Goal: Contribute content: Contribute content

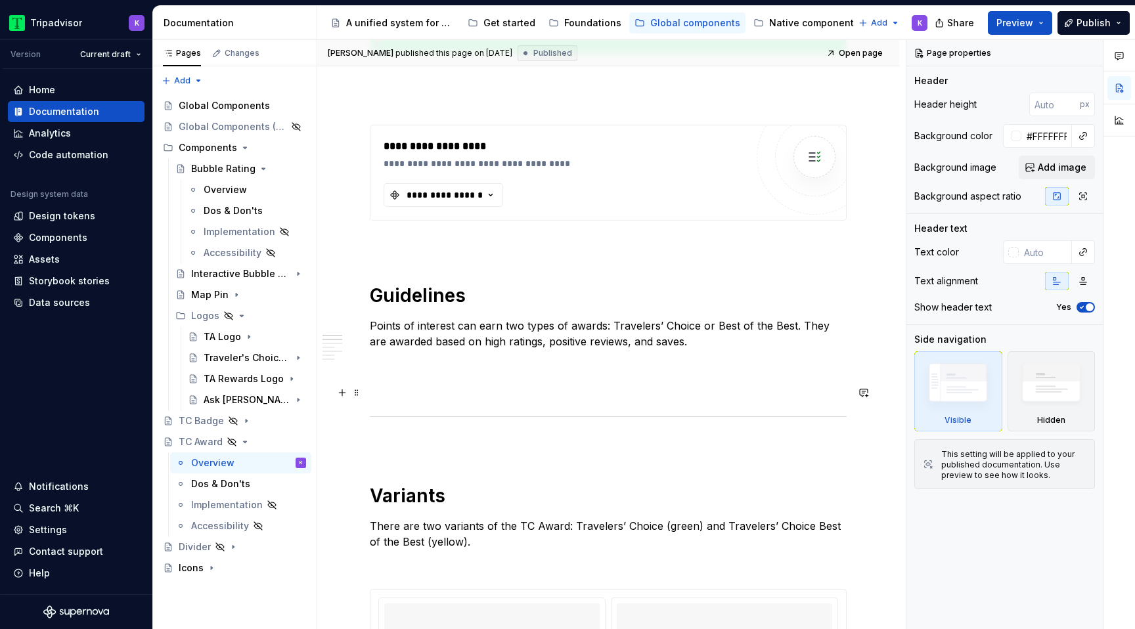
scroll to position [420, 0]
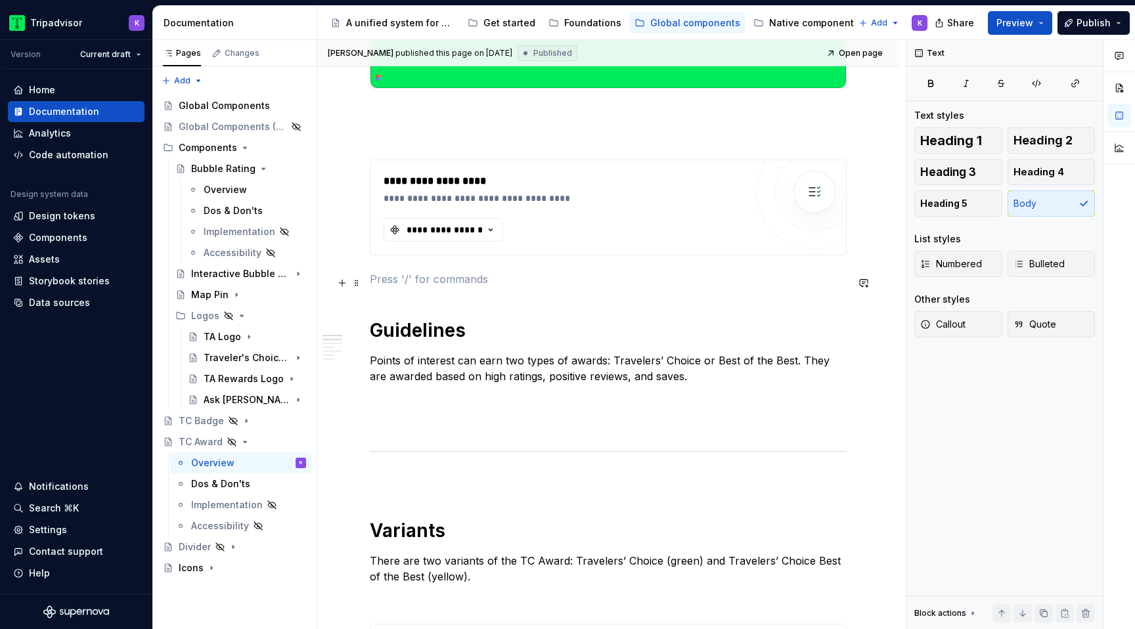
click at [520, 283] on p at bounding box center [608, 279] width 477 height 16
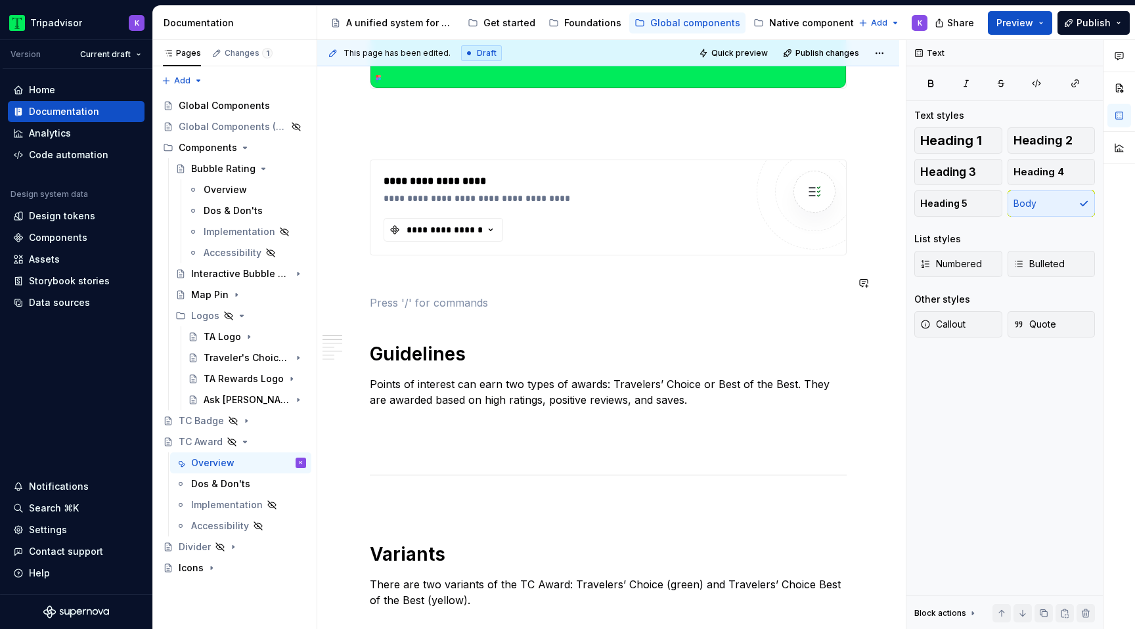
type textarea "*"
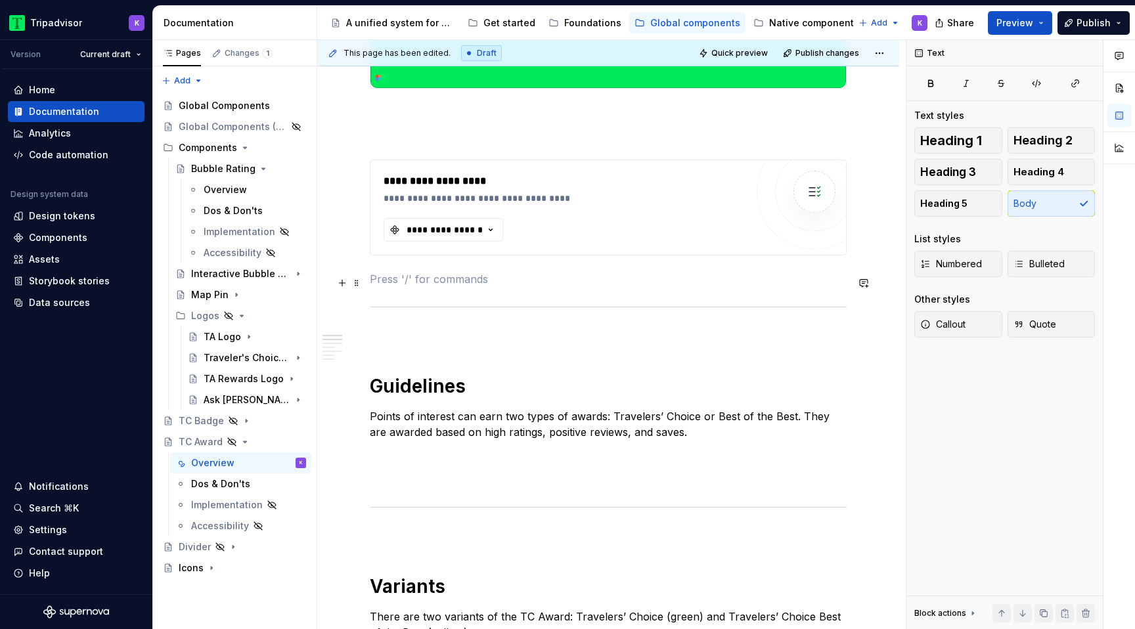
click at [476, 285] on p at bounding box center [608, 279] width 477 height 16
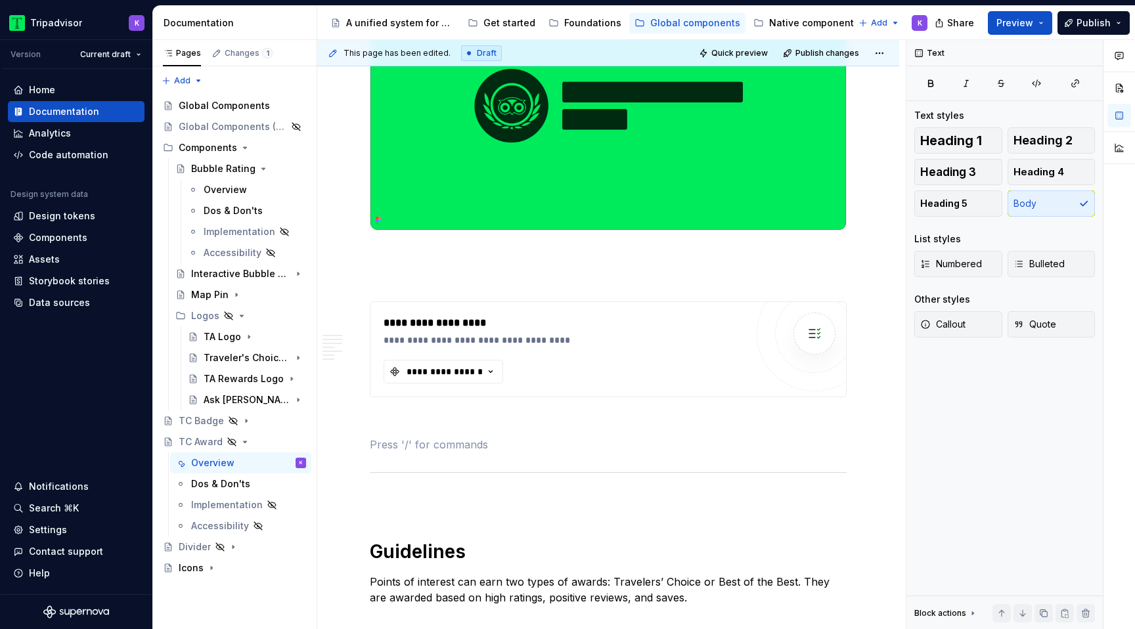
scroll to position [138, 0]
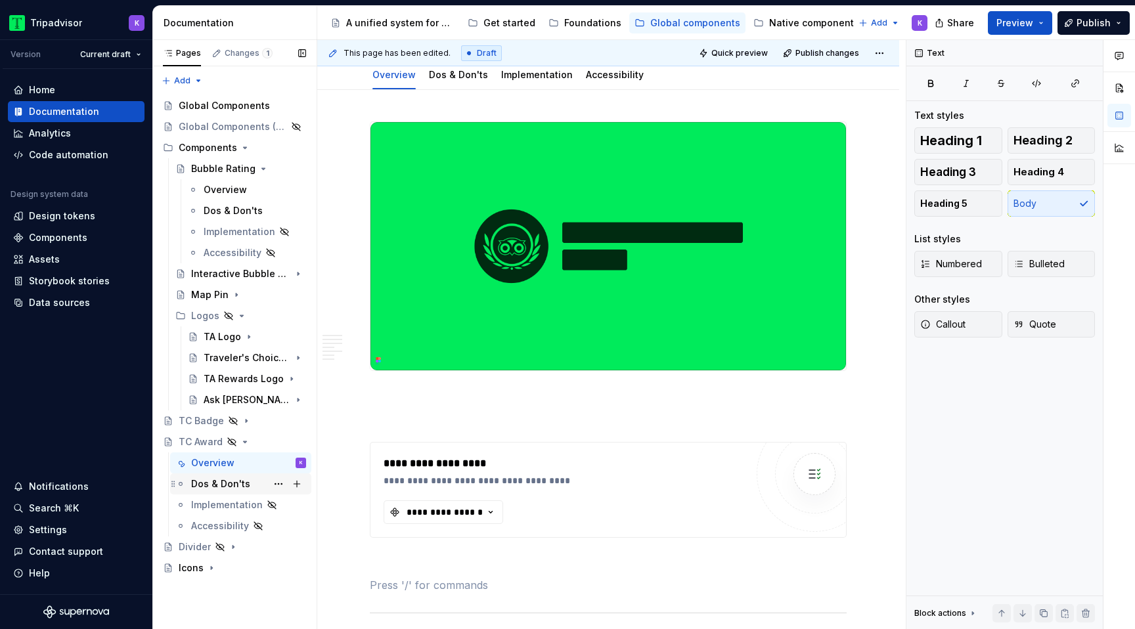
click at [223, 489] on div "Dos & Don'ts" at bounding box center [220, 484] width 59 height 13
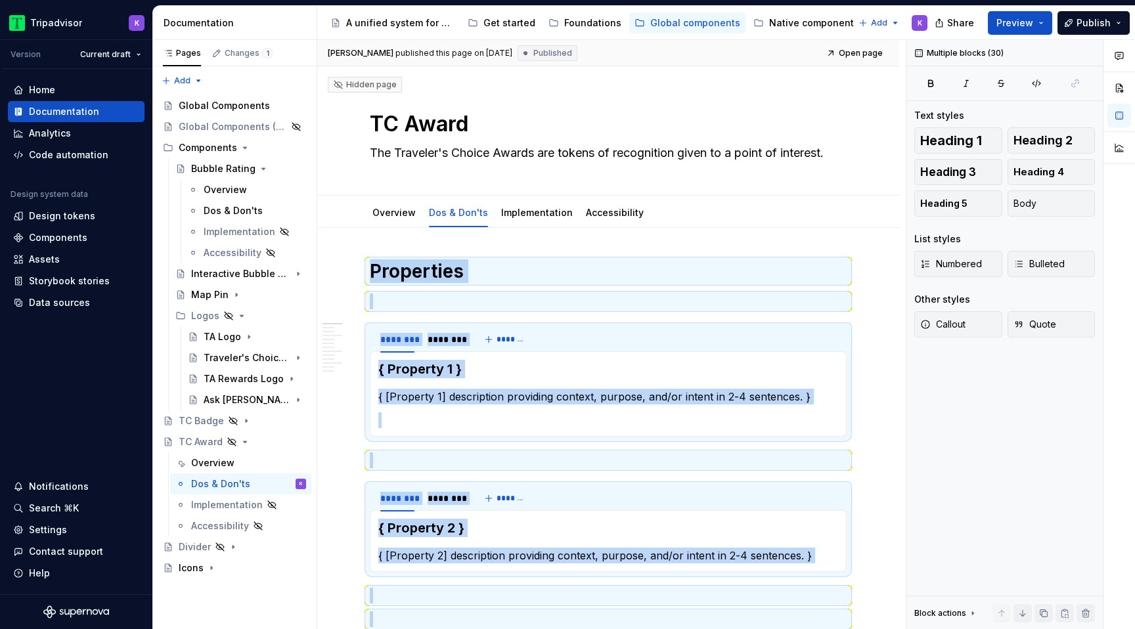
drag, startPoint x: 404, startPoint y: 349, endPoint x: 345, endPoint y: 54, distance: 300.8
click at [345, 54] on div "[PERSON_NAME] published this page on [DATE] Published Open page Hidden page TC …" at bounding box center [611, 335] width 589 height 590
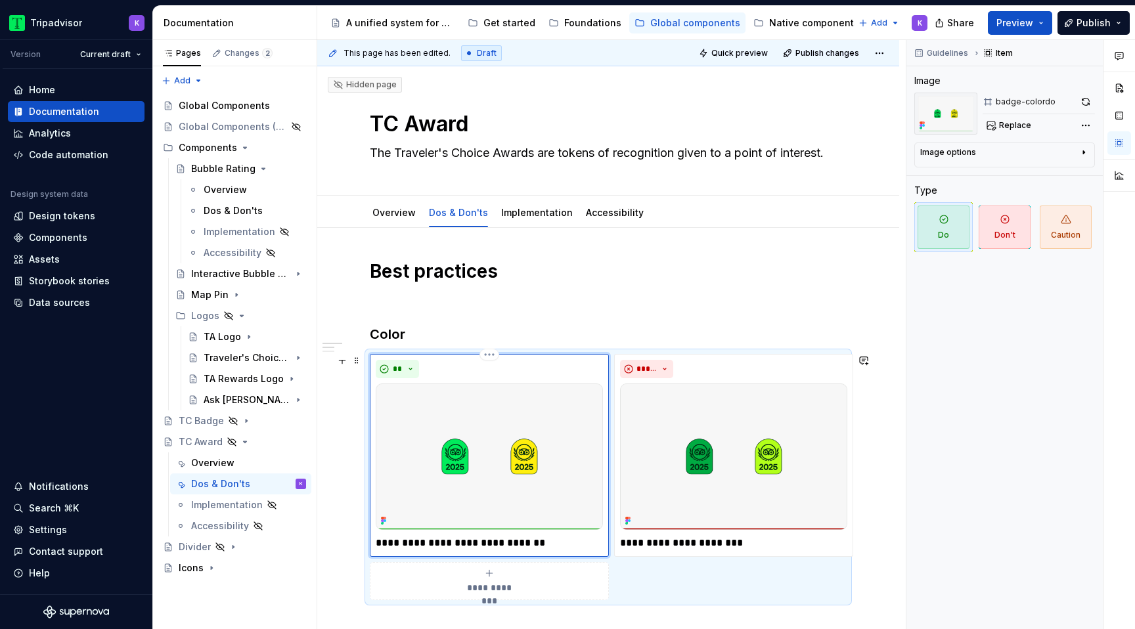
click at [427, 416] on img at bounding box center [489, 457] width 227 height 146
click at [1008, 129] on span "Replace" at bounding box center [1015, 125] width 32 height 11
type textarea "*"
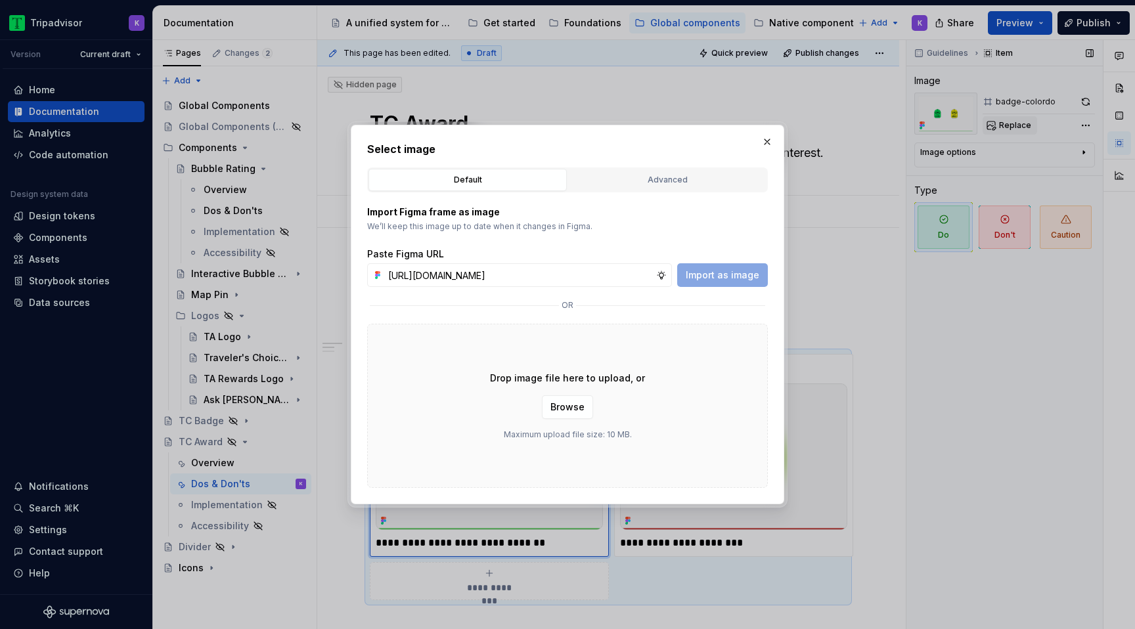
scroll to position [0, 317]
type input "[URL][DOMAIN_NAME]"
click at [717, 283] on button "Import as image" at bounding box center [722, 275] width 91 height 24
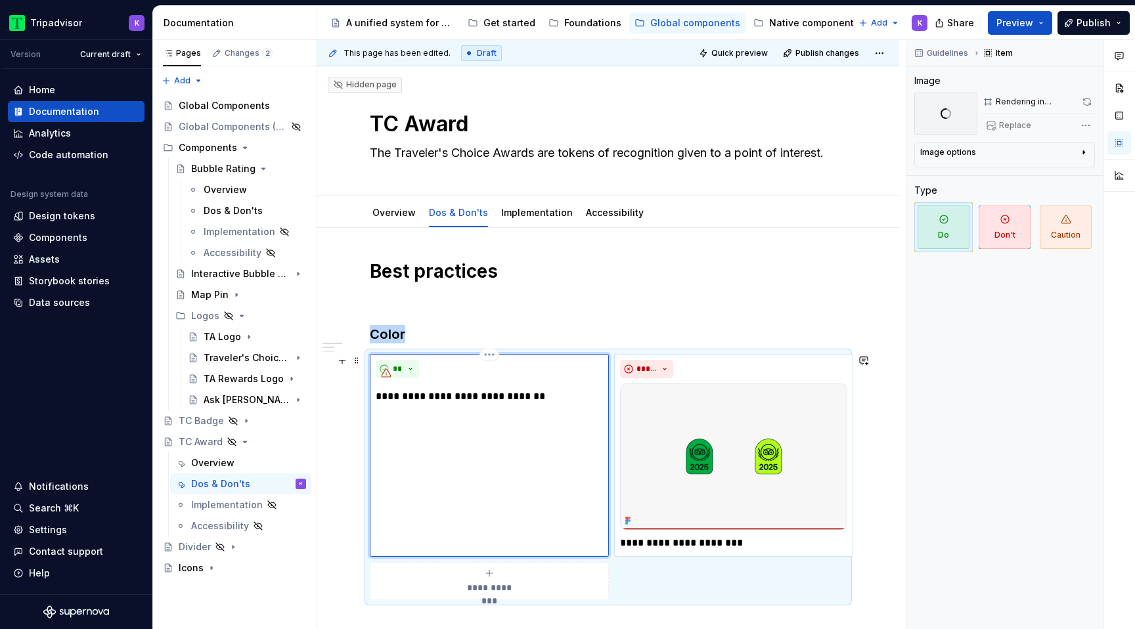
click at [698, 470] on img at bounding box center [733, 457] width 227 height 146
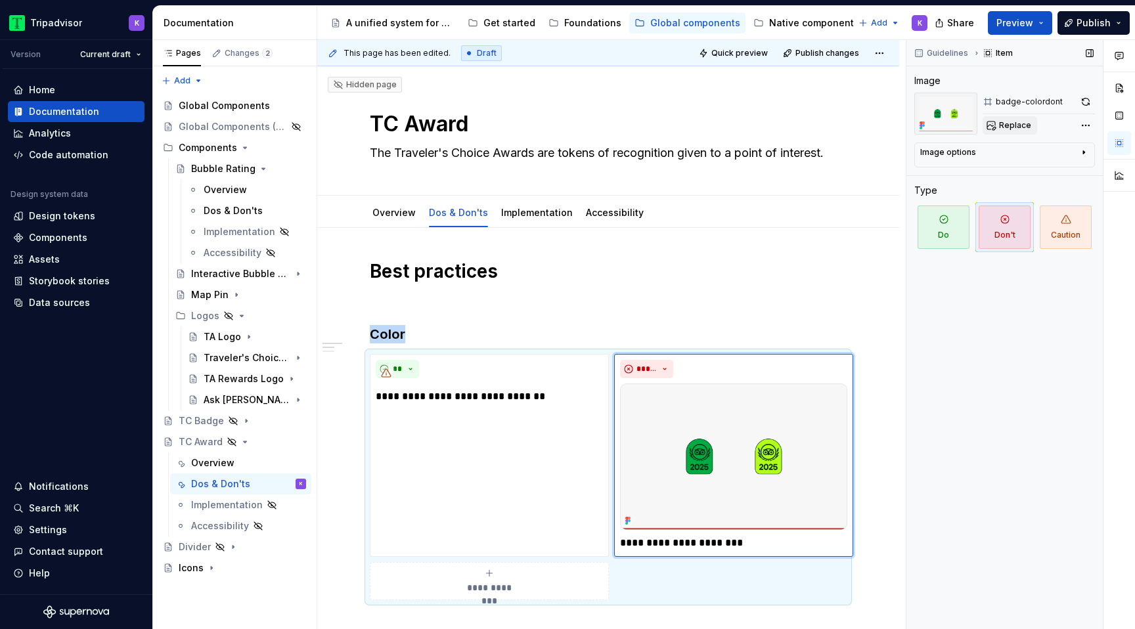
click at [1004, 127] on span "Replace" at bounding box center [1015, 125] width 32 height 11
type textarea "*"
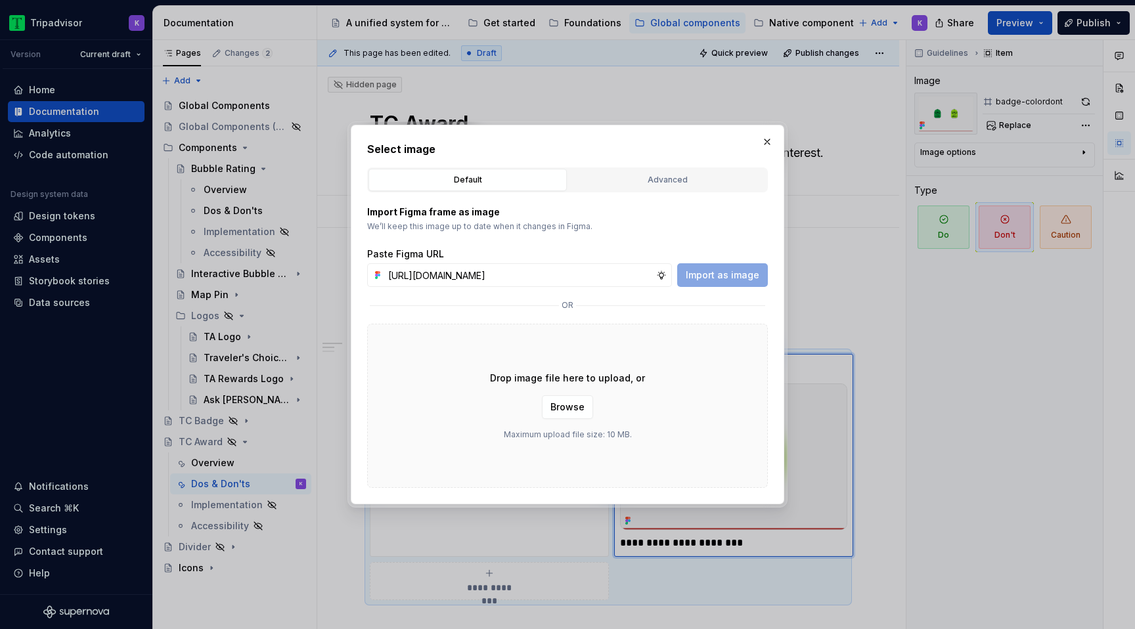
scroll to position [0, 317]
type input "[URL][DOMAIN_NAME]"
click at [716, 278] on span "Import as image" at bounding box center [723, 275] width 74 height 13
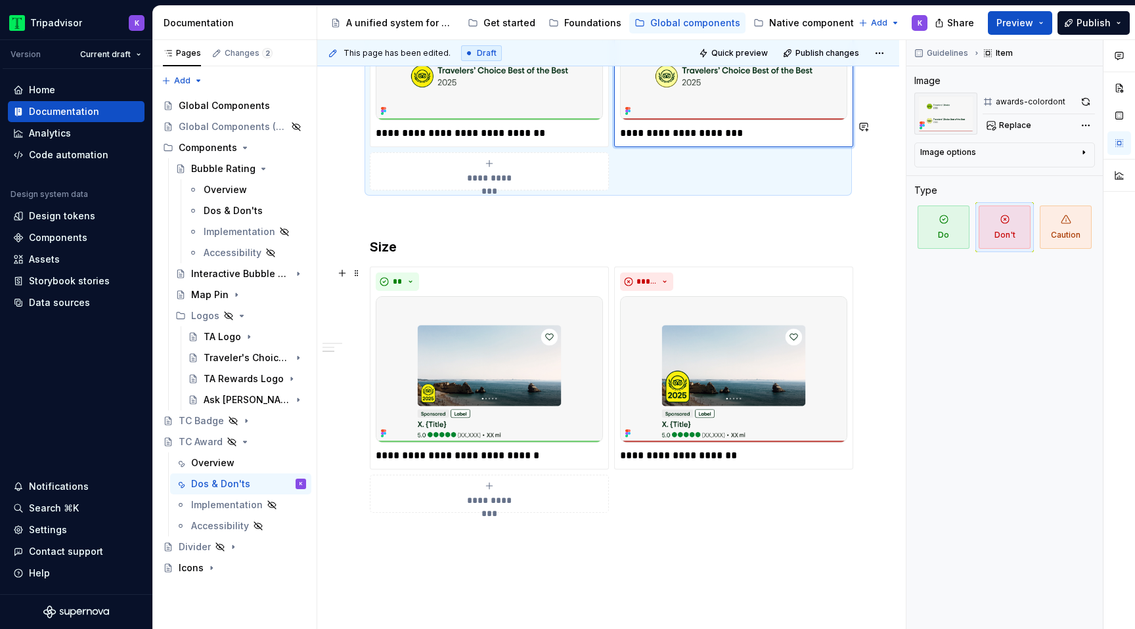
scroll to position [504, 0]
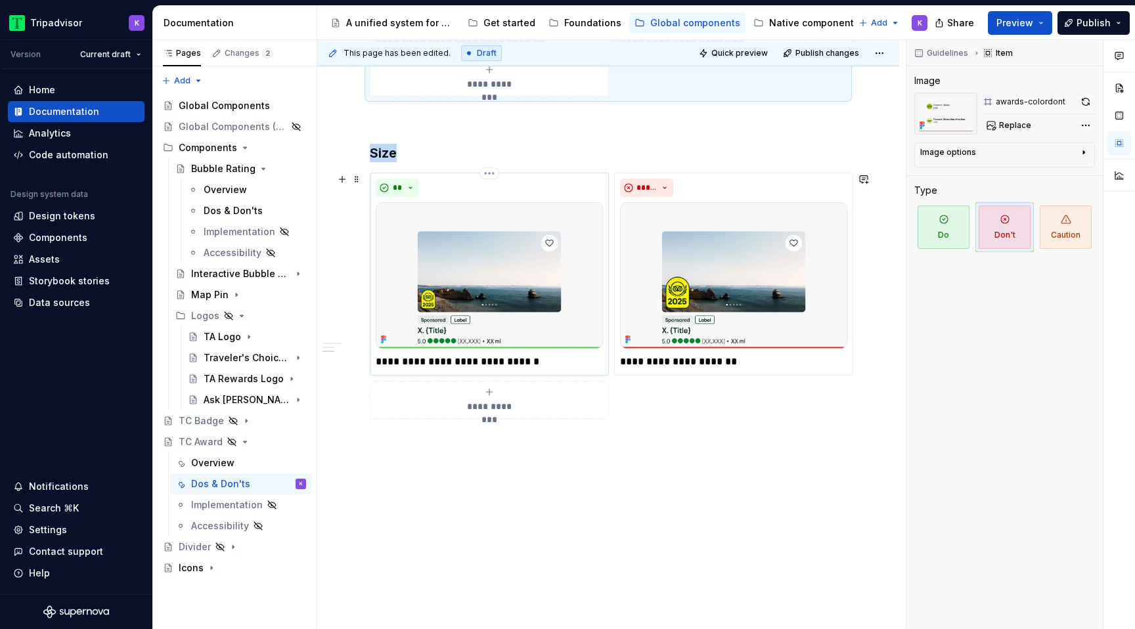
click at [481, 307] on img at bounding box center [489, 275] width 227 height 146
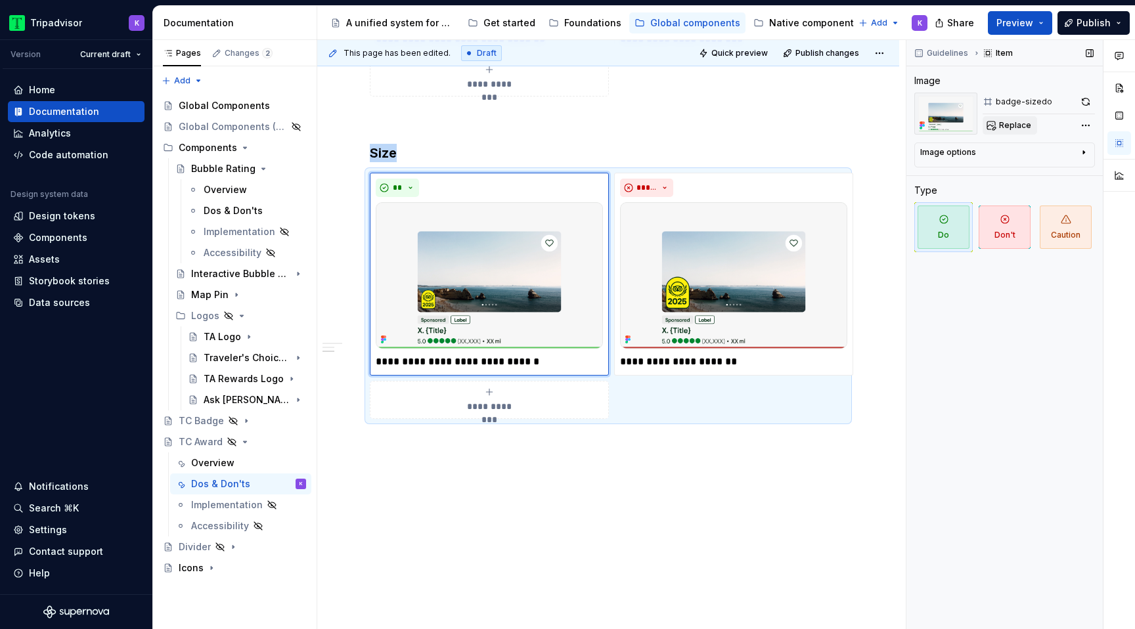
click at [1002, 129] on span "Replace" at bounding box center [1015, 125] width 32 height 11
type textarea "*"
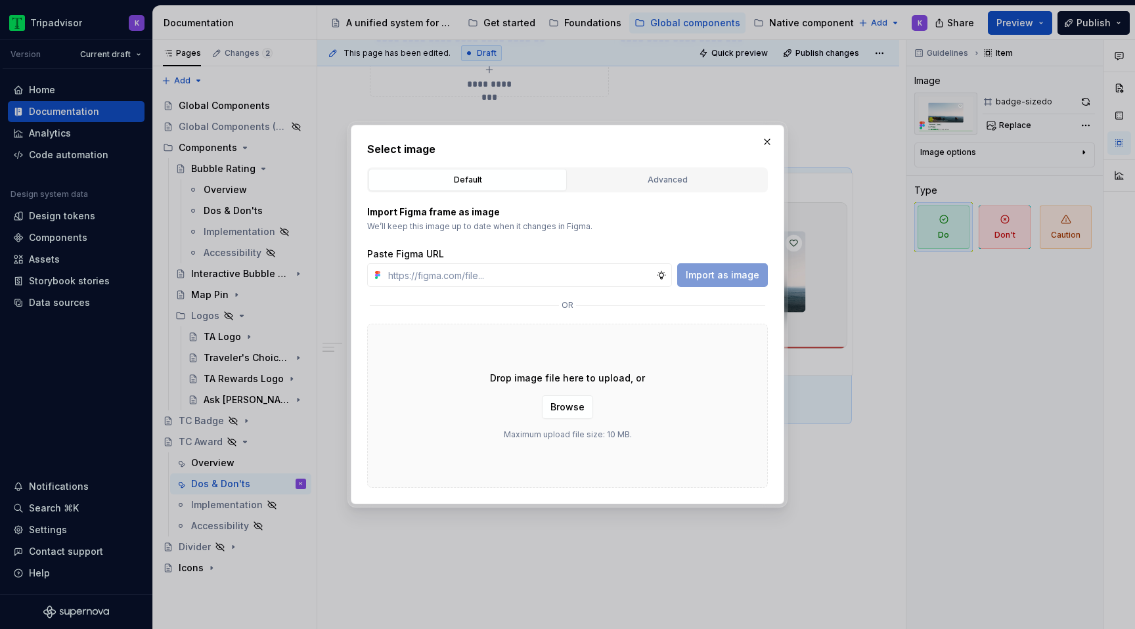
type input "[URL][DOMAIN_NAME]"
type textarea "*"
type input "[URL][DOMAIN_NAME]"
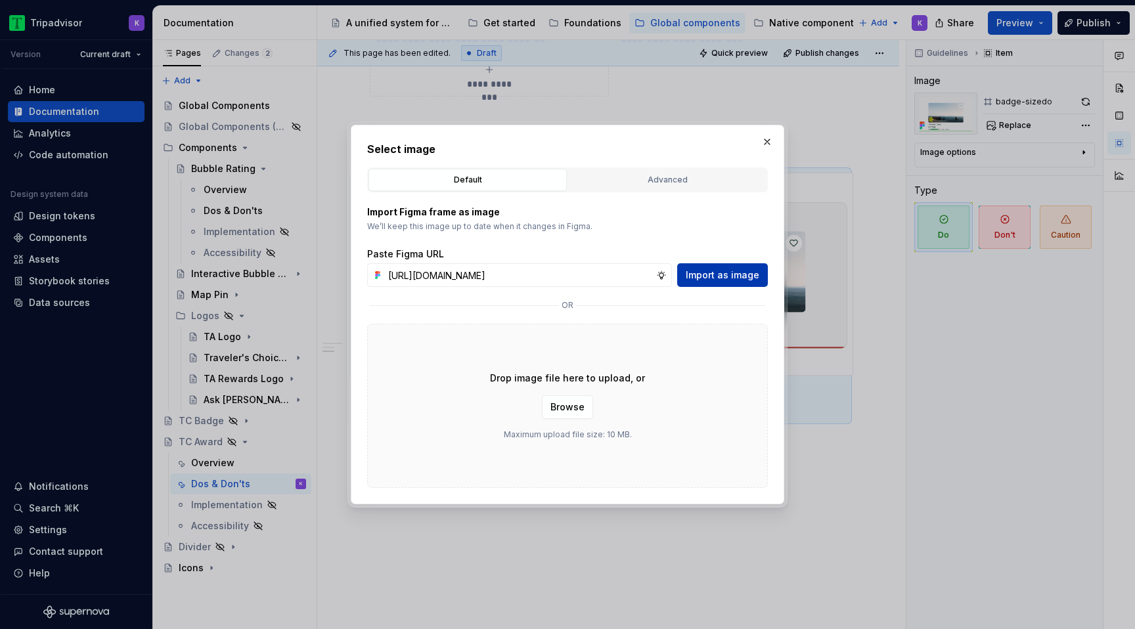
click at [725, 278] on span "Import as image" at bounding box center [723, 275] width 74 height 13
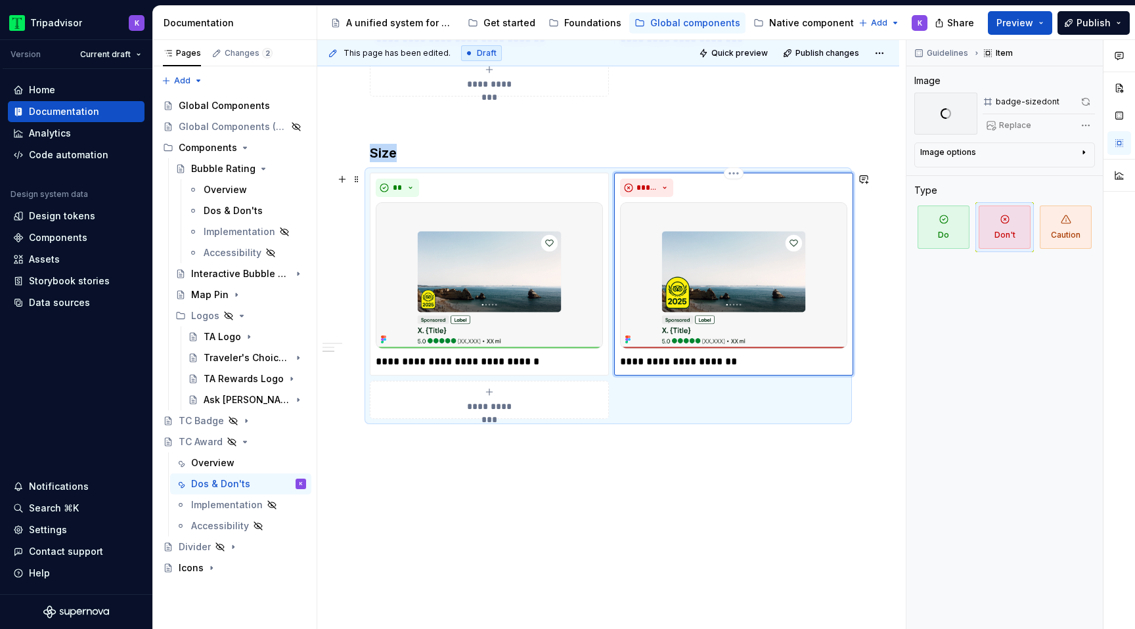
click at [723, 298] on img at bounding box center [733, 275] width 227 height 146
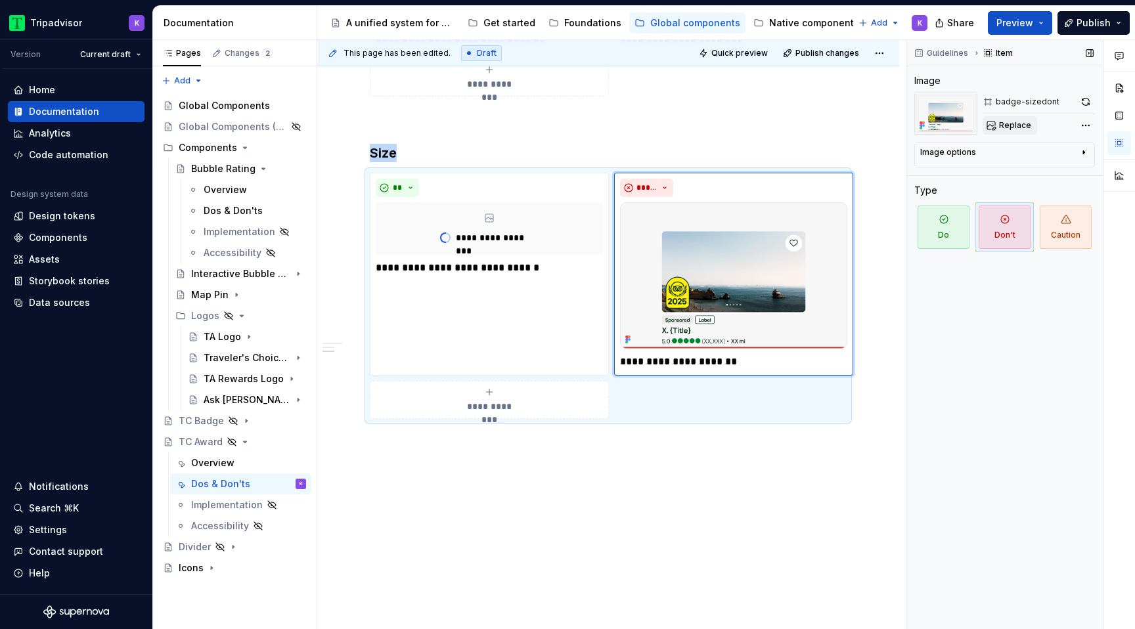
click at [996, 131] on button "Replace" at bounding box center [1010, 125] width 55 height 18
type textarea "*"
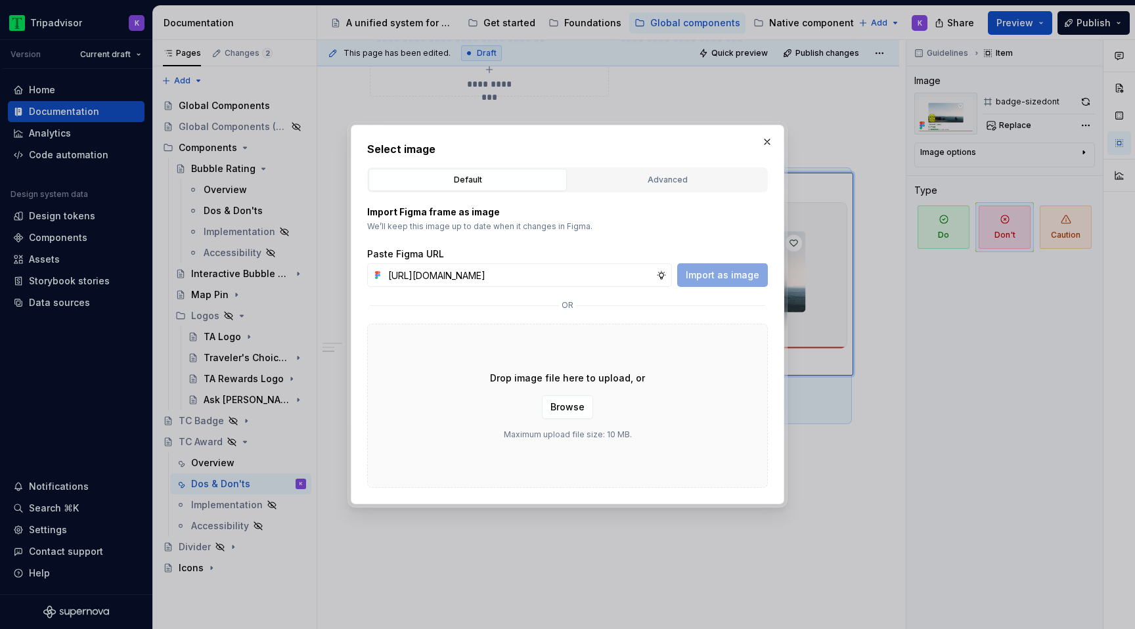
scroll to position [0, 317]
type input "[URL][DOMAIN_NAME]"
click at [743, 275] on span "Import as image" at bounding box center [723, 275] width 74 height 13
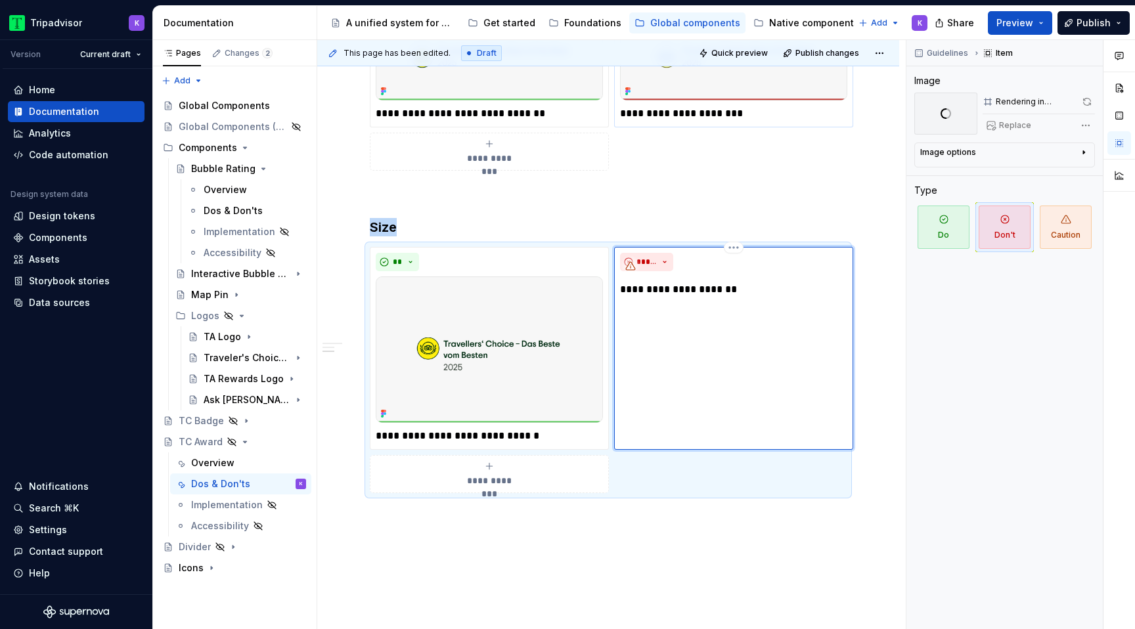
scroll to position [482, 0]
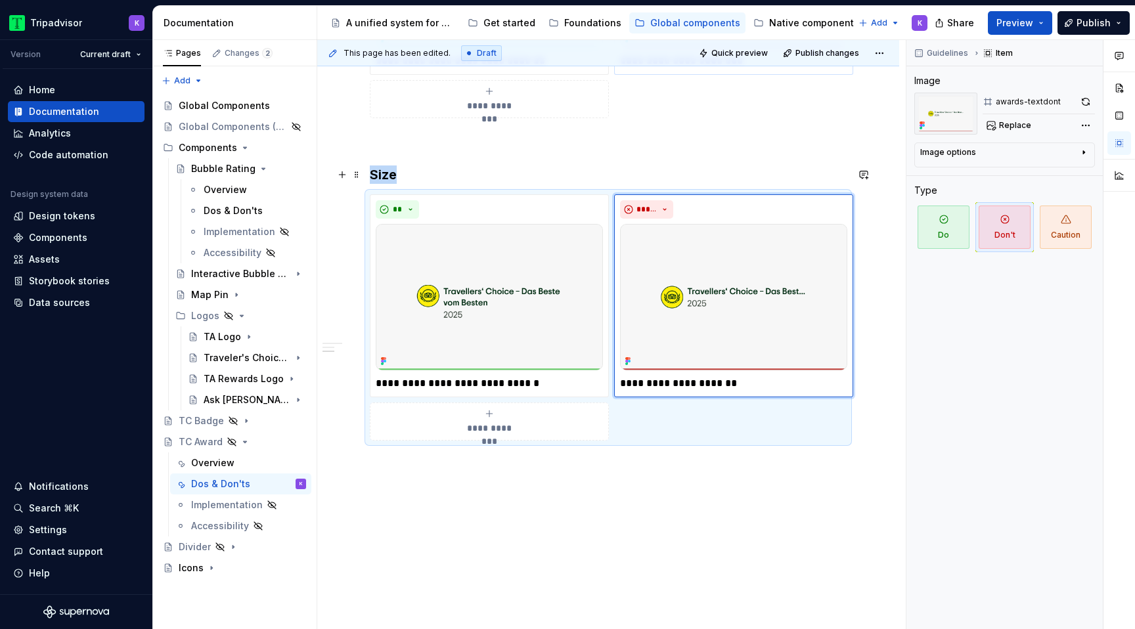
type textarea "*"
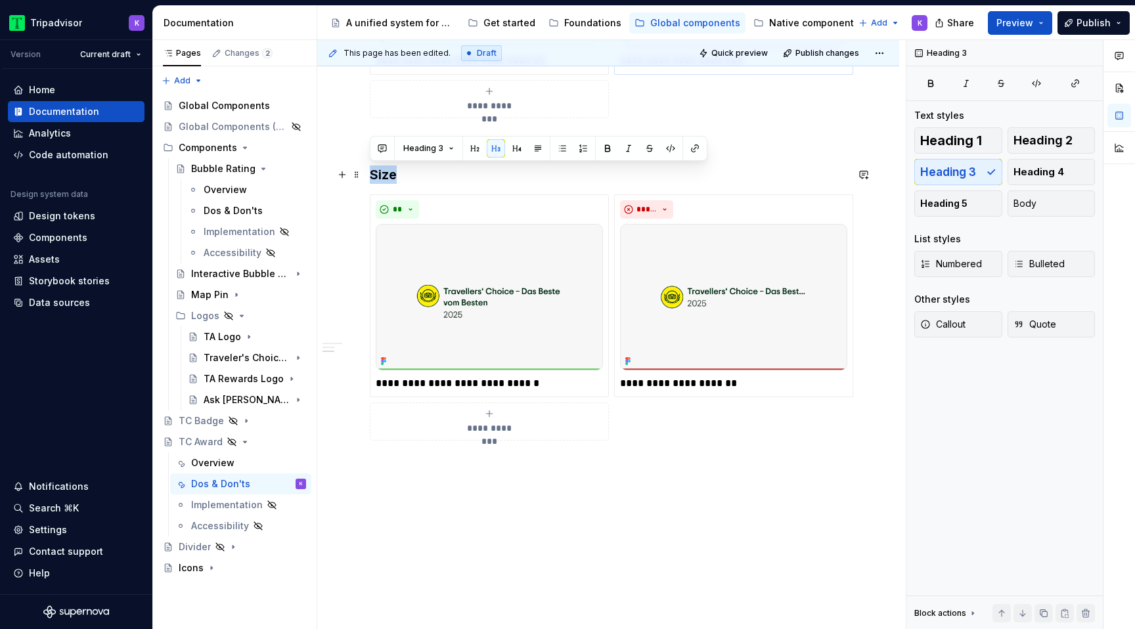
drag, startPoint x: 401, startPoint y: 176, endPoint x: 367, endPoint y: 176, distance: 34.8
click at [367, 176] on div "**********" at bounding box center [608, 235] width 582 height 978
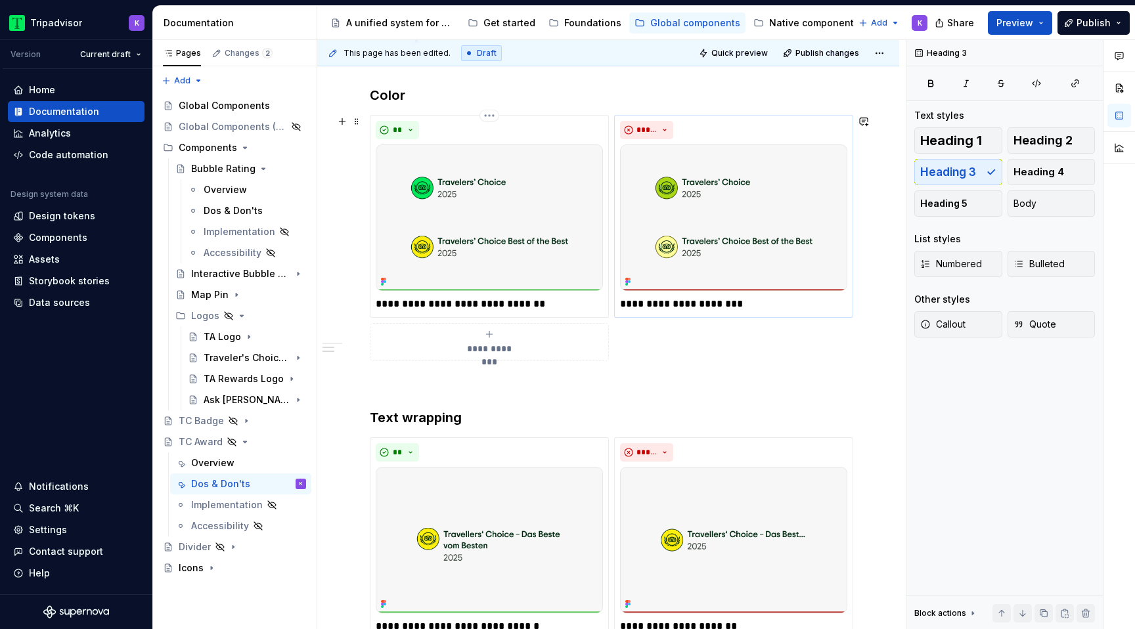
scroll to position [240, 0]
drag, startPoint x: 496, startPoint y: 300, endPoint x: 451, endPoint y: 302, distance: 45.4
click at [451, 302] on p "**********" at bounding box center [489, 304] width 227 height 16
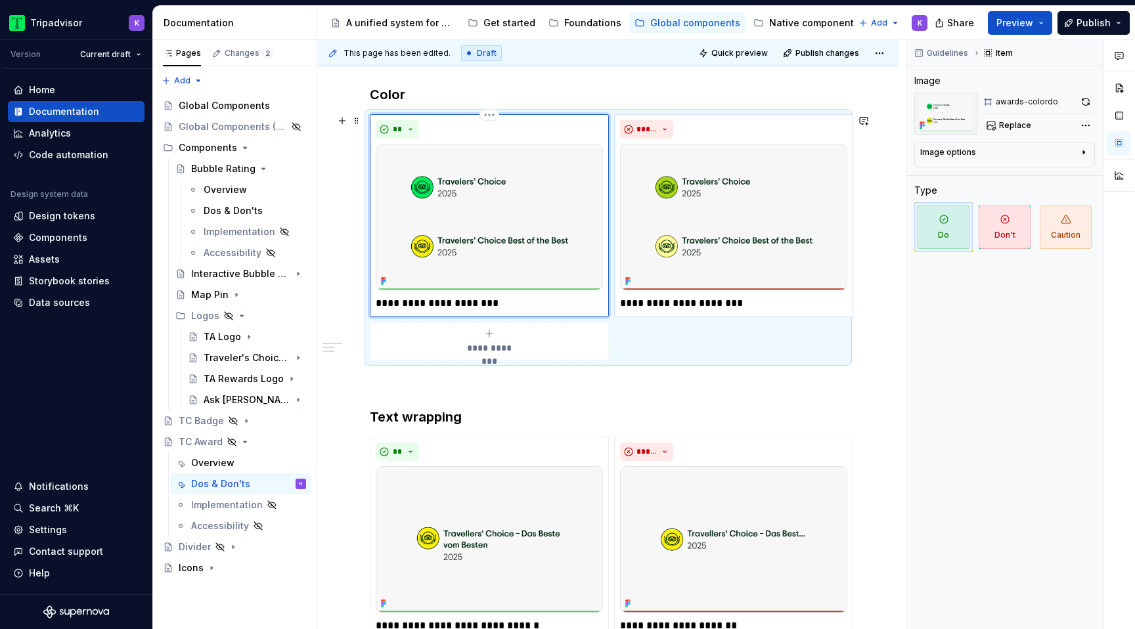
click at [420, 303] on p "**********" at bounding box center [489, 304] width 227 height 16
type textarea "*"
drag, startPoint x: 522, startPoint y: 304, endPoint x: 593, endPoint y: 304, distance: 70.9
click at [593, 304] on p "**********" at bounding box center [489, 304] width 227 height 16
click at [586, 304] on p "**********" at bounding box center [489, 304] width 227 height 16
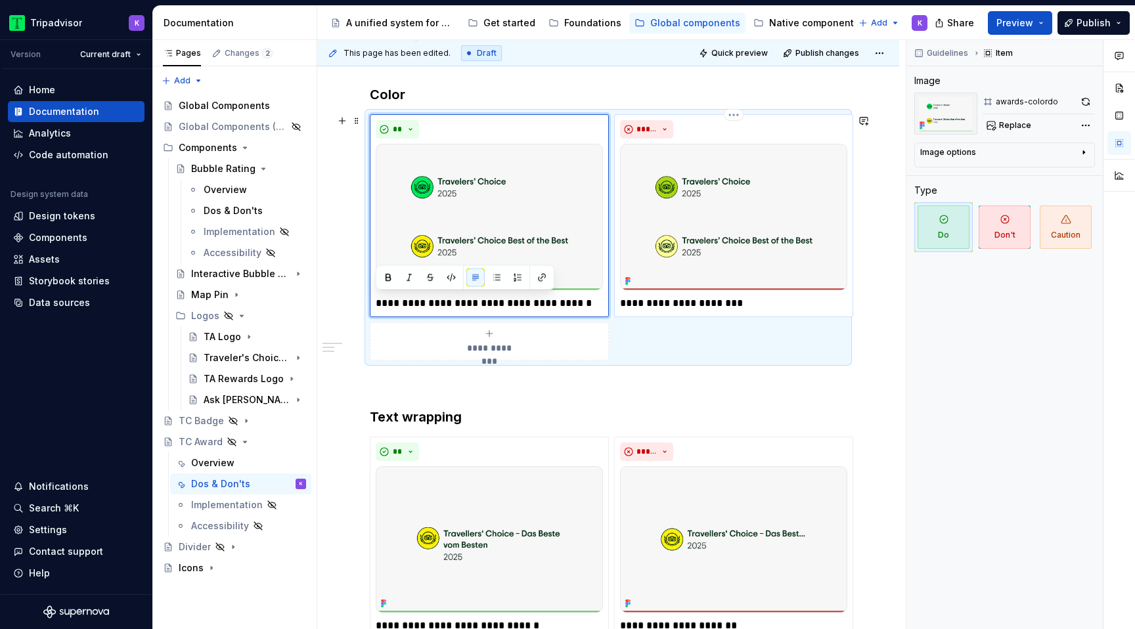
click at [700, 298] on p "**********" at bounding box center [733, 304] width 227 height 16
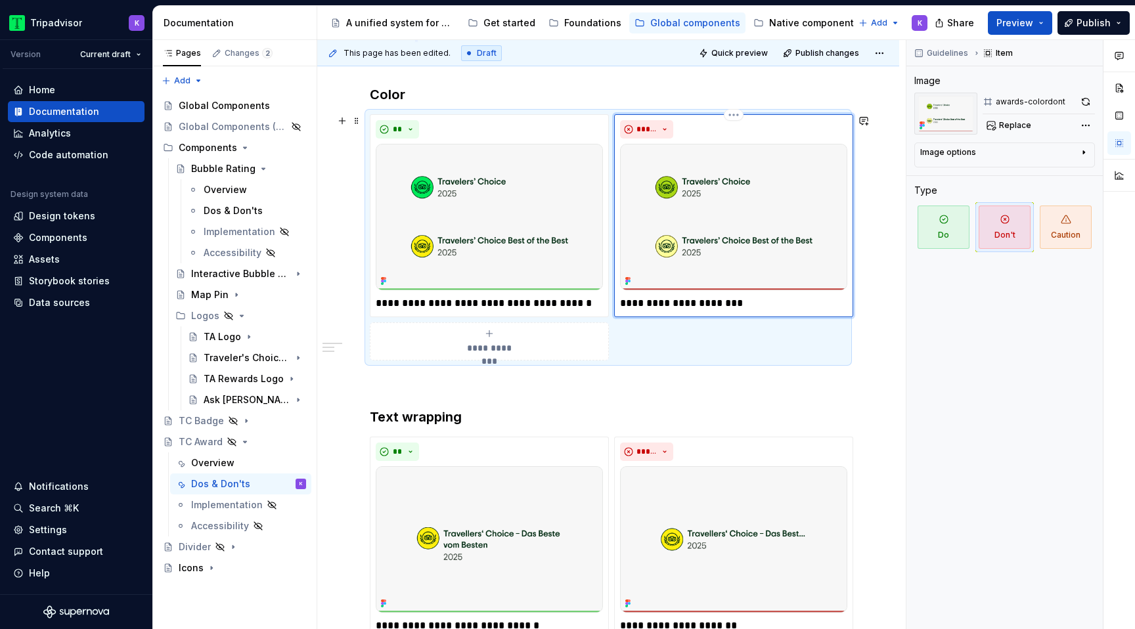
click at [723, 305] on p "**********" at bounding box center [733, 304] width 227 height 16
type textarea "*"
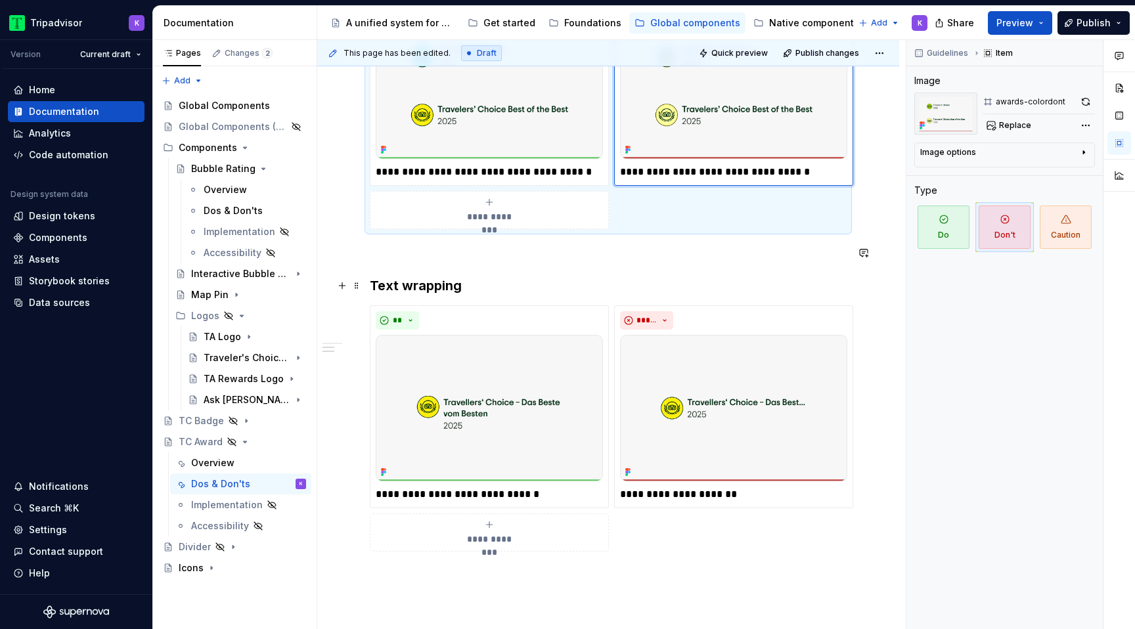
scroll to position [387, 0]
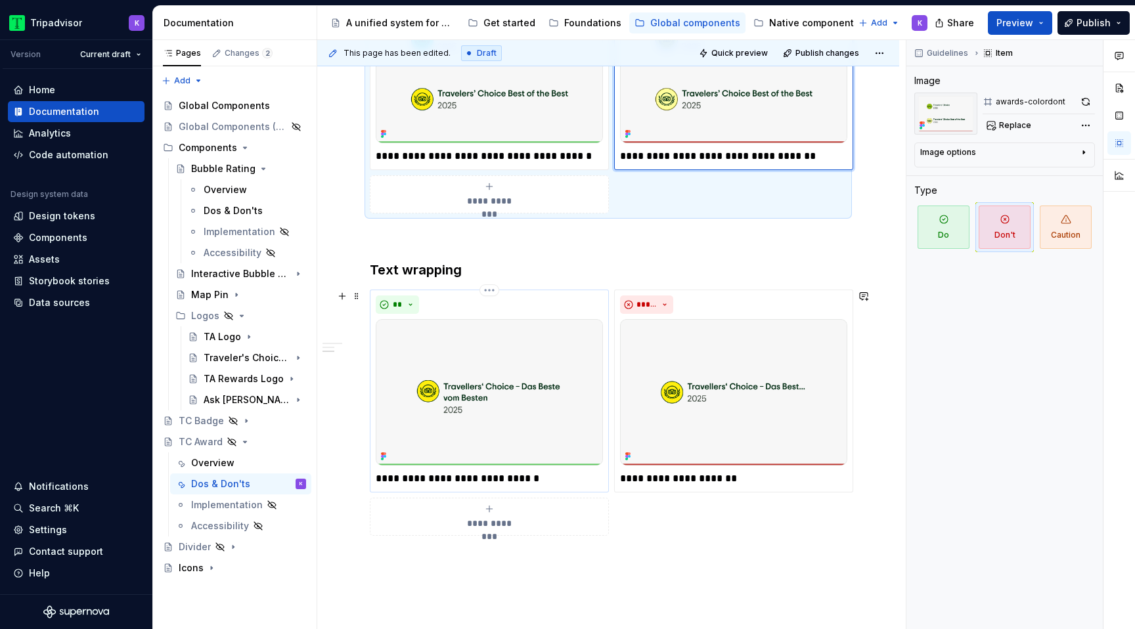
click at [520, 476] on p "**********" at bounding box center [489, 479] width 227 height 16
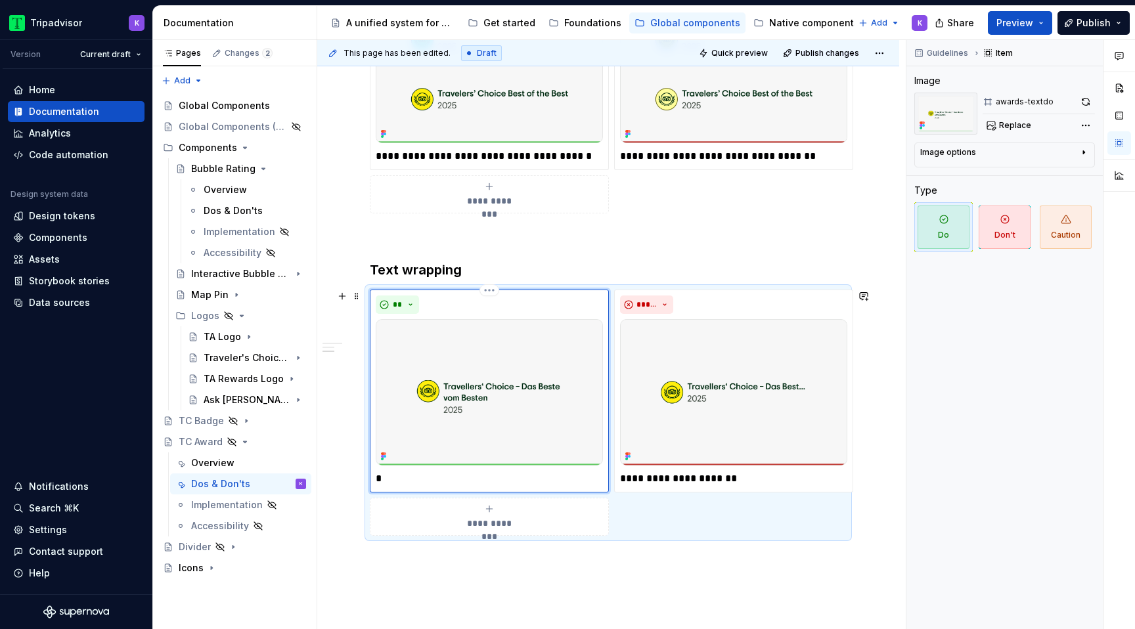
type textarea "*"
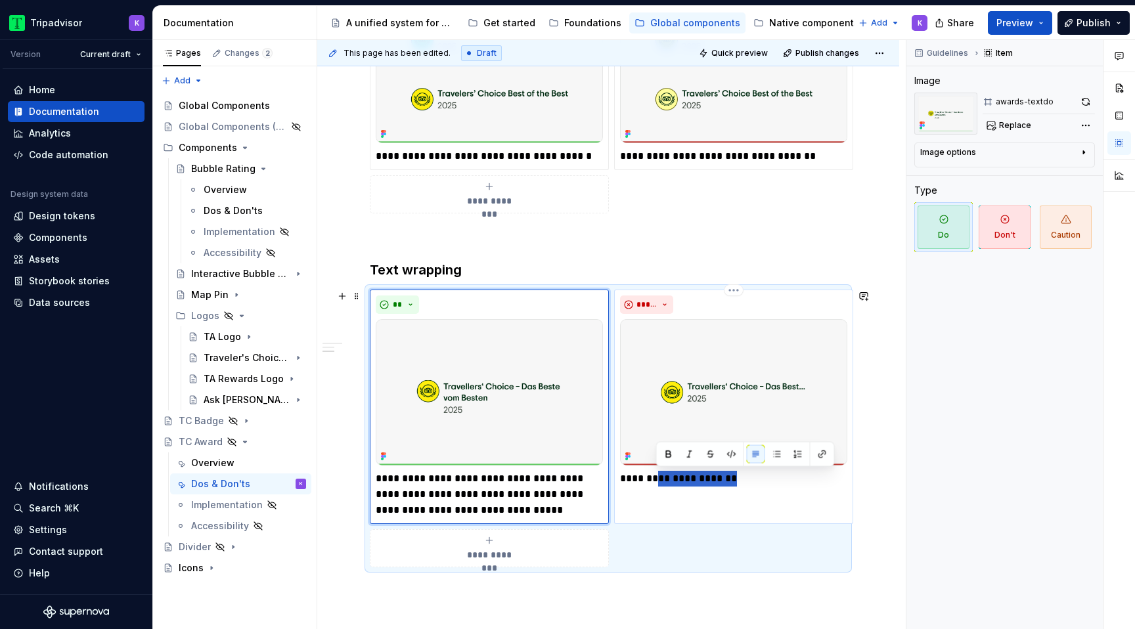
drag, startPoint x: 658, startPoint y: 481, endPoint x: 791, endPoint y: 481, distance: 133.3
click at [791, 481] on p "**********" at bounding box center [733, 479] width 227 height 16
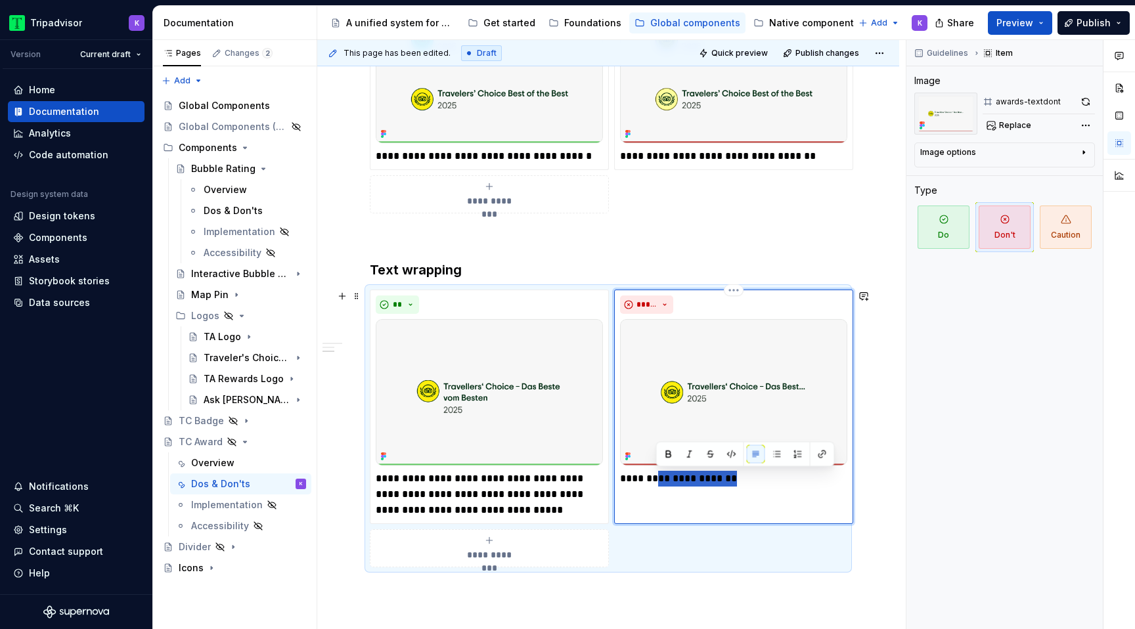
type textarea "*"
click at [748, 485] on p "**********" at bounding box center [733, 487] width 227 height 32
drag, startPoint x: 753, startPoint y: 497, endPoint x: 792, endPoint y: 478, distance: 42.9
click at [792, 478] on p "**********" at bounding box center [733, 487] width 227 height 32
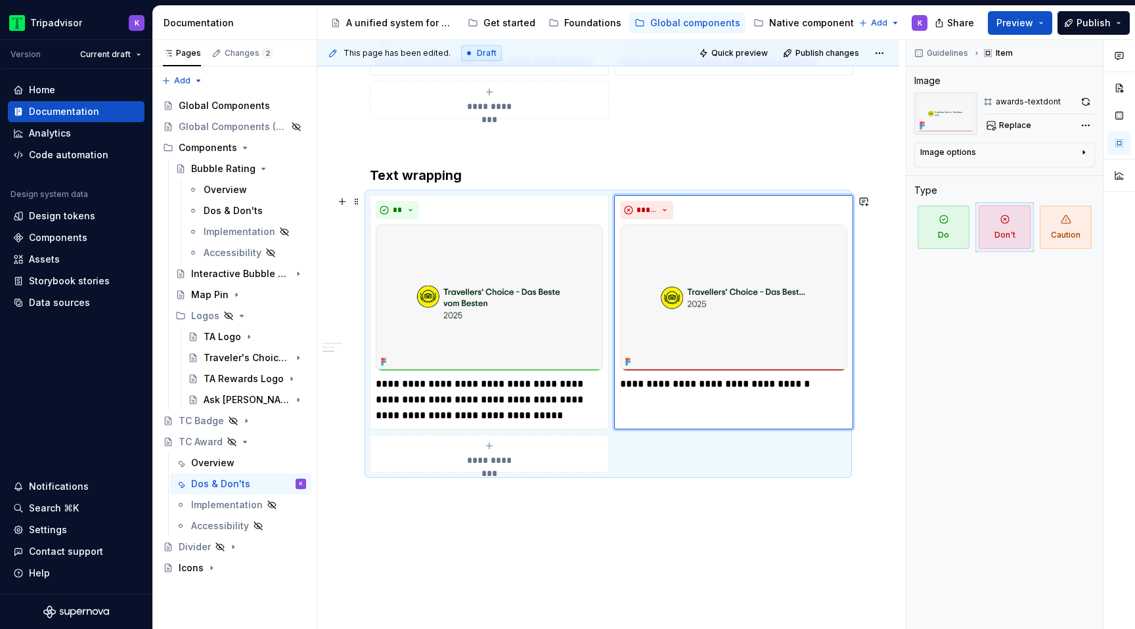
scroll to position [496, 0]
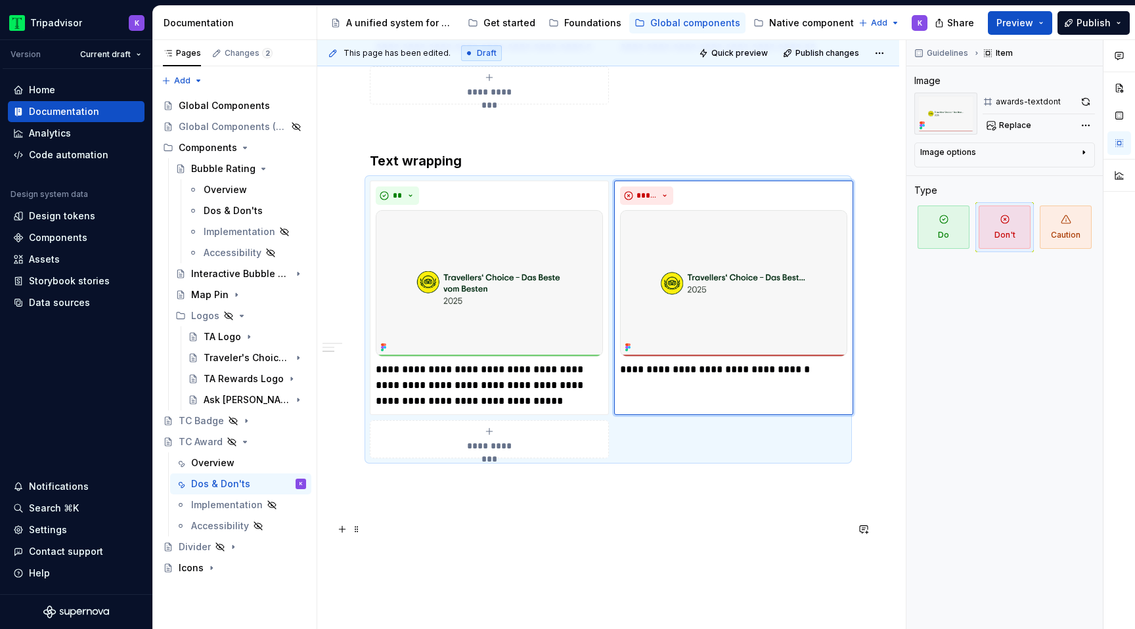
click at [656, 525] on p at bounding box center [608, 530] width 477 height 16
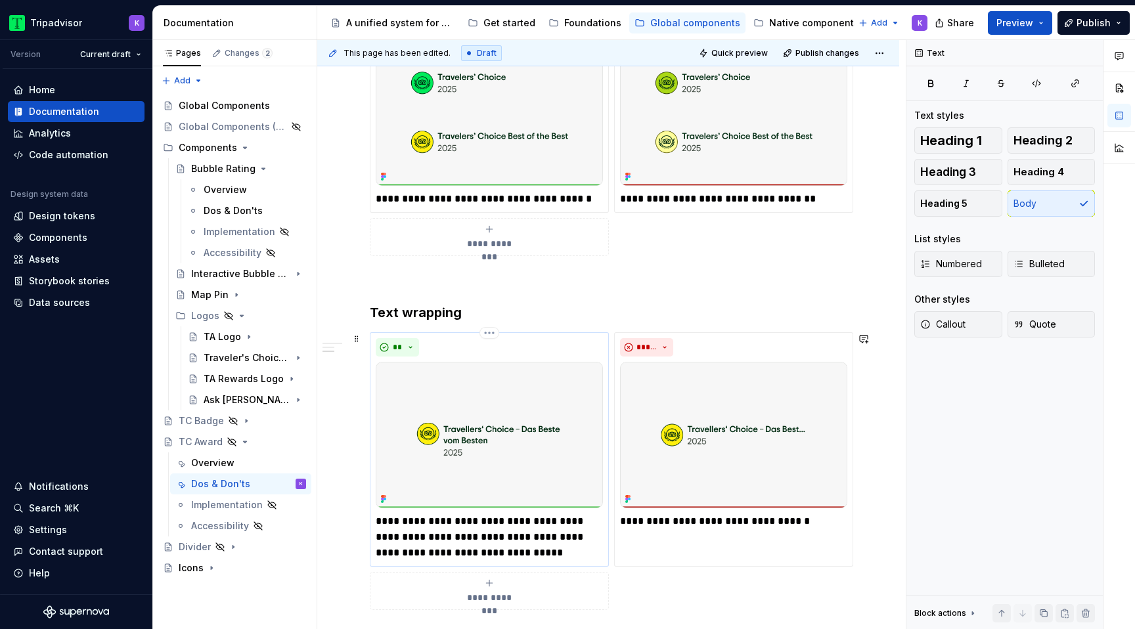
scroll to position [575, 0]
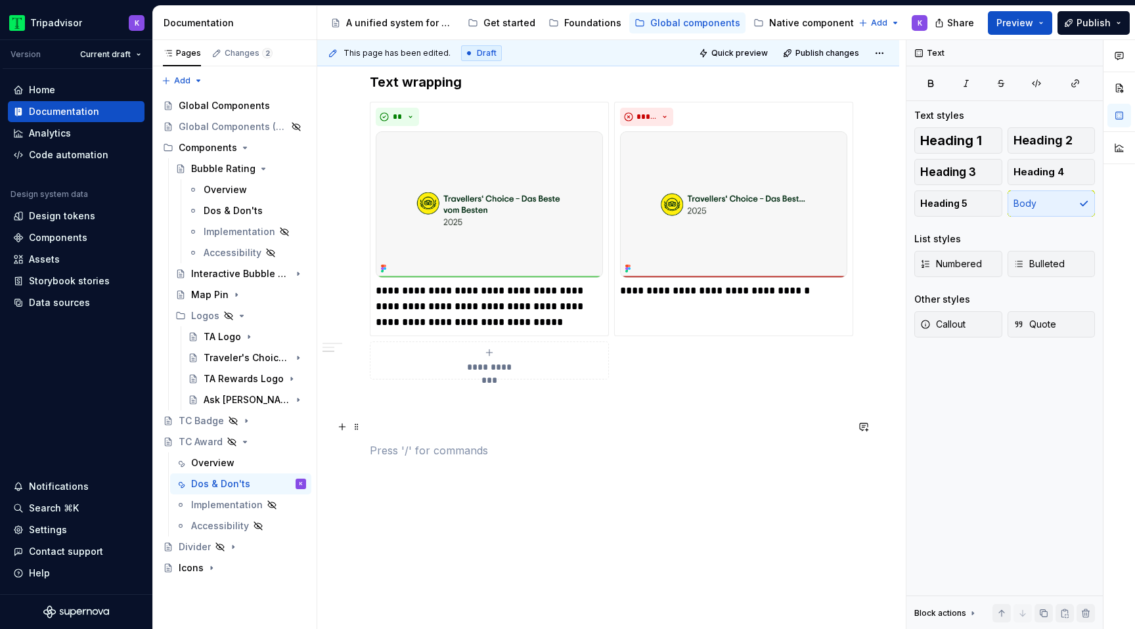
click at [415, 426] on p at bounding box center [608, 427] width 477 height 16
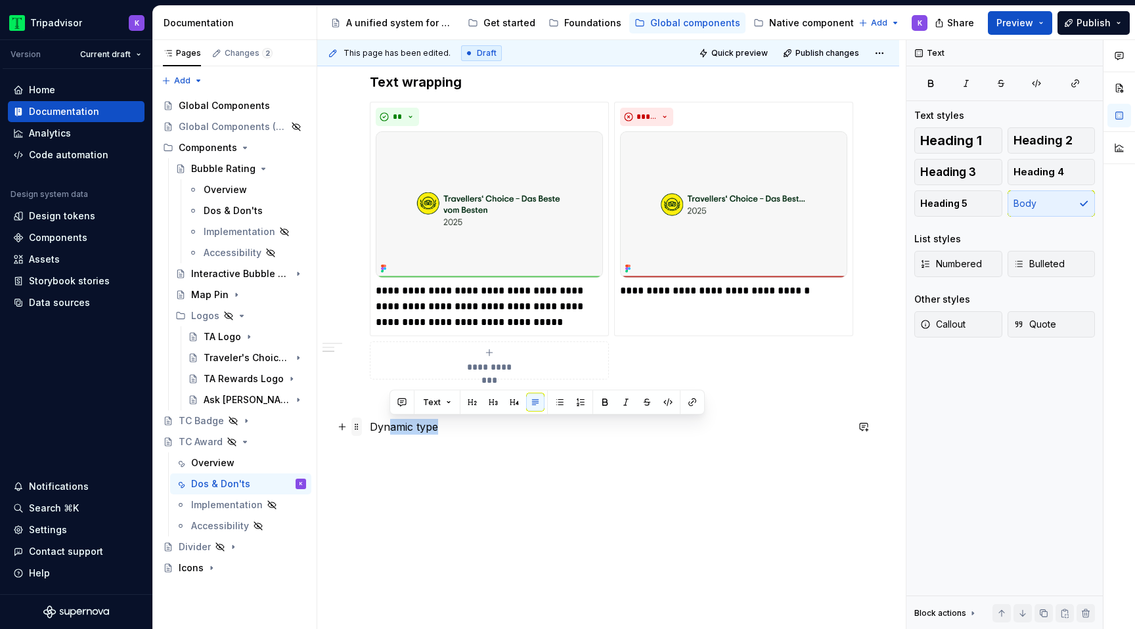
drag, startPoint x: 462, startPoint y: 427, endPoint x: 361, endPoint y: 427, distance: 100.5
click at [370, 427] on div "**********" at bounding box center [608, 80] width 477 height 790
drag, startPoint x: 371, startPoint y: 430, endPoint x: 457, endPoint y: 429, distance: 85.4
click at [457, 429] on p "Dynamic type" at bounding box center [608, 427] width 477 height 16
click at [955, 166] on span "Heading 3" at bounding box center [948, 172] width 56 height 13
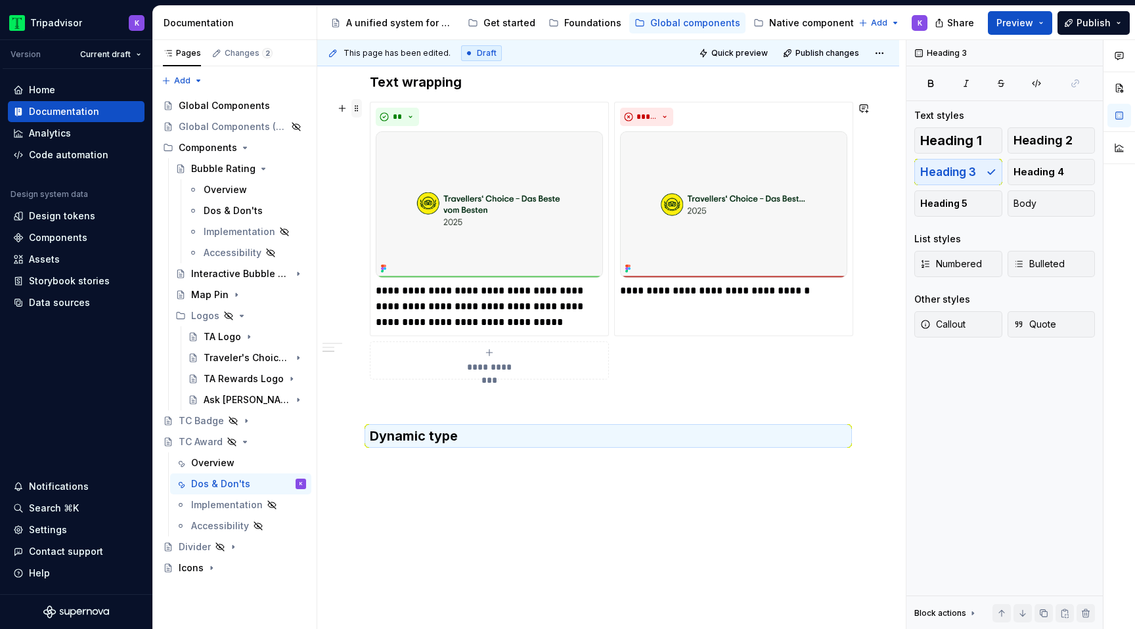
click at [354, 113] on span at bounding box center [356, 108] width 11 height 18
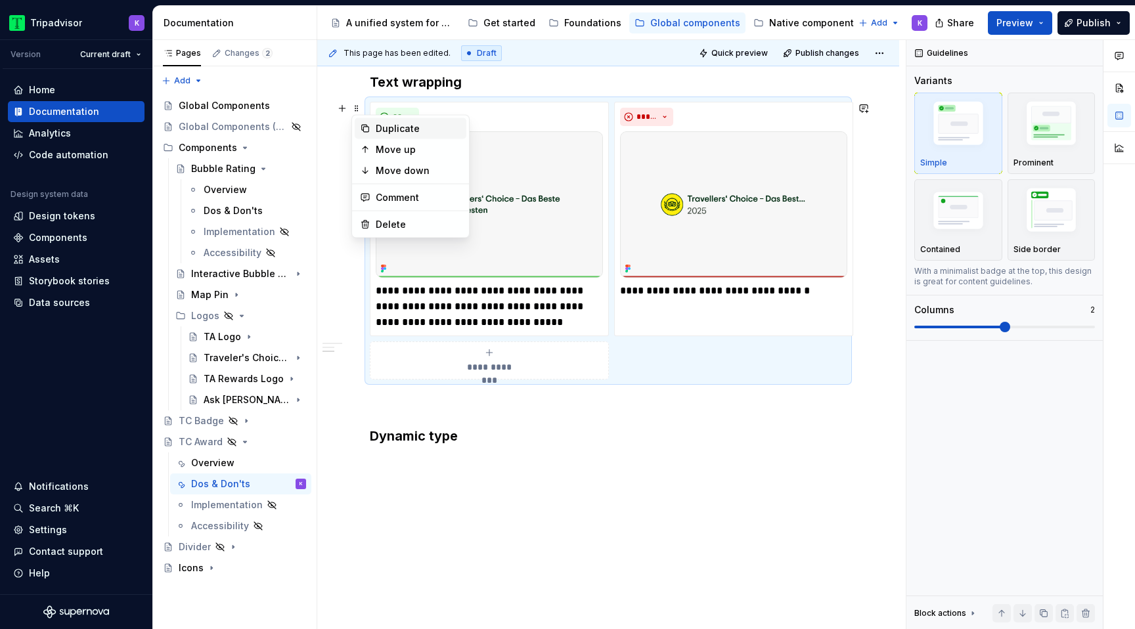
click at [406, 127] on div "Duplicate" at bounding box center [418, 128] width 85 height 13
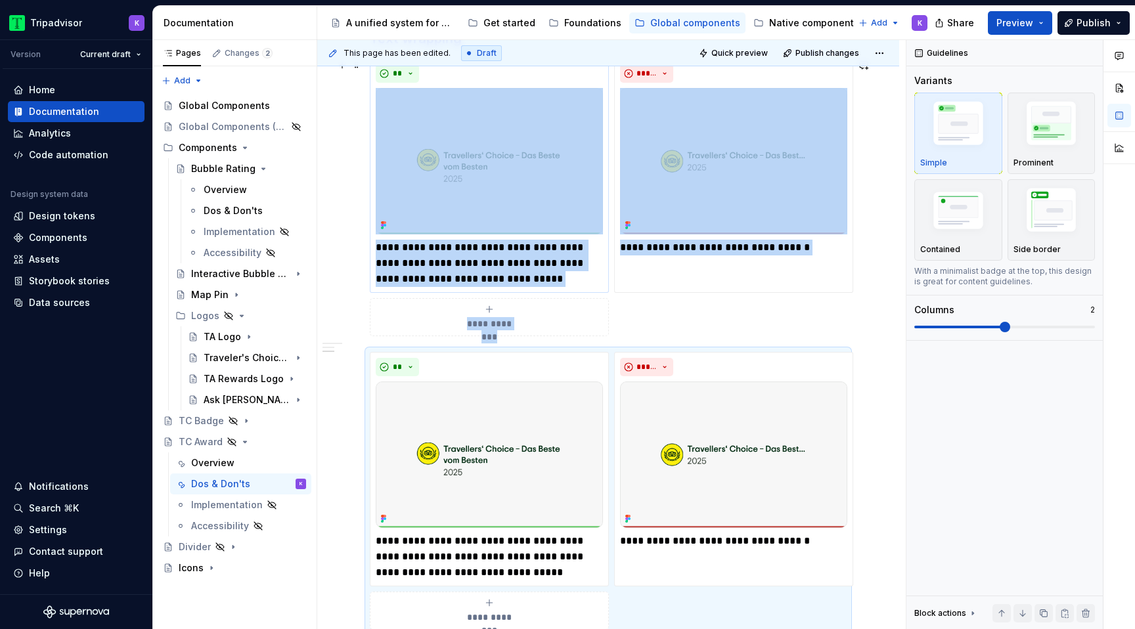
scroll to position [846, 0]
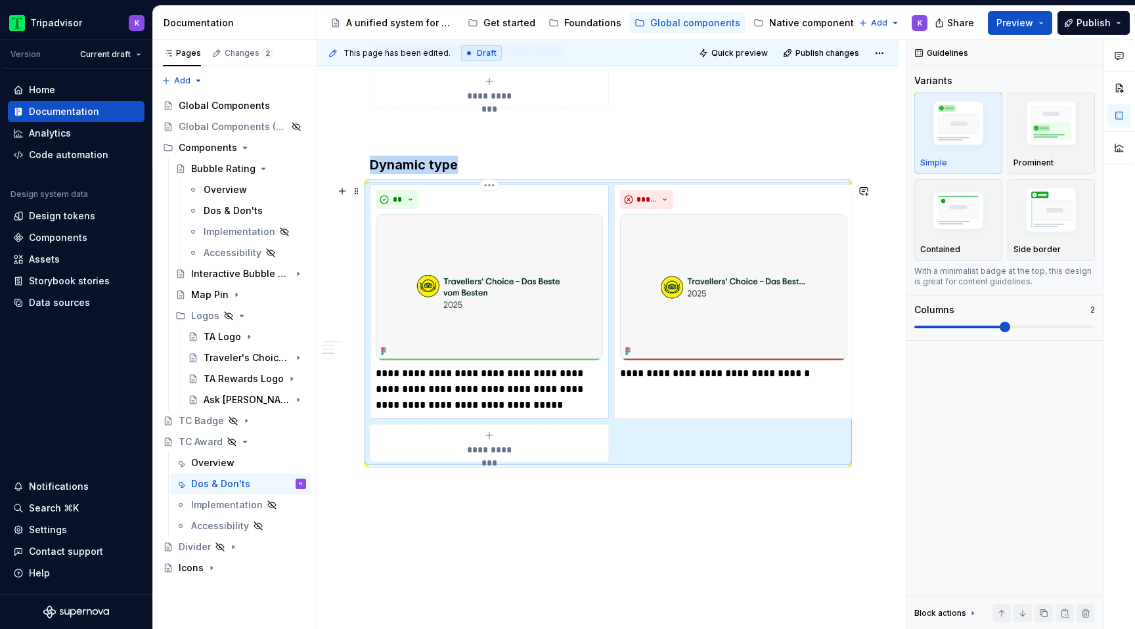
click at [483, 257] on img at bounding box center [489, 287] width 227 height 146
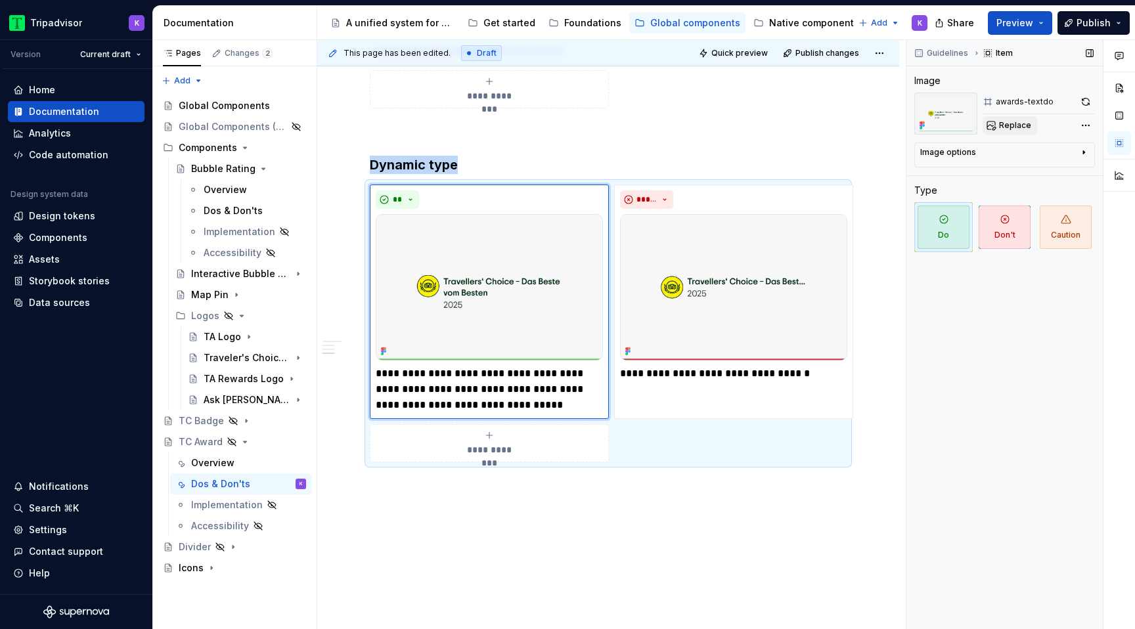
click at [1021, 123] on span "Replace" at bounding box center [1015, 125] width 32 height 11
type textarea "*"
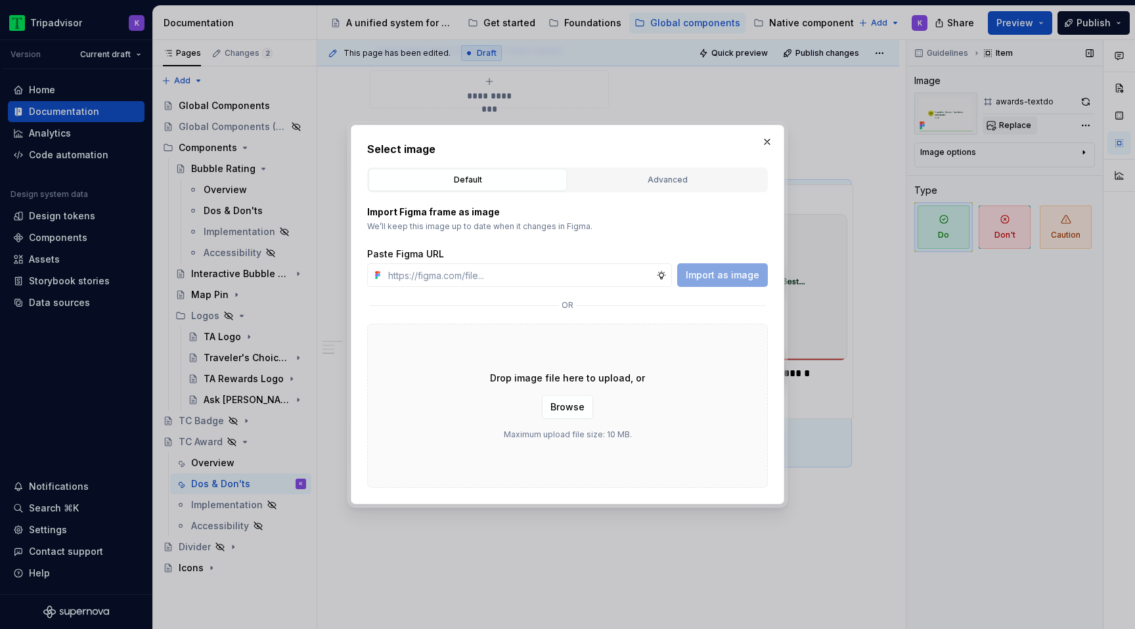
type input "[URL][DOMAIN_NAME]"
type textarea "*"
type input "[URL][DOMAIN_NAME]"
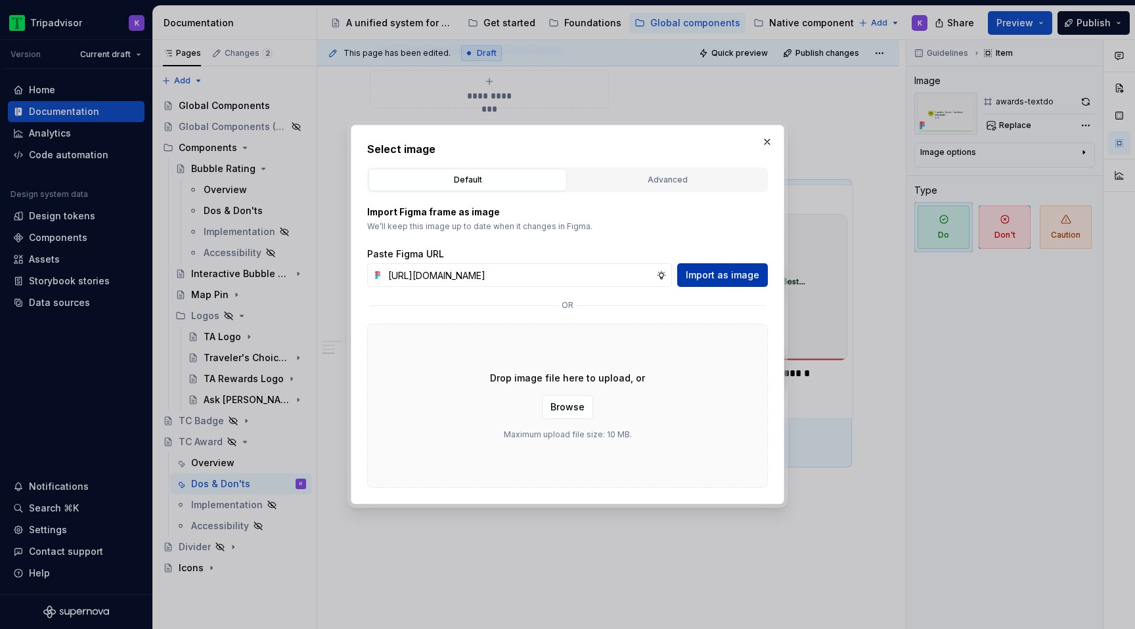
click at [732, 271] on span "Import as image" at bounding box center [723, 275] width 74 height 13
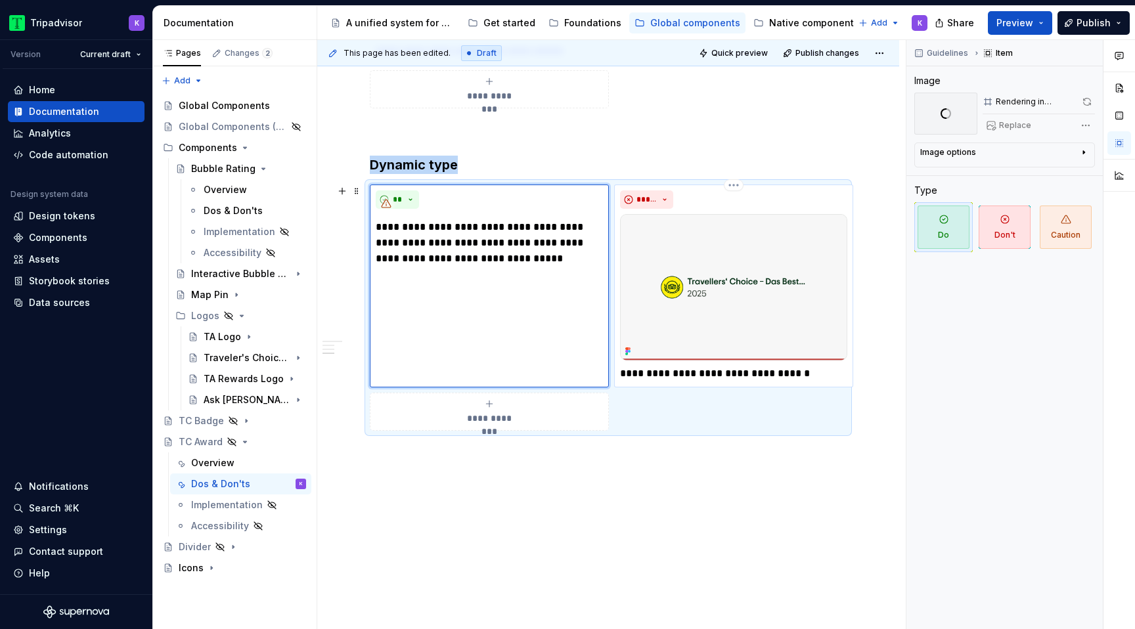
click at [736, 286] on img at bounding box center [733, 287] width 227 height 146
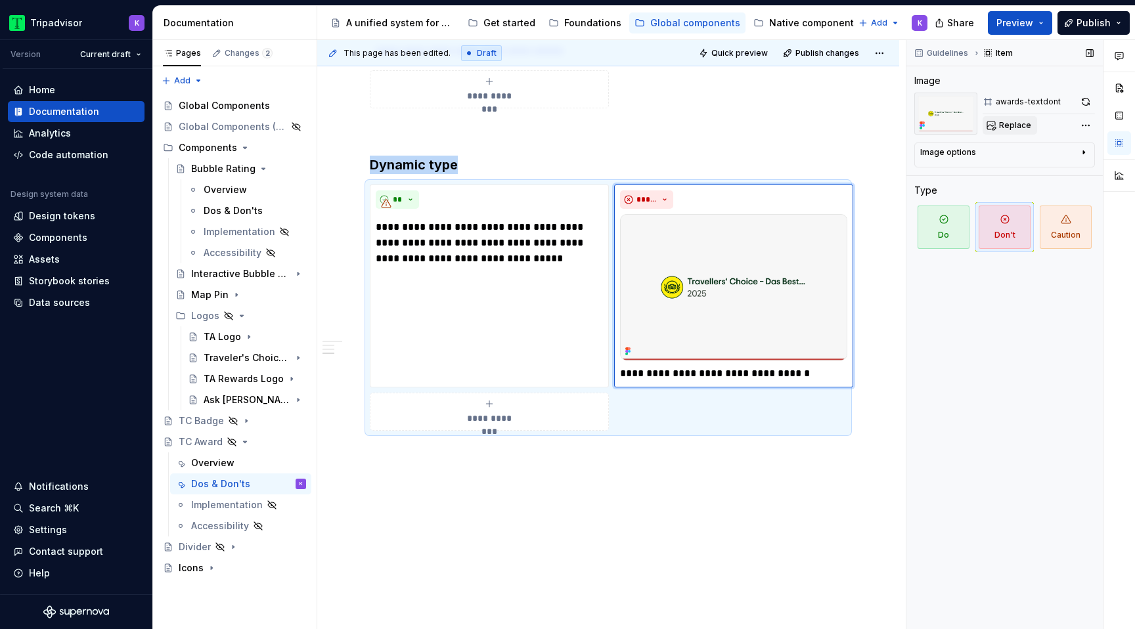
click at [1026, 118] on button "Replace" at bounding box center [1010, 125] width 55 height 18
type textarea "*"
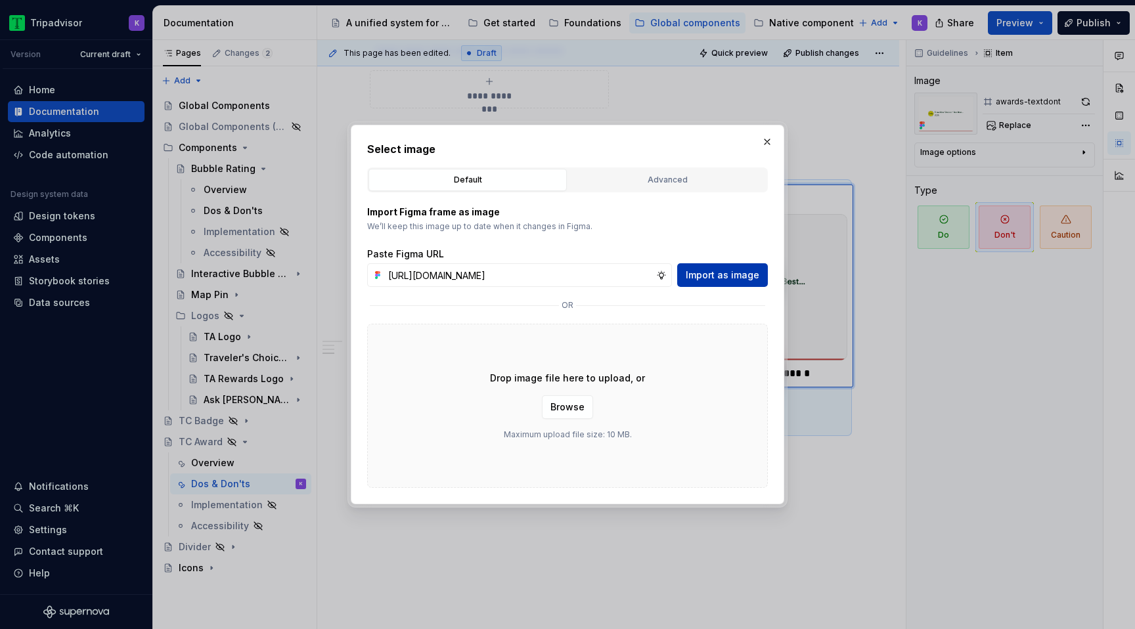
scroll to position [0, 315]
type input "[URL][DOMAIN_NAME]"
click at [724, 272] on span "Import as image" at bounding box center [723, 275] width 74 height 13
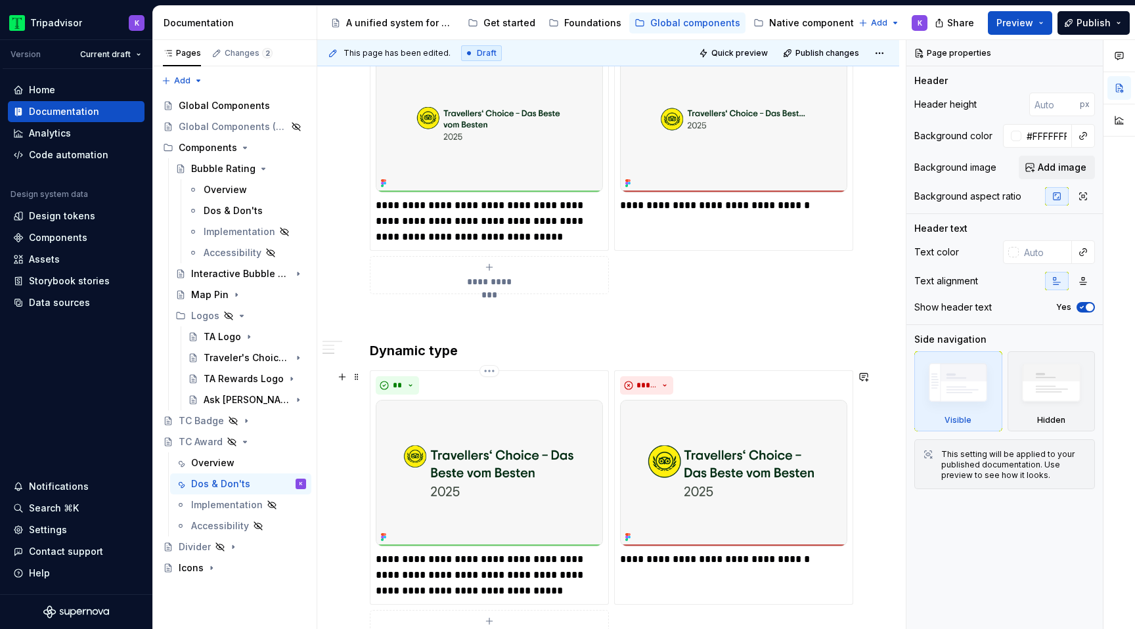
scroll to position [789, 0]
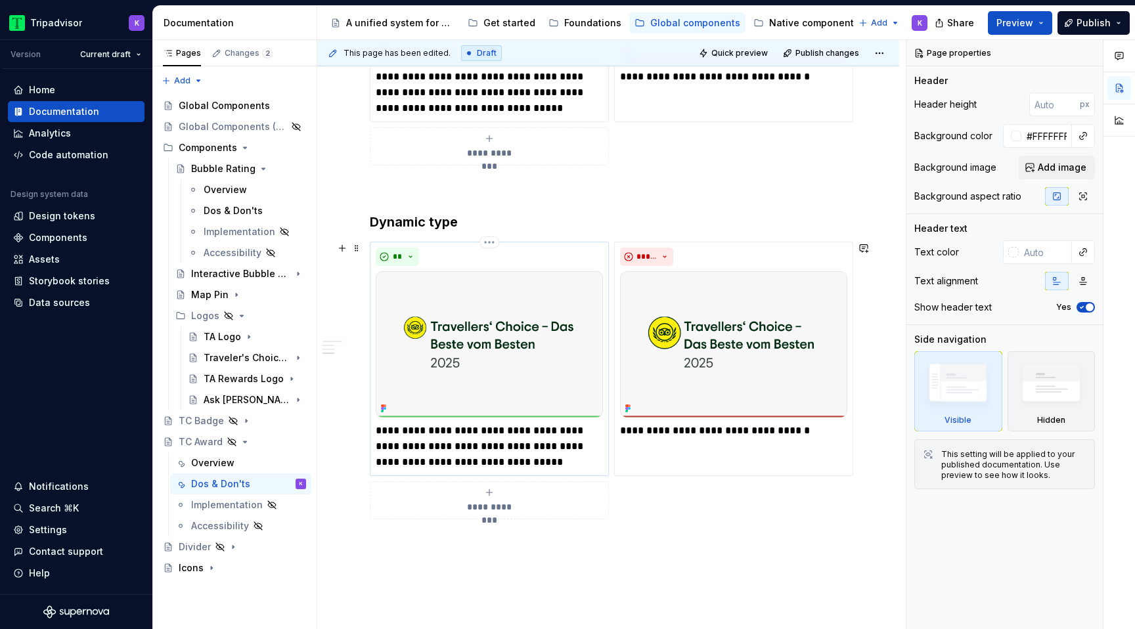
click at [472, 430] on p "**********" at bounding box center [489, 446] width 227 height 47
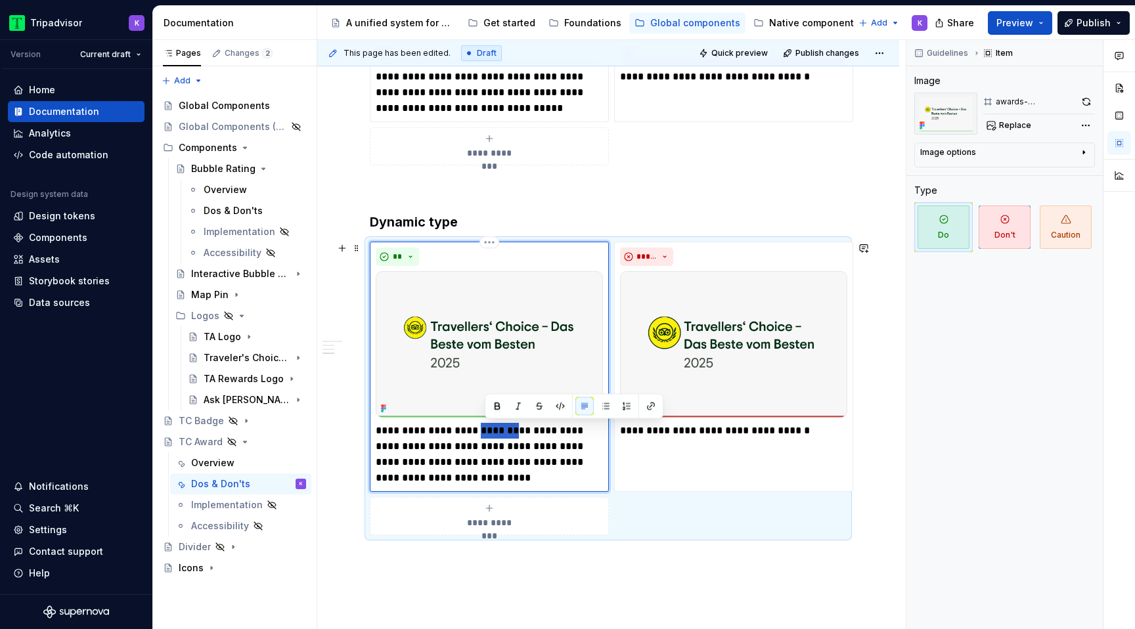
drag, startPoint x: 514, startPoint y: 432, endPoint x: 478, endPoint y: 432, distance: 36.1
click at [478, 432] on p "**********" at bounding box center [489, 454] width 227 height 63
click at [531, 432] on p "**********" at bounding box center [489, 454] width 227 height 63
type textarea "*"
click at [709, 451] on div "**********" at bounding box center [733, 367] width 239 height 250
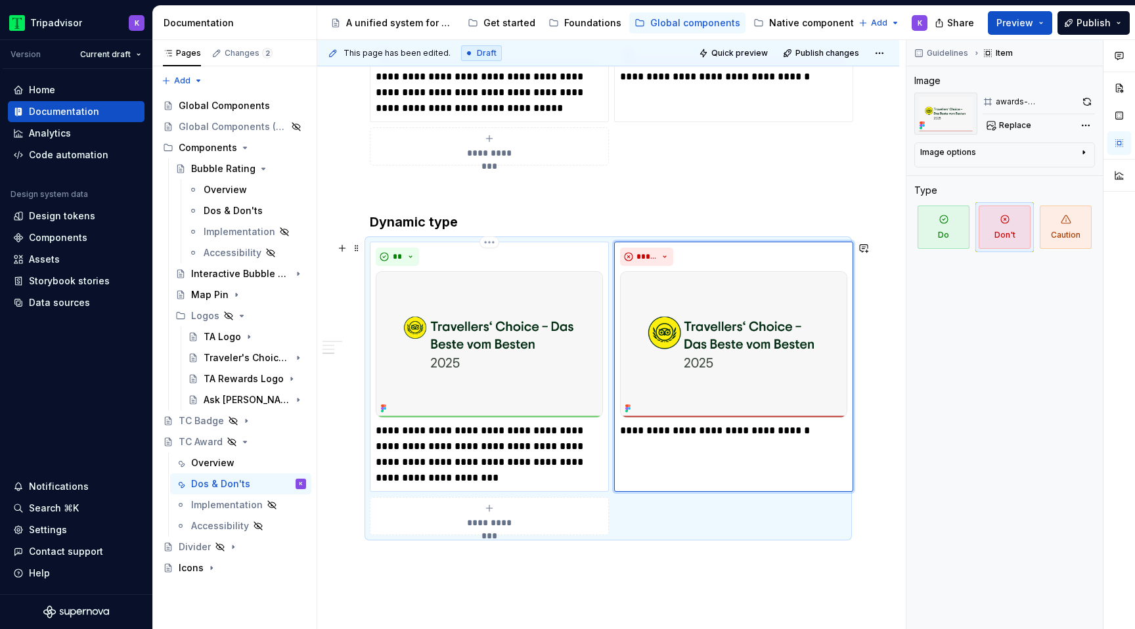
click at [544, 449] on p "**********" at bounding box center [489, 454] width 227 height 63
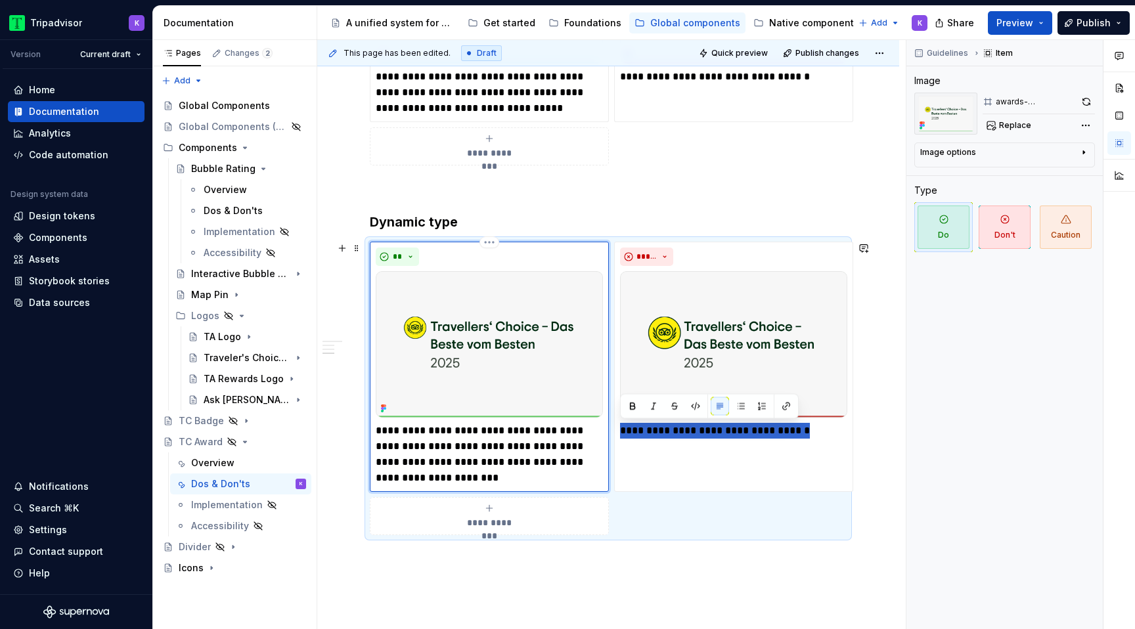
drag, startPoint x: 801, startPoint y: 436, endPoint x: 600, endPoint y: 436, distance: 201.7
click at [600, 436] on div "**********" at bounding box center [608, 389] width 477 height 294
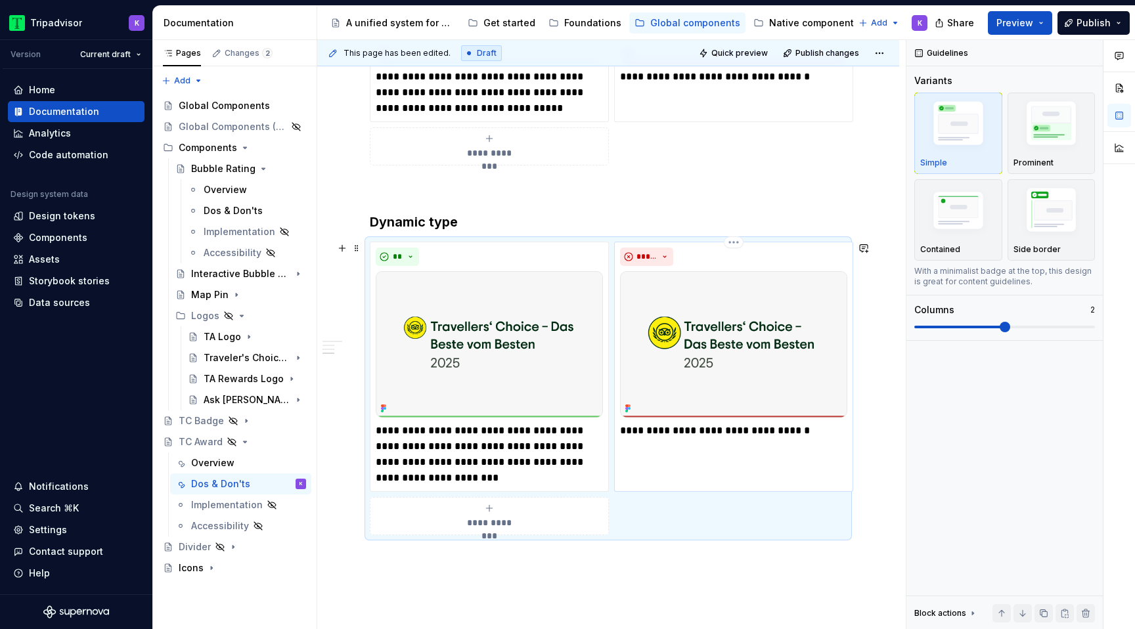
click at [769, 438] on p "**********" at bounding box center [733, 431] width 227 height 16
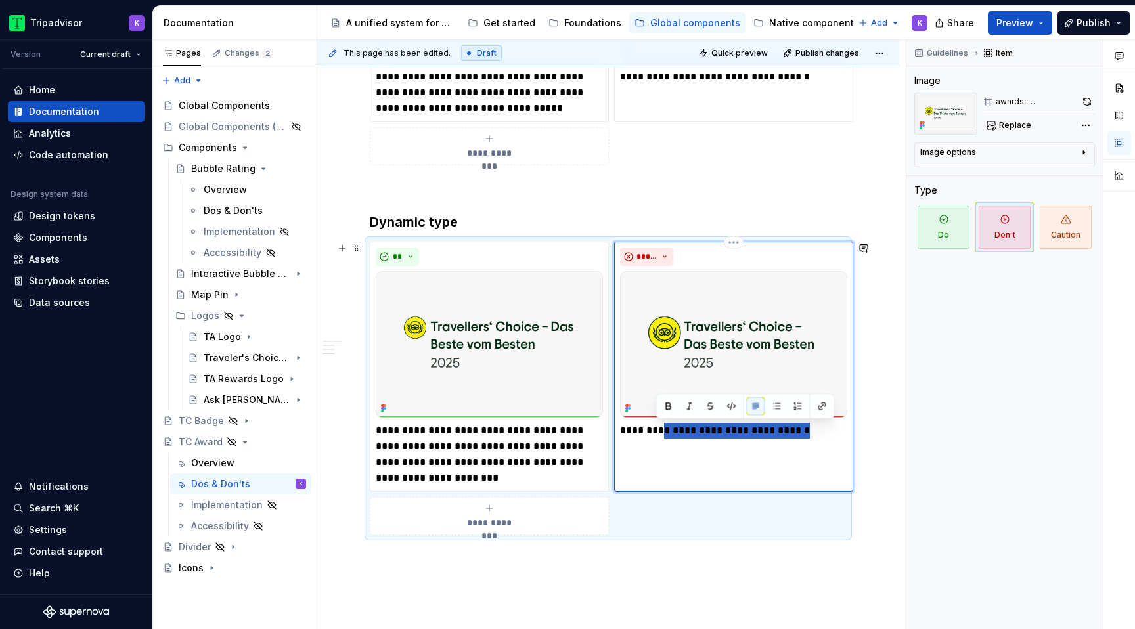
drag, startPoint x: 809, startPoint y: 425, endPoint x: 658, endPoint y: 430, distance: 151.8
click at [658, 430] on p "**********" at bounding box center [733, 431] width 227 height 16
type textarea "*"
drag, startPoint x: 716, startPoint y: 428, endPoint x: 658, endPoint y: 429, distance: 58.5
click at [658, 429] on p "**********" at bounding box center [733, 439] width 227 height 32
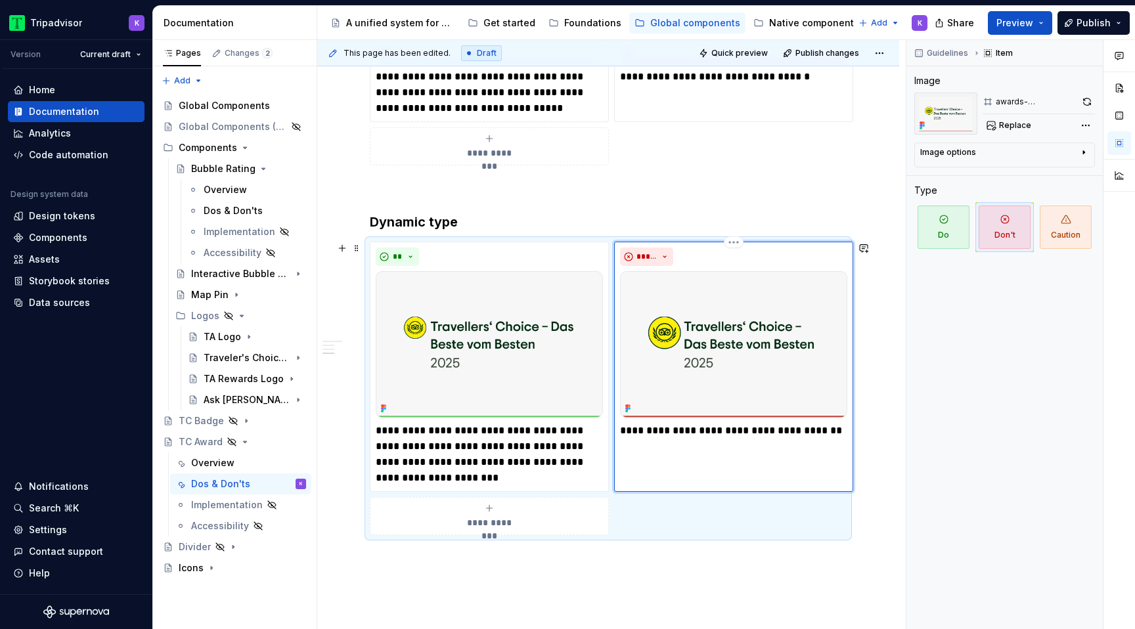
click at [839, 432] on p "**********" at bounding box center [733, 431] width 227 height 16
click at [542, 441] on p "**********" at bounding box center [489, 454] width 227 height 63
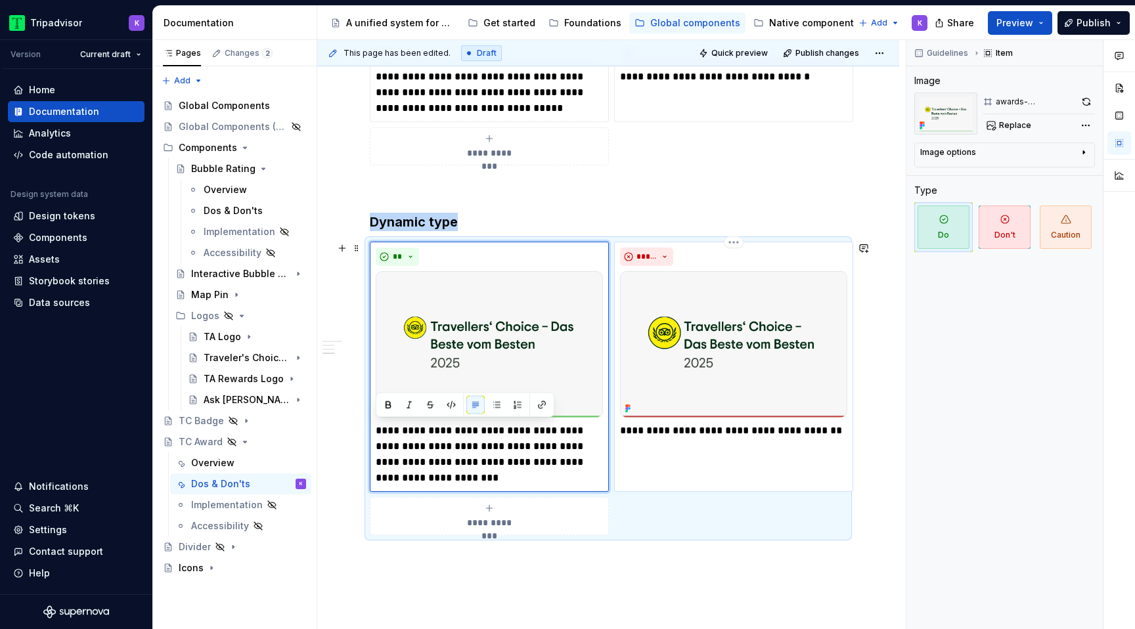
click at [691, 448] on div "**********" at bounding box center [733, 367] width 239 height 250
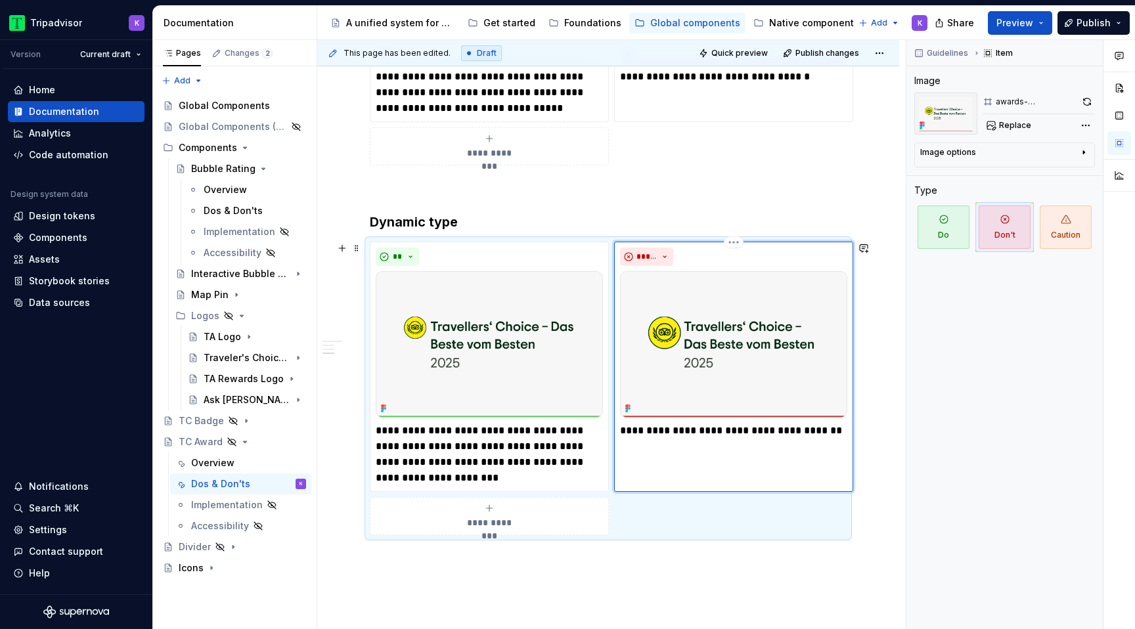
click at [690, 420] on div "**********" at bounding box center [733, 343] width 227 height 191
click at [698, 436] on p "**********" at bounding box center [733, 431] width 227 height 16
drag, startPoint x: 622, startPoint y: 432, endPoint x: 857, endPoint y: 433, distance: 234.5
click at [847, 433] on div "**********" at bounding box center [608, 389] width 477 height 294
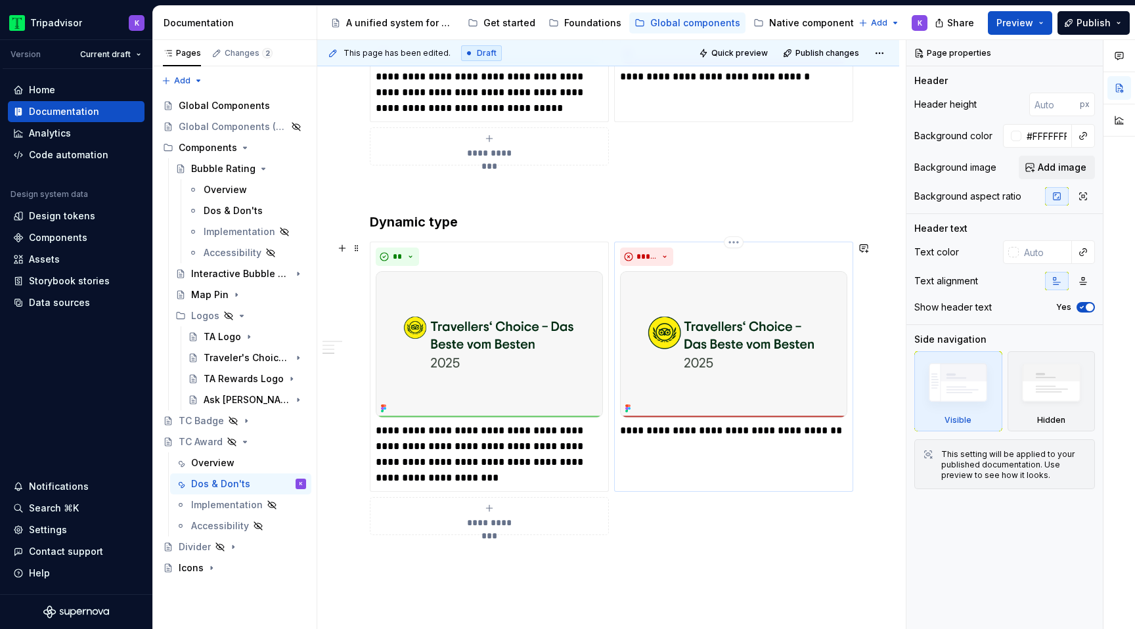
click at [690, 427] on p "**********" at bounding box center [733, 431] width 227 height 16
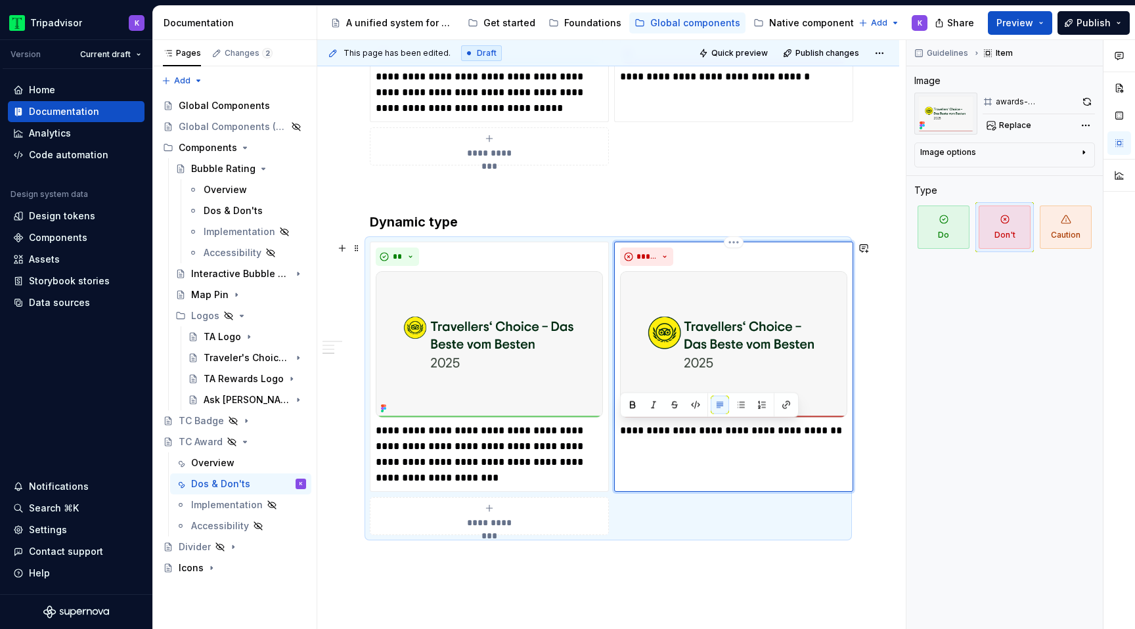
paste div
click at [645, 429] on p "**********" at bounding box center [733, 439] width 227 height 32
type textarea "*"
click at [832, 454] on div "**********" at bounding box center [733, 367] width 239 height 250
click at [826, 457] on div "**********" at bounding box center [733, 367] width 239 height 250
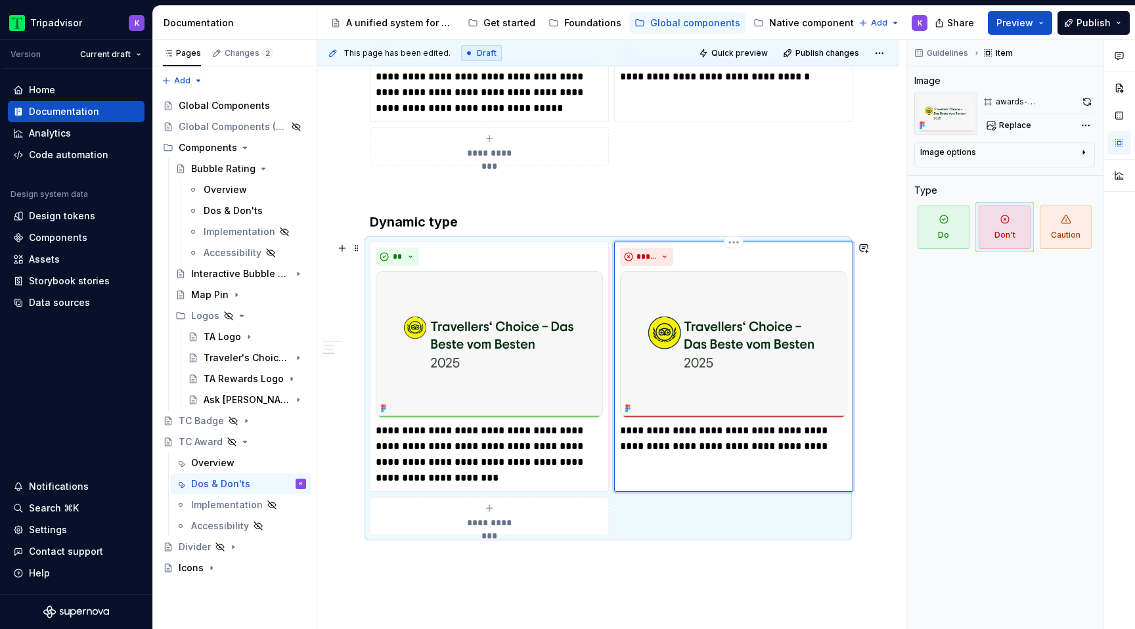
click at [799, 447] on p "**********" at bounding box center [733, 439] width 227 height 32
click at [700, 584] on div "**********" at bounding box center [608, 105] width 582 height 1332
click at [243, 443] on icon "Page tree" at bounding box center [245, 442] width 11 height 11
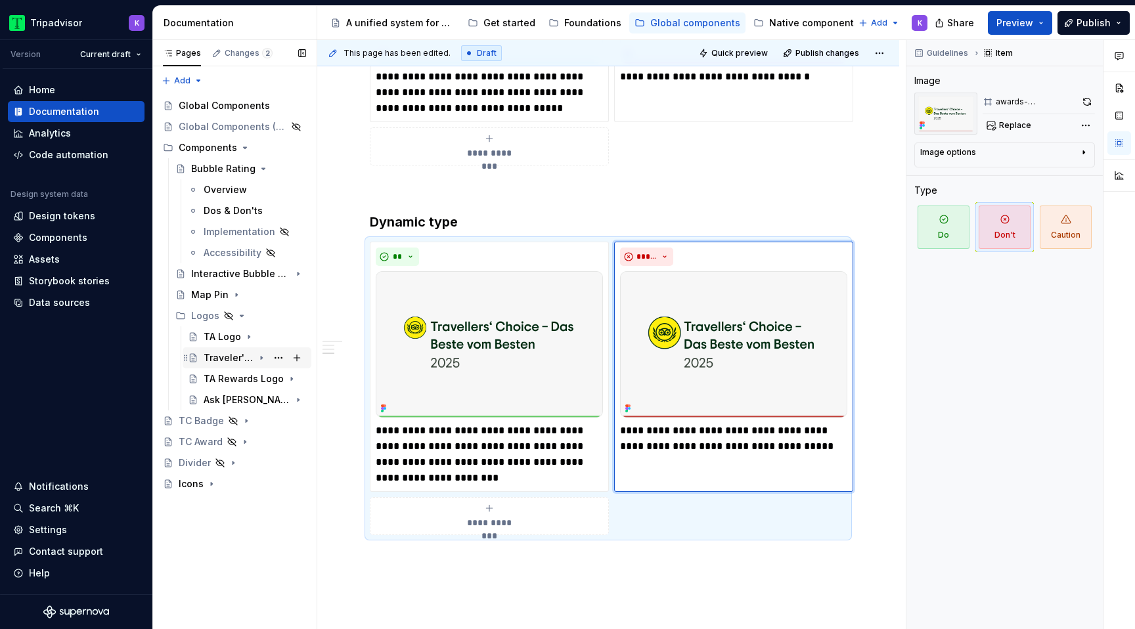
click at [261, 359] on icon "Page tree" at bounding box center [261, 358] width 11 height 11
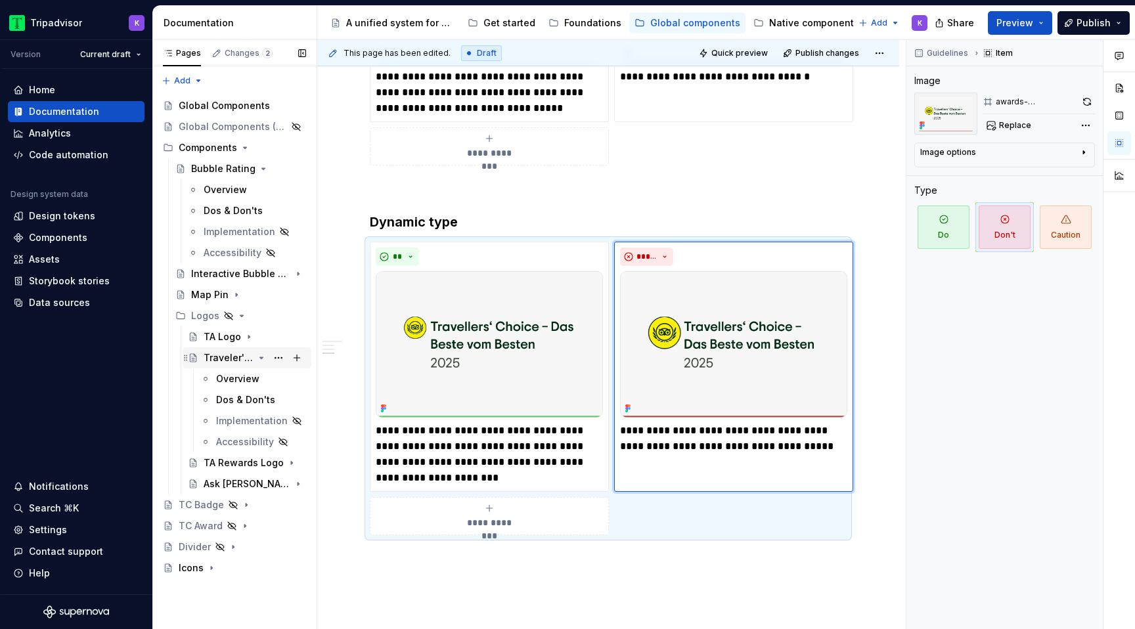
click at [238, 356] on div "Traveler's Choice Logo" at bounding box center [229, 357] width 50 height 13
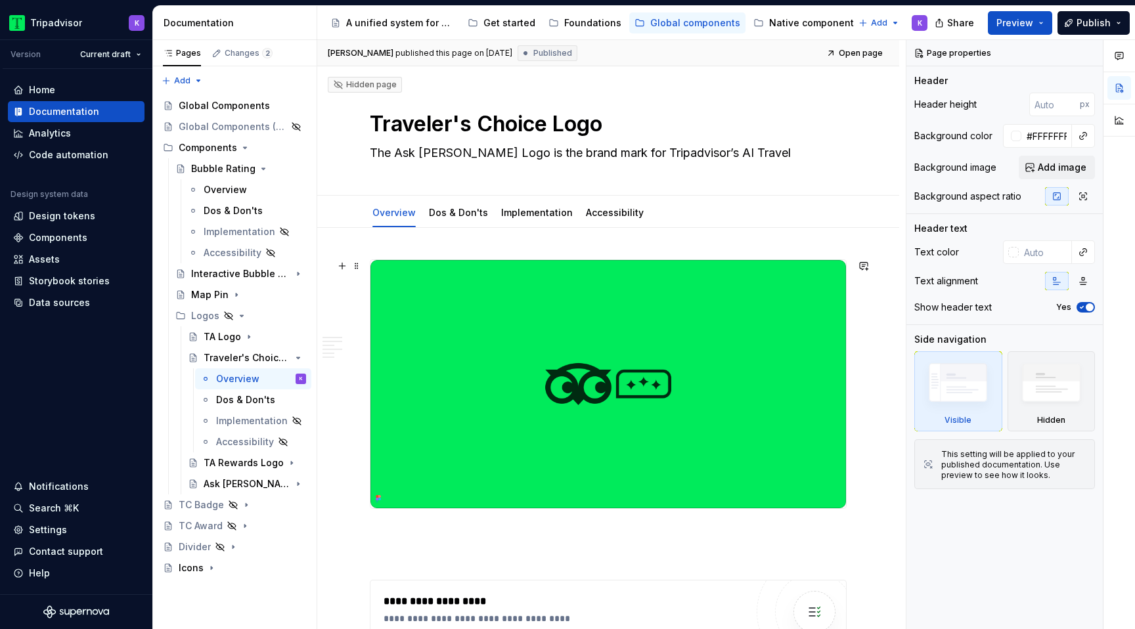
click at [547, 432] on img at bounding box center [608, 384] width 476 height 248
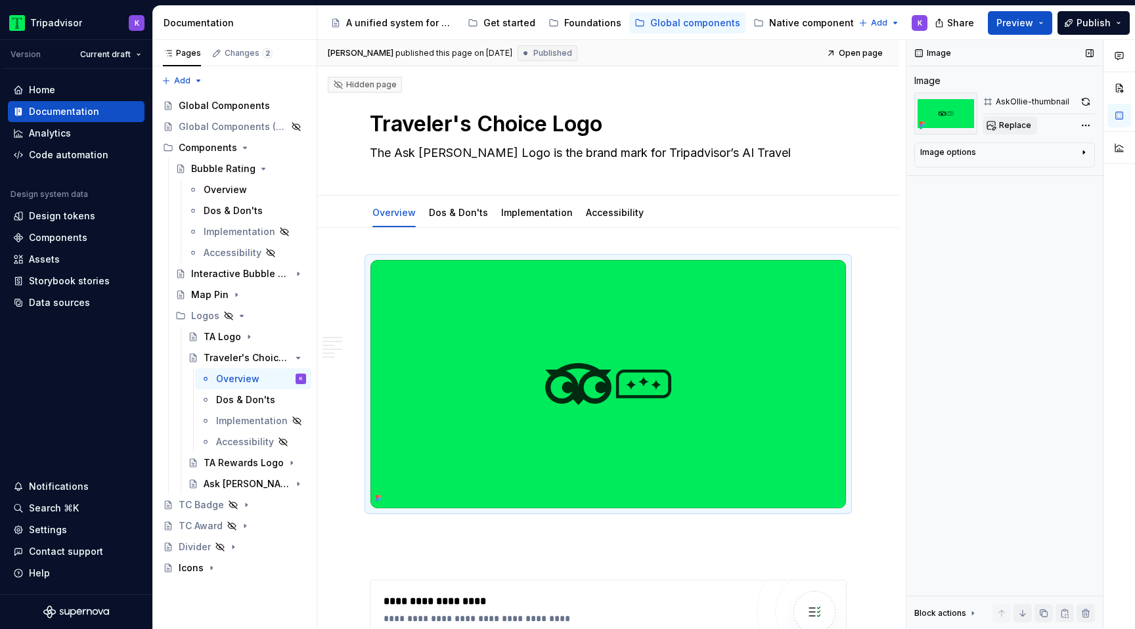
click at [993, 127] on button "Replace" at bounding box center [1010, 125] width 55 height 18
type textarea "*"
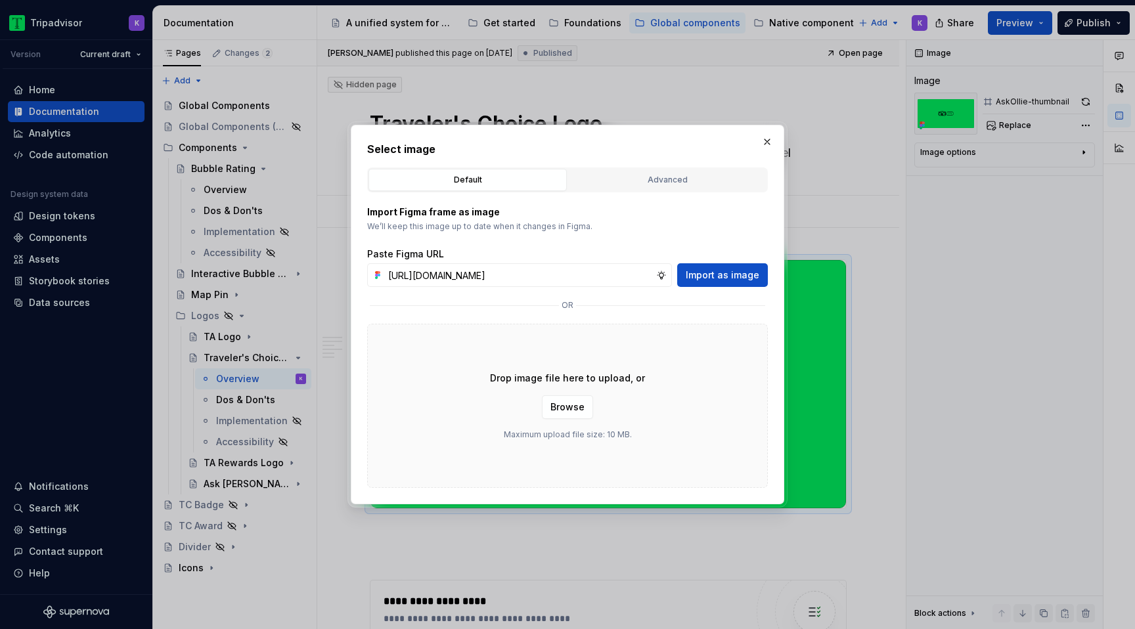
scroll to position [0, 315]
type input "[URL][DOMAIN_NAME]"
click at [736, 278] on span "Import as image" at bounding box center [723, 275] width 74 height 13
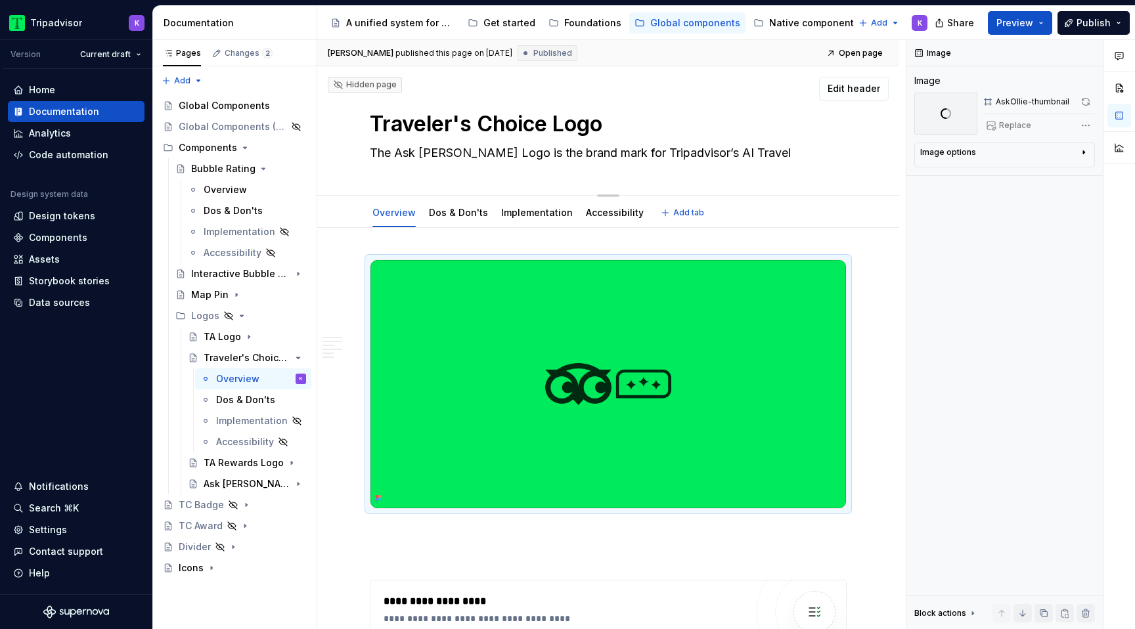
drag, startPoint x: 788, startPoint y: 154, endPoint x: 811, endPoint y: 152, distance: 22.4
click at [811, 152] on textarea "The Ask [PERSON_NAME] Logo is the brand mark for Tripadvisor’s AI Travel Assist…" at bounding box center [605, 153] width 477 height 21
type textarea "*"
type textarea "-"
type textarea "*"
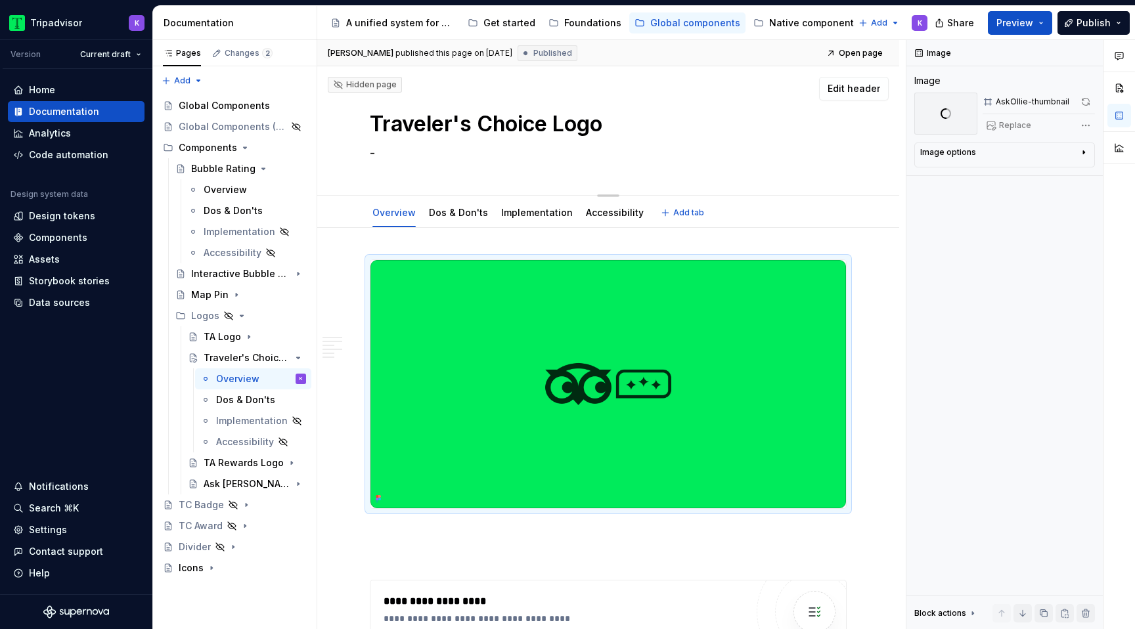
type textarea "-"
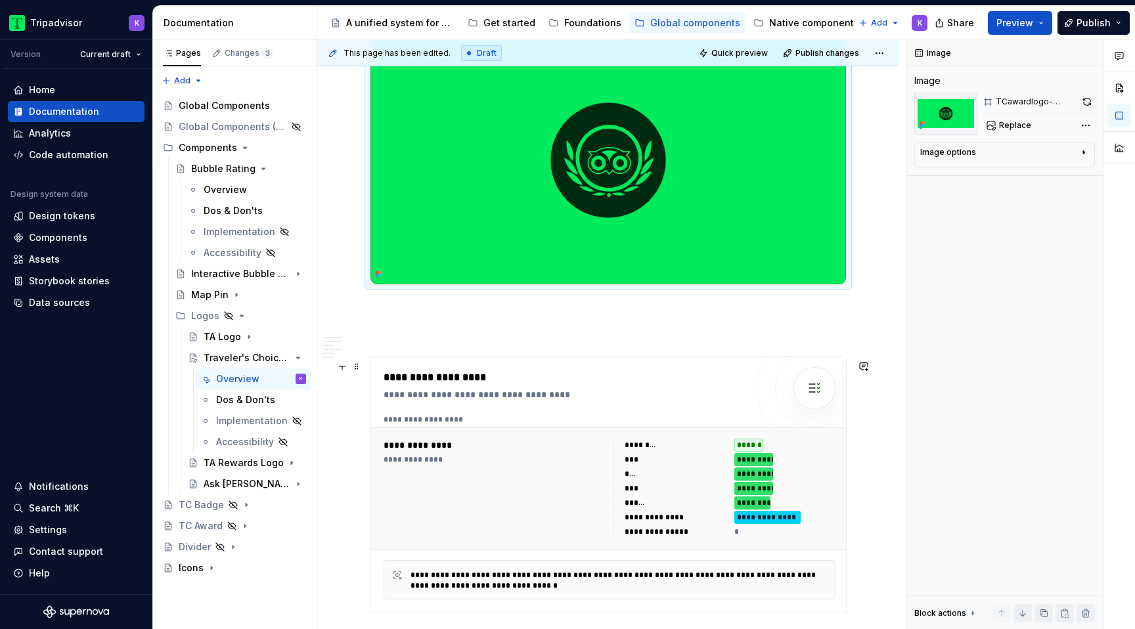
scroll to position [236, 0]
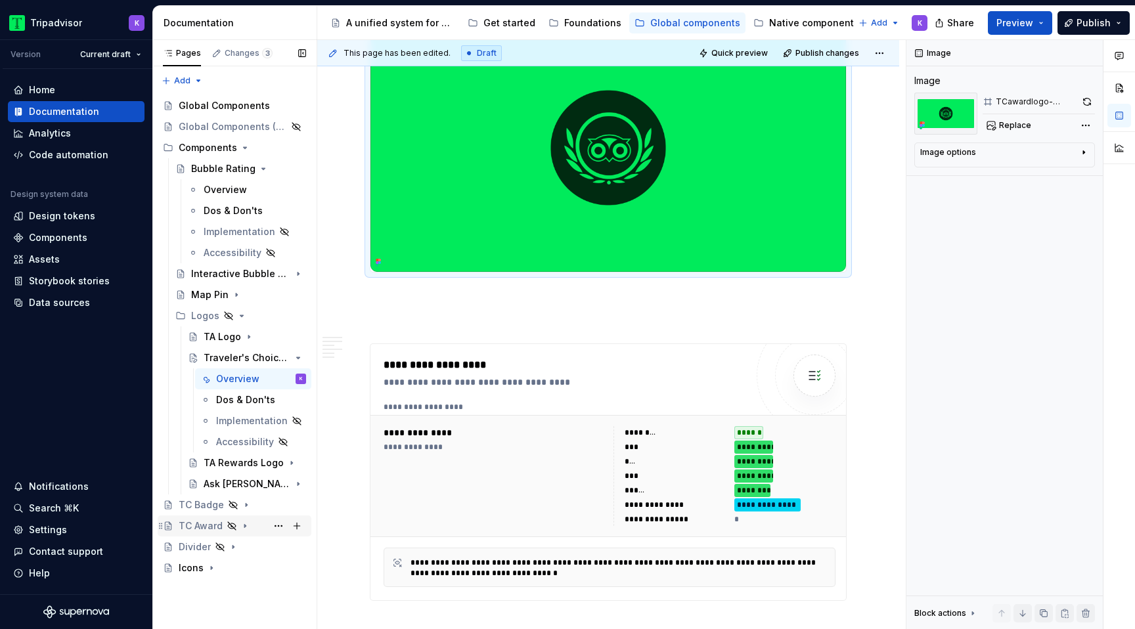
click at [209, 525] on div "TC Award" at bounding box center [201, 526] width 44 height 13
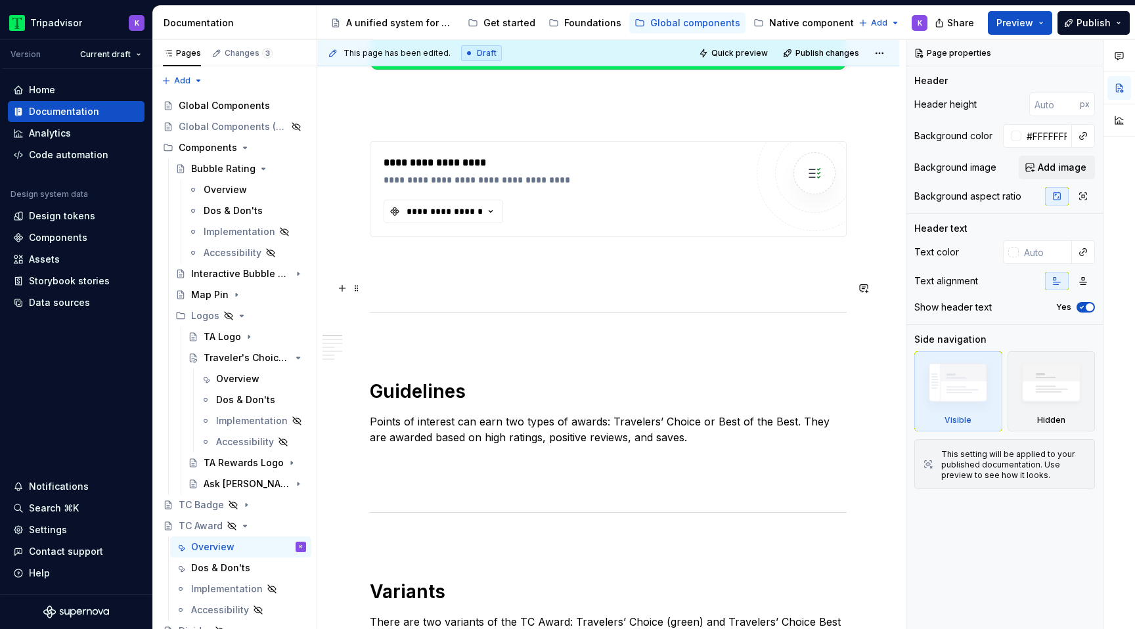
scroll to position [466, 0]
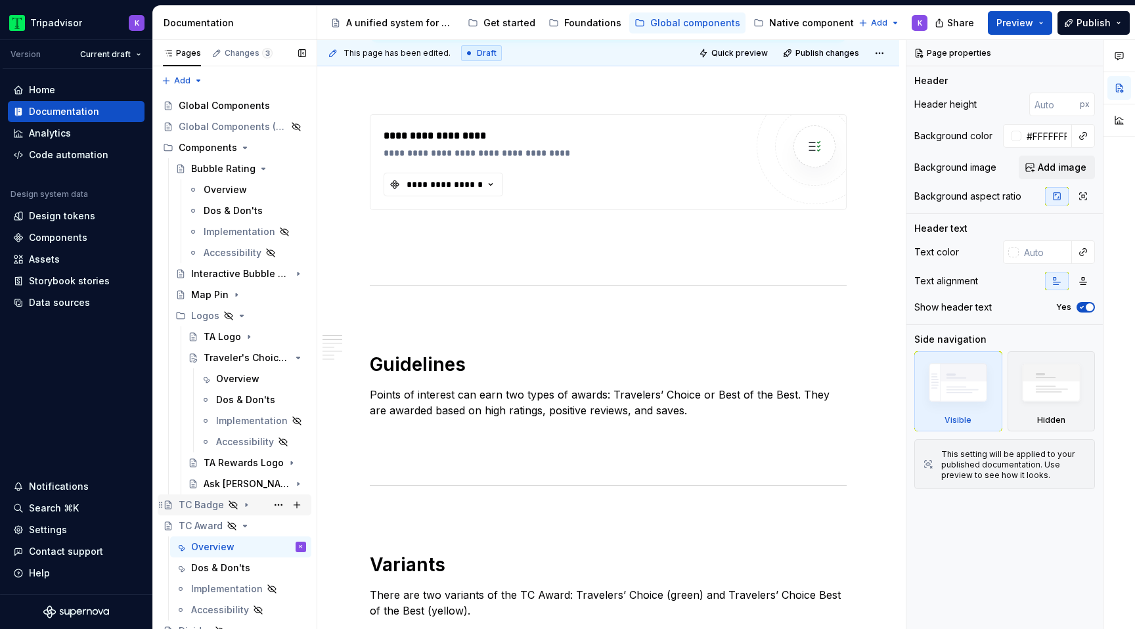
click at [242, 506] on icon "Page tree" at bounding box center [246, 505] width 11 height 11
click at [221, 527] on div "Overview" at bounding box center [212, 526] width 43 height 13
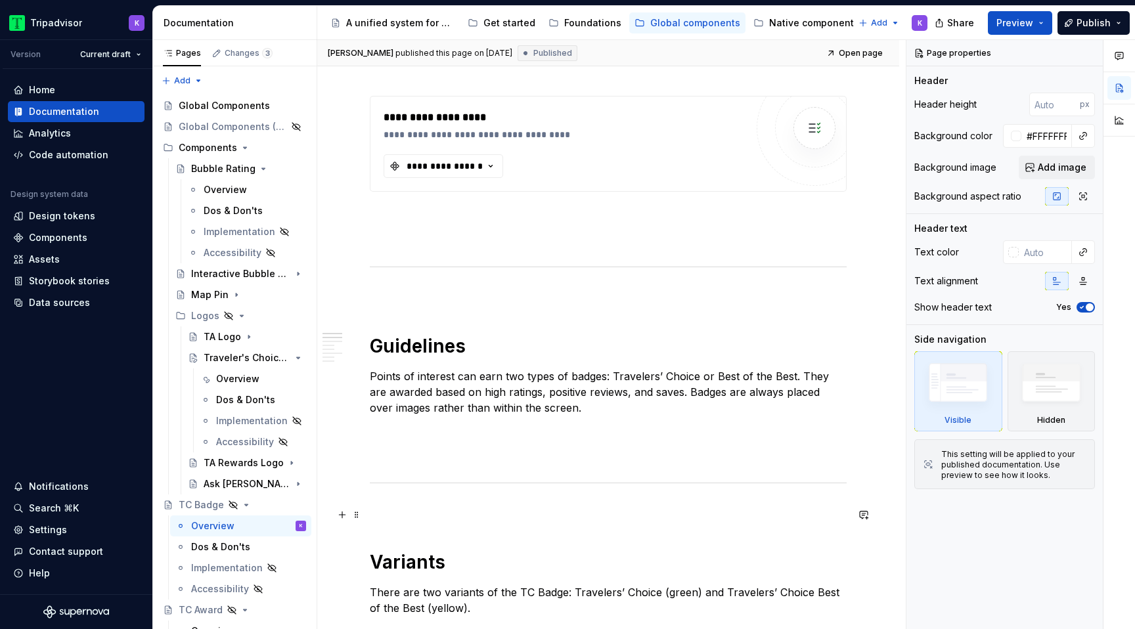
scroll to position [491, 0]
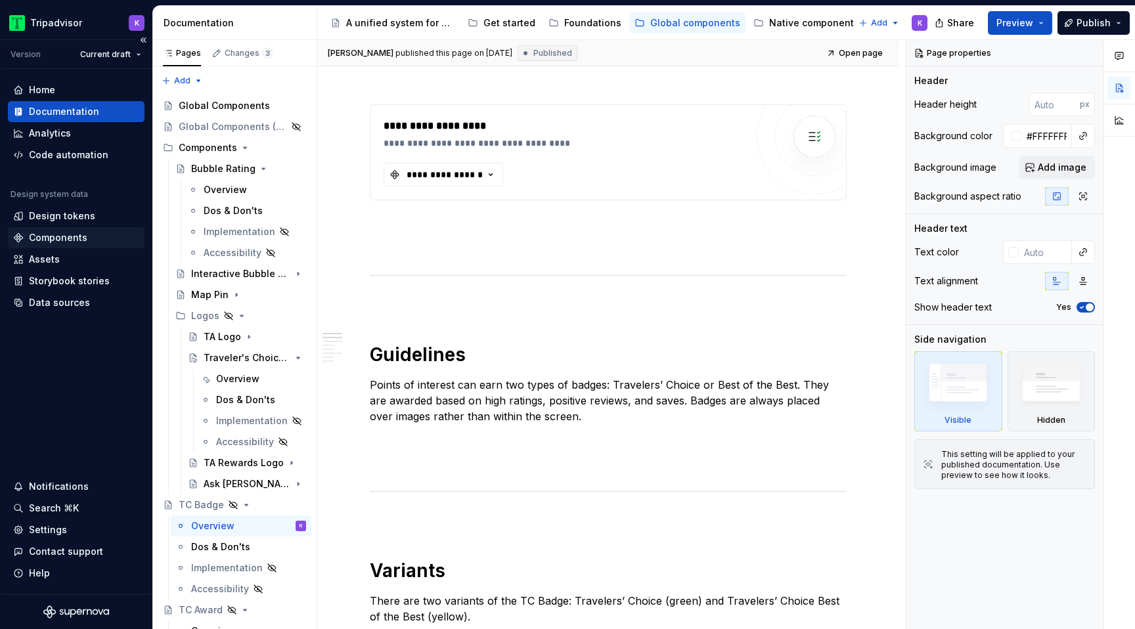
click at [48, 232] on div "Components" at bounding box center [58, 237] width 58 height 13
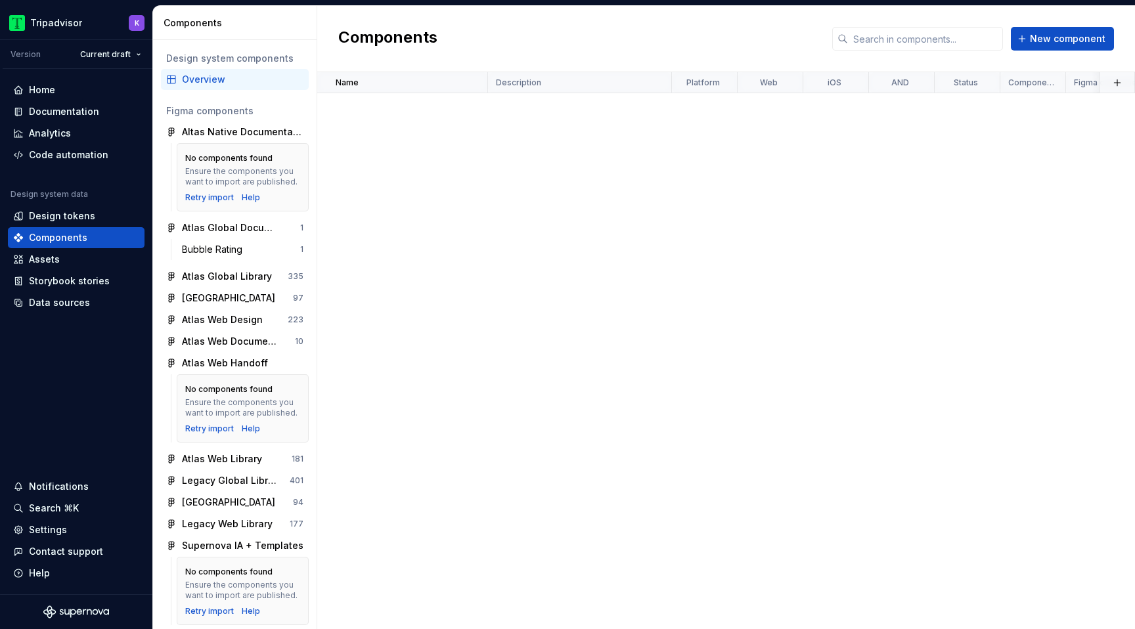
scroll to position [1111, 0]
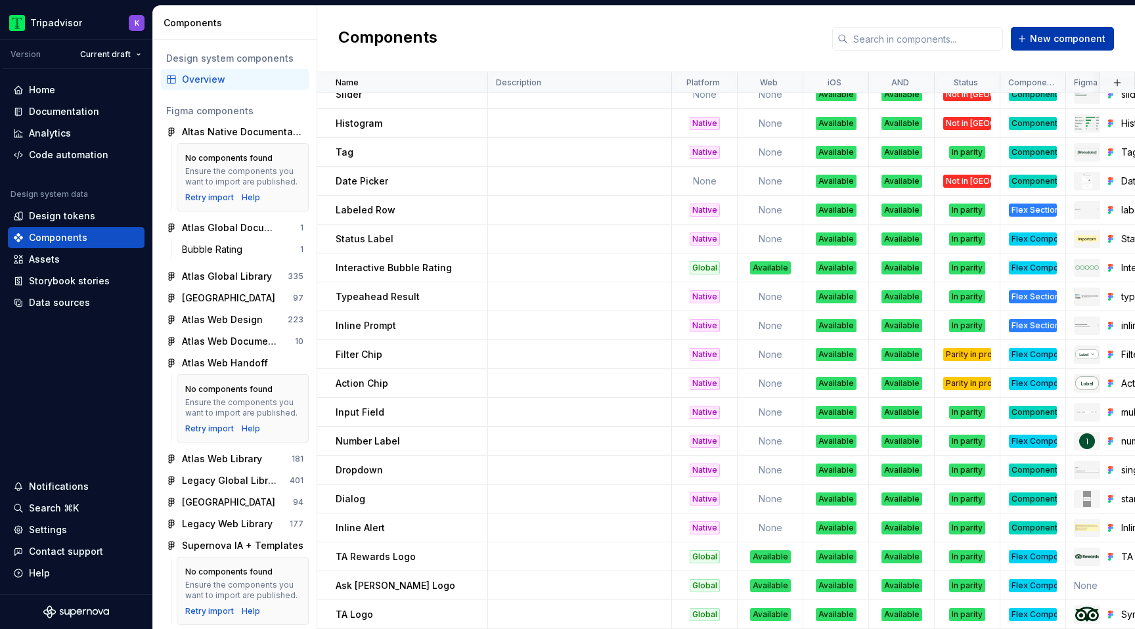
click at [1100, 37] on span "New component" at bounding box center [1068, 38] width 76 height 13
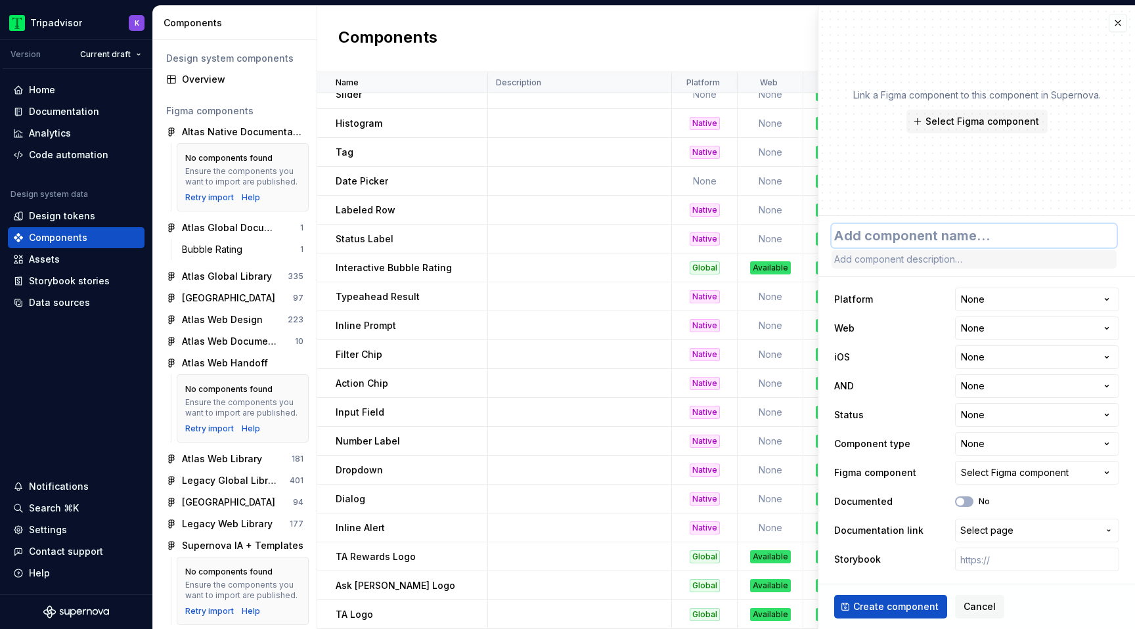
type textarea "*"
type textarea "T"
type textarea "*"
type textarea "TC"
type textarea "*"
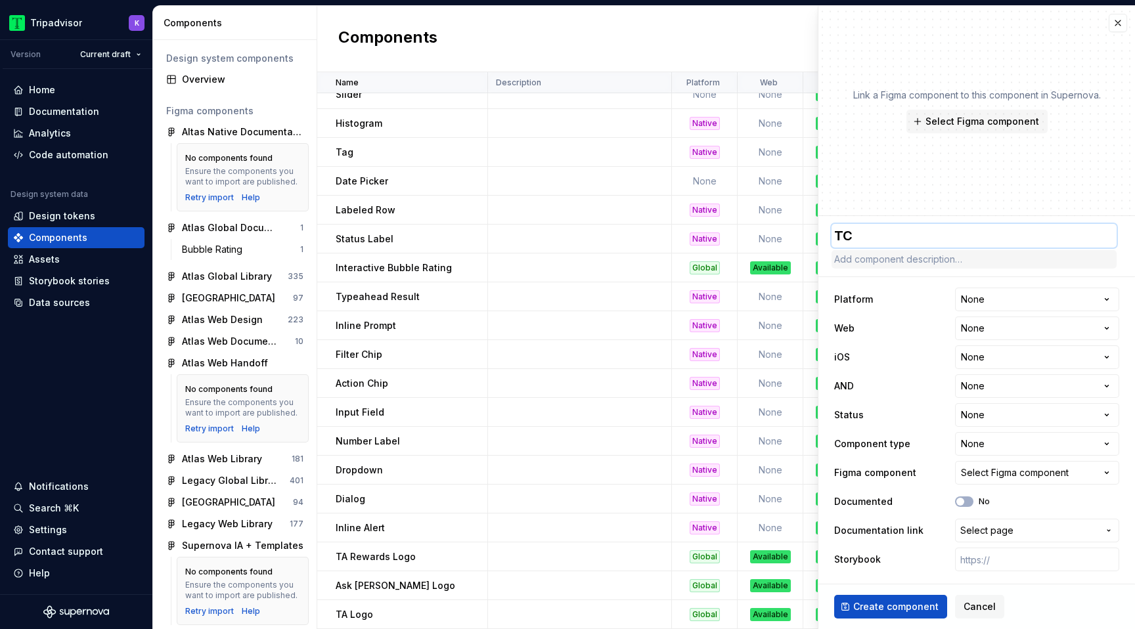
type textarea "TC"
type textarea "*"
type textarea "TC B"
type textarea "*"
type textarea "TC Ba"
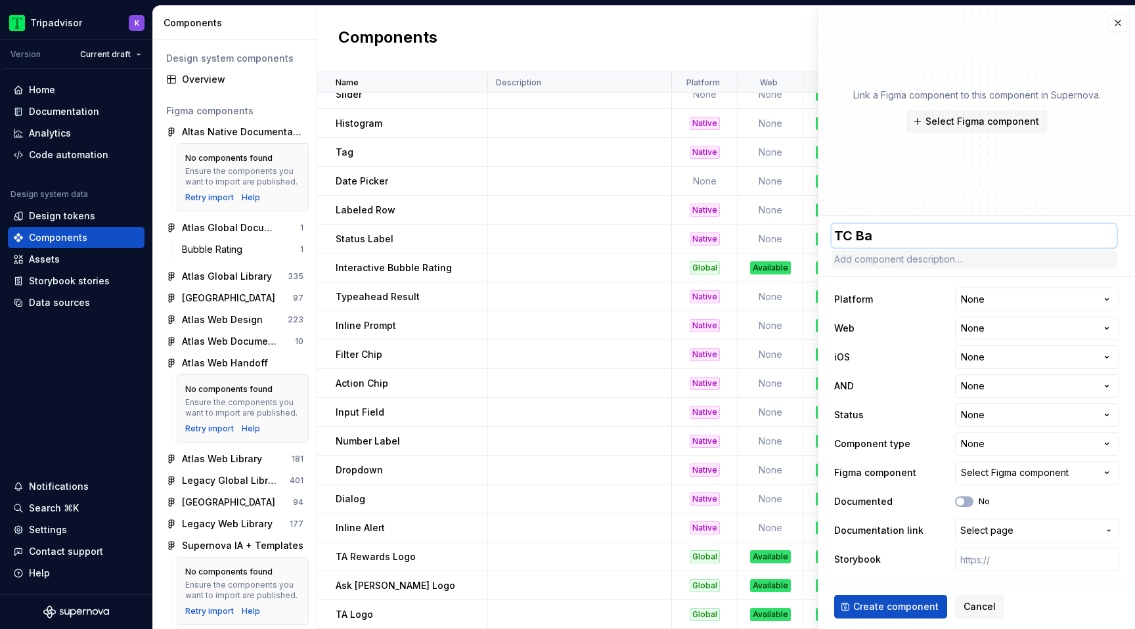
type textarea "*"
type textarea "TC Bad"
type textarea "*"
type textarea "TC Badg"
type textarea "*"
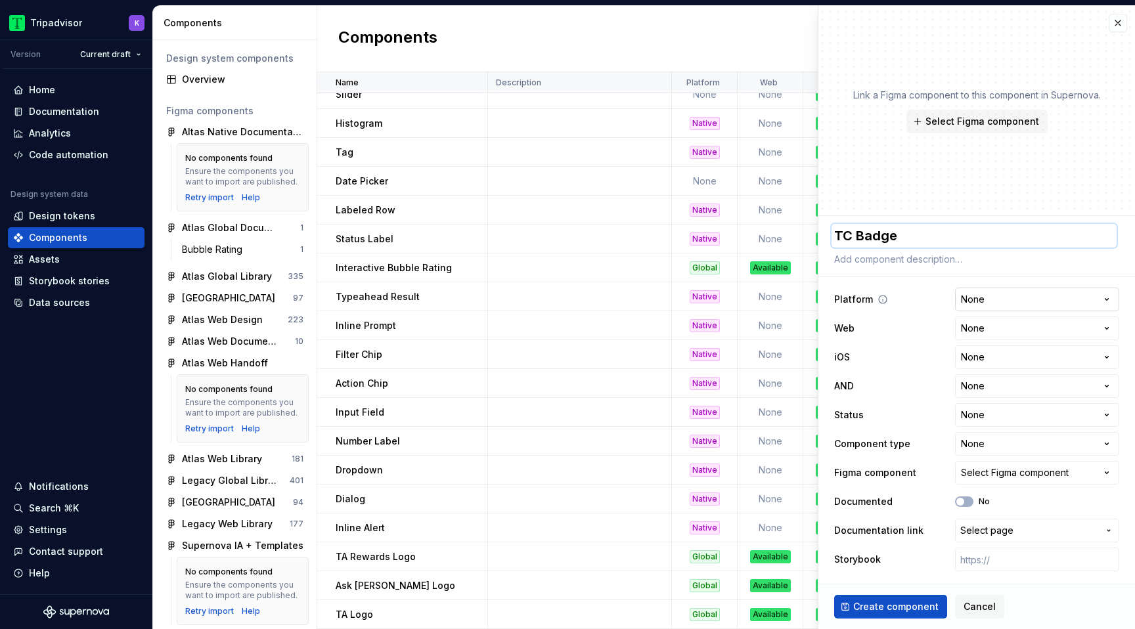
type textarea "TC Badge"
click at [996, 303] on html "Tripadvisor K Version Current draft Home Documentation Analytics Code automatio…" at bounding box center [567, 314] width 1135 height 629
select select "**********"
type textarea "*"
click at [1002, 291] on html "Tripadvisor K Version Current draft Home Documentation Analytics Code automatio…" at bounding box center [567, 314] width 1135 height 629
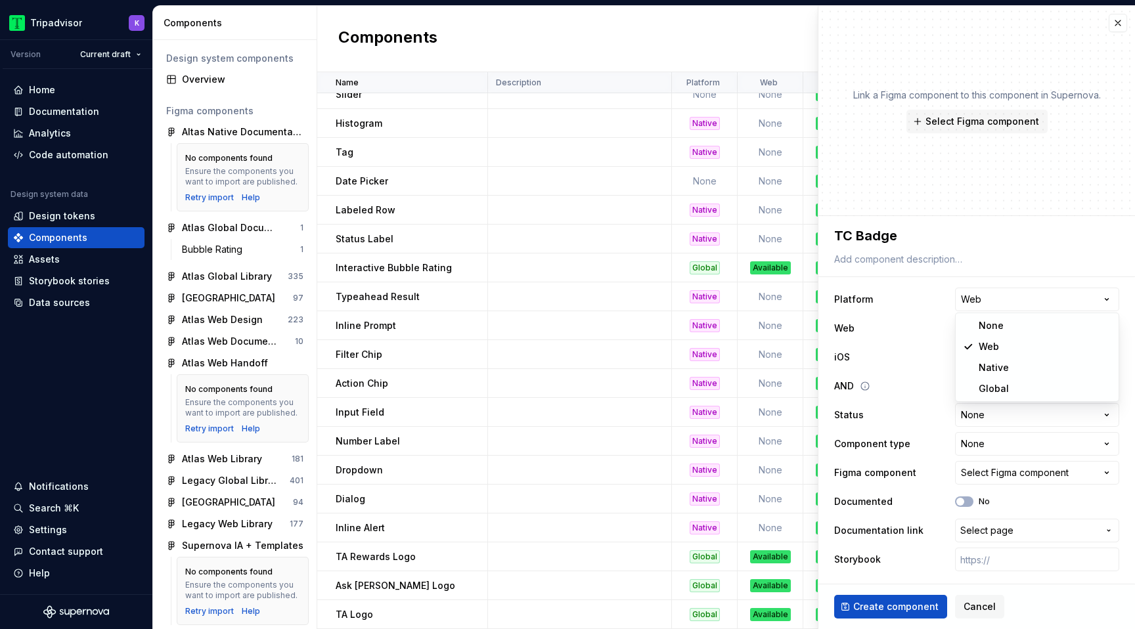
select select "**********"
type textarea "*"
click at [995, 338] on html "Tripadvisor K Version Current draft Home Documentation Analytics Code automatio…" at bounding box center [567, 314] width 1135 height 629
select select "**********"
type textarea "*"
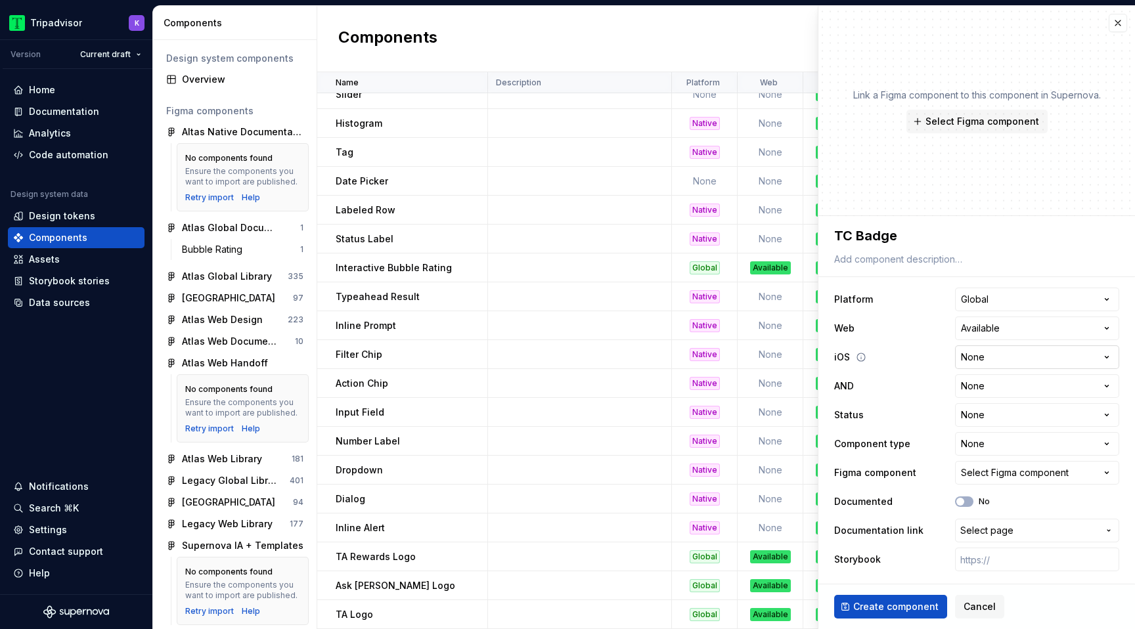
click at [995, 361] on html "Tripadvisor K Version Current draft Home Documentation Analytics Code automatio…" at bounding box center [567, 314] width 1135 height 629
click at [992, 363] on html "Tripadvisor K Version Current draft Home Documentation Analytics Code automatio…" at bounding box center [567, 314] width 1135 height 629
click at [993, 359] on html "Tripadvisor K Version Current draft Home Documentation Analytics Code automatio…" at bounding box center [567, 314] width 1135 height 629
select select "**********"
type textarea "*"
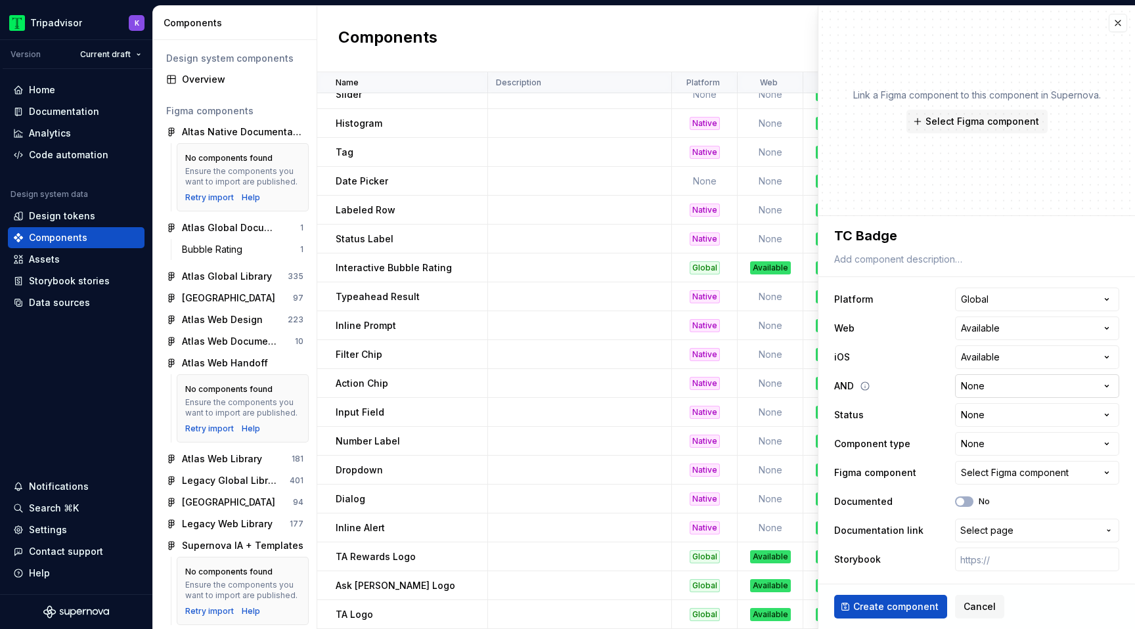
click at [995, 386] on html "Tripadvisor K Version Current draft Home Documentation Analytics Code automatio…" at bounding box center [567, 314] width 1135 height 629
select select "**********"
type textarea "*"
click at [993, 421] on html "Tripadvisor K Version Current draft Home Documentation Analytics Code automatio…" at bounding box center [567, 314] width 1135 height 629
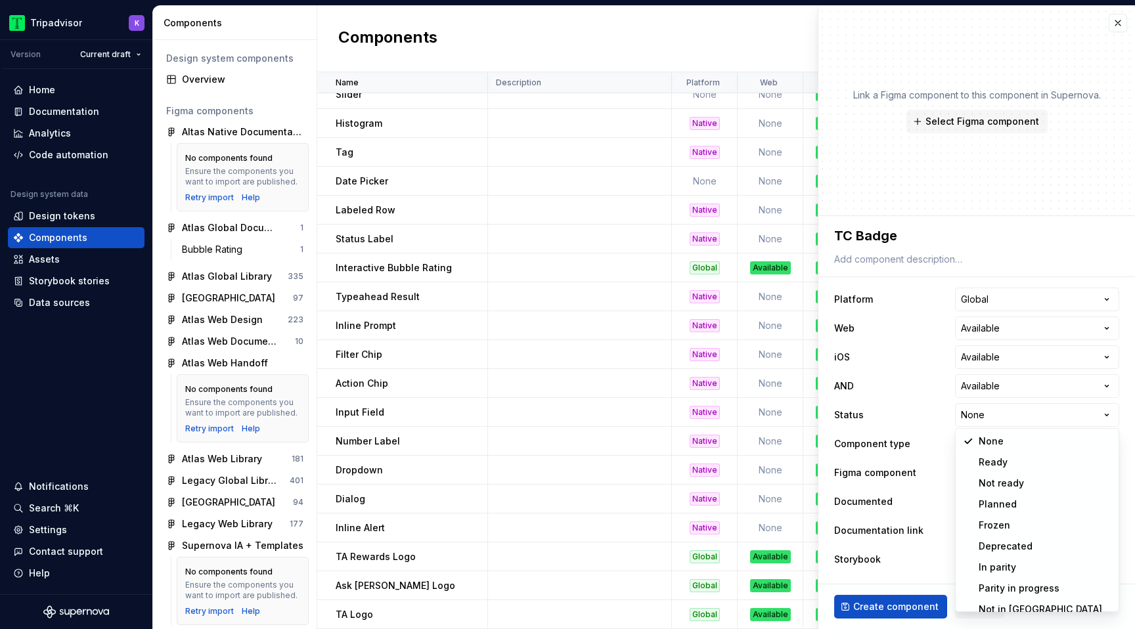
select select "**********"
type textarea "*"
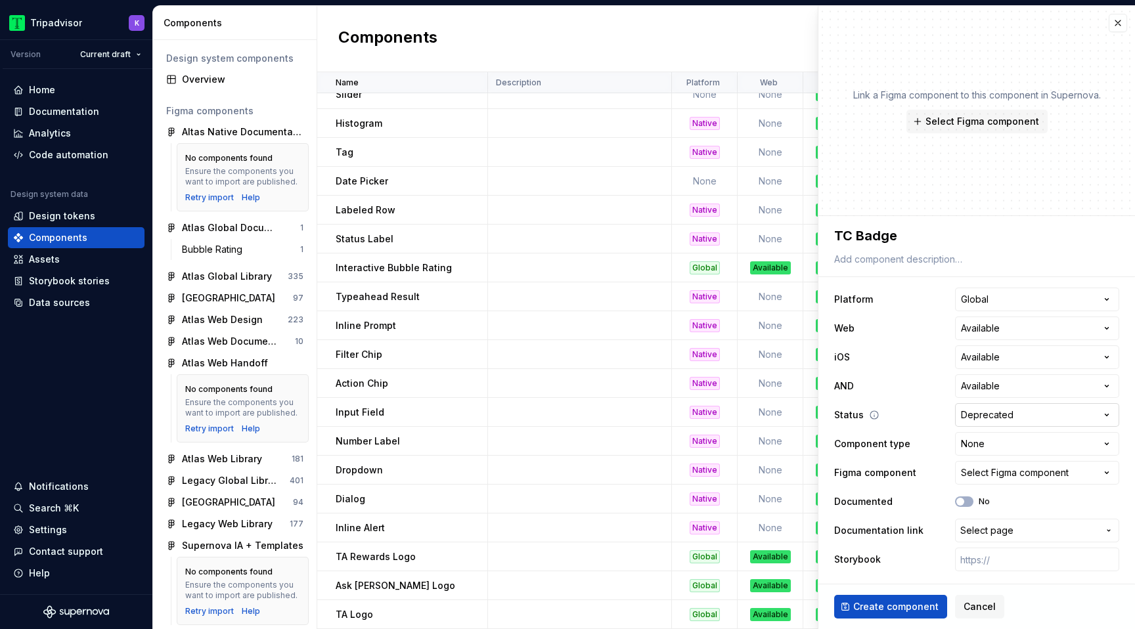
click at [1002, 422] on html "Tripadvisor K Version Current draft Home Documentation Analytics Code automatio…" at bounding box center [567, 314] width 1135 height 629
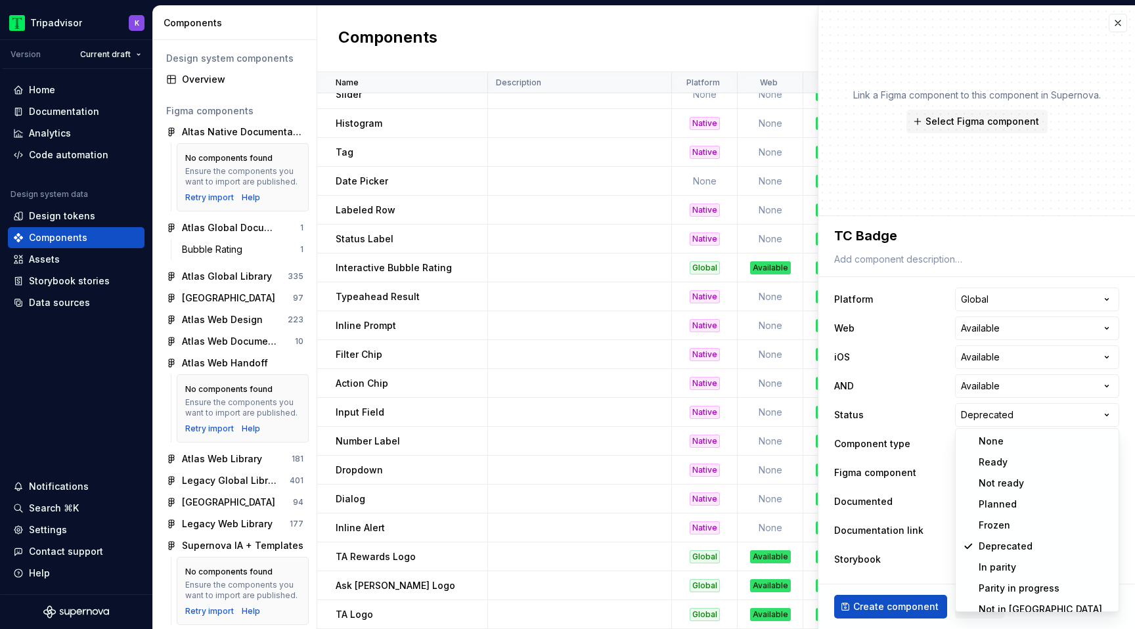
select select "**********"
type textarea "*"
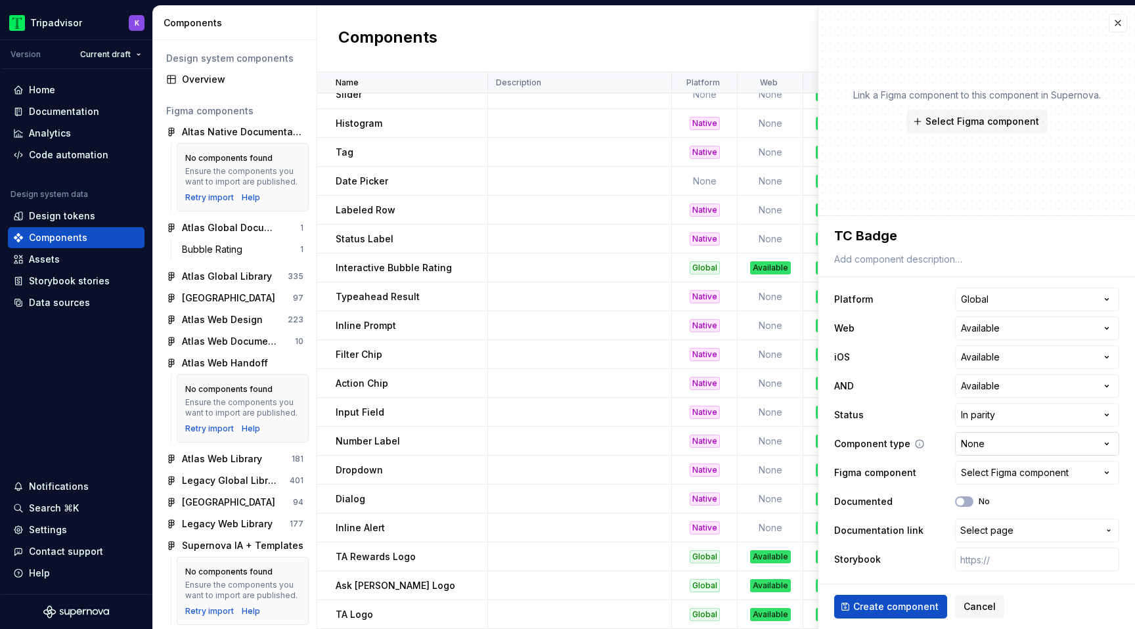
click at [992, 446] on html "Tripadvisor K Version Current draft Home Documentation Analytics Code automatio…" at bounding box center [567, 314] width 1135 height 629
select select "**********"
type textarea "*"
click at [1008, 434] on html "Tripadvisor K Version Current draft Home Documentation Analytics Code automatio…" at bounding box center [567, 314] width 1135 height 629
select select "**********"
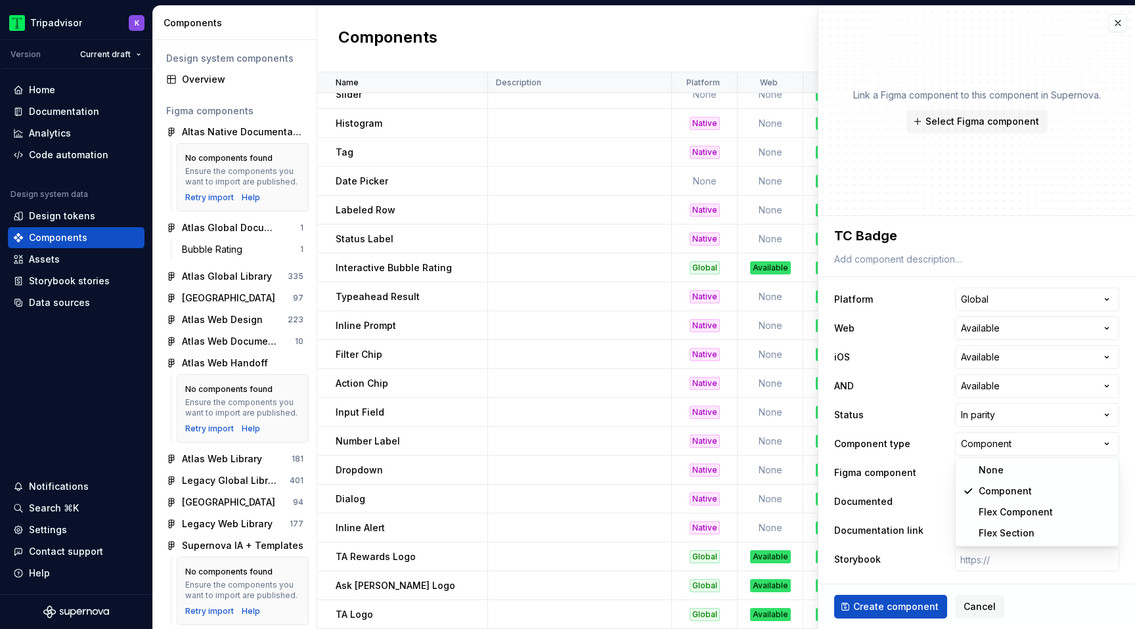
type textarea "*"
click at [1006, 478] on div "Select Figma component" at bounding box center [1015, 472] width 108 height 13
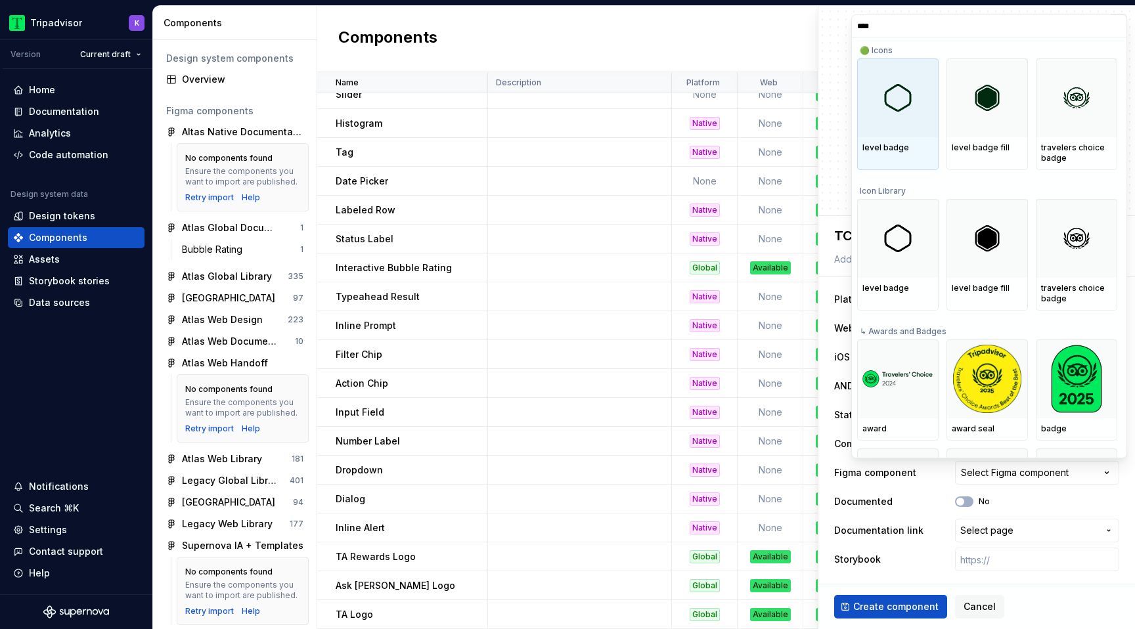
type input "*****"
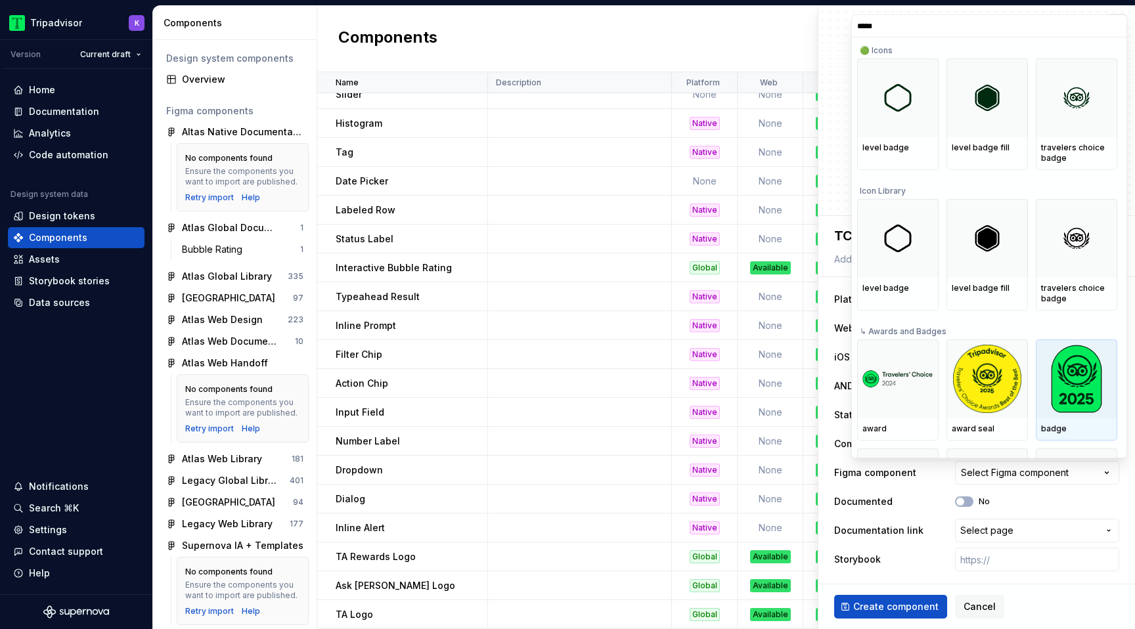
click at [1085, 407] on img at bounding box center [1077, 379] width 52 height 68
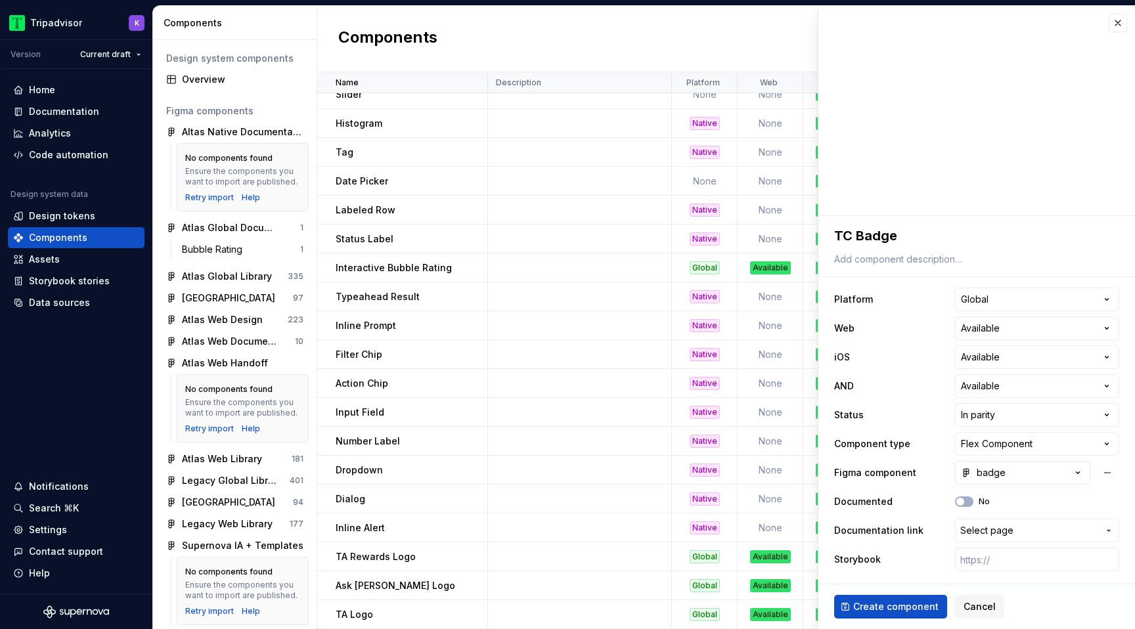
click at [878, 609] on ul "No internet connection. Reconnect to ensure all of your changes are synced. Suc…" at bounding box center [973, 618] width 323 height 21
click at [906, 612] on ul "No internet connection. Reconnect to ensure all of your changes are synced. Suc…" at bounding box center [973, 618] width 323 height 21
click at [902, 607] on span "Create component" at bounding box center [895, 606] width 85 height 13
type textarea "*"
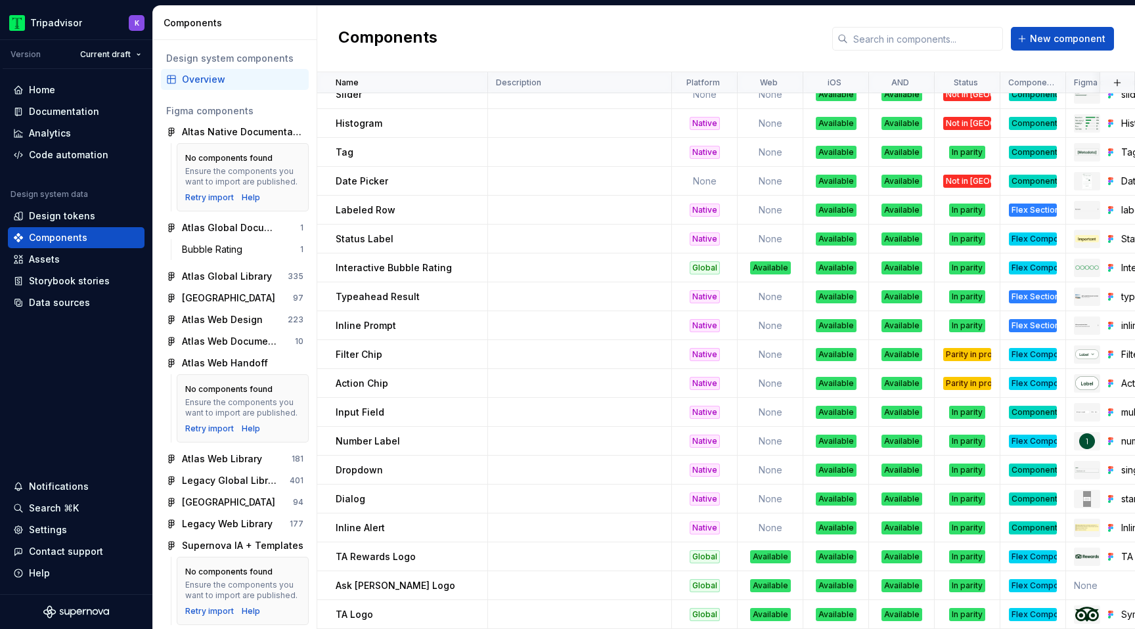
click at [1039, 51] on div "Components New component" at bounding box center [726, 39] width 818 height 66
click at [1041, 35] on span "New component" at bounding box center [1068, 38] width 76 height 13
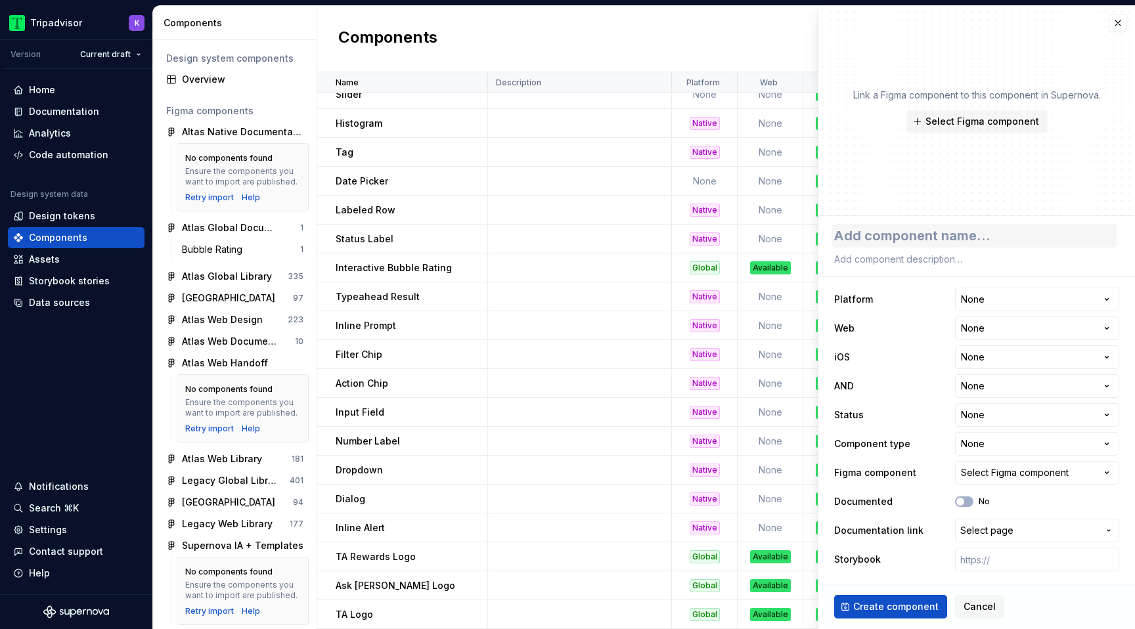
type textarea "*"
type textarea "T"
type textarea "*"
type textarea "TC"
type textarea "*"
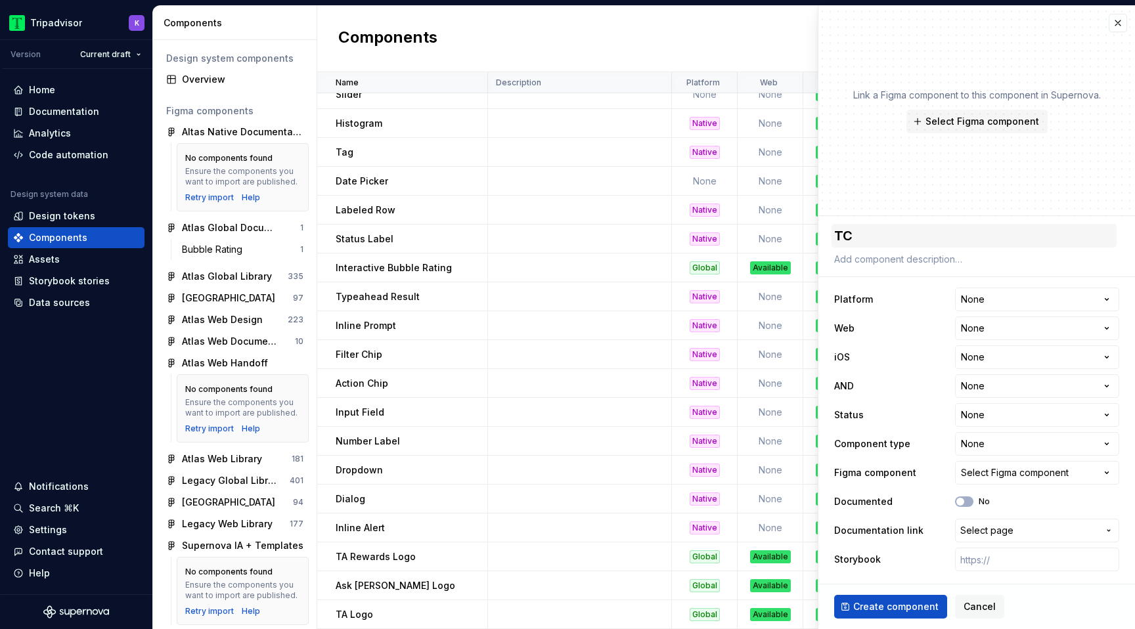
type textarea "TC"
type textarea "*"
type textarea "TC a"
type textarea "*"
type textarea "TC"
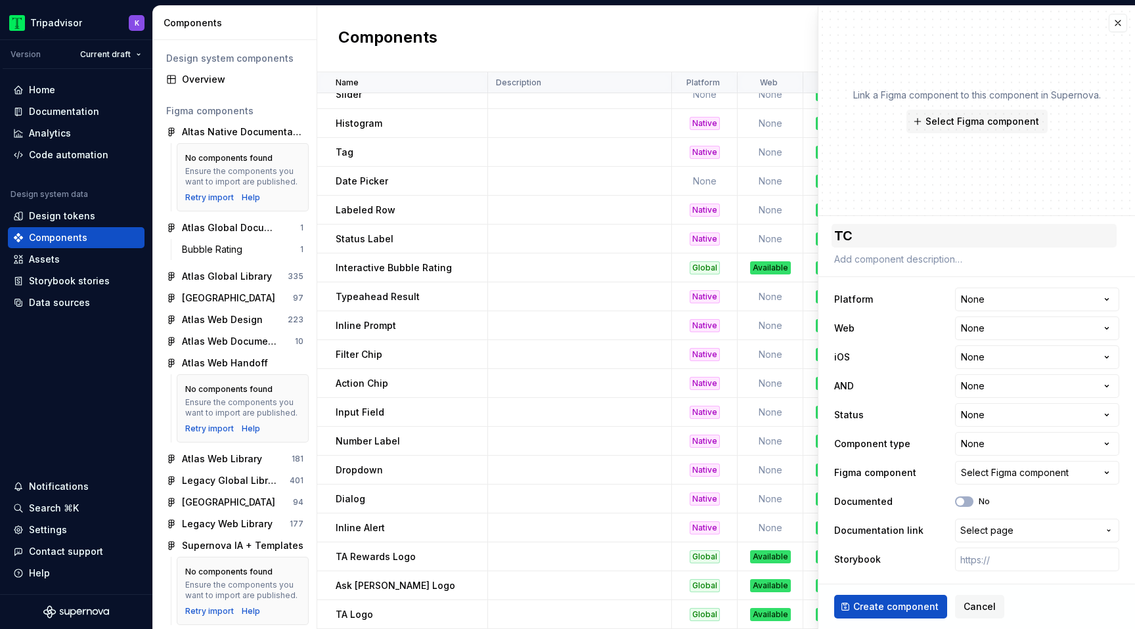
type textarea "*"
type textarea "TC Awar"
type textarea "*"
type textarea "TC Award"
click at [995, 308] on html "Tripadvisor K Version Current draft Home Documentation Analytics Code automatio…" at bounding box center [567, 314] width 1135 height 629
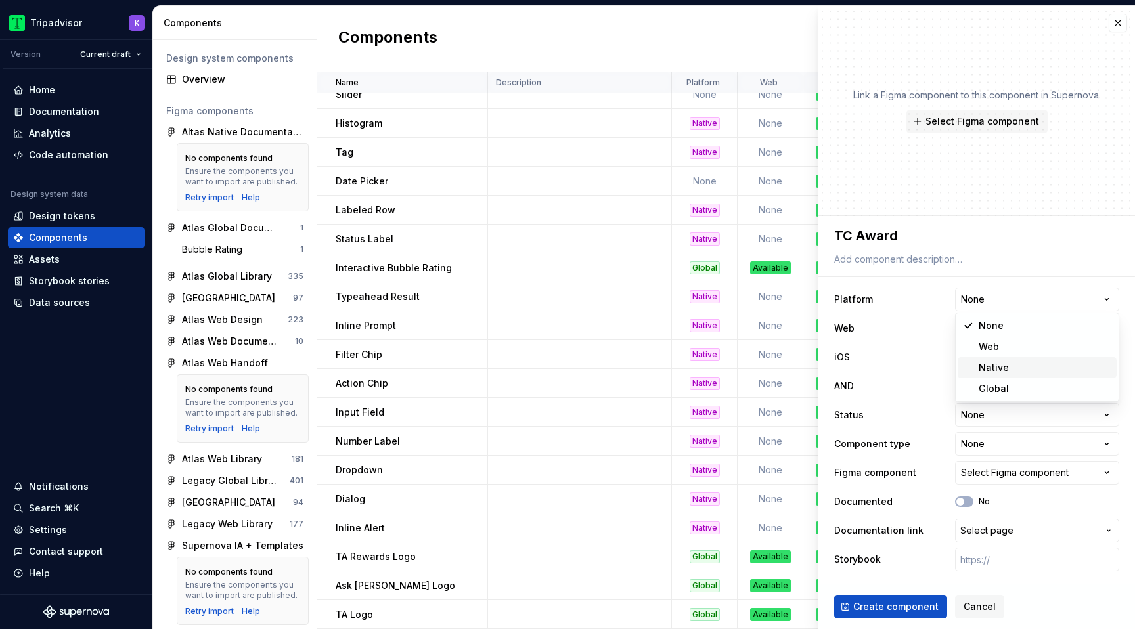
type textarea "*"
select select "**********"
type textarea "*"
click at [1002, 326] on html "Tripadvisor K Version Current draft Home Documentation Analytics Code automatio…" at bounding box center [567, 314] width 1135 height 629
select select "**********"
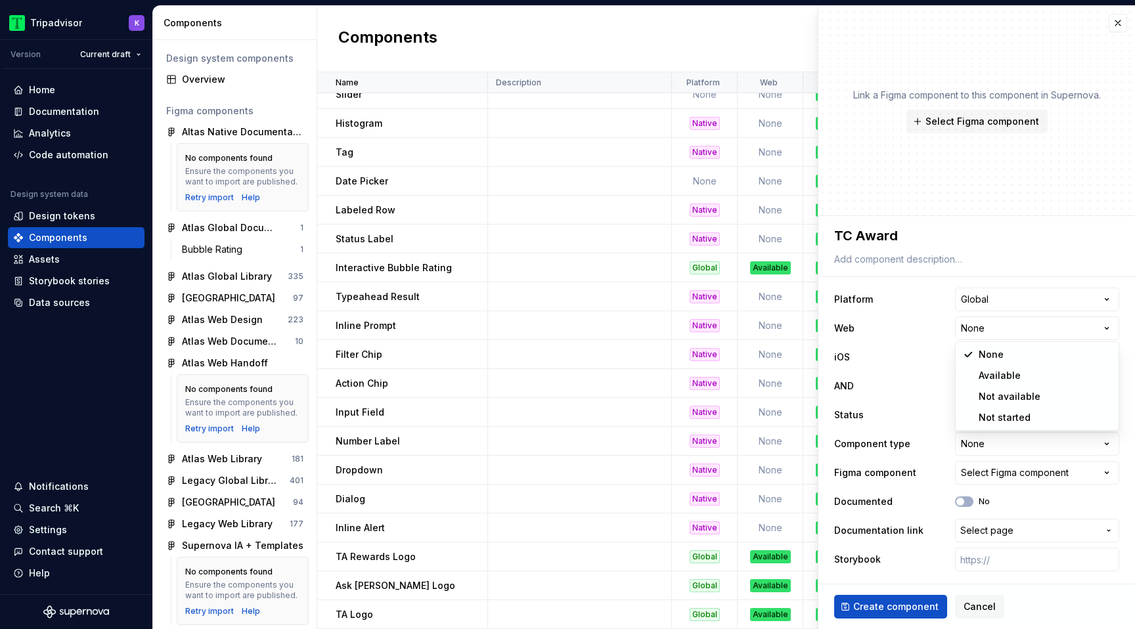
type textarea "*"
click at [1004, 363] on html "Tripadvisor K Version Current draft Home Documentation Analytics Code automatio…" at bounding box center [567, 314] width 1135 height 629
select select "**********"
type textarea "*"
click at [1004, 380] on html "Tripadvisor K Version Current draft Home Documentation Analytics Code automatio…" at bounding box center [567, 314] width 1135 height 629
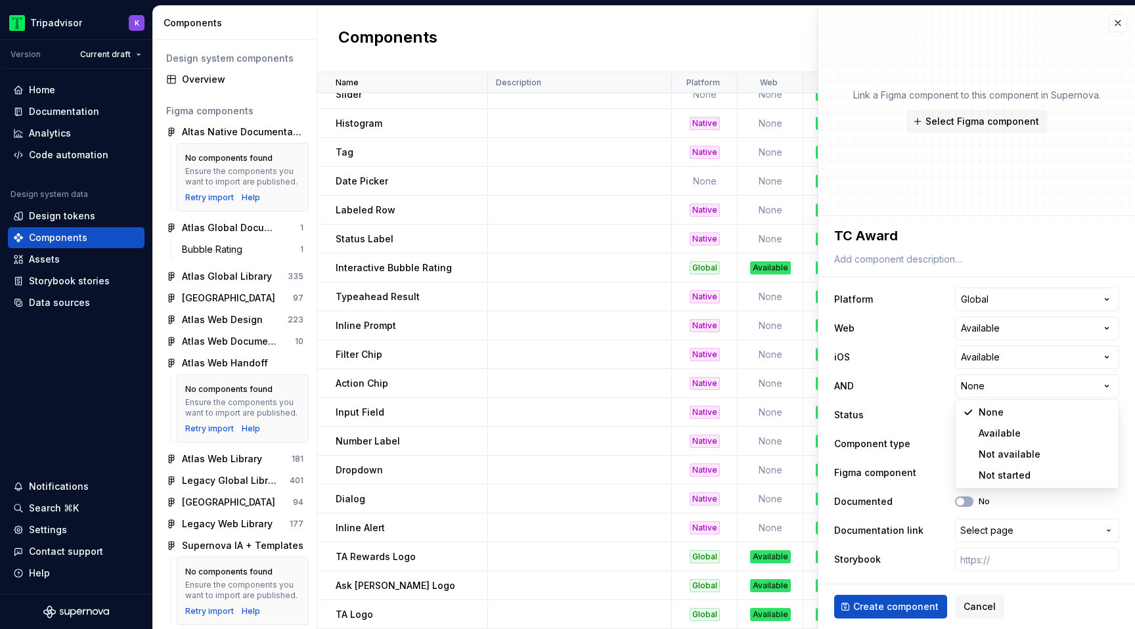
select select "**********"
type textarea "*"
click at [1002, 420] on html "Tripadvisor K Version Current draft Home Documentation Analytics Code automatio…" at bounding box center [567, 314] width 1135 height 629
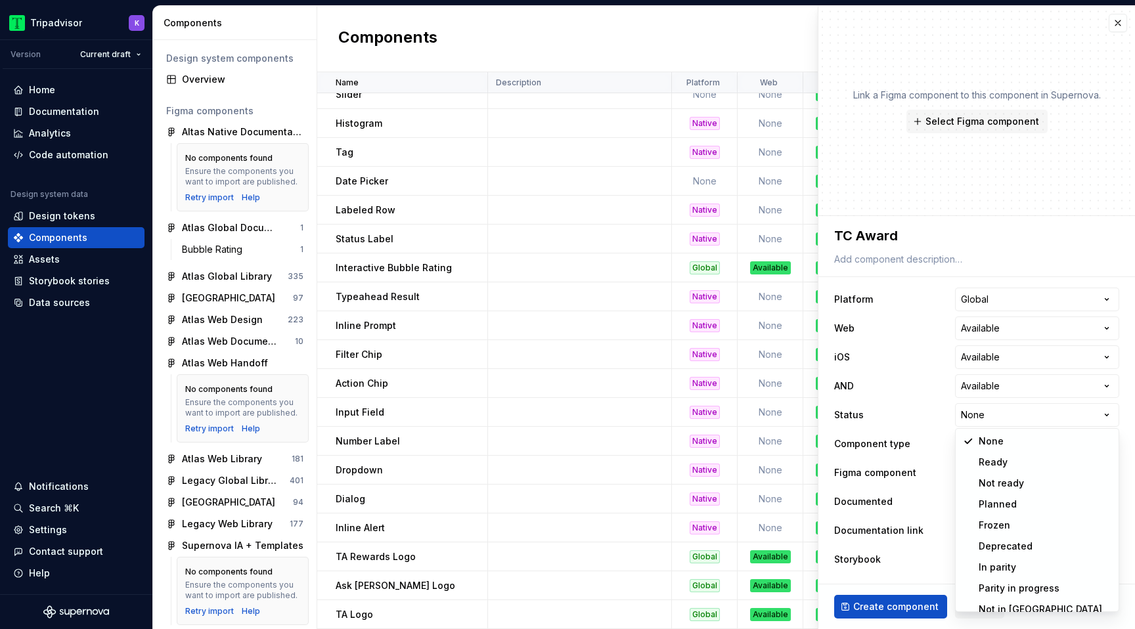
select select "**********"
type textarea "*"
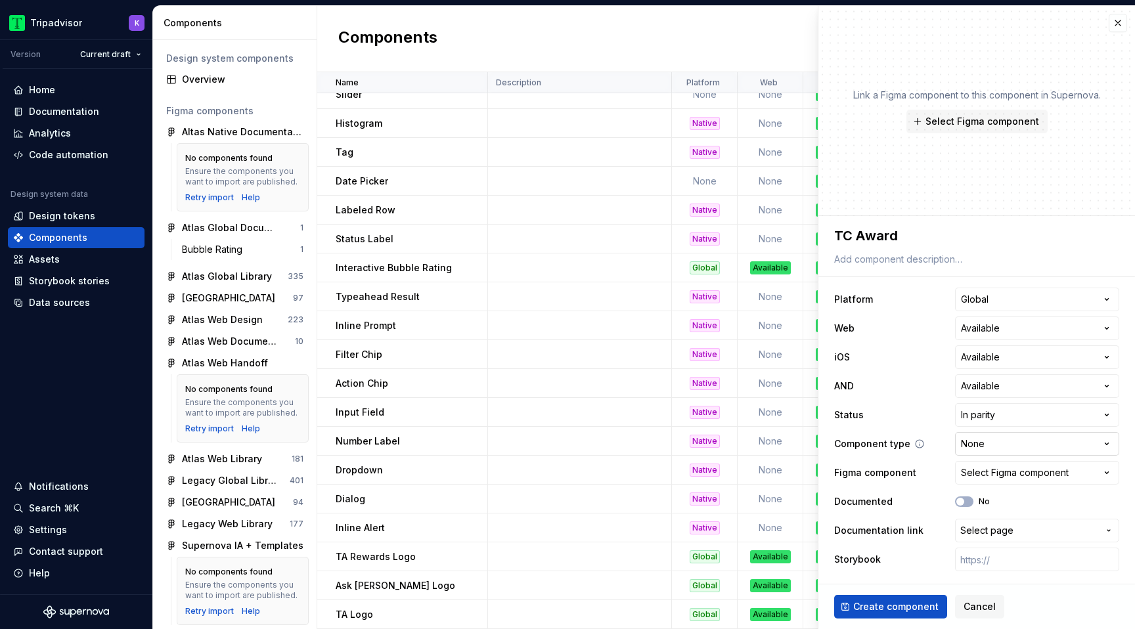
click at [1000, 441] on html "Tripadvisor K Version Current draft Home Documentation Analytics Code automatio…" at bounding box center [567, 314] width 1135 height 629
select select "**********"
type textarea "*"
click at [993, 473] on div "Select Figma component" at bounding box center [1015, 472] width 108 height 13
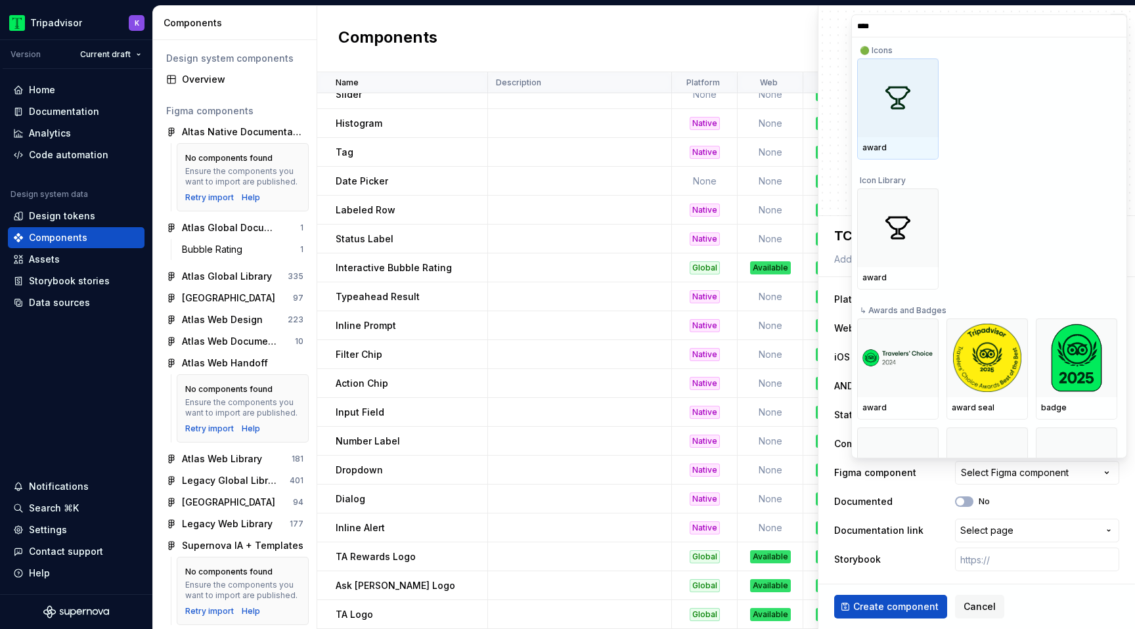
type input "*****"
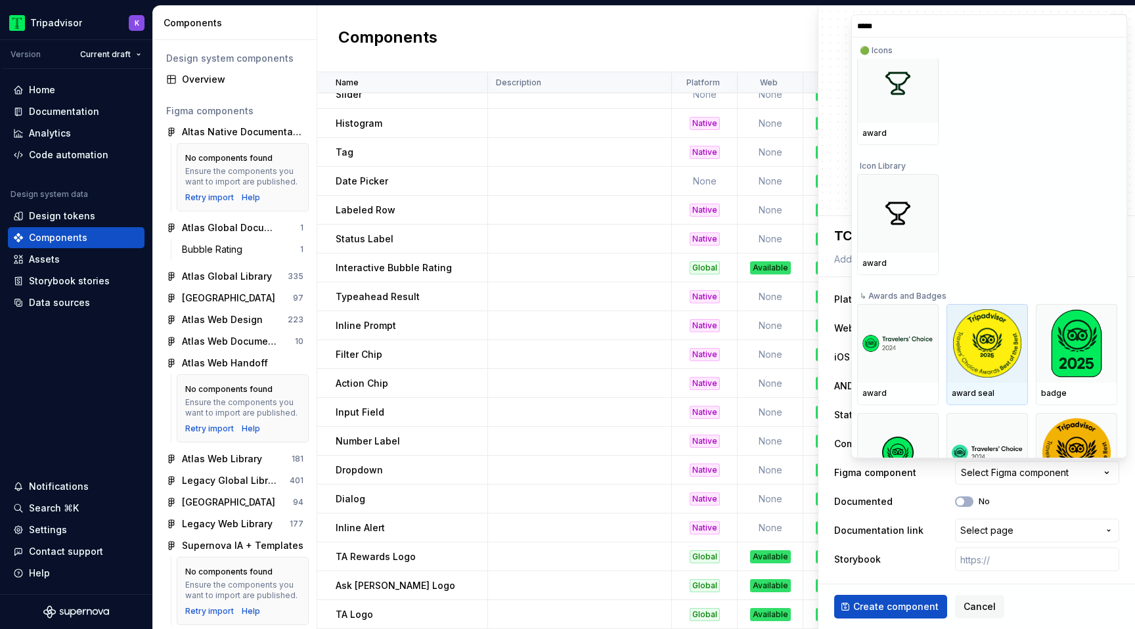
scroll to position [27, 0]
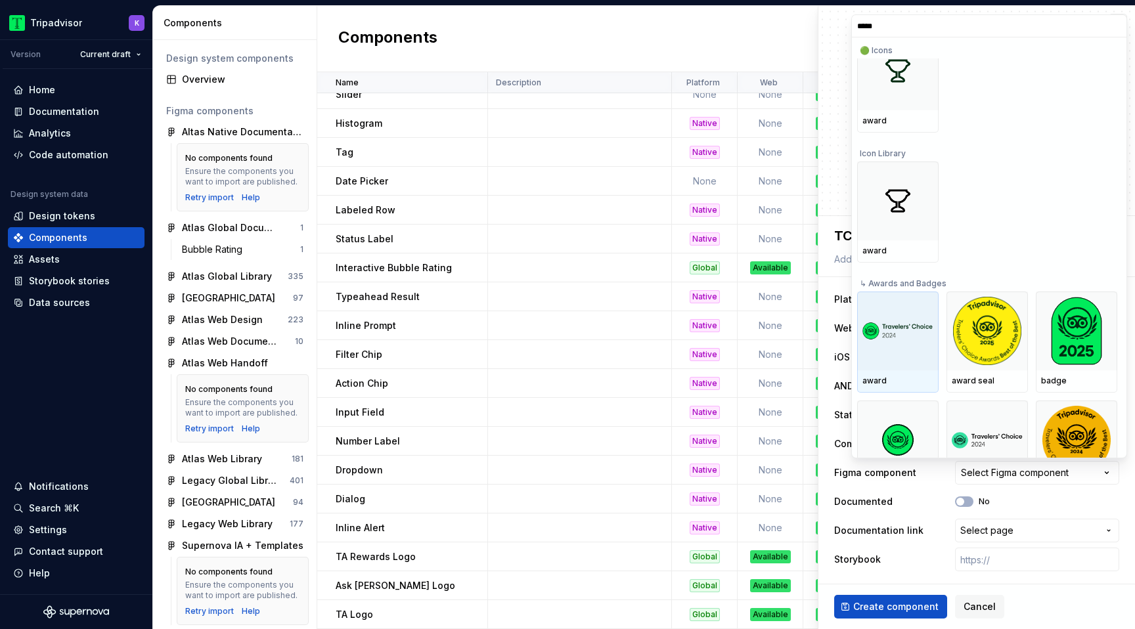
click at [902, 346] on div at bounding box center [897, 331] width 81 height 79
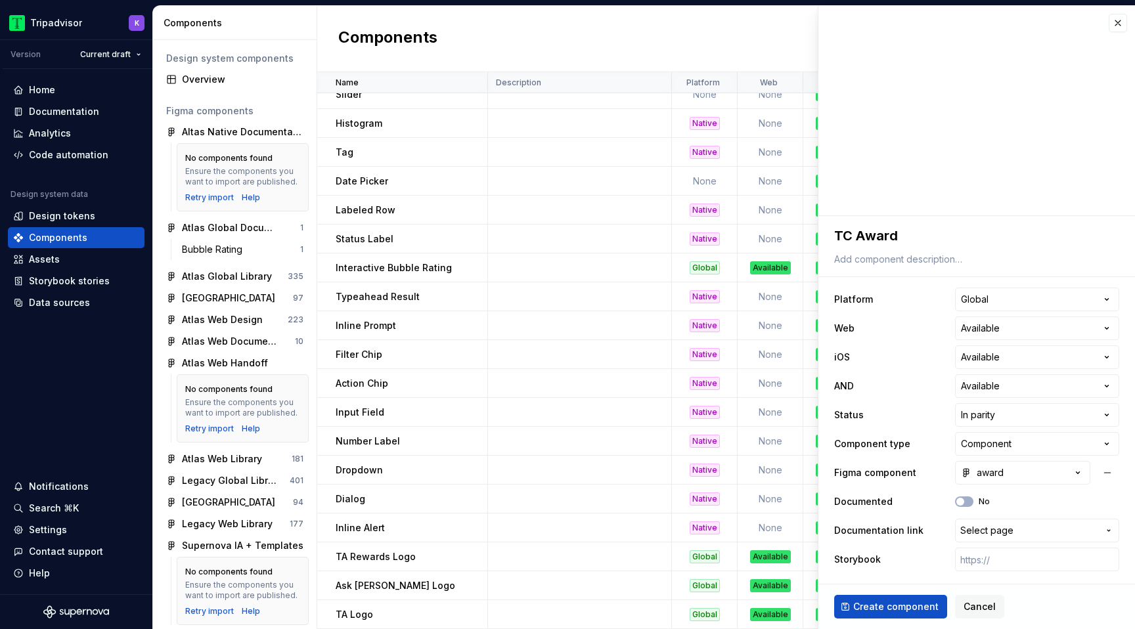
click at [877, 611] on ul "No internet connection. Reconnect to ensure all of your changes are synced. Suc…" at bounding box center [973, 618] width 323 height 21
click at [884, 614] on ul "No internet connection. Reconnect to ensure all of your changes are synced. Suc…" at bounding box center [973, 618] width 323 height 21
click at [882, 611] on ul "No internet connection. Reconnect to ensure all of your changes are synced. Suc…" at bounding box center [973, 618] width 323 height 21
click at [886, 608] on ul "No internet connection. Reconnect to ensure all of your changes are synced. Suc…" at bounding box center [973, 618] width 323 height 21
click at [900, 608] on span "Create component" at bounding box center [895, 606] width 85 height 13
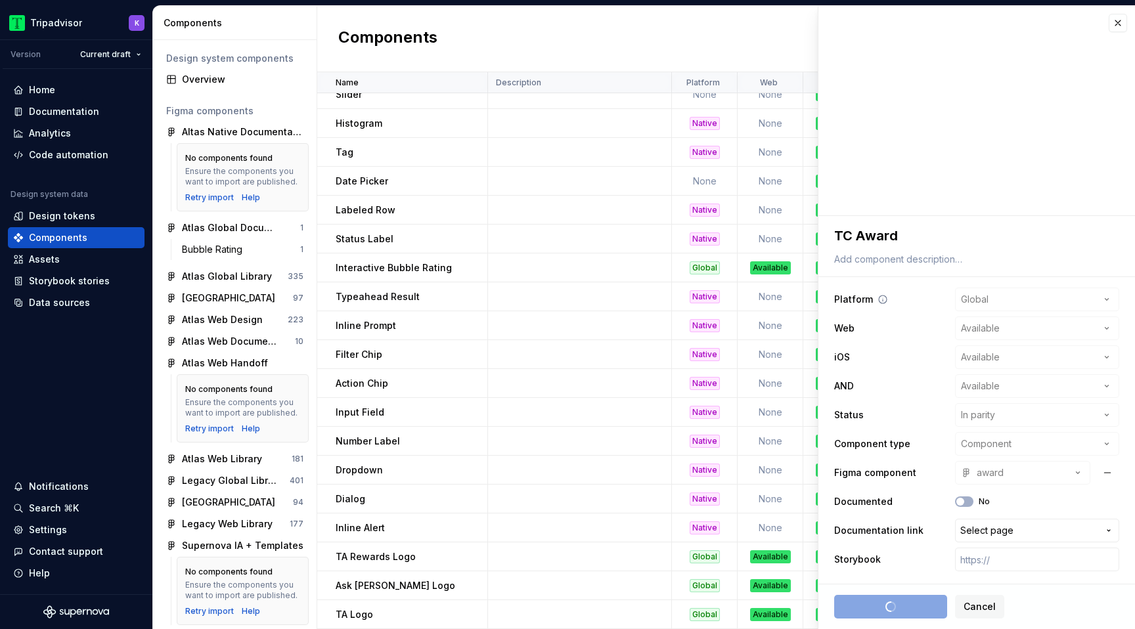
type textarea "*"
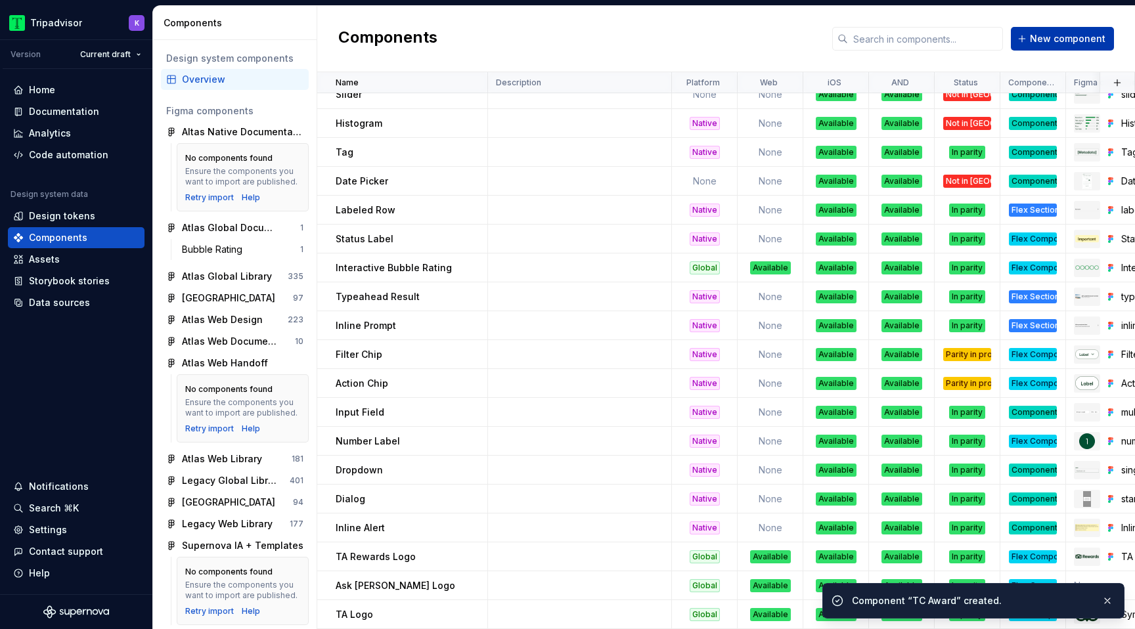
click at [1049, 28] on button "New component" at bounding box center [1062, 39] width 103 height 24
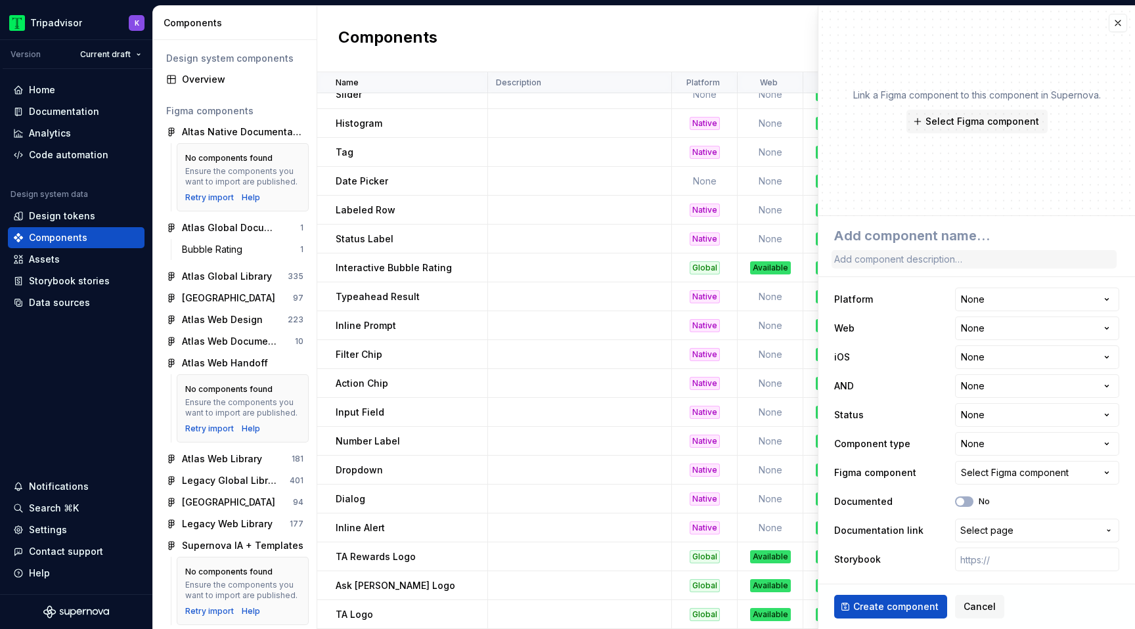
type textarea "*"
type textarea "T"
type textarea "*"
type textarea "TC"
type textarea "*"
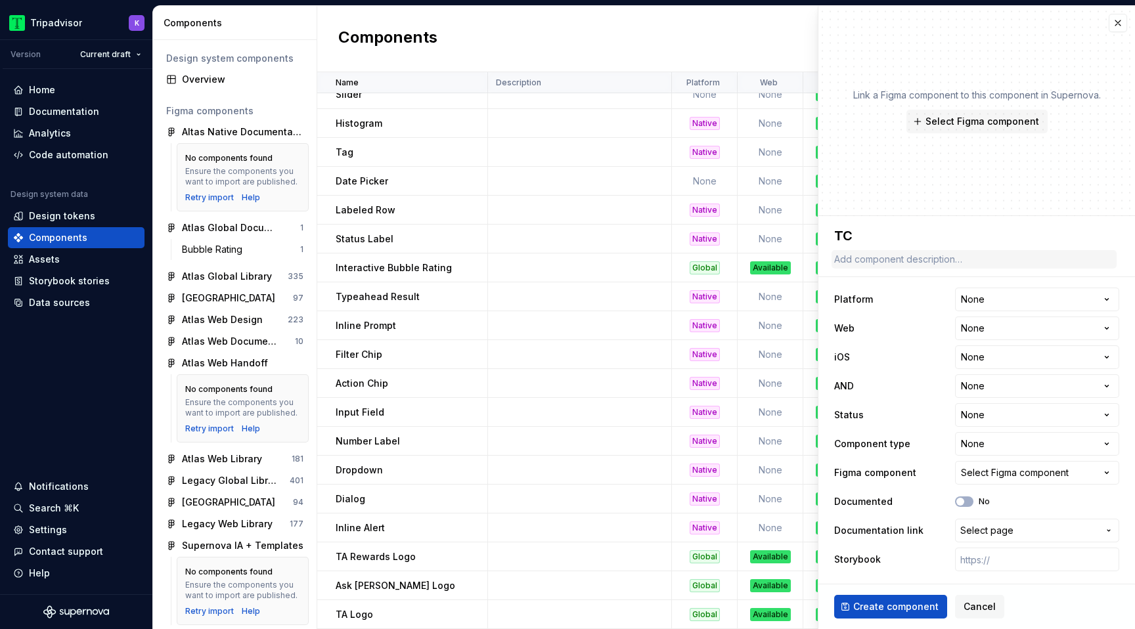
type textarea "TC"
type textarea "*"
type textarea "TC L"
type textarea "*"
type textarea "TC Lo"
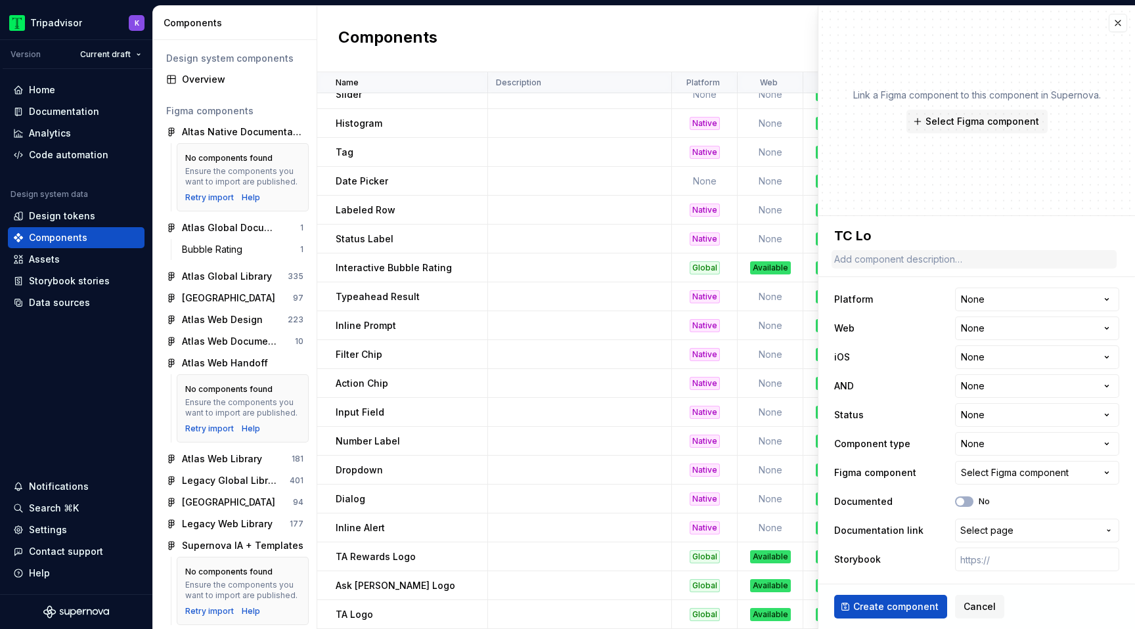
type textarea "*"
type textarea "TC Log"
type textarea "*"
type textarea "TC Logo"
click at [977, 303] on html "Tripadvisor K Version Current draft Home Documentation Analytics Code automatio…" at bounding box center [567, 314] width 1135 height 629
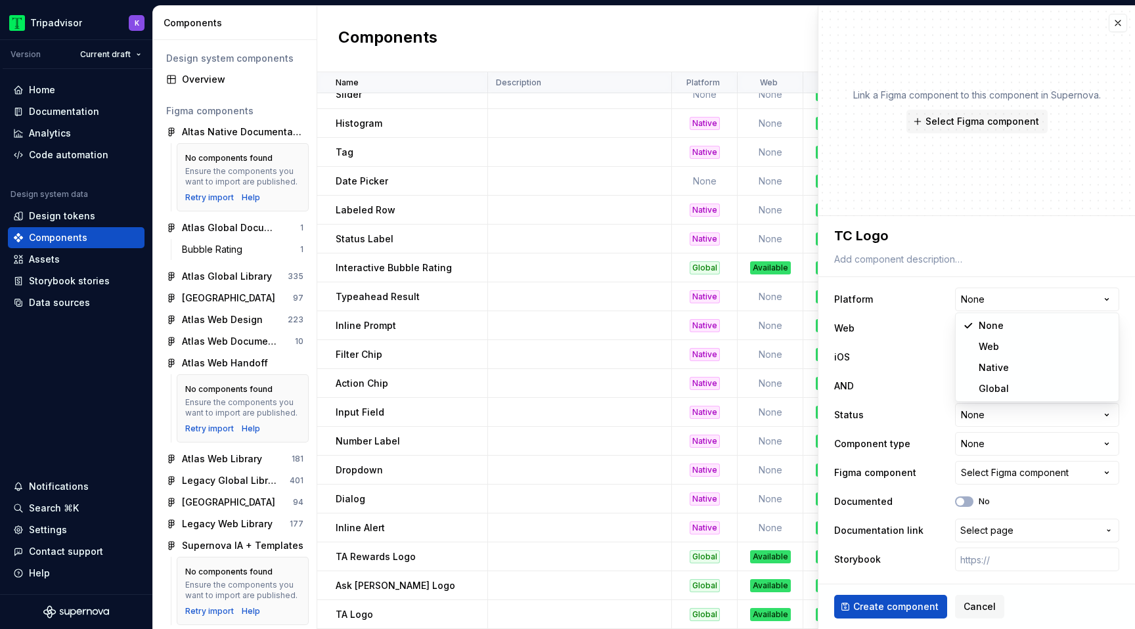
select select "**********"
type textarea "*"
click at [989, 331] on html "Tripadvisor K Version Current draft Home Documentation Analytics Code automatio…" at bounding box center [567, 314] width 1135 height 629
select select "**********"
type textarea "*"
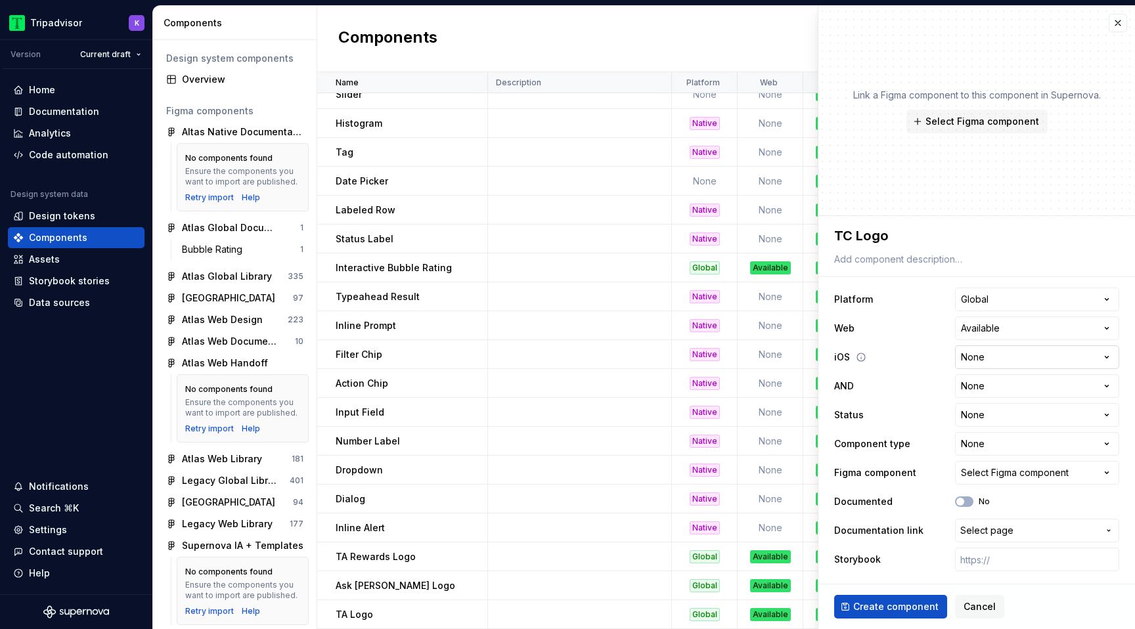
click at [991, 364] on html "Tripadvisor K Version Current draft Home Documentation Analytics Code automatio…" at bounding box center [567, 314] width 1135 height 629
select select "**********"
type textarea "*"
click at [993, 386] on html "Tripadvisor K Version Current draft Home Documentation Analytics Code automatio…" at bounding box center [567, 314] width 1135 height 629
select select "**********"
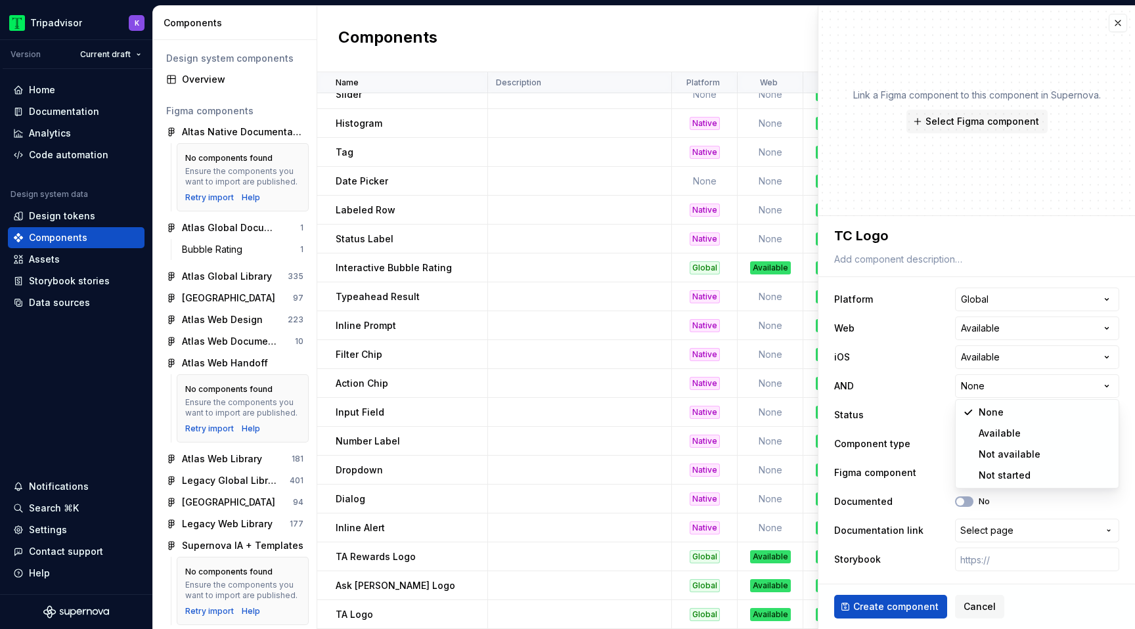
type textarea "*"
click at [993, 416] on html "Tripadvisor K Version Current draft Home Documentation Analytics Code automatio…" at bounding box center [567, 314] width 1135 height 629
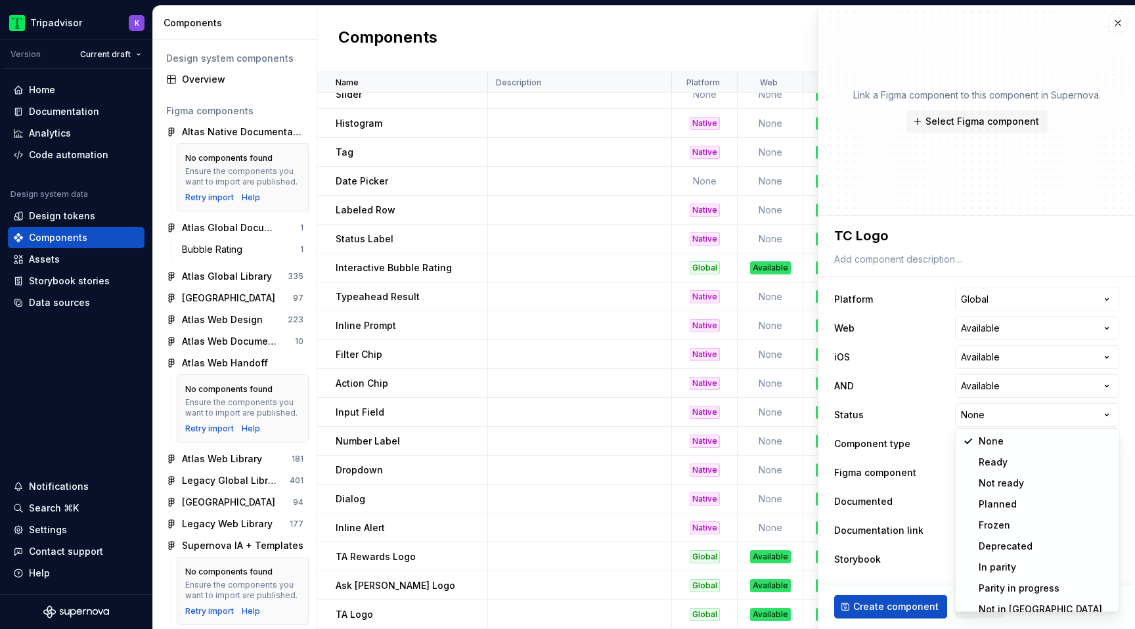
select select "**********"
type textarea "*"
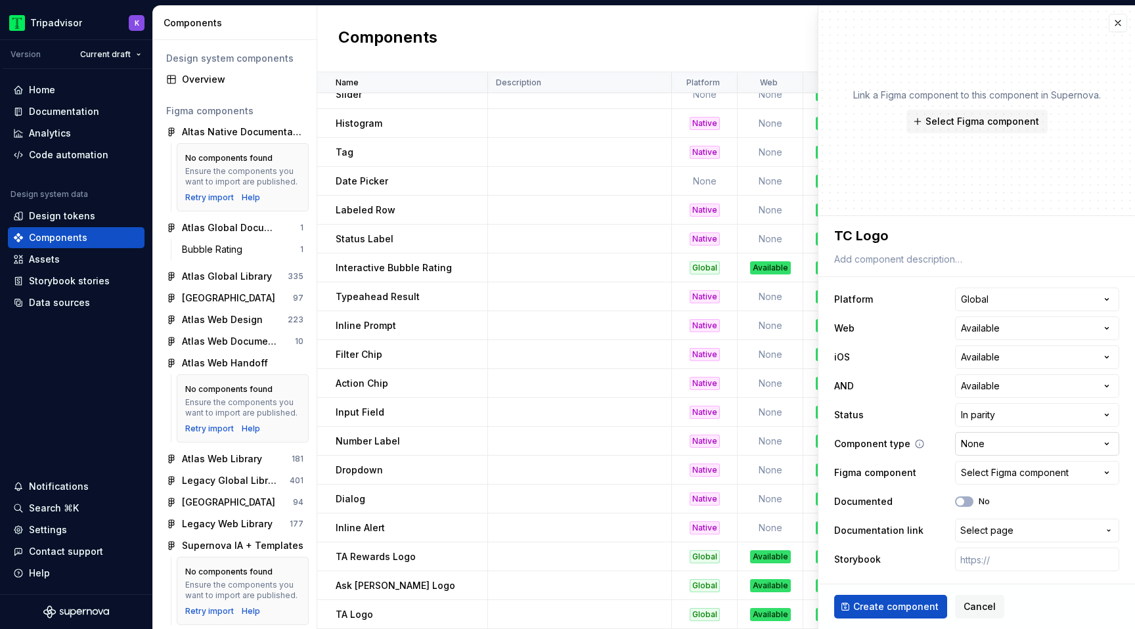
click at [1023, 453] on html "Tripadvisor K Version Current draft Home Documentation Analytics Code automatio…" at bounding box center [567, 314] width 1135 height 629
select select "**********"
type textarea "*"
click at [998, 466] on div "Select Figma component" at bounding box center [1015, 472] width 108 height 13
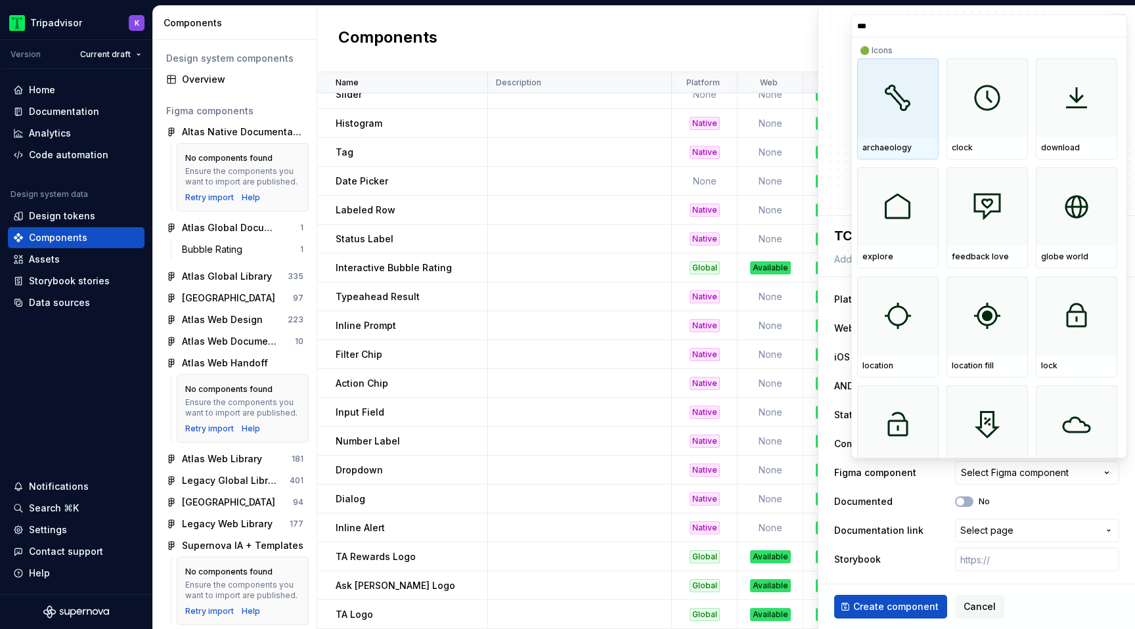
type input "****"
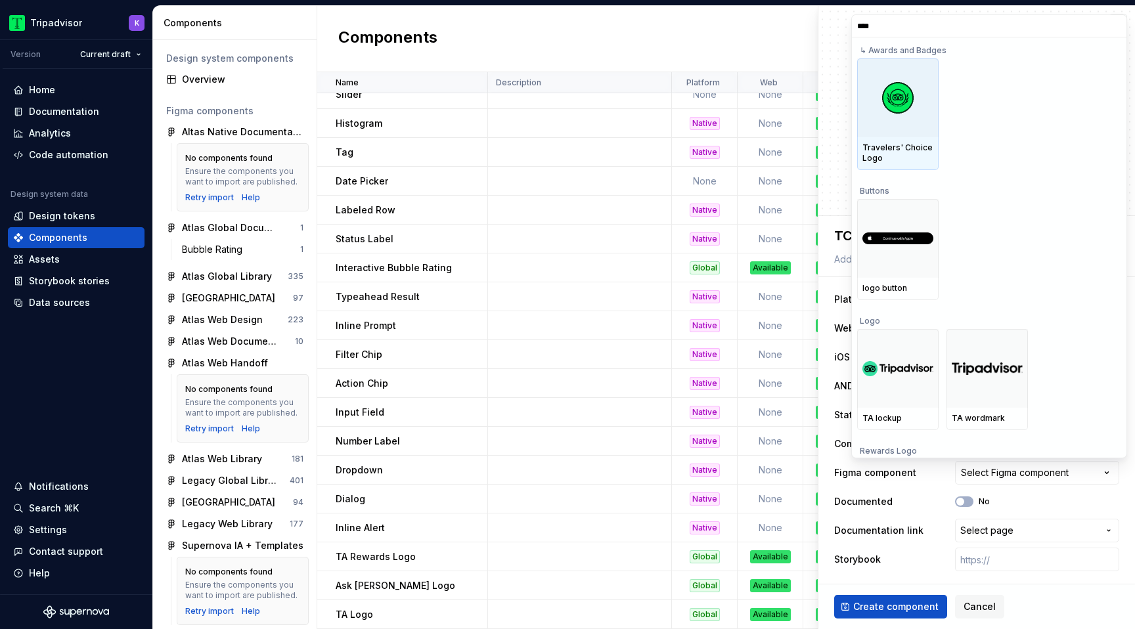
click at [914, 133] on div at bounding box center [897, 97] width 81 height 79
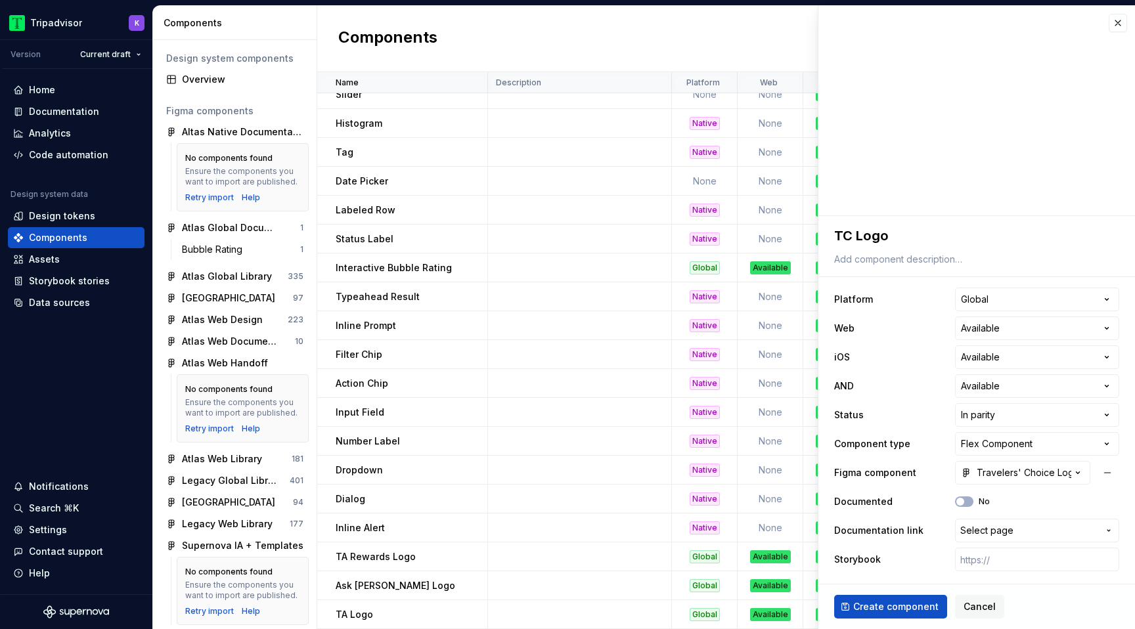
click at [890, 609] on ul "No internet connection. Reconnect to ensure all of your changes are synced. Suc…" at bounding box center [973, 618] width 323 height 21
click at [890, 608] on ul "No internet connection. Reconnect to ensure all of your changes are synced. Suc…" at bounding box center [973, 618] width 323 height 21
click at [890, 606] on span "Create component" at bounding box center [895, 606] width 85 height 13
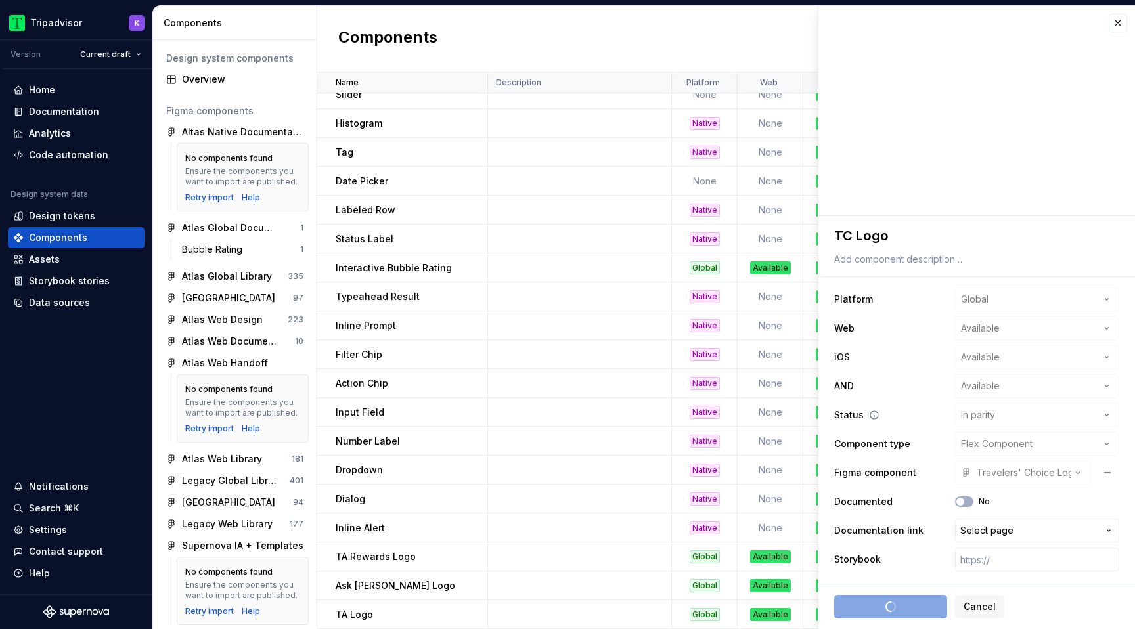
type textarea "*"
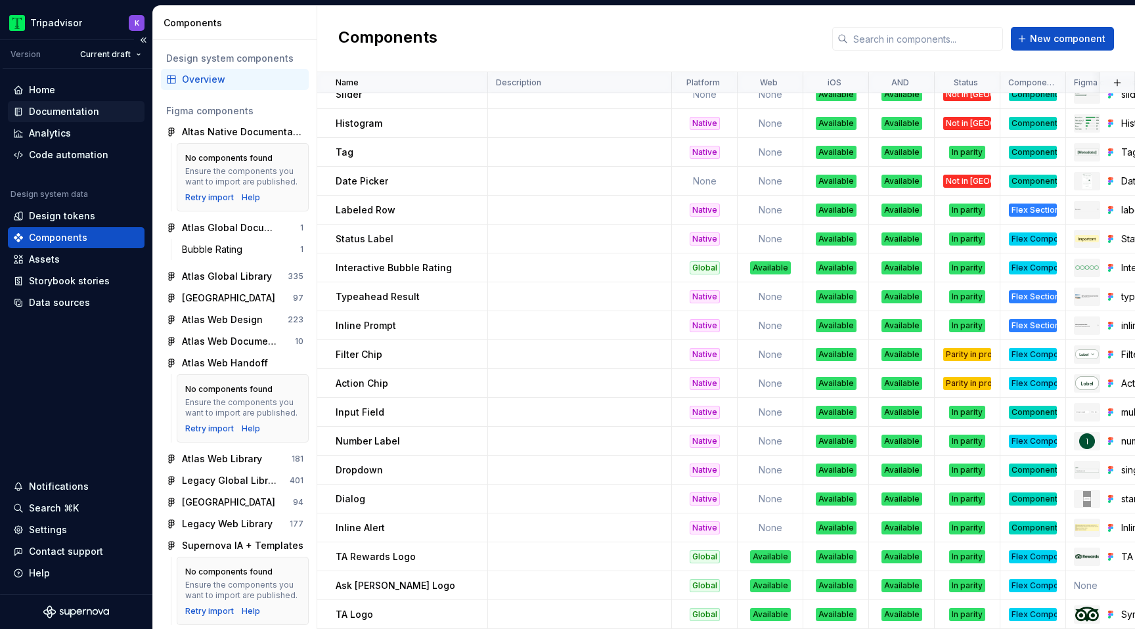
click at [54, 107] on div "Documentation" at bounding box center [64, 111] width 70 height 13
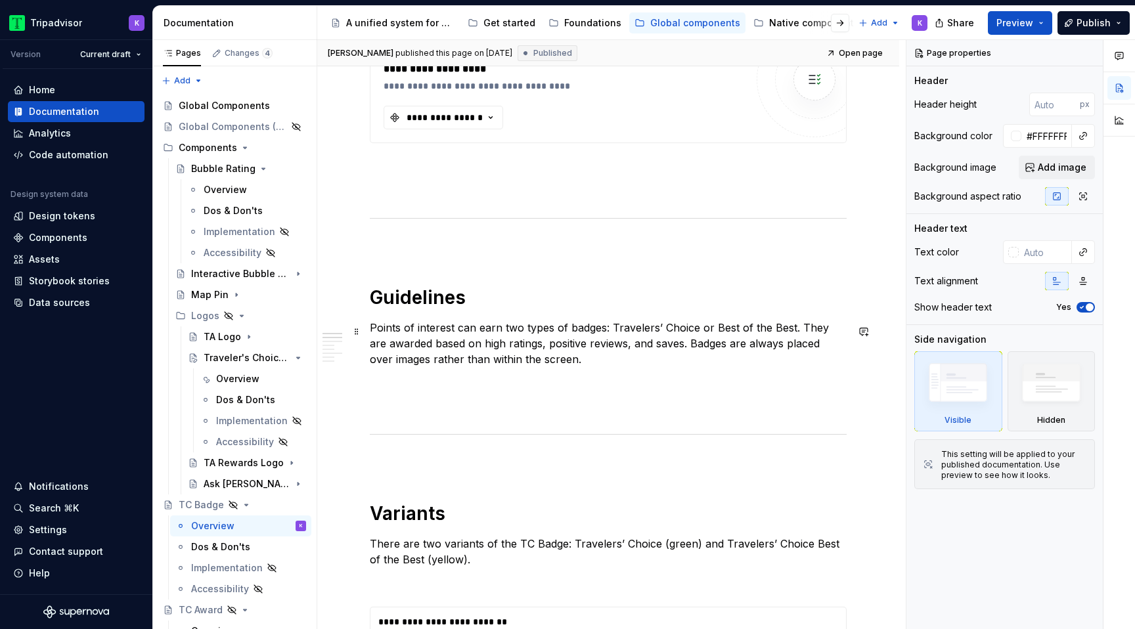
scroll to position [308, 0]
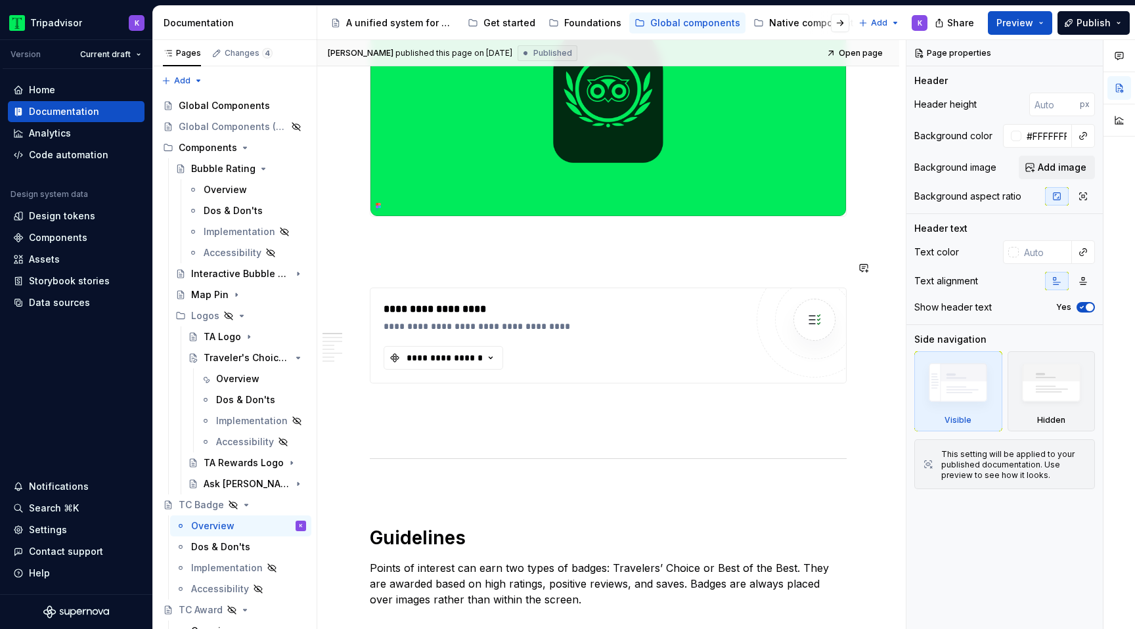
click at [529, 317] on div "**********" at bounding box center [568, 310] width 369 height 16
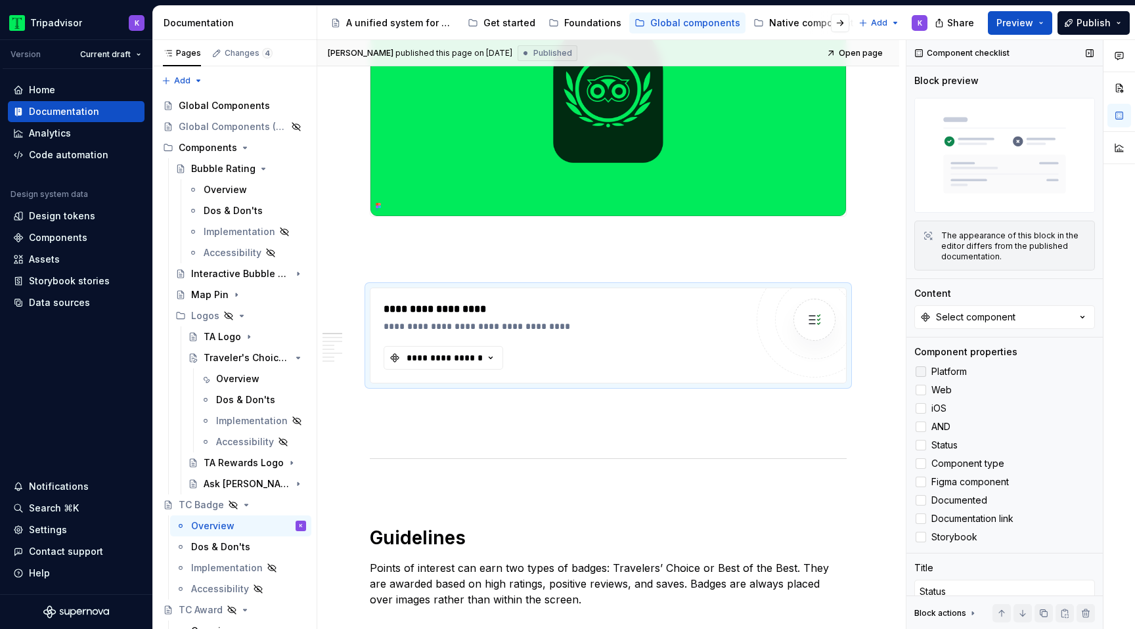
click at [921, 369] on div at bounding box center [921, 372] width 11 height 11
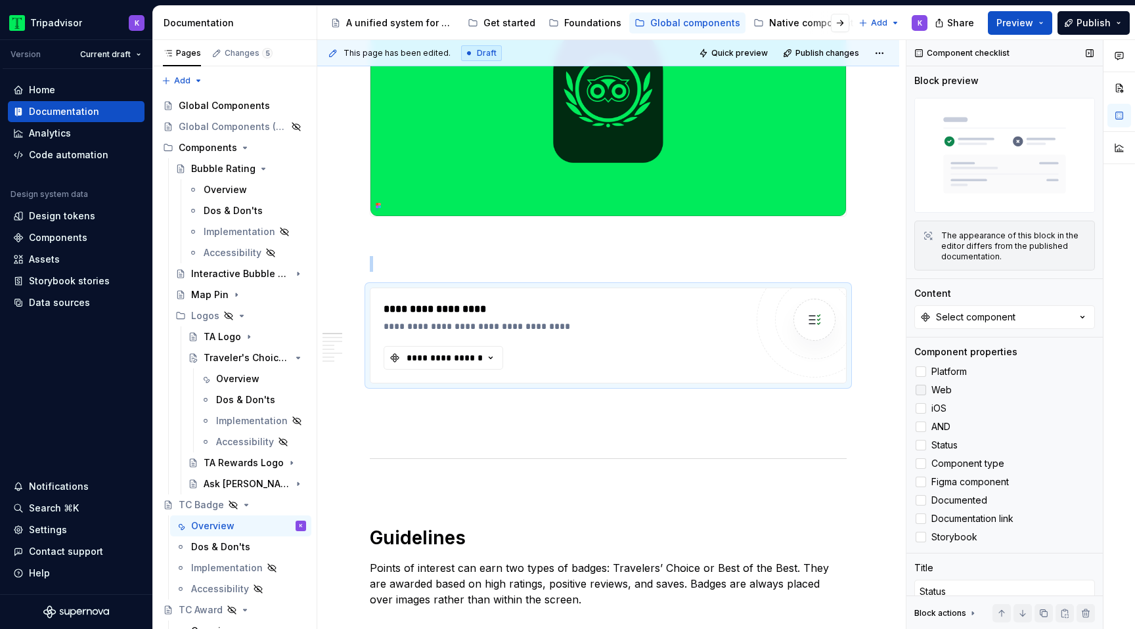
click at [921, 392] on div at bounding box center [921, 390] width 11 height 11
click at [921, 403] on label "iOS" at bounding box center [1004, 409] width 181 height 16
click at [921, 428] on div at bounding box center [921, 427] width 11 height 11
click at [922, 462] on div at bounding box center [921, 464] width 11 height 11
click at [921, 501] on polyline at bounding box center [921, 501] width 0 height 0
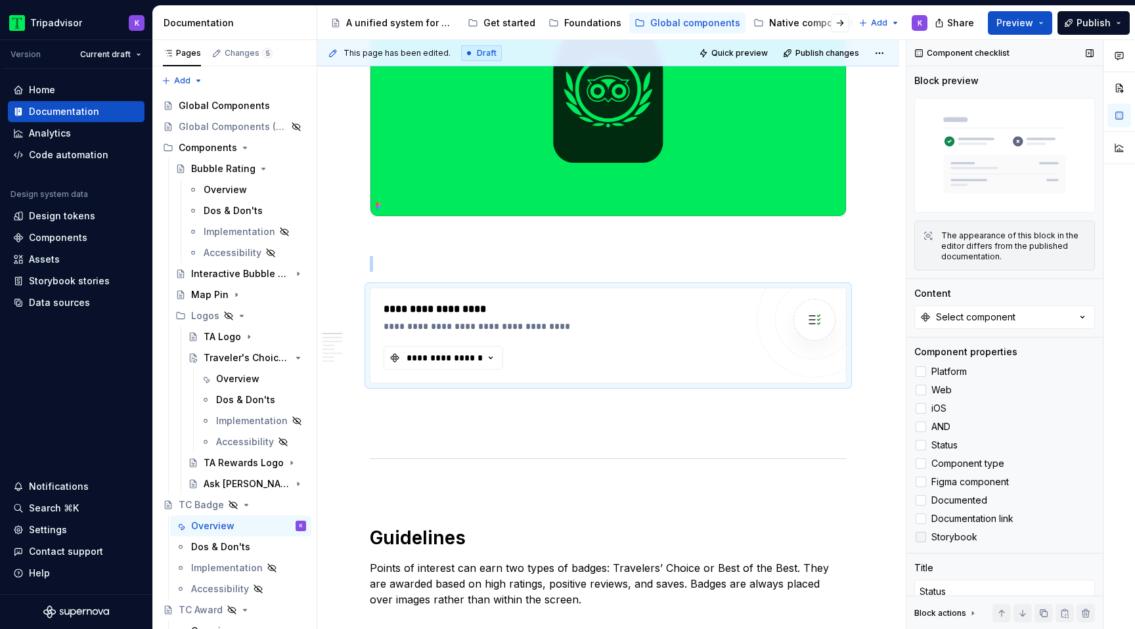
click at [921, 537] on icon at bounding box center [921, 537] width 0 height 0
click at [997, 317] on div "Select component" at bounding box center [975, 317] width 79 height 13
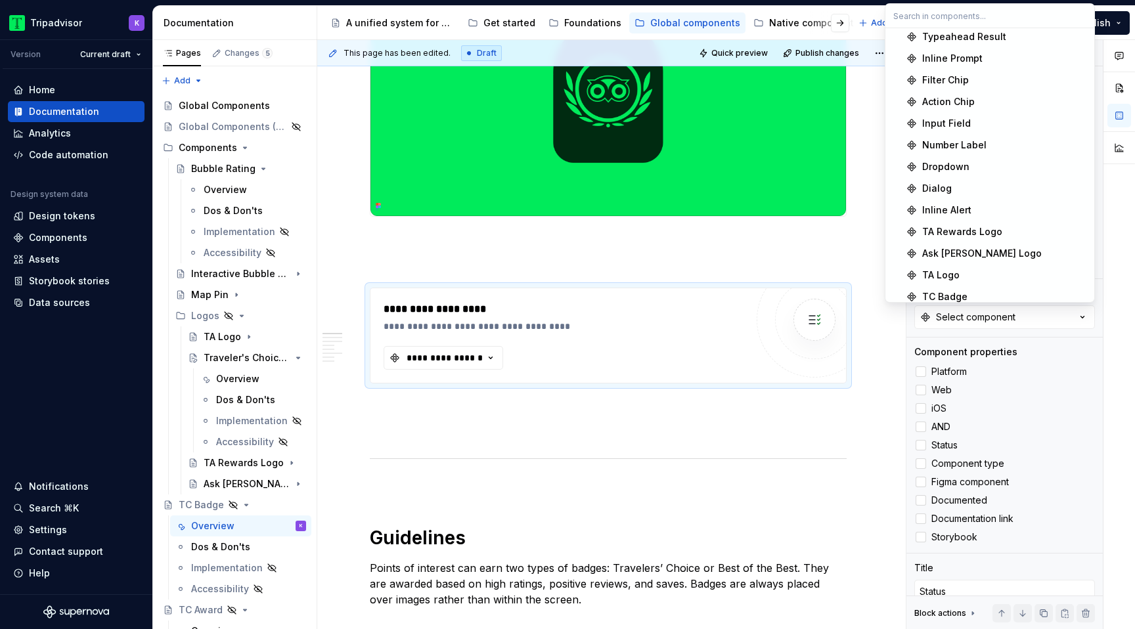
scroll to position [1031, 0]
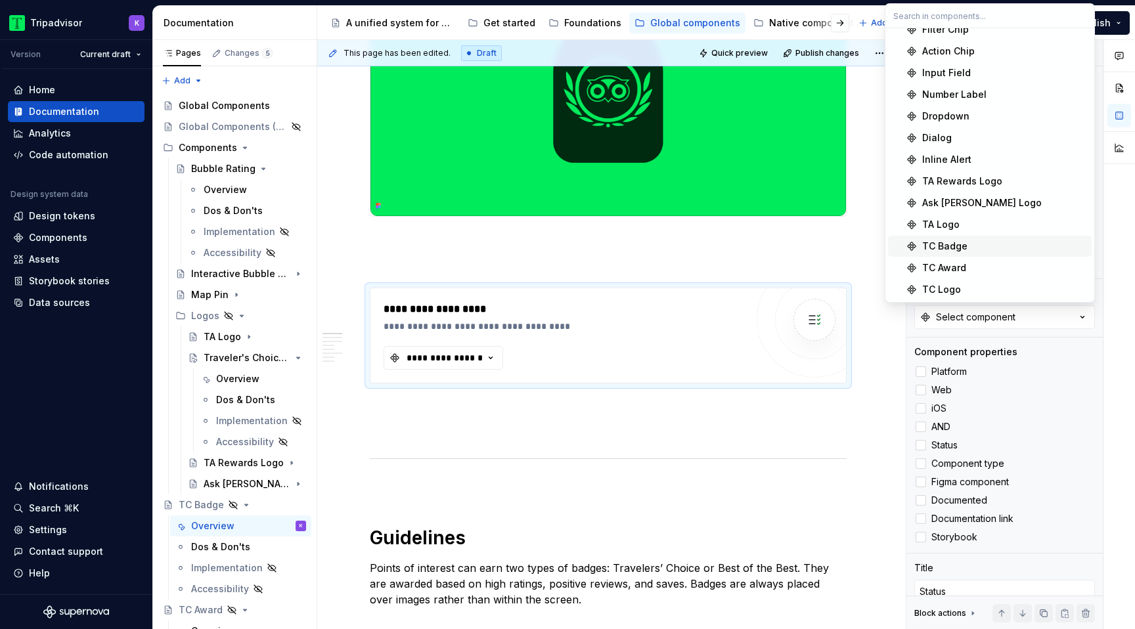
click at [958, 242] on div "TC Badge" at bounding box center [944, 246] width 45 height 13
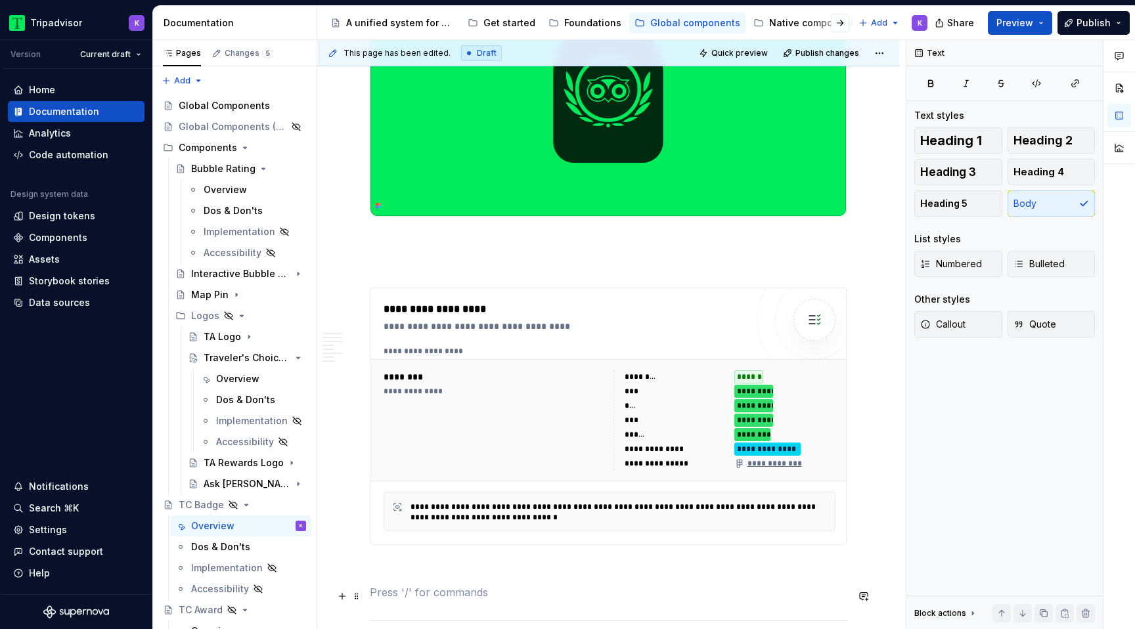
click at [621, 590] on p at bounding box center [608, 593] width 477 height 16
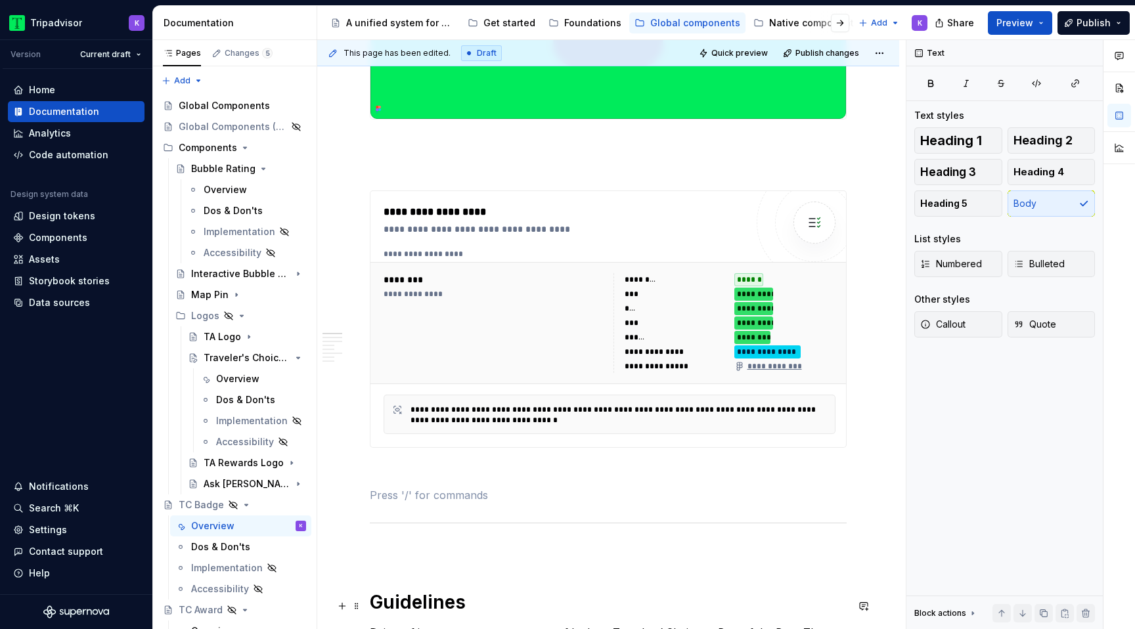
scroll to position [413, 0]
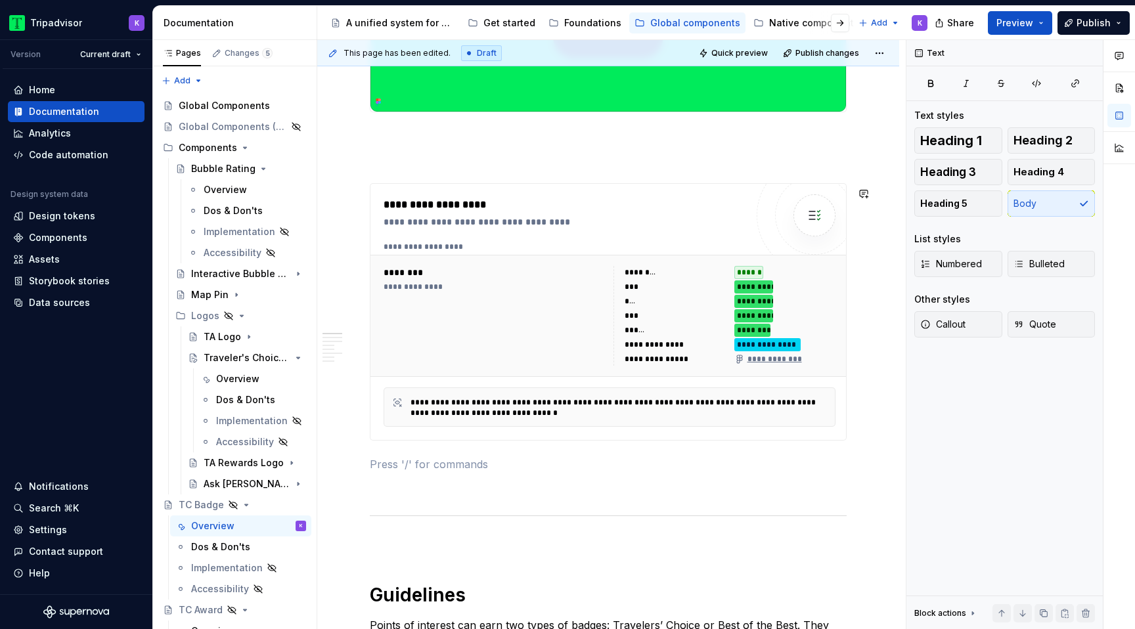
click at [243, 507] on icon "Page tree" at bounding box center [246, 505] width 11 height 11
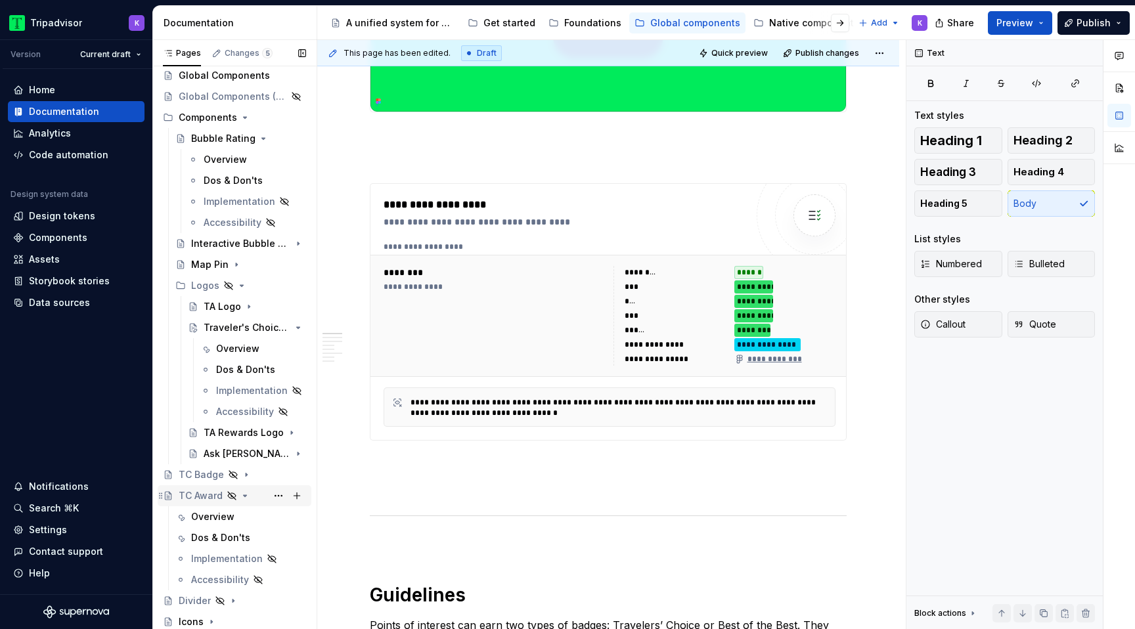
click at [246, 497] on icon "Page tree" at bounding box center [245, 496] width 11 height 11
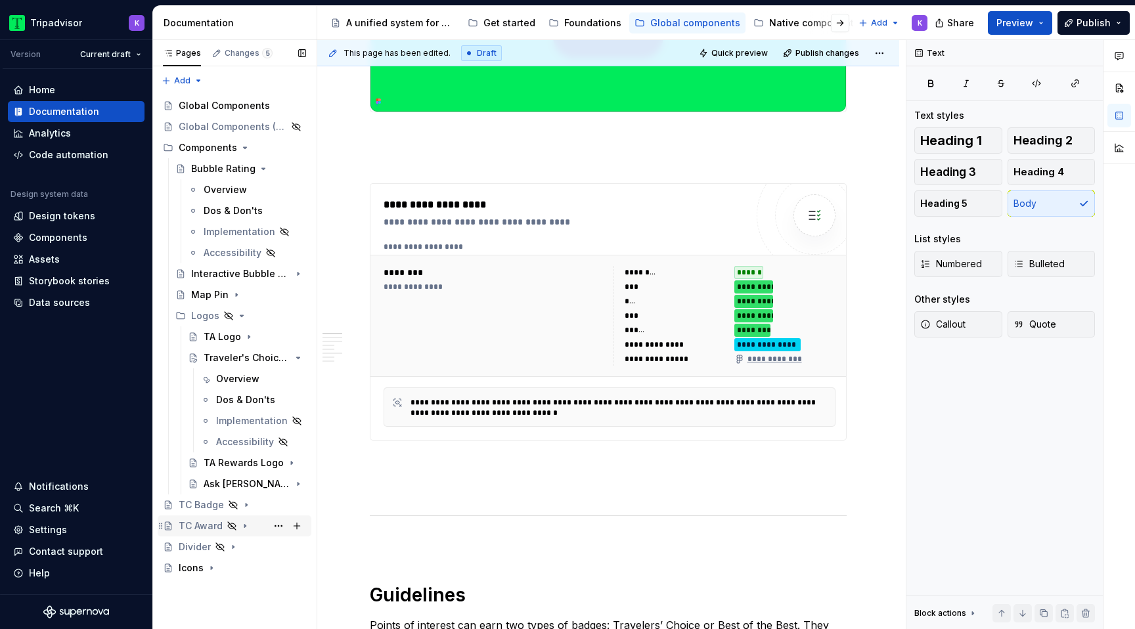
scroll to position [0, 0]
click at [244, 518] on div "TC Award" at bounding box center [242, 526] width 127 height 18
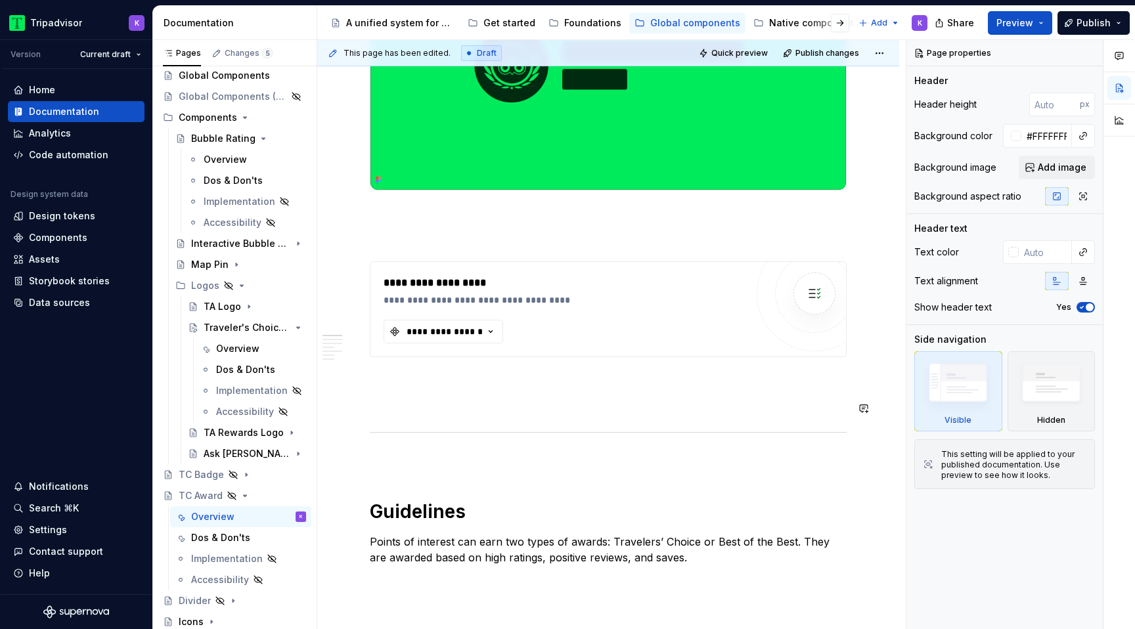
scroll to position [422, 0]
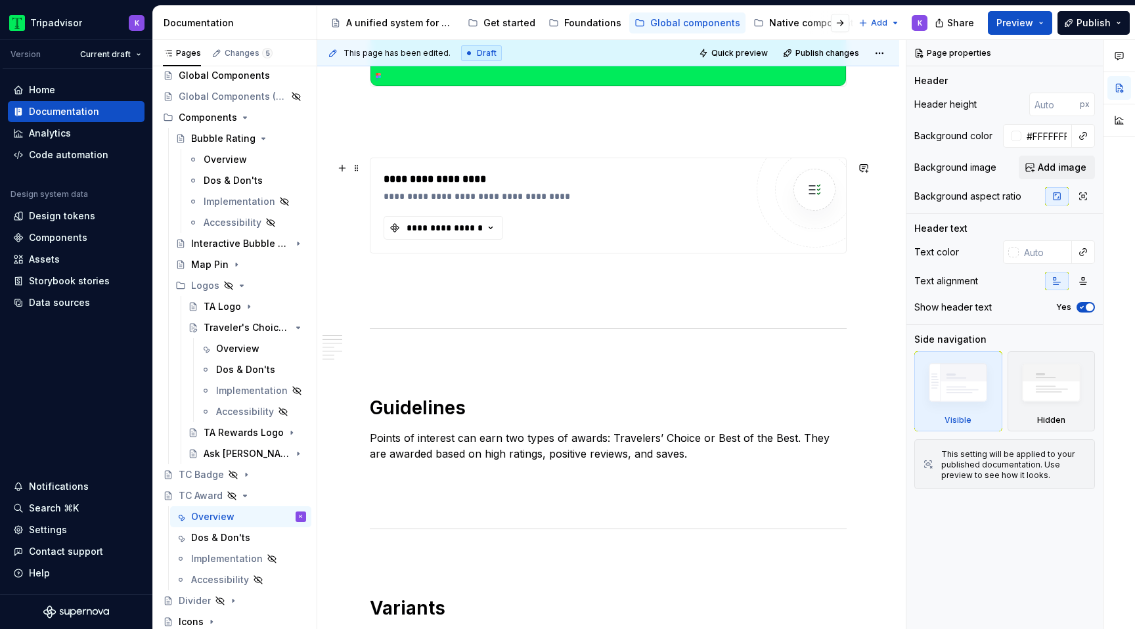
click at [544, 227] on div "**********" at bounding box center [565, 205] width 363 height 68
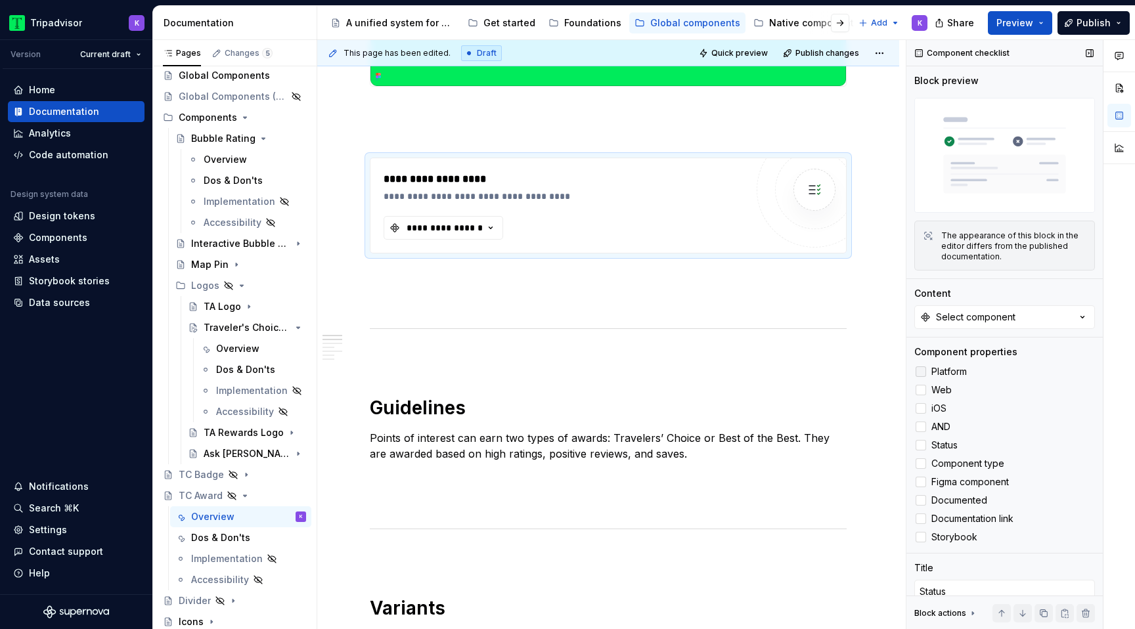
click at [921, 366] on label "Platform" at bounding box center [1004, 372] width 181 height 16
click at [921, 390] on div at bounding box center [921, 390] width 11 height 11
click at [921, 411] on div at bounding box center [921, 408] width 11 height 11
click at [921, 426] on div at bounding box center [921, 427] width 11 height 11
click at [921, 482] on icon at bounding box center [921, 482] width 0 height 0
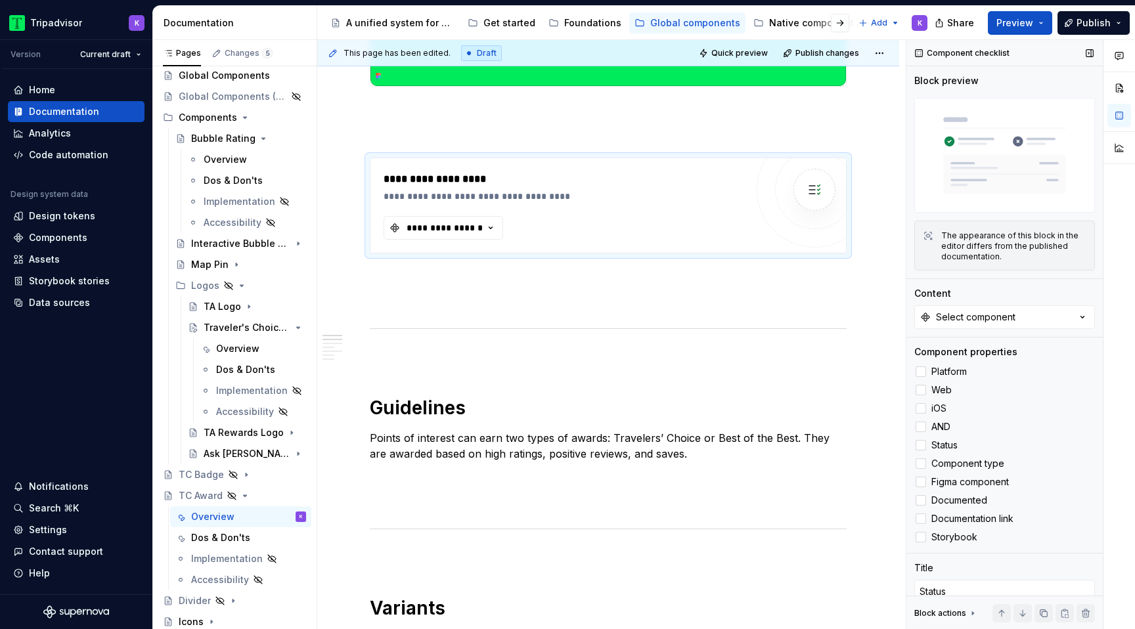
click at [922, 508] on div "Platform Web iOS AND Status Component type Figma component Documented Documenta…" at bounding box center [1004, 454] width 181 height 181
click at [922, 505] on div at bounding box center [921, 500] width 11 height 11
click at [921, 537] on icon at bounding box center [921, 537] width 0 height 0
click at [922, 462] on div at bounding box center [921, 464] width 11 height 11
click at [924, 479] on div at bounding box center [921, 482] width 11 height 11
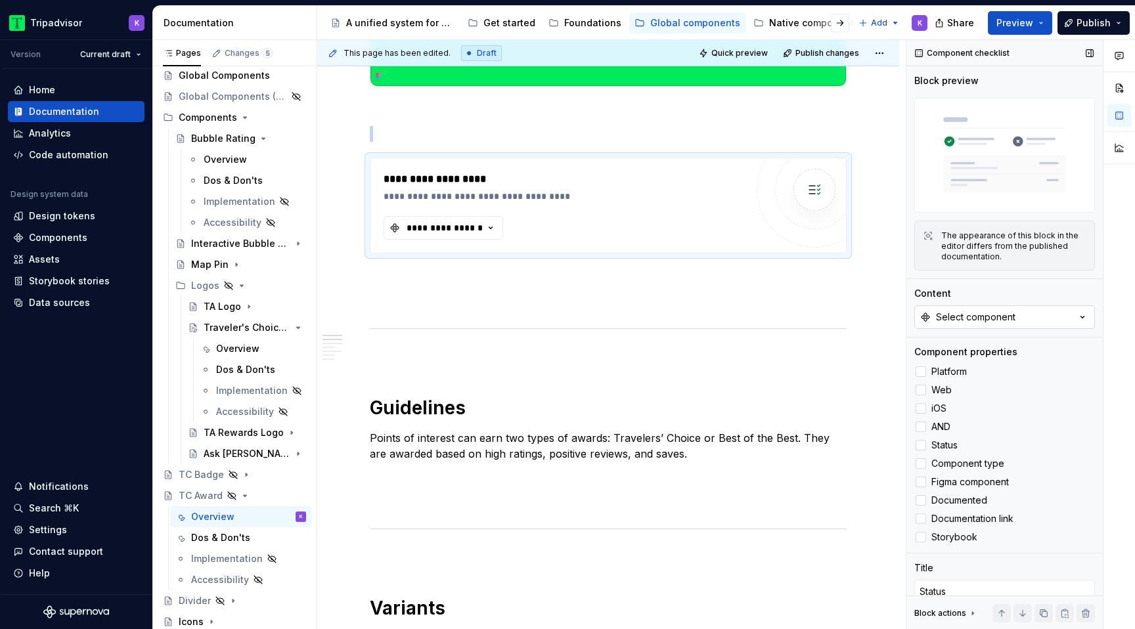
click at [991, 314] on div "Select component" at bounding box center [975, 317] width 79 height 13
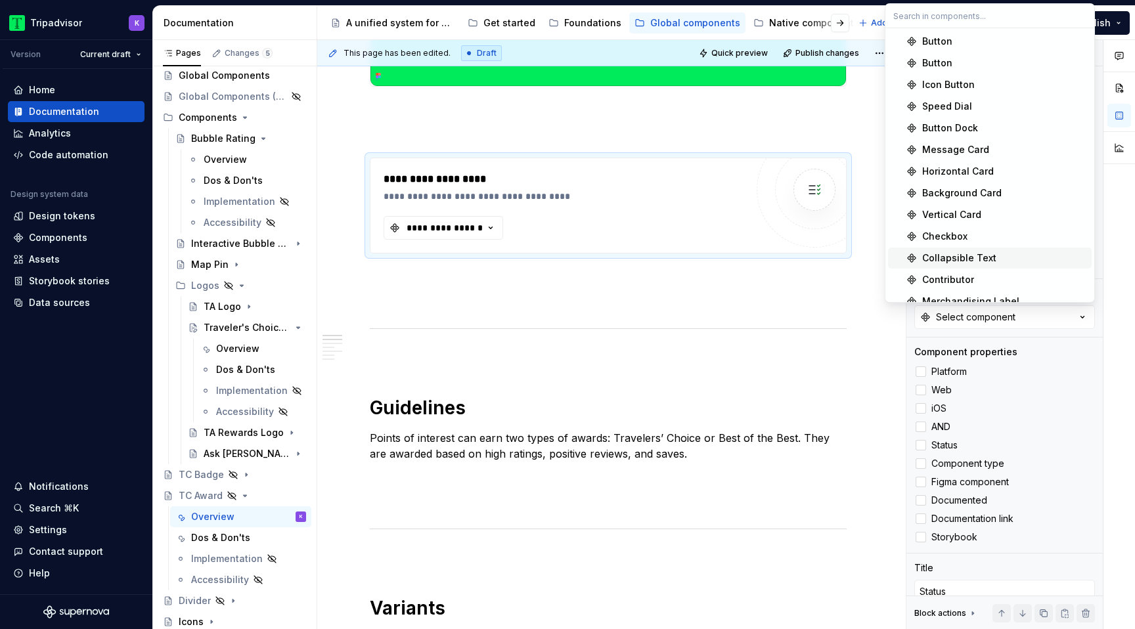
scroll to position [1031, 0]
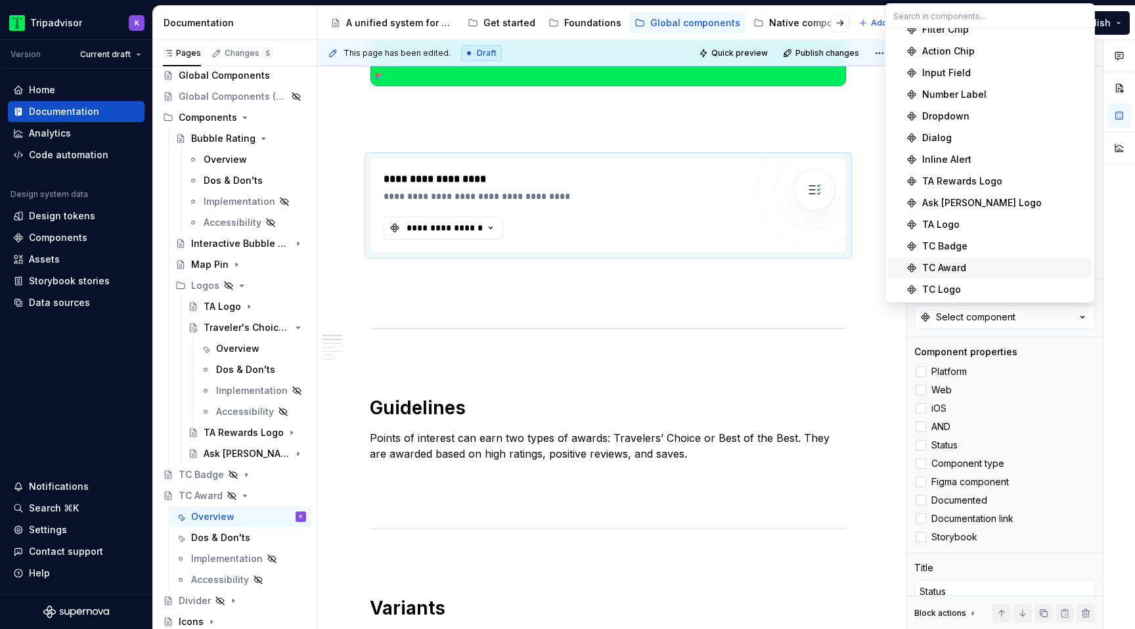
click at [987, 269] on div "TC Award" at bounding box center [1004, 267] width 164 height 13
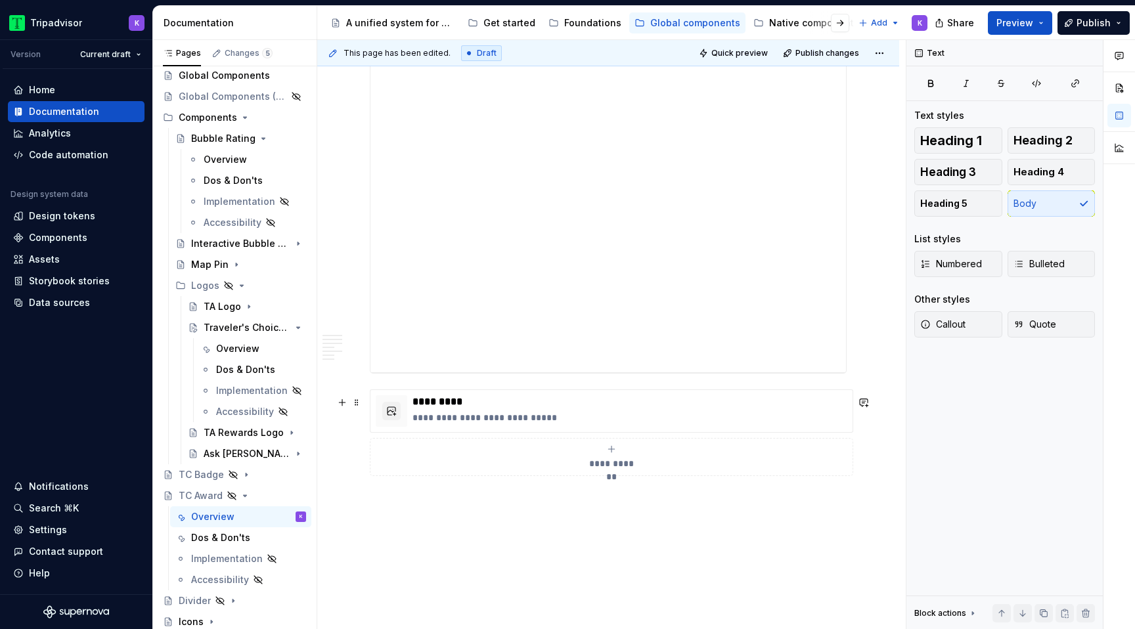
scroll to position [2342, 0]
click at [244, 502] on div "TC Award" at bounding box center [242, 496] width 127 height 18
click at [246, 496] on icon "Page tree" at bounding box center [245, 496] width 11 height 11
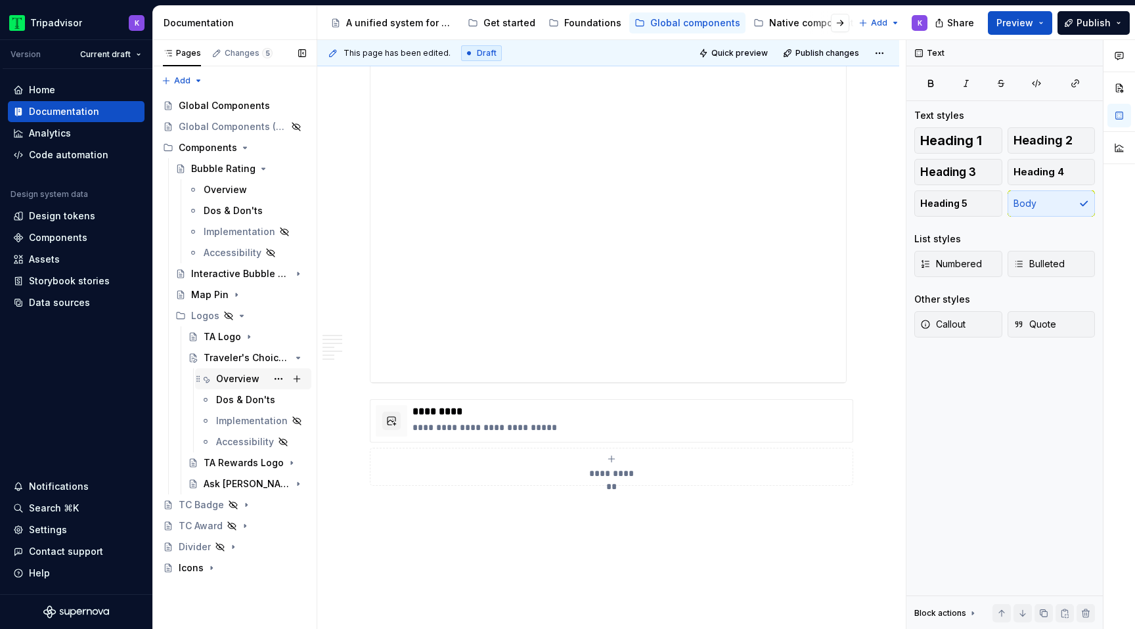
click at [243, 378] on div "Overview" at bounding box center [237, 378] width 43 height 13
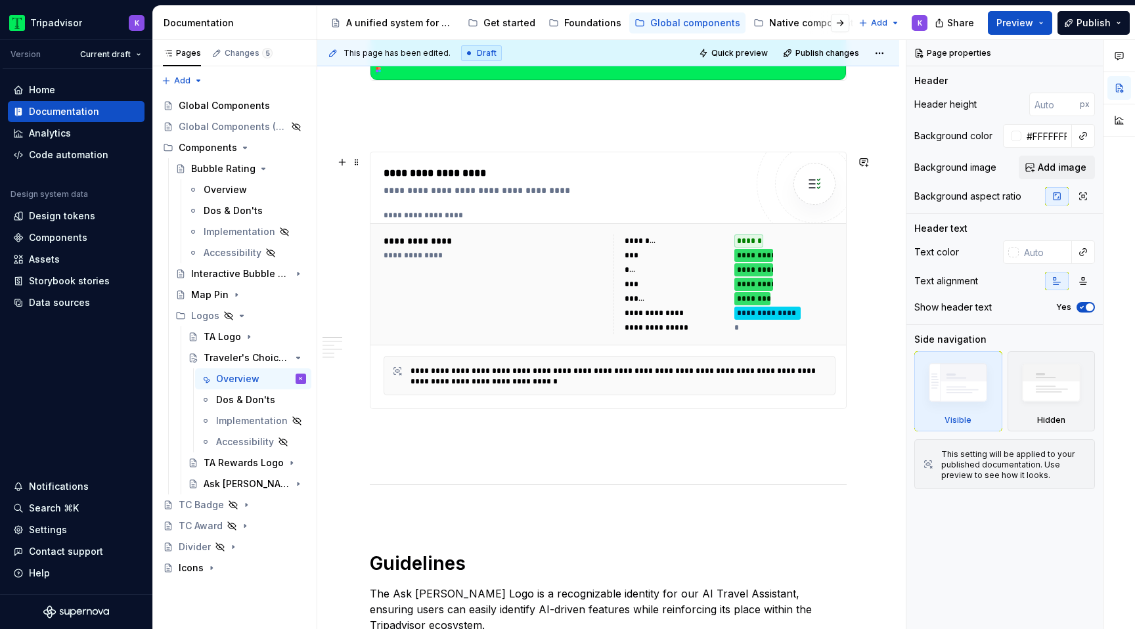
scroll to position [459, 0]
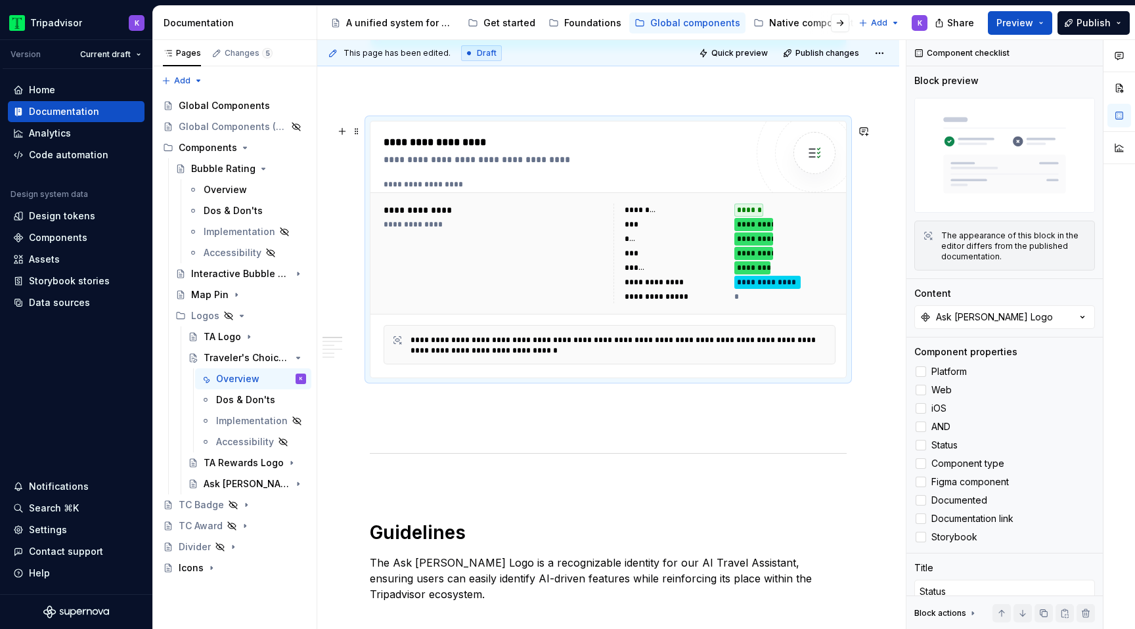
click at [570, 259] on div "**********" at bounding box center [495, 254] width 222 height 100
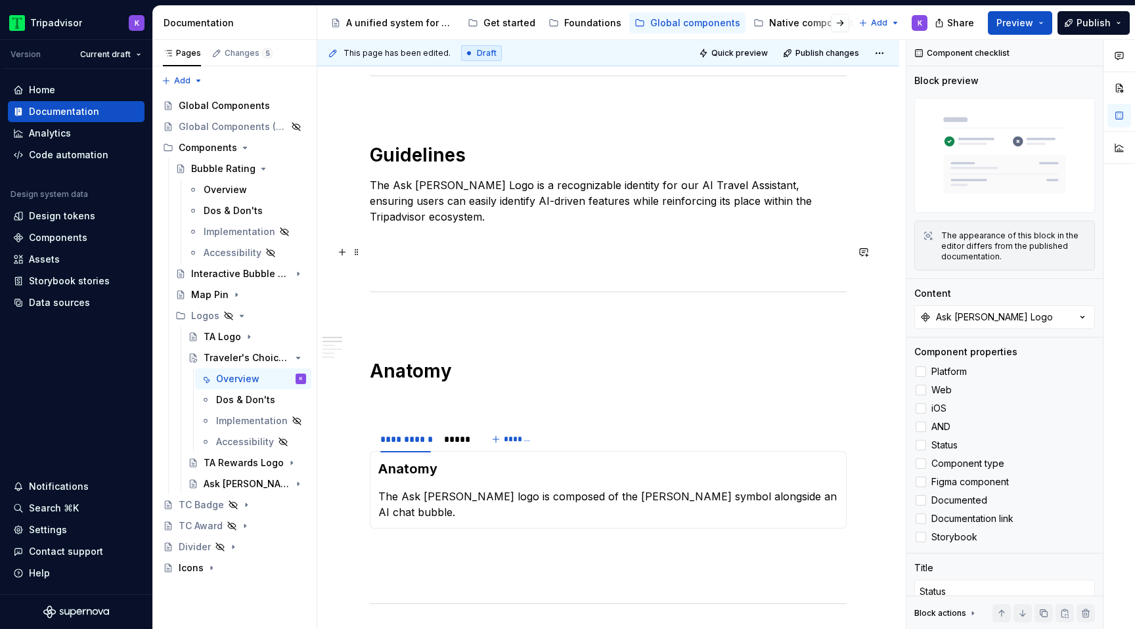
scroll to position [541, 0]
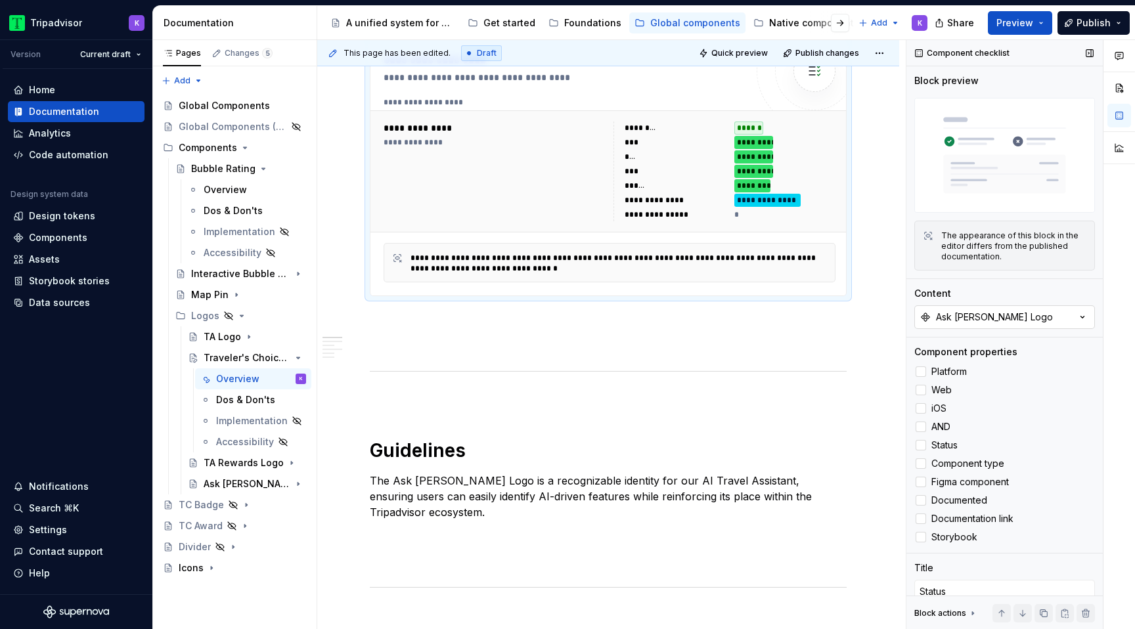
click at [999, 318] on button "Ask [PERSON_NAME] Logo" at bounding box center [1004, 317] width 181 height 24
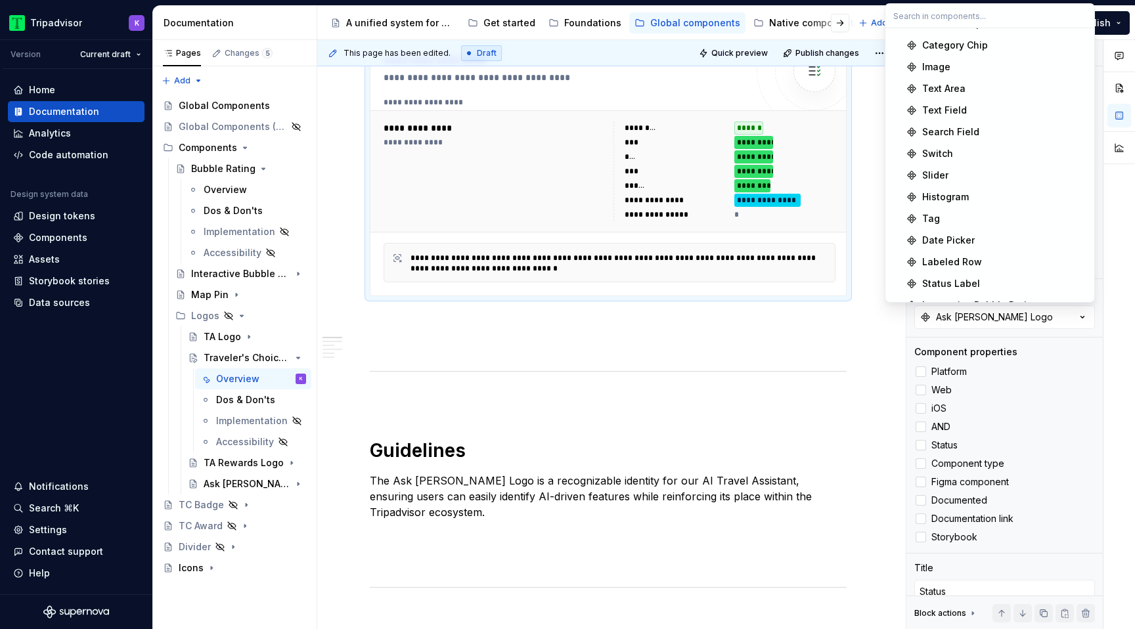
scroll to position [1031, 0]
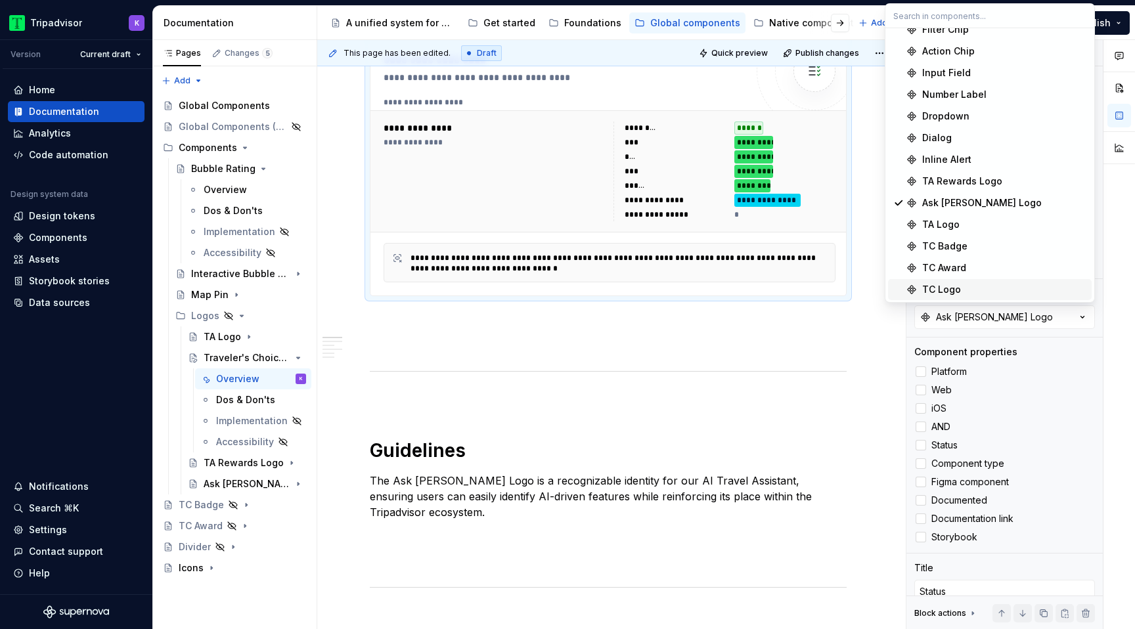
click at [979, 284] on div "TC Logo" at bounding box center [1004, 289] width 164 height 13
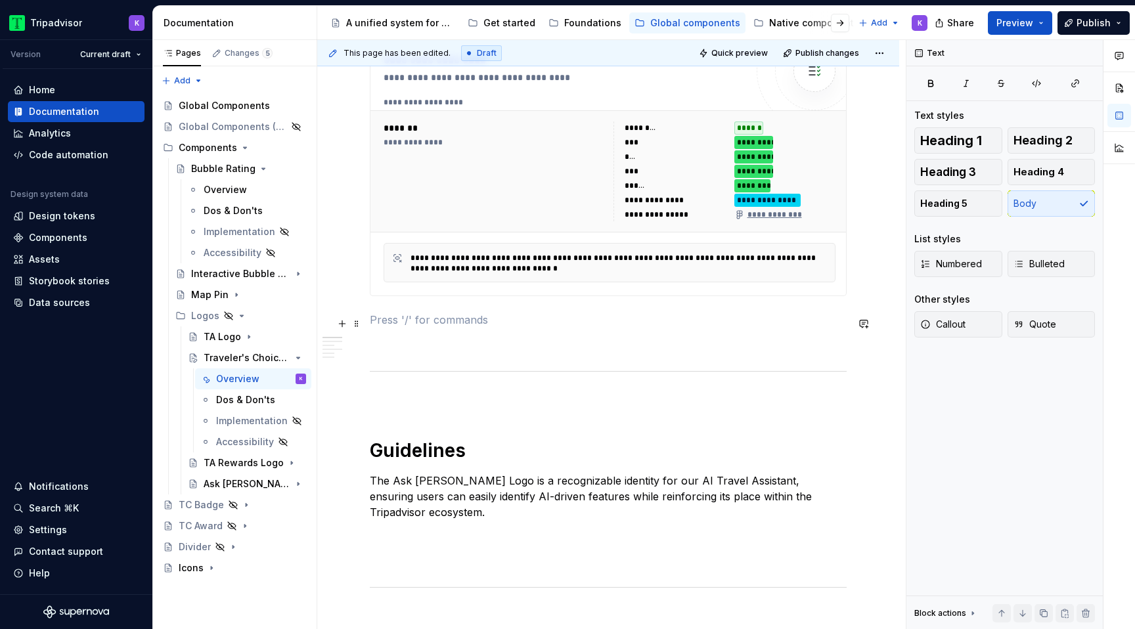
click at [731, 328] on p at bounding box center [608, 320] width 477 height 16
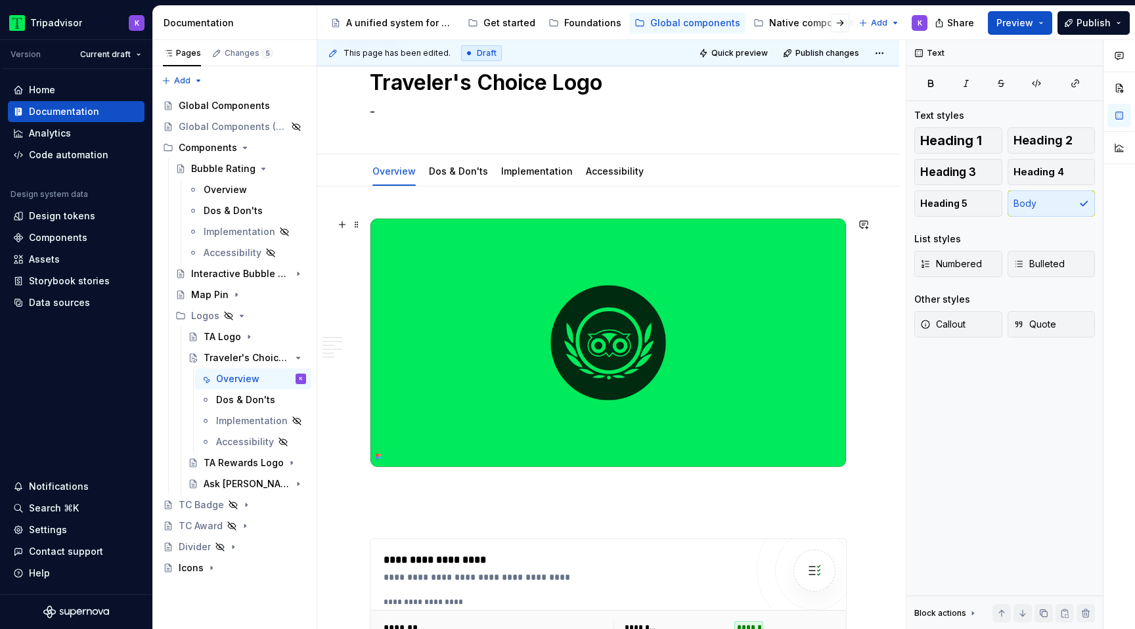
scroll to position [0, 0]
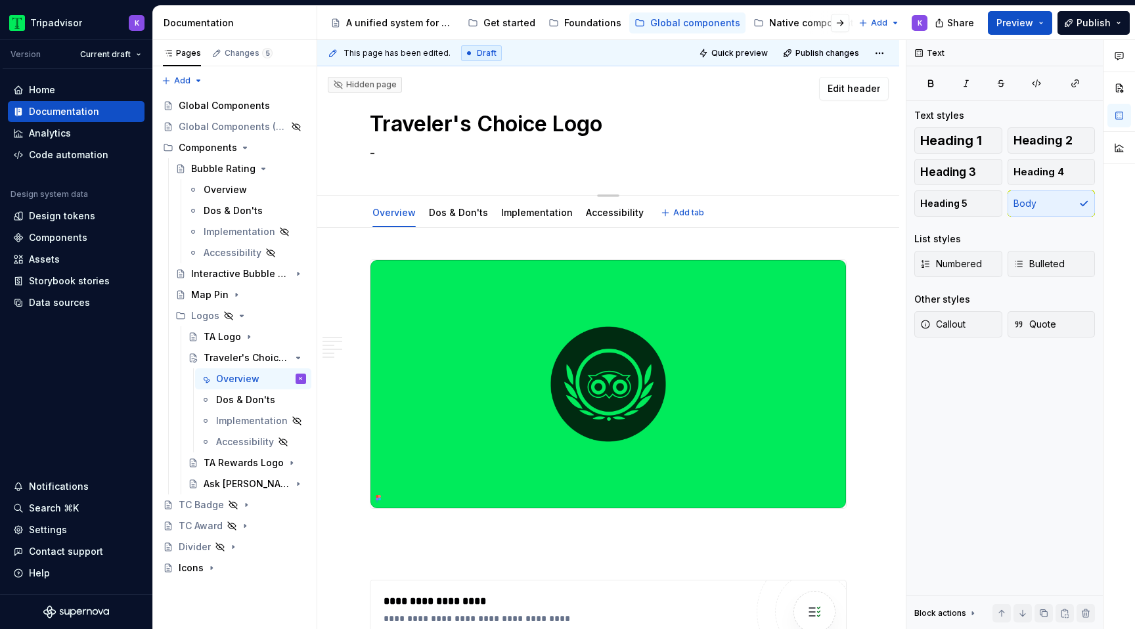
click at [456, 155] on textarea "-" at bounding box center [605, 153] width 477 height 21
paste textarea "The official logo representing our Travelers’ Choice Award. It serves as a key …"
type textarea "*"
type textarea "The official logo representing our Travelers’ Choice Award. It serves as a key …"
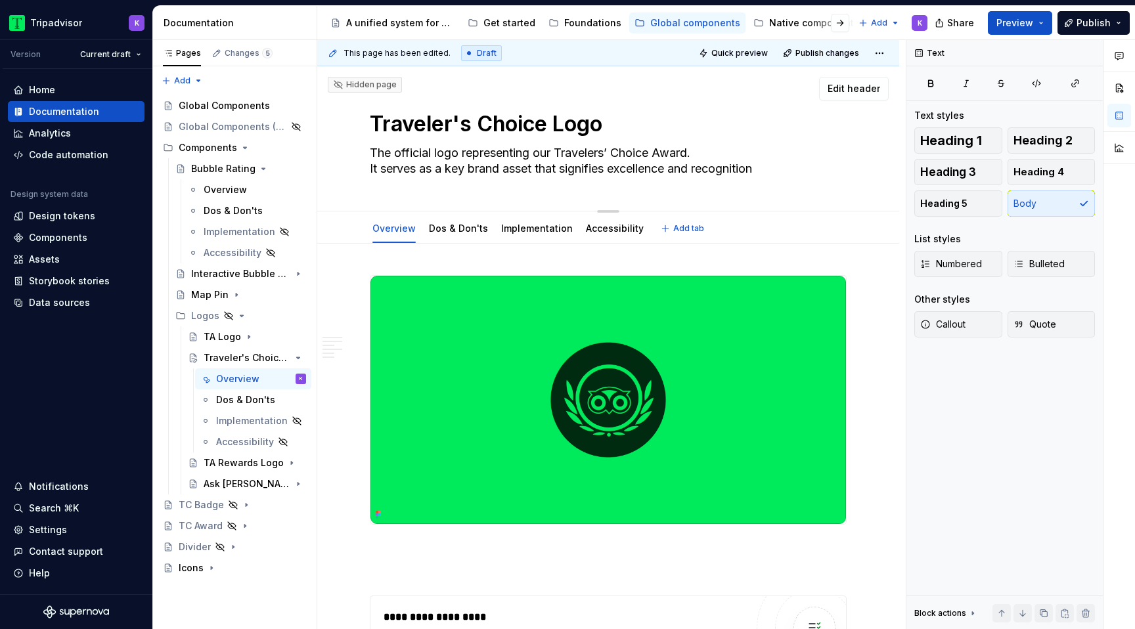
click at [369, 170] on textarea "The official logo representing our Travelers’ Choice Award. It serves as a key …" at bounding box center [605, 161] width 477 height 37
type textarea "*"
type textarea "The official logo representing our Travelers’ Choice [DOMAIN_NAME] serves as a …"
type textarea "*"
type textarea "The official logo representing our Travelers’ Choice Award. It serves as a key …"
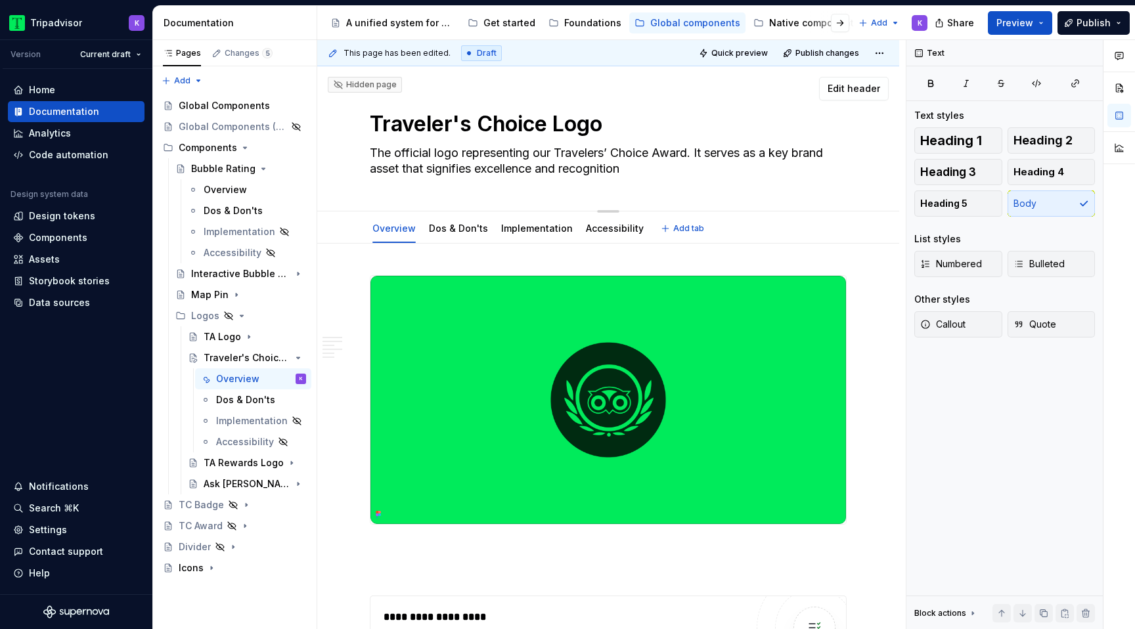
click at [711, 171] on textarea "The official logo representing our Travelers’ Choice Award. It serves as a key …" at bounding box center [605, 161] width 477 height 37
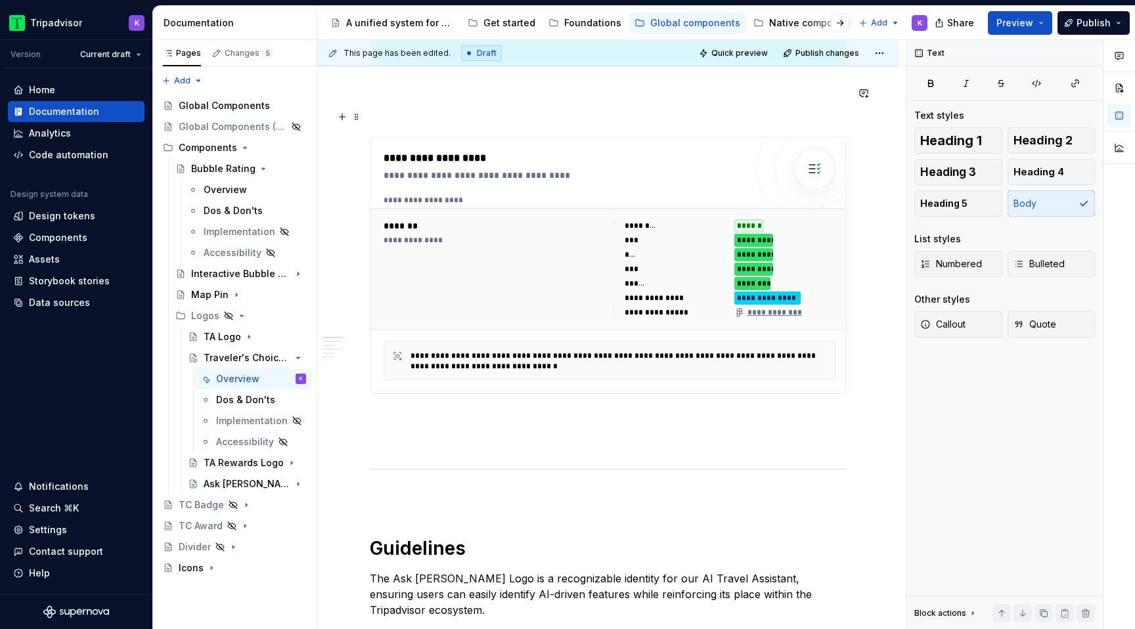
scroll to position [651, 0]
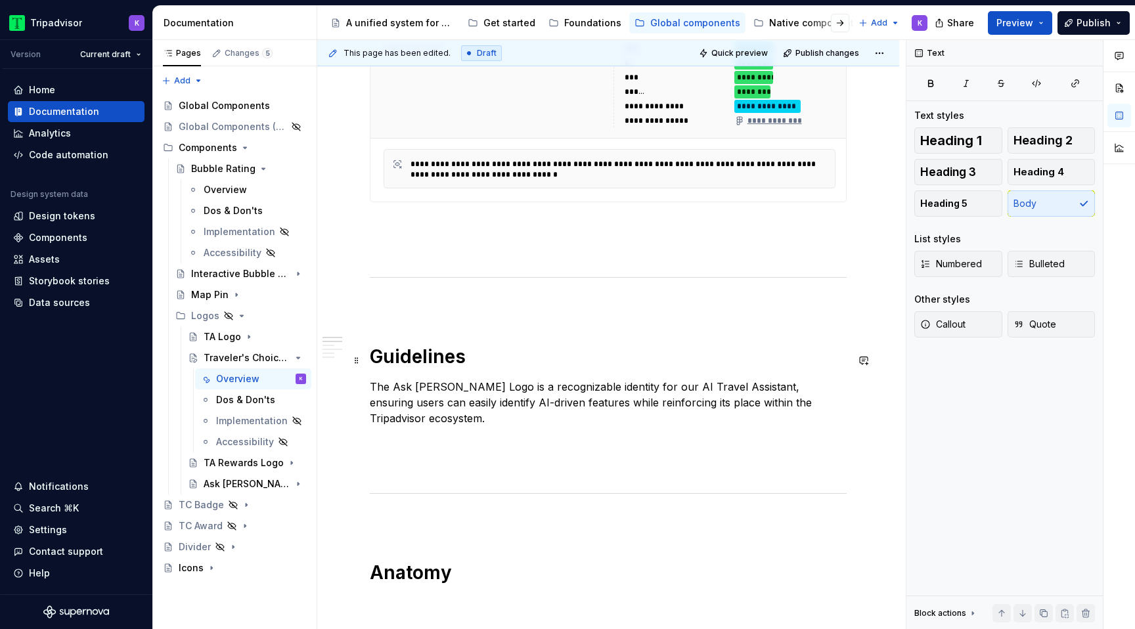
type textarea "*"
type textarea "The official logo representing our Travelers’ Choice Award. It serves as a key …"
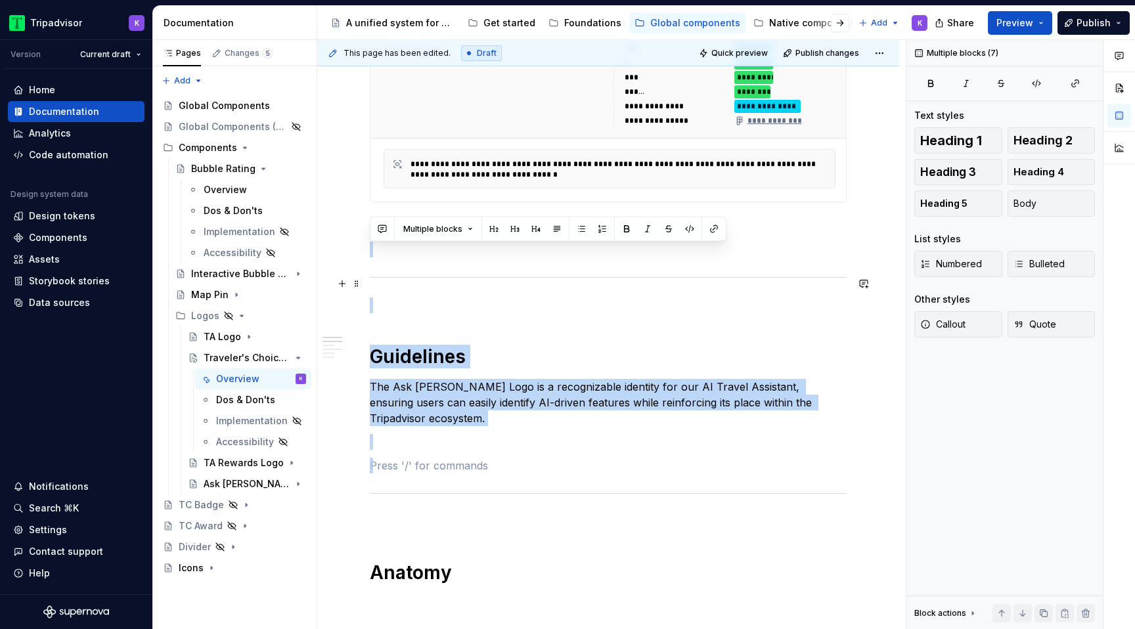
drag, startPoint x: 441, startPoint y: 457, endPoint x: 364, endPoint y: 277, distance: 195.4
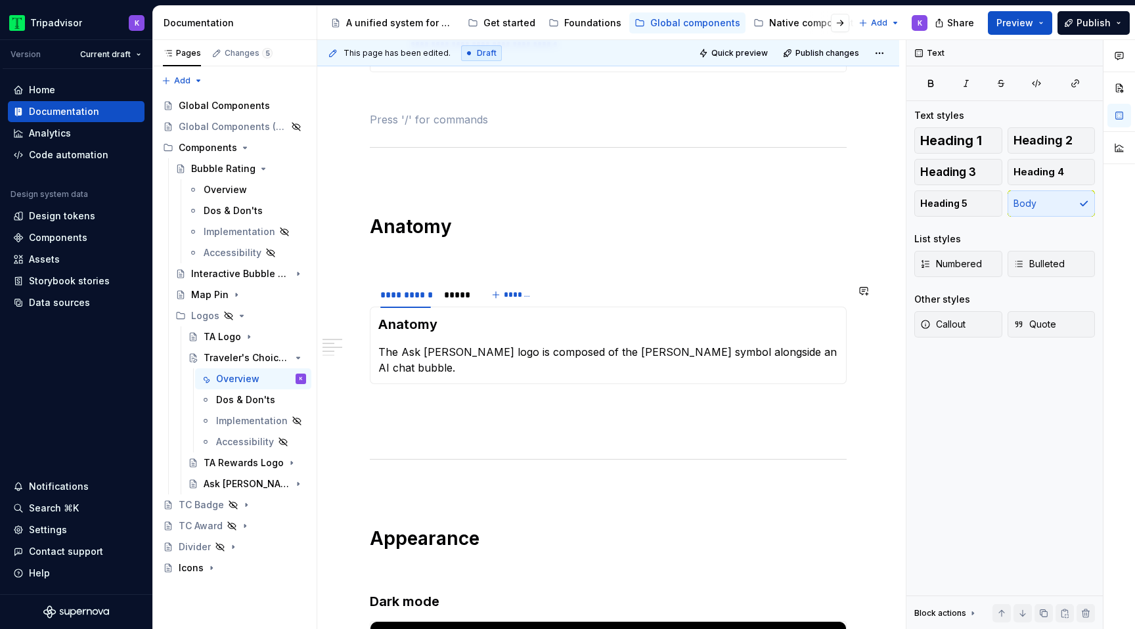
scroll to position [788, 0]
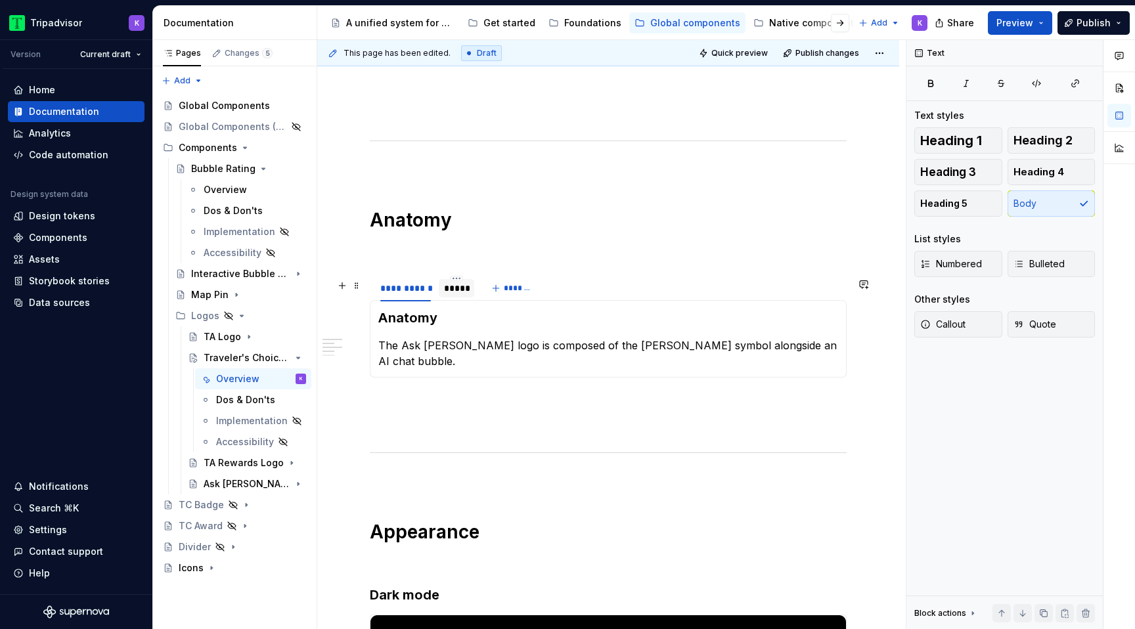
click at [459, 298] on div "*****" at bounding box center [456, 288] width 35 height 18
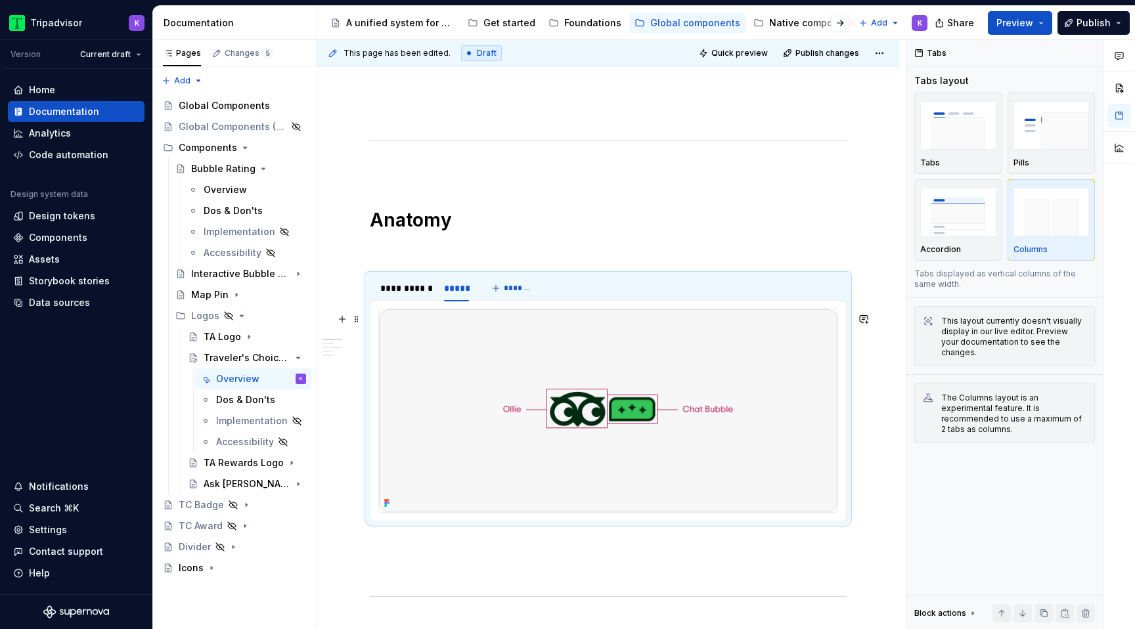
click at [651, 376] on img at bounding box center [608, 410] width 459 height 203
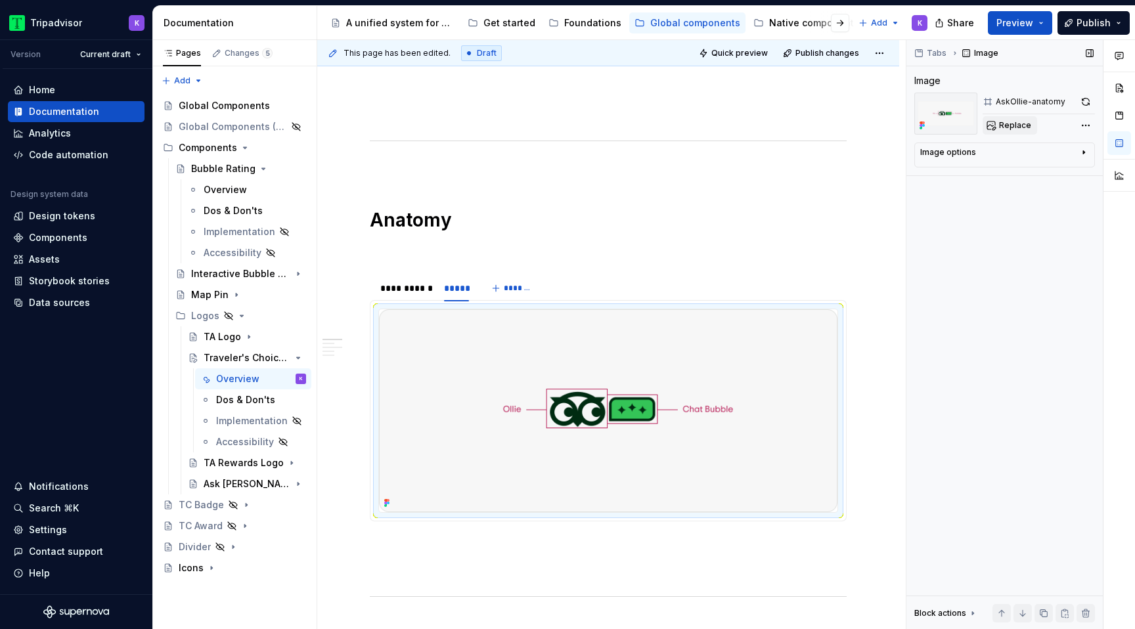
click at [1003, 131] on button "Replace" at bounding box center [1010, 125] width 55 height 18
type textarea "*"
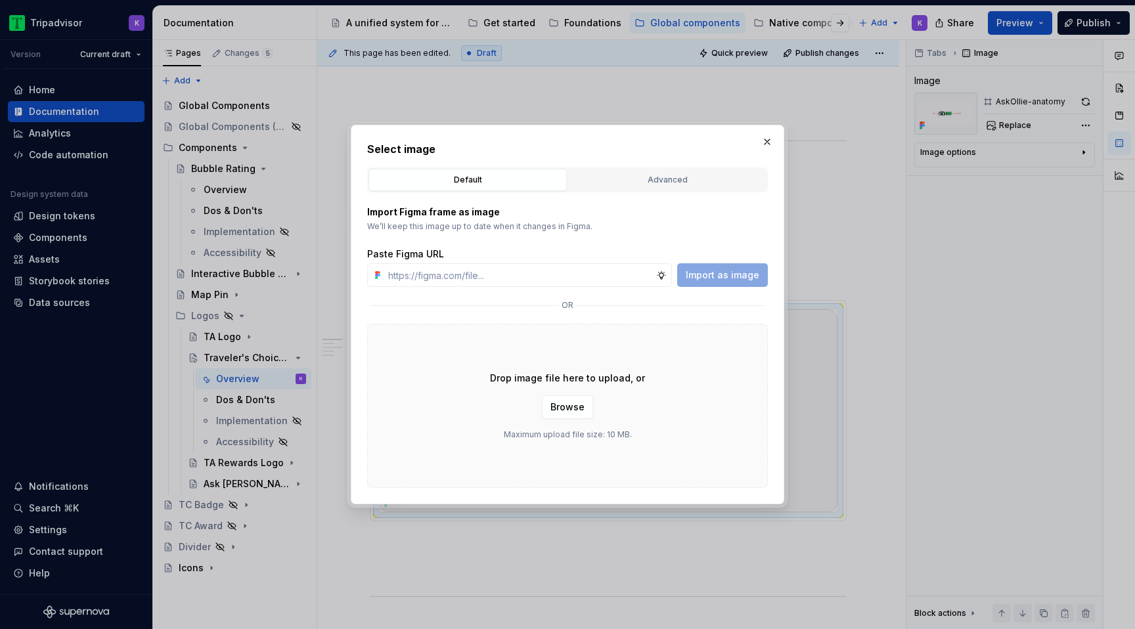
type input "[URL][DOMAIN_NAME]"
type textarea "*"
type input "[URL][DOMAIN_NAME]"
click at [711, 283] on button "Import as image" at bounding box center [722, 275] width 91 height 24
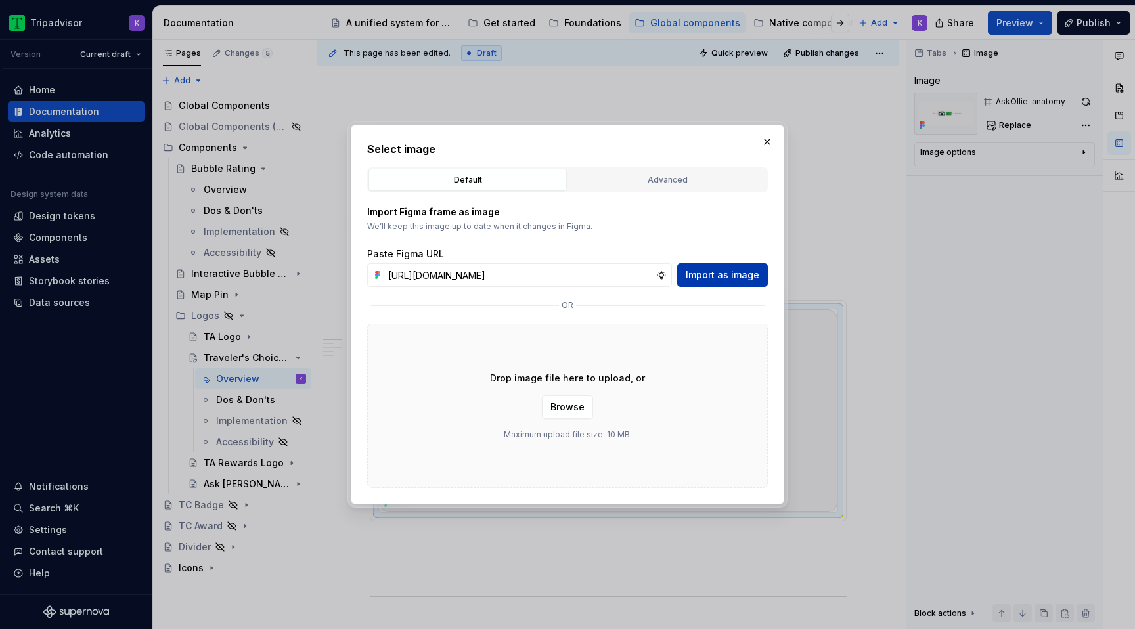
scroll to position [0, 0]
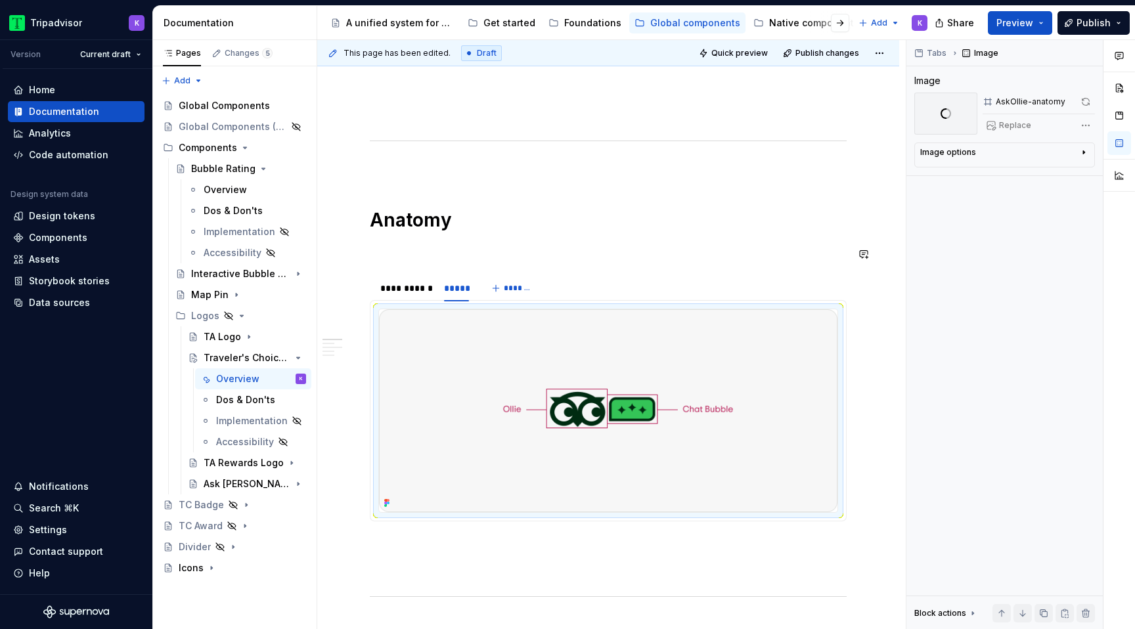
type textarea "*"
click at [474, 238] on div "**********" at bounding box center [608, 535] width 477 height 2094
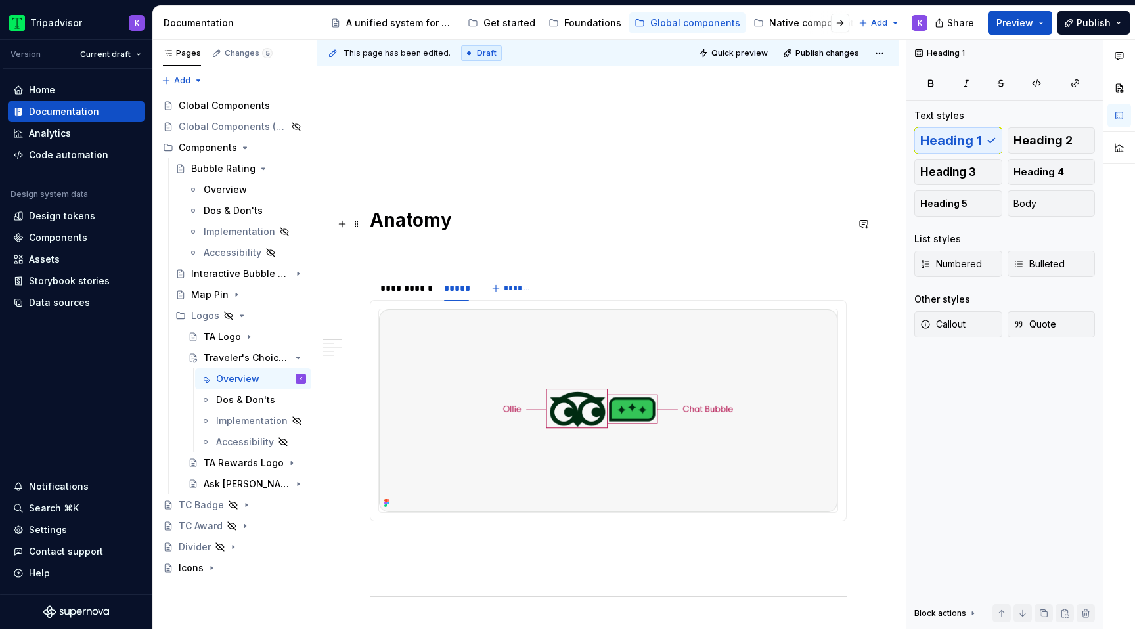
click at [455, 231] on h1 "Anatomy" at bounding box center [608, 220] width 477 height 24
click at [537, 238] on div "**********" at bounding box center [608, 535] width 477 height 2094
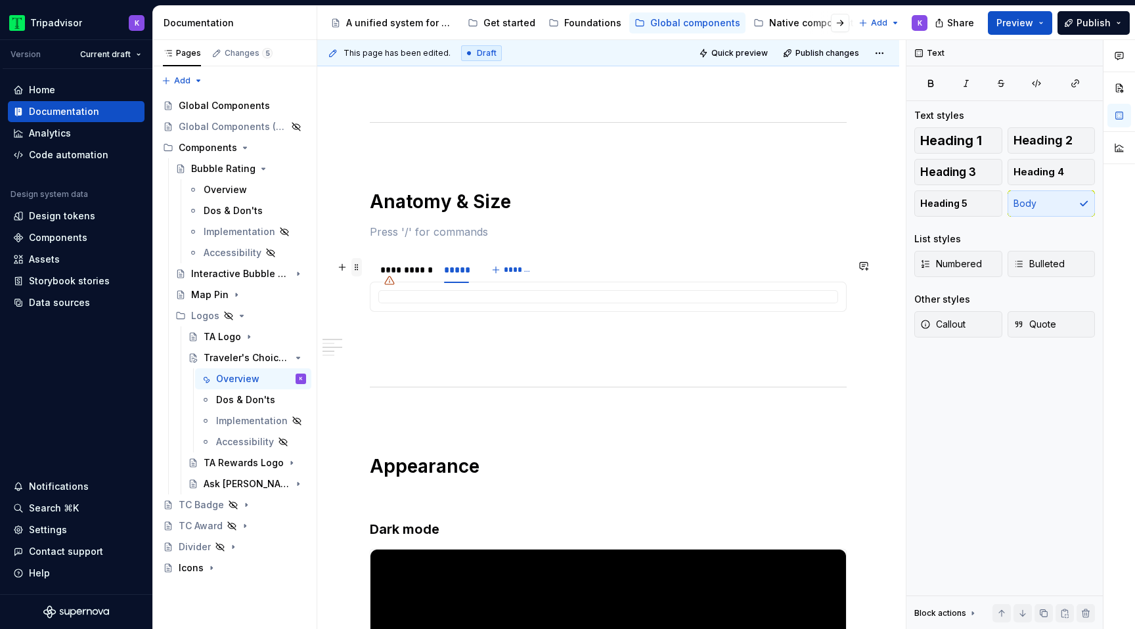
click at [357, 264] on span at bounding box center [356, 267] width 11 height 18
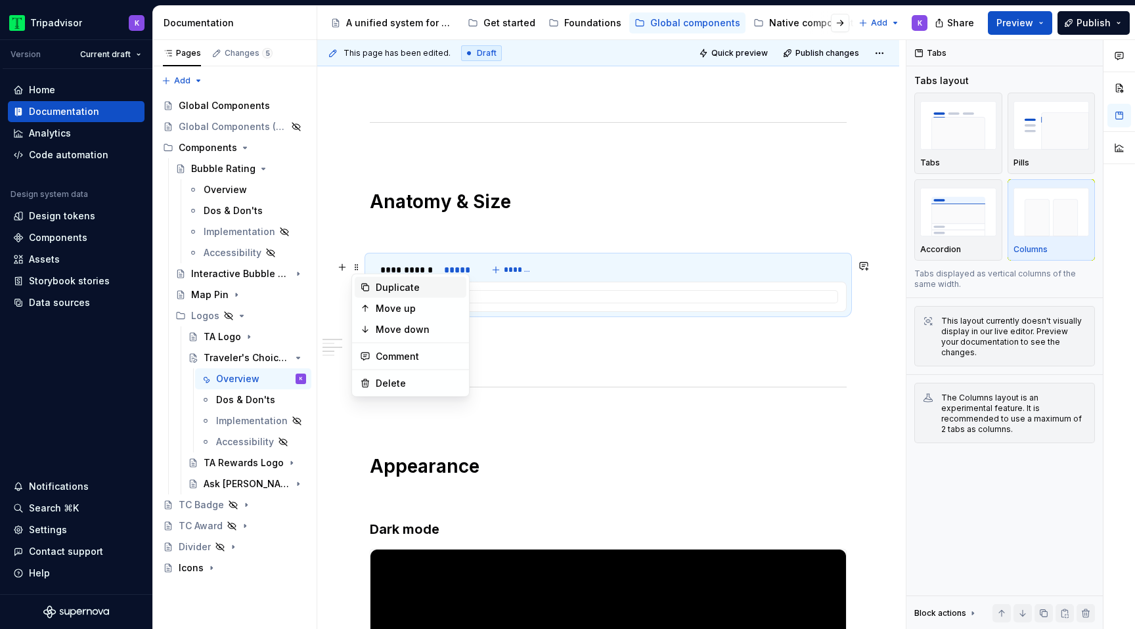
click at [392, 288] on div "Duplicate" at bounding box center [418, 287] width 85 height 13
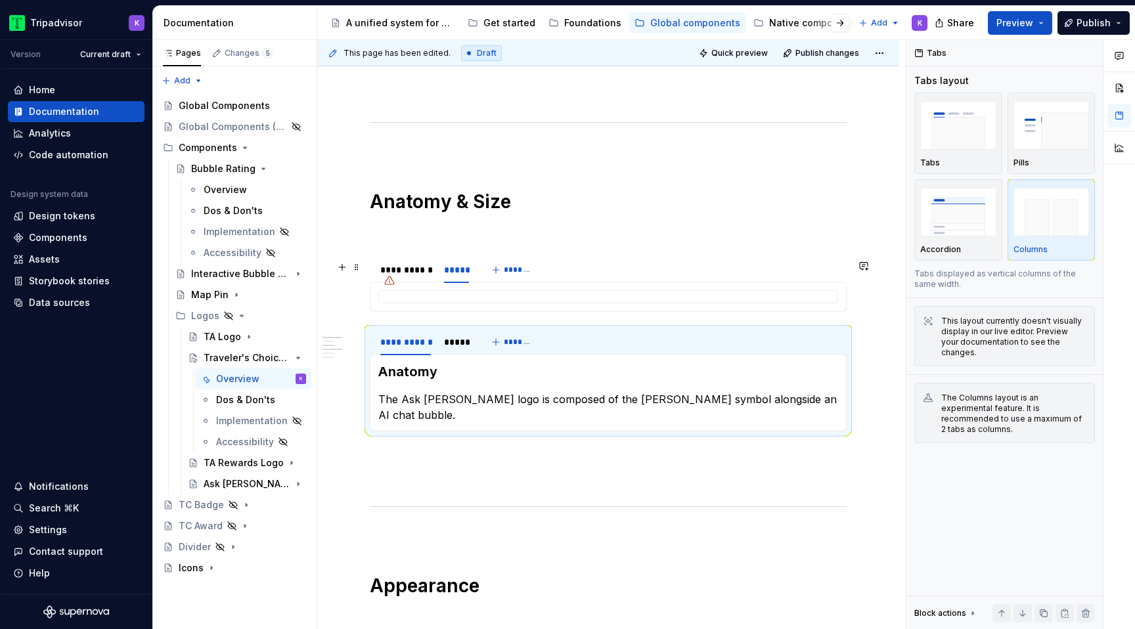
scroll to position [949, 0]
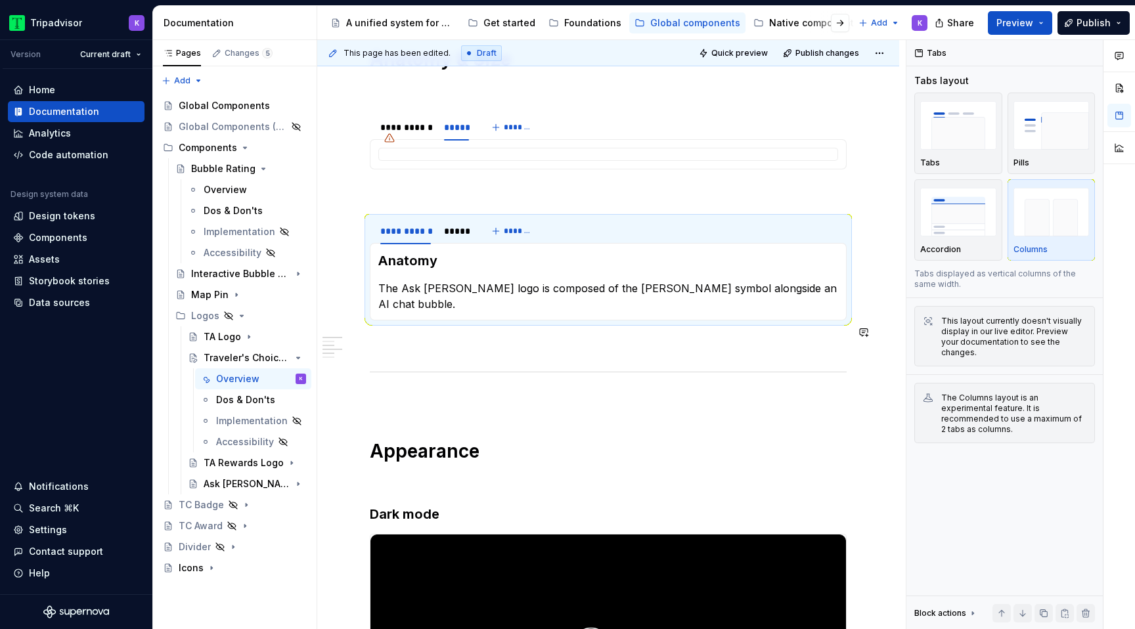
click at [387, 343] on div "**********" at bounding box center [608, 342] width 477 height 2030
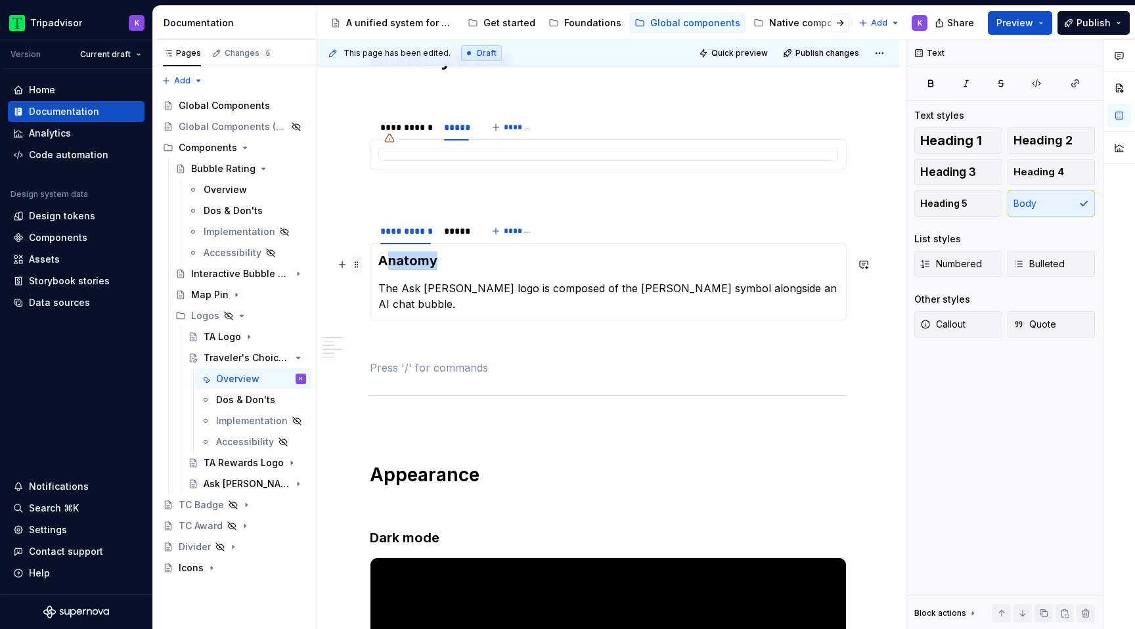
drag, startPoint x: 445, startPoint y: 264, endPoint x: 361, endPoint y: 264, distance: 83.4
click at [370, 264] on div "**********" at bounding box center [608, 362] width 477 height 2070
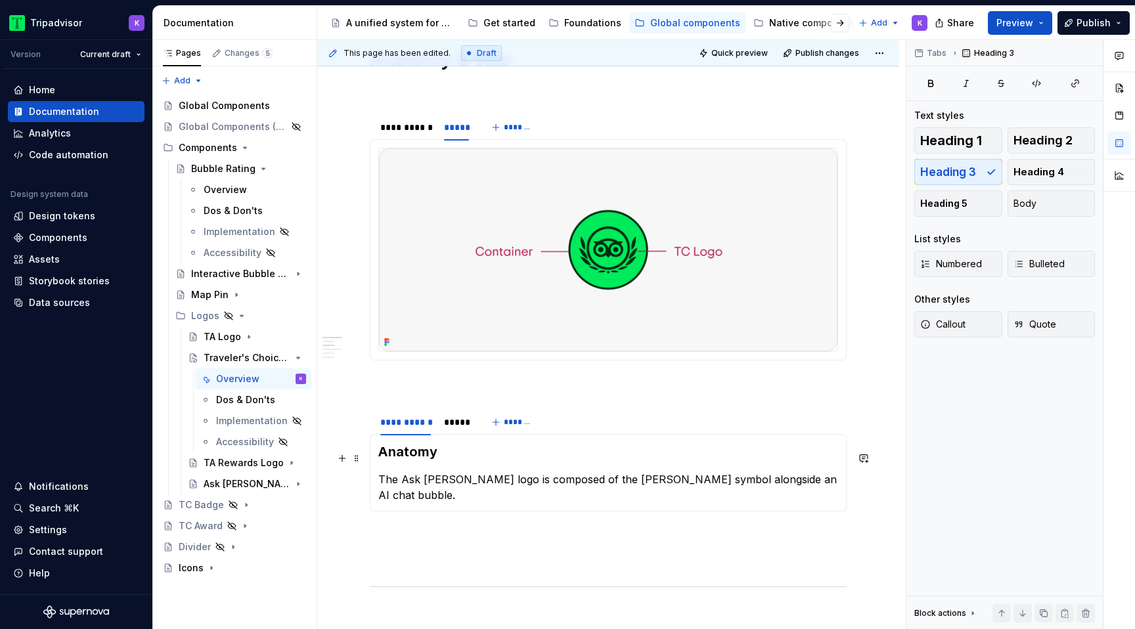
click at [432, 455] on h3 "Anatomy" at bounding box center [608, 452] width 460 height 18
drag, startPoint x: 455, startPoint y: 455, endPoint x: 378, endPoint y: 455, distance: 76.2
click at [378, 455] on h3 "Anatomy" at bounding box center [608, 452] width 460 height 18
click at [464, 432] on div "*****" at bounding box center [456, 422] width 35 height 18
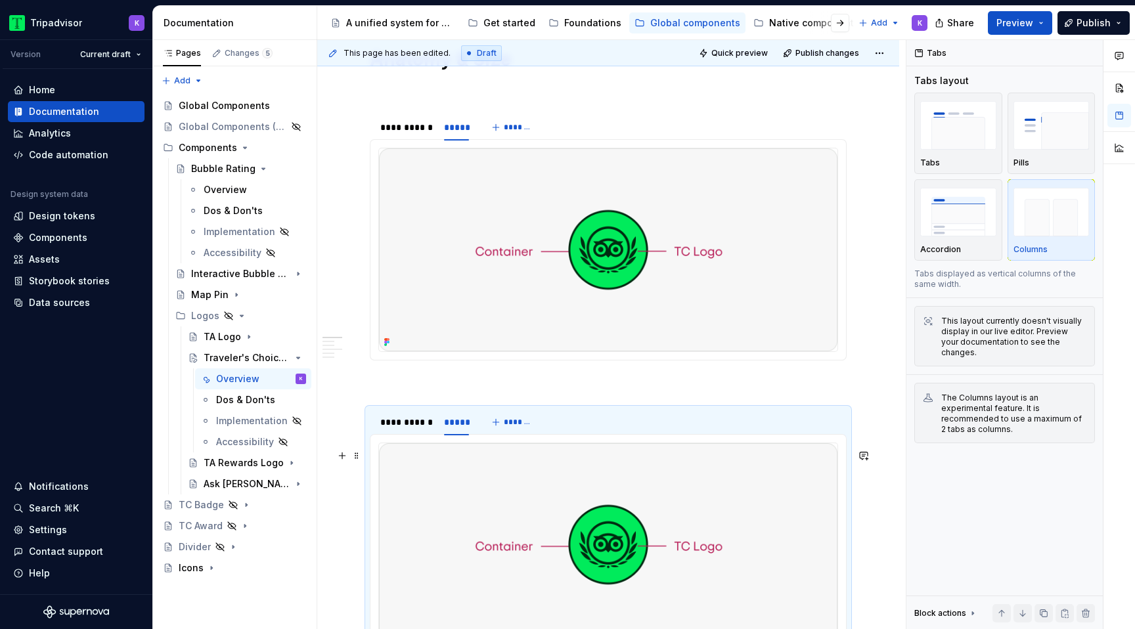
click at [508, 487] on img at bounding box center [608, 544] width 459 height 203
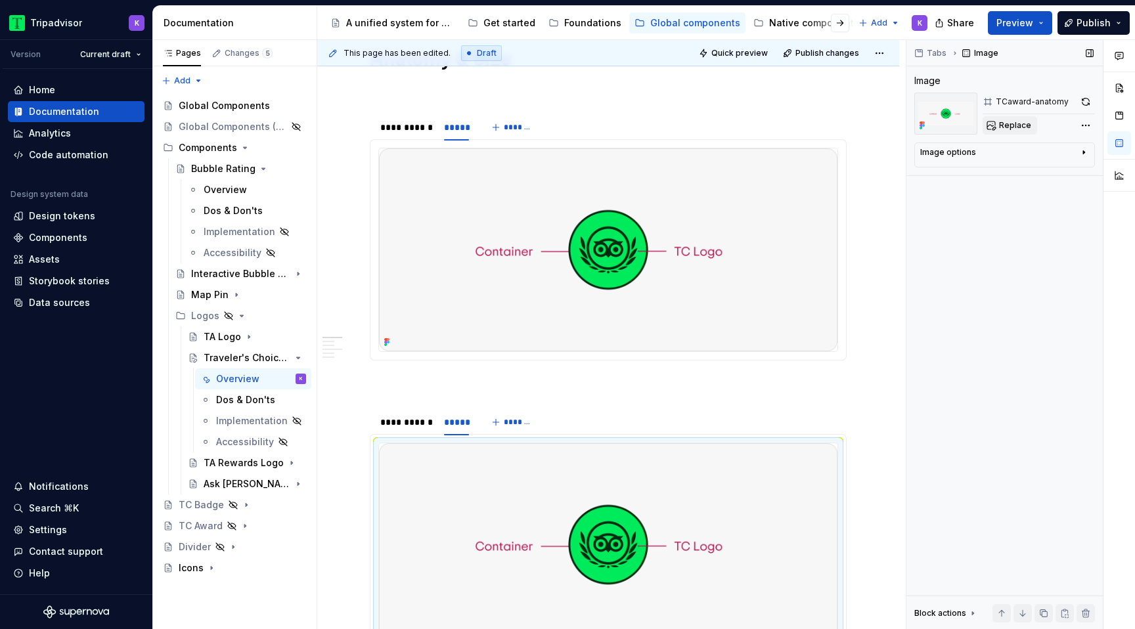
click at [1008, 124] on span "Replace" at bounding box center [1015, 125] width 32 height 11
type textarea "*"
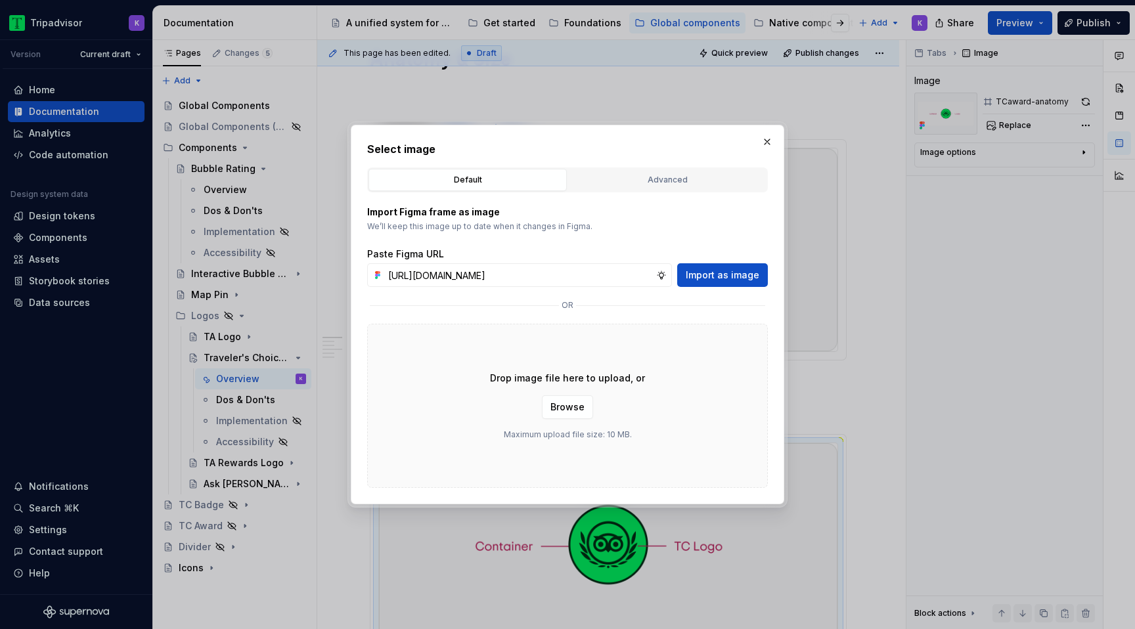
scroll to position [0, 313]
type input "[URL][DOMAIN_NAME]"
click at [734, 274] on span "Import as image" at bounding box center [723, 275] width 74 height 13
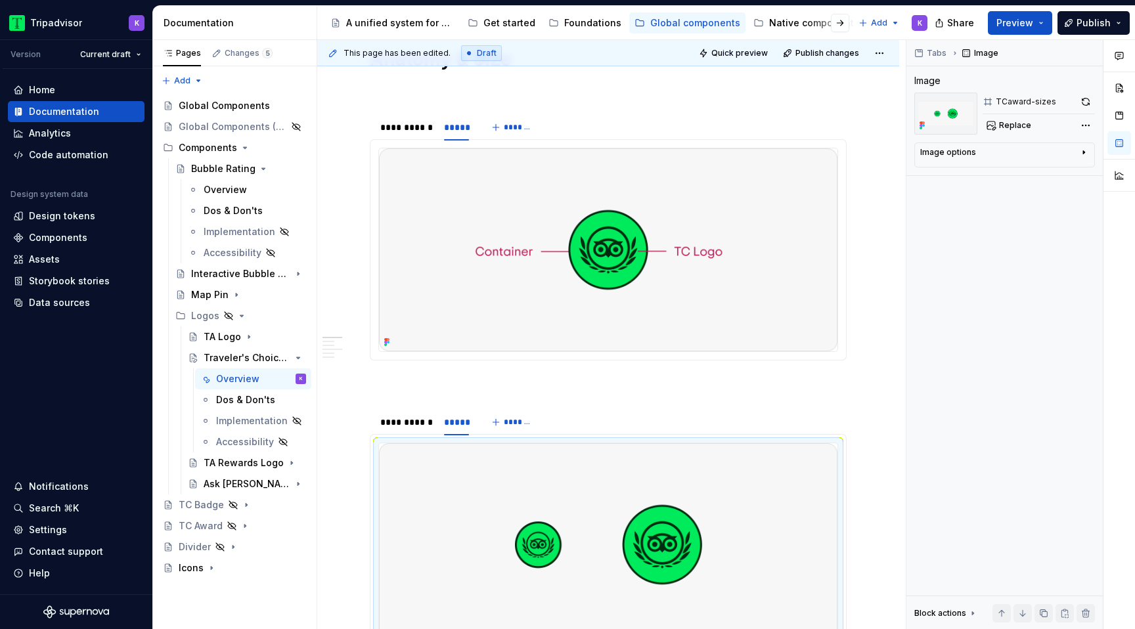
scroll to position [975, 0]
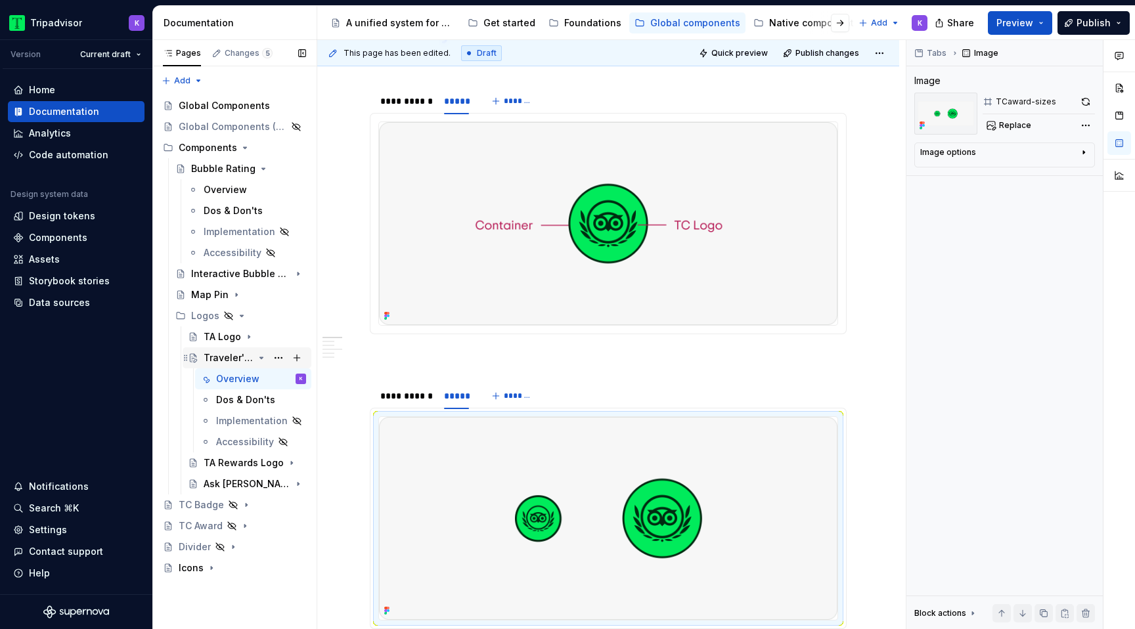
click at [254, 359] on div "Traveler's Choice Logo" at bounding box center [255, 358] width 102 height 18
click at [261, 359] on icon "Page tree" at bounding box center [261, 357] width 3 height 1
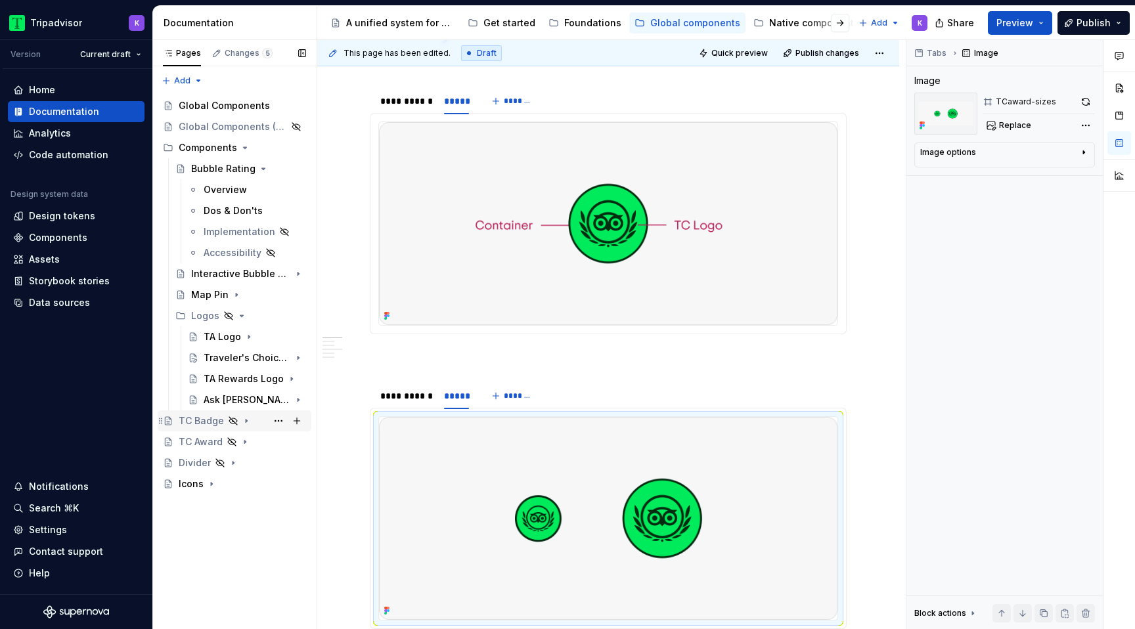
click at [246, 414] on div "TC Badge" at bounding box center [242, 421] width 127 height 18
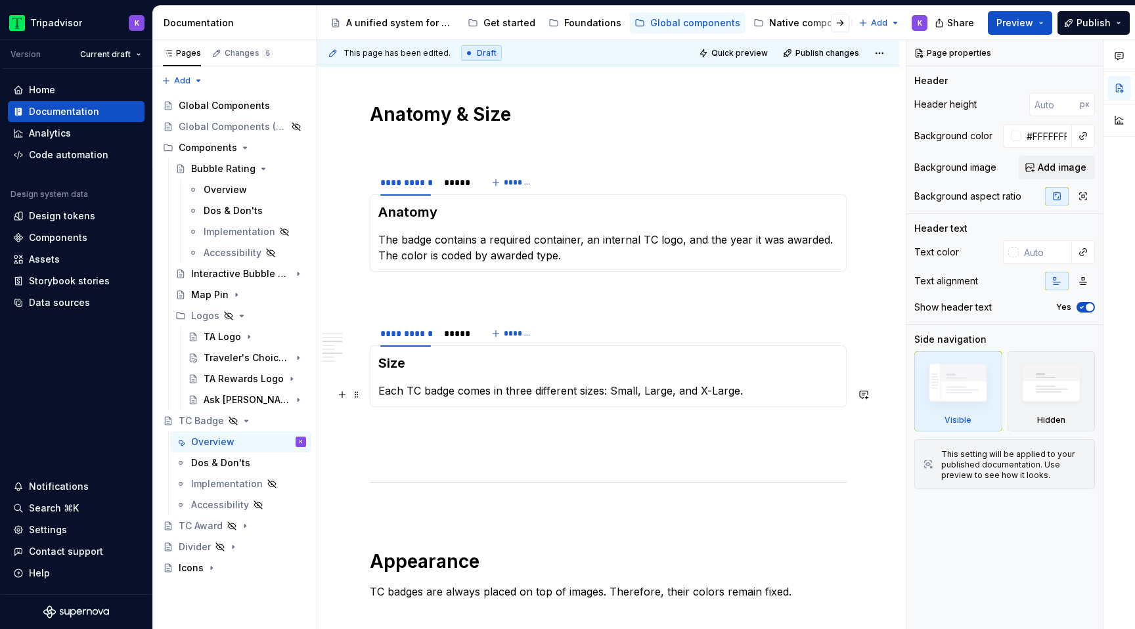
scroll to position [1559, 0]
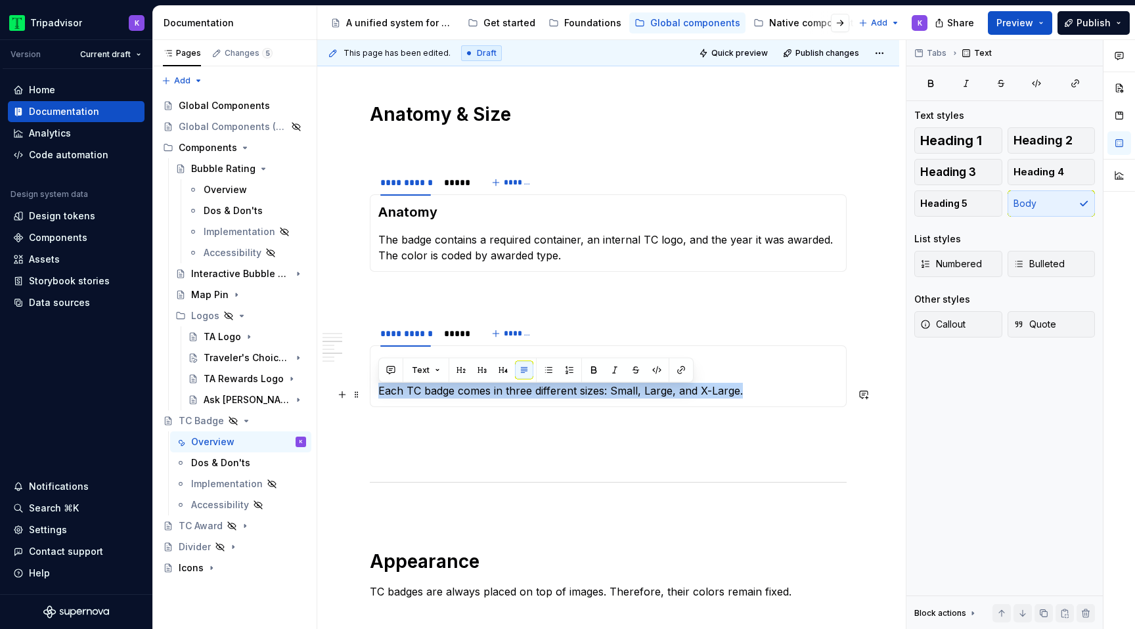
drag, startPoint x: 746, startPoint y: 392, endPoint x: 377, endPoint y: 391, distance: 369.2
click at [377, 391] on div "Size Each TC badge comes in three different sizes: Small, Large, and X-Large." at bounding box center [608, 377] width 477 height 62
copy p "Each TC badge comes in three different sizes: Small, Large, and X-Large."
click at [244, 357] on div "Traveler's Choice Logo" at bounding box center [229, 357] width 50 height 13
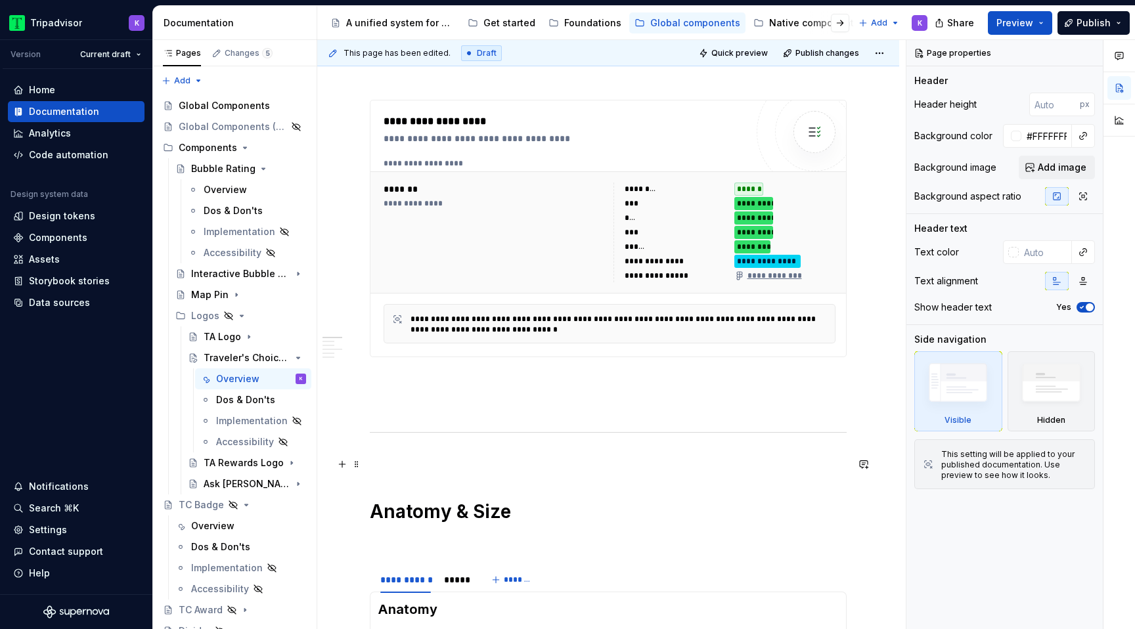
type textarea "*"
click at [457, 458] on p at bounding box center [608, 461] width 477 height 16
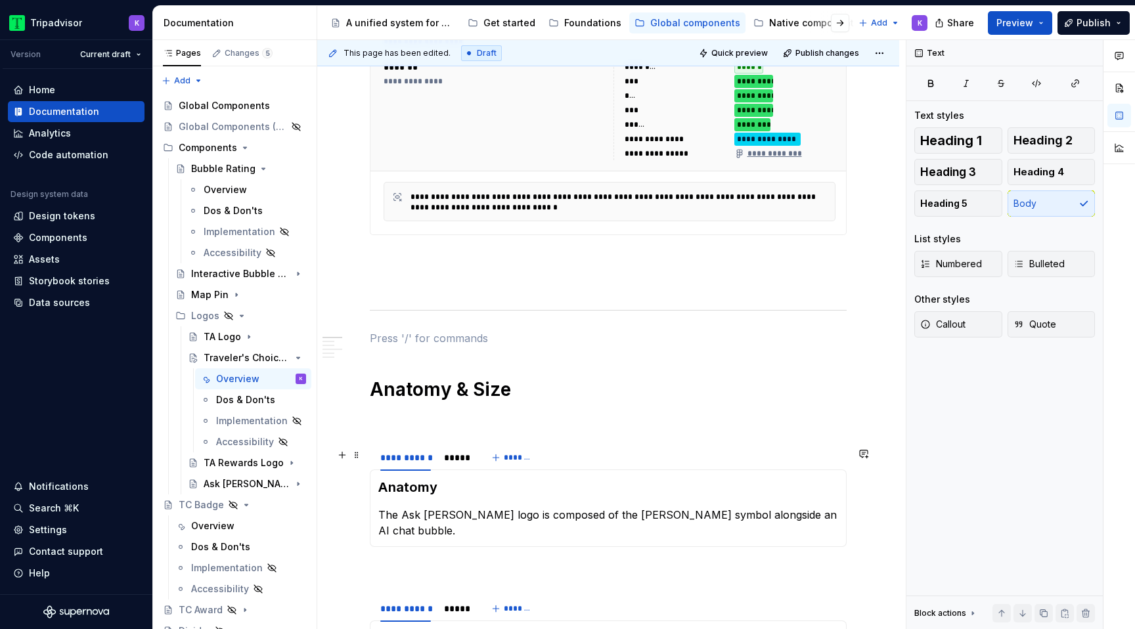
scroll to position [625, 0]
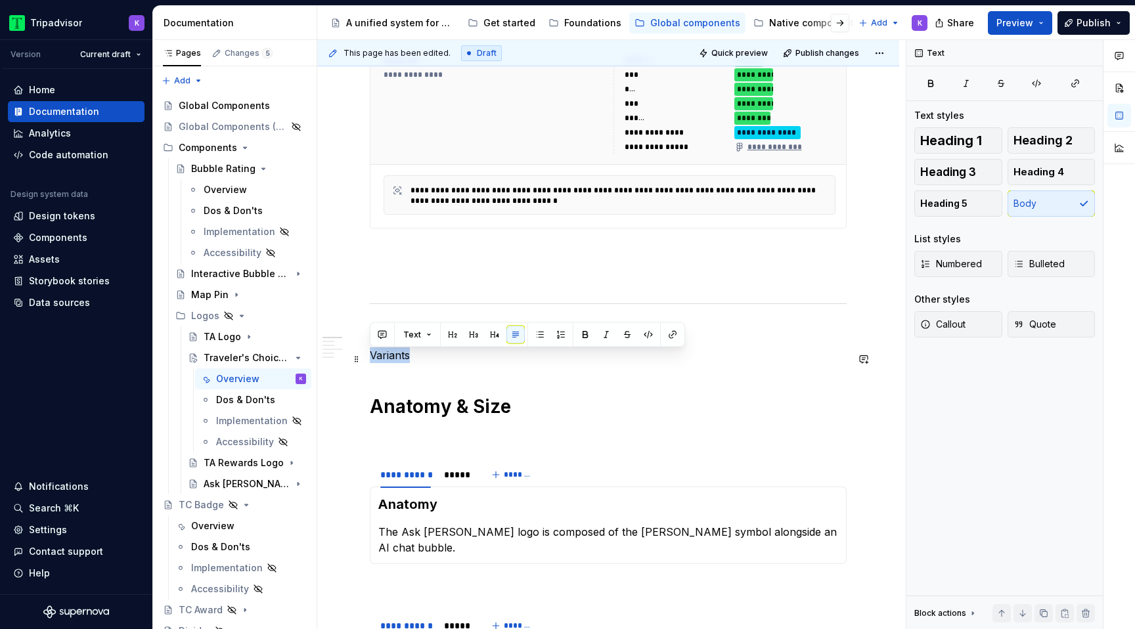
drag, startPoint x: 423, startPoint y: 350, endPoint x: 410, endPoint y: 362, distance: 17.7
click at [973, 144] on span "Heading 1" at bounding box center [951, 140] width 62 height 13
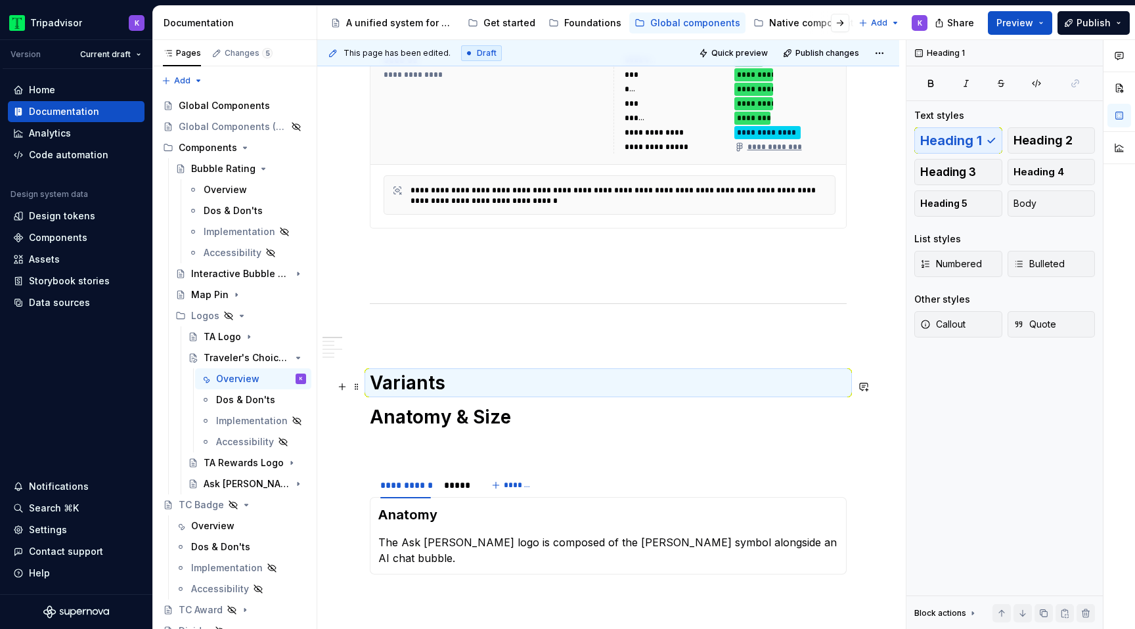
click at [487, 384] on h1 "Variants" at bounding box center [608, 383] width 477 height 24
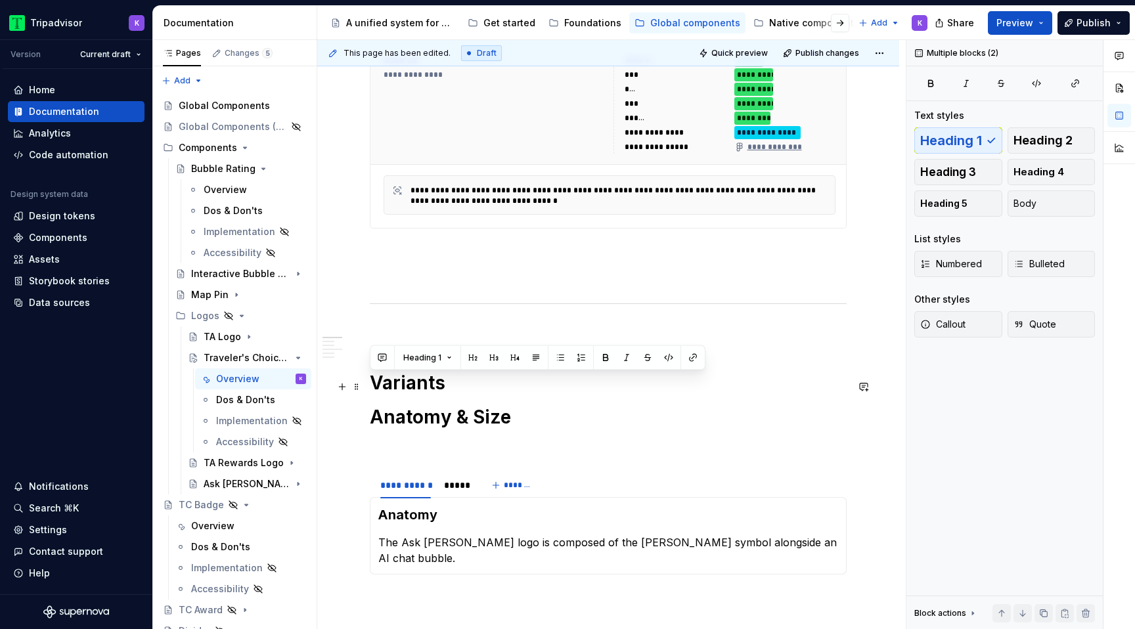
click at [487, 384] on h1 "Variants" at bounding box center [608, 383] width 477 height 24
click at [470, 393] on h1 "Variants" at bounding box center [608, 383] width 477 height 24
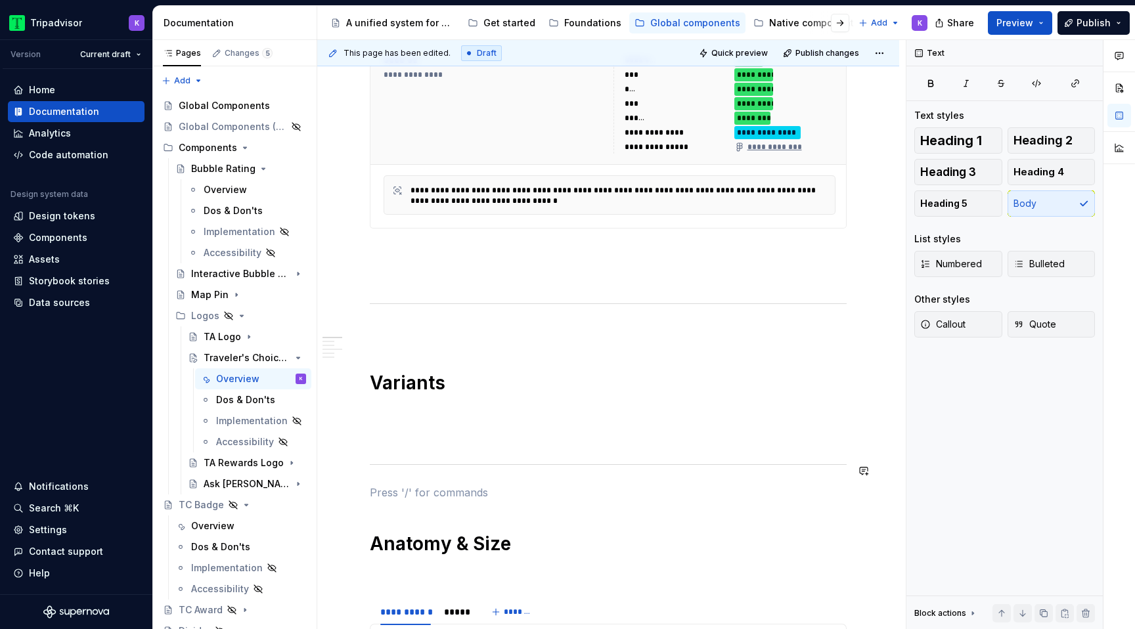
click at [451, 445] on p at bounding box center [608, 437] width 477 height 16
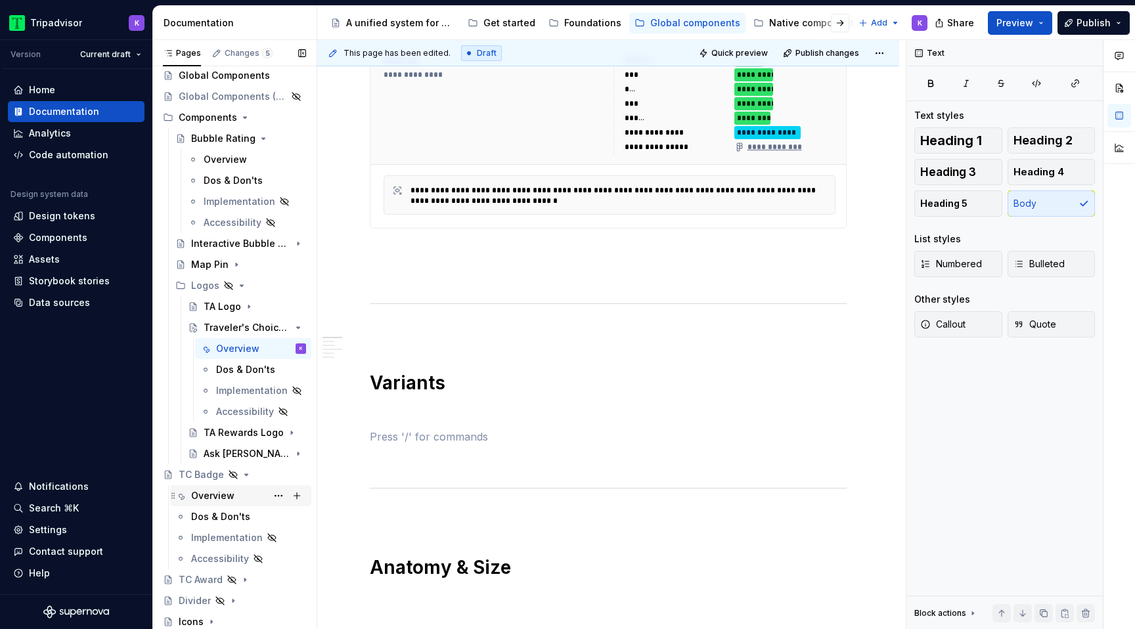
click at [229, 499] on div "Overview" at bounding box center [212, 495] width 43 height 13
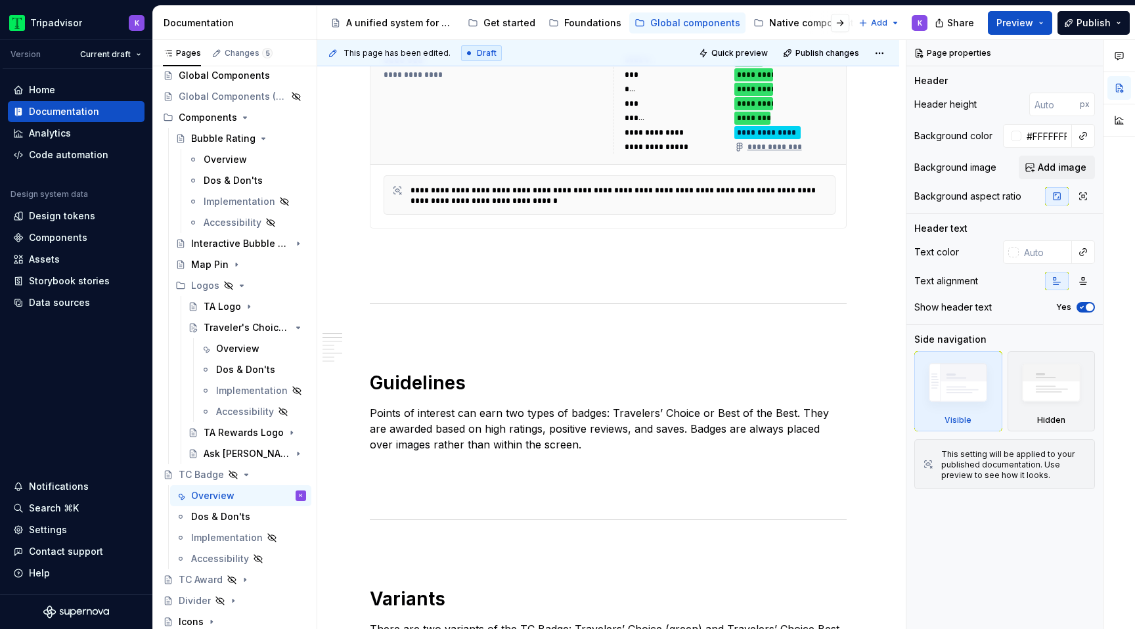
scroll to position [853, 0]
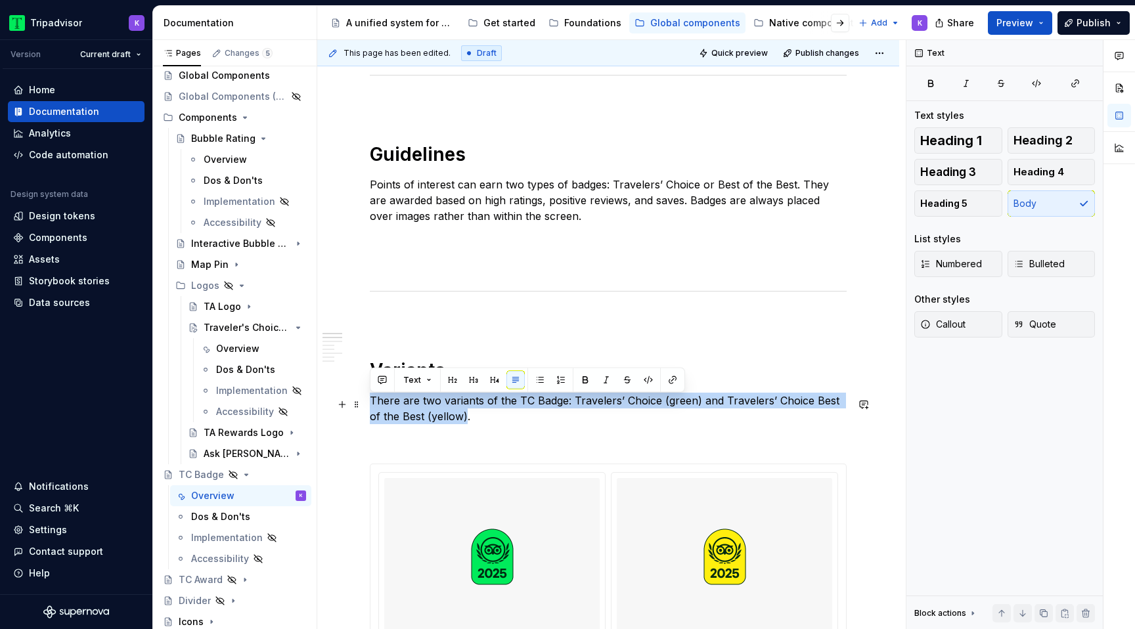
drag, startPoint x: 453, startPoint y: 422, endPoint x: 370, endPoint y: 409, distance: 83.7
click at [370, 409] on p "There are two variants of the TC Badge: Travelers’ Choice (green) and Travelers…" at bounding box center [608, 409] width 477 height 32
copy p "There are two variants of the TC Badge: Travelers’ Choice (green) and Travelers…"
click at [231, 328] on div "Traveler's Choice Logo" at bounding box center [229, 327] width 50 height 13
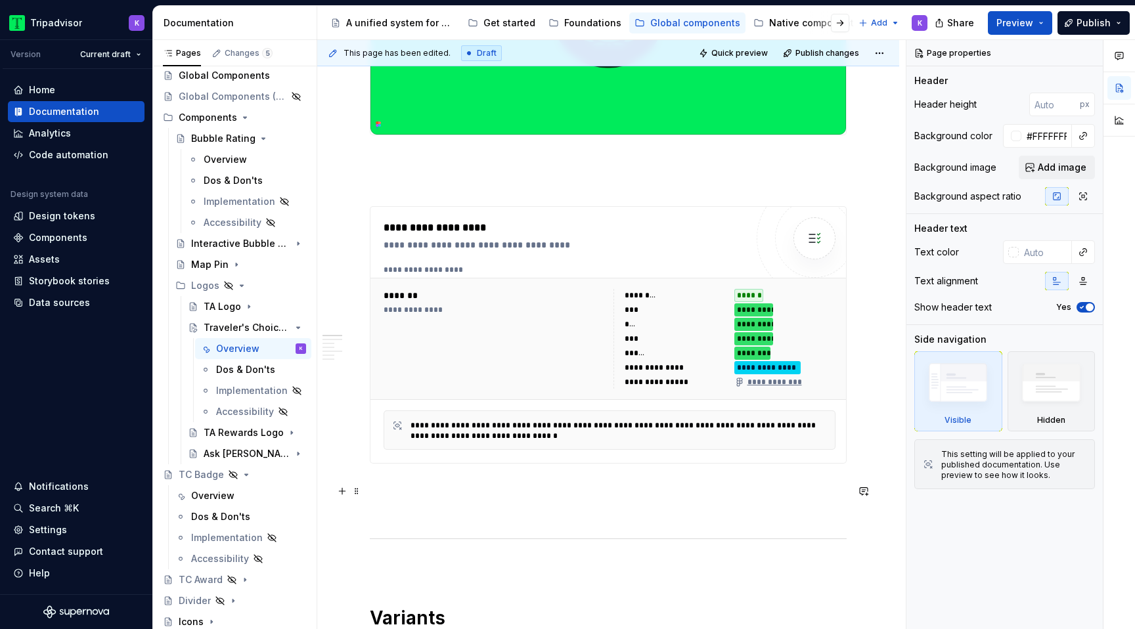
scroll to position [582, 0]
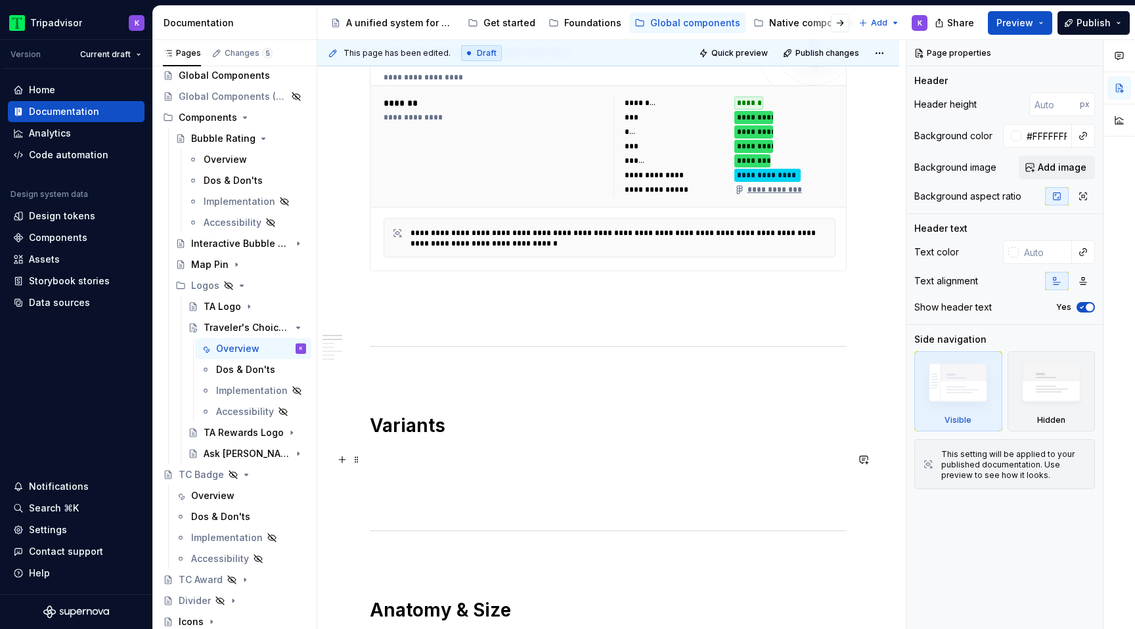
type textarea "*"
click at [404, 464] on p at bounding box center [608, 456] width 477 height 16
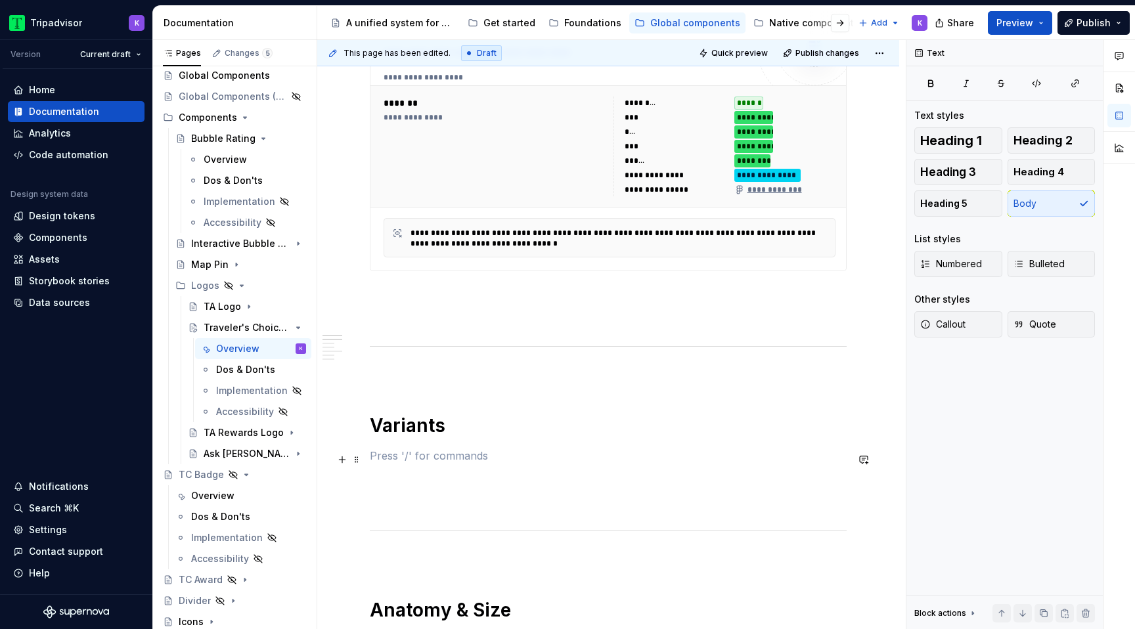
paste div
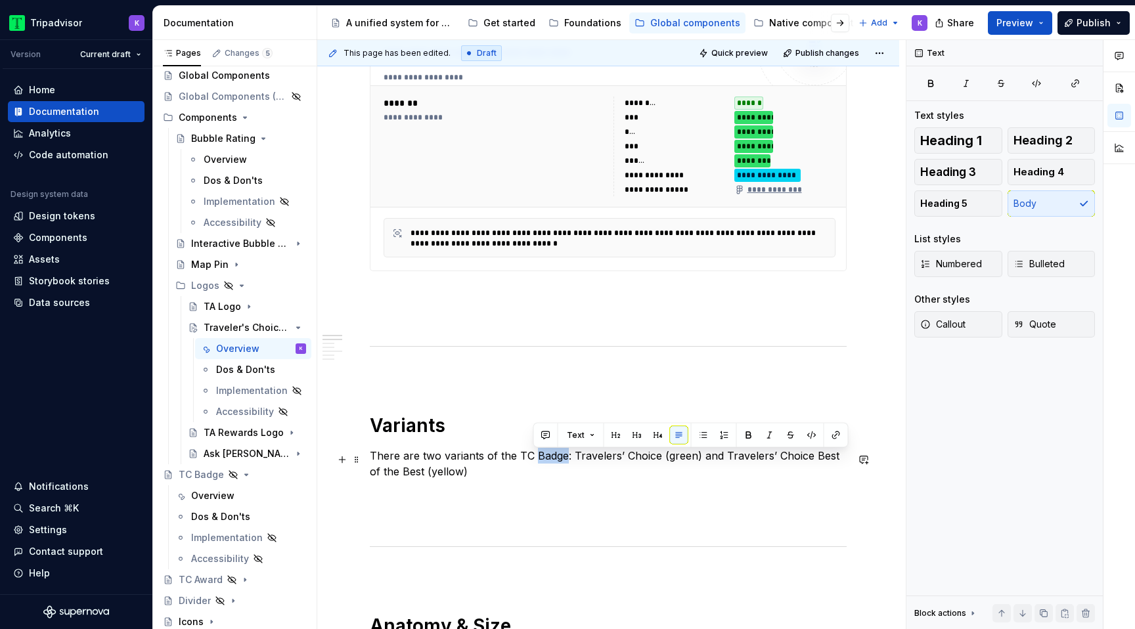
drag, startPoint x: 535, startPoint y: 460, endPoint x: 566, endPoint y: 460, distance: 30.9
click at [566, 460] on p "There are two variants of the TC Badge: Travelers’ Choice (green) and Travelers…" at bounding box center [608, 464] width 477 height 32
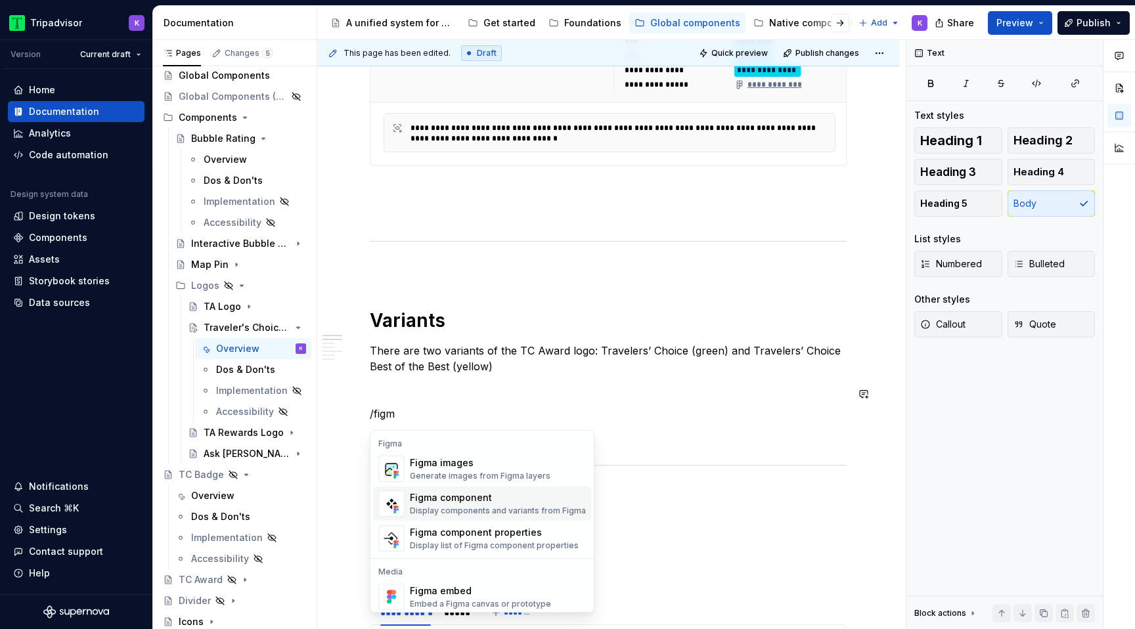
click at [445, 510] on div "Display components and variants from Figma" at bounding box center [498, 511] width 176 height 11
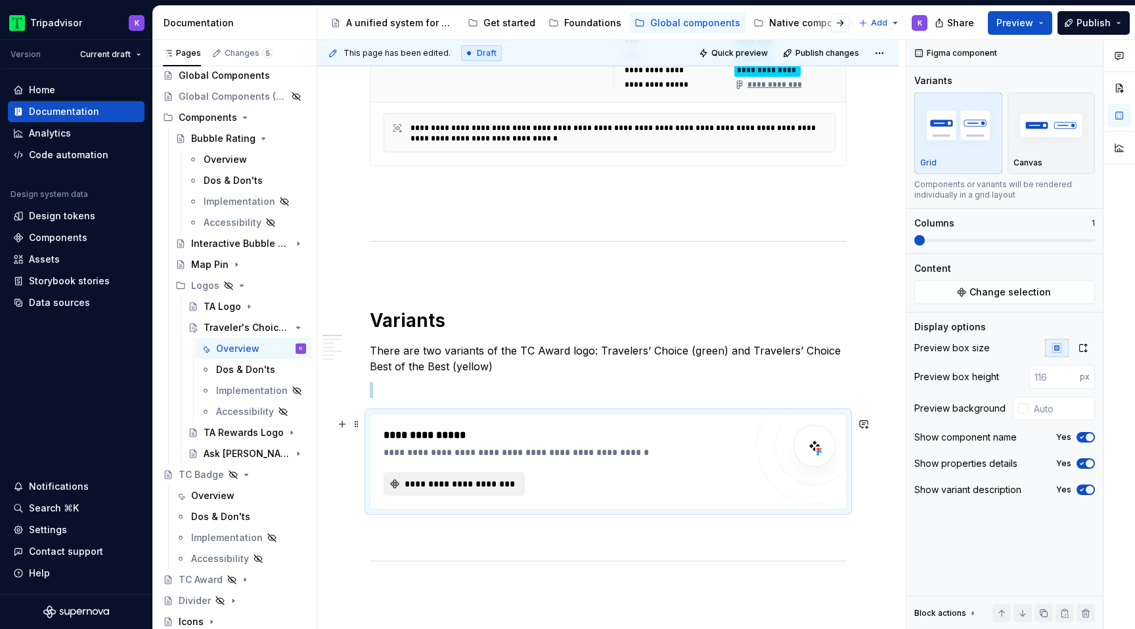
click at [493, 487] on span "**********" at bounding box center [460, 484] width 114 height 13
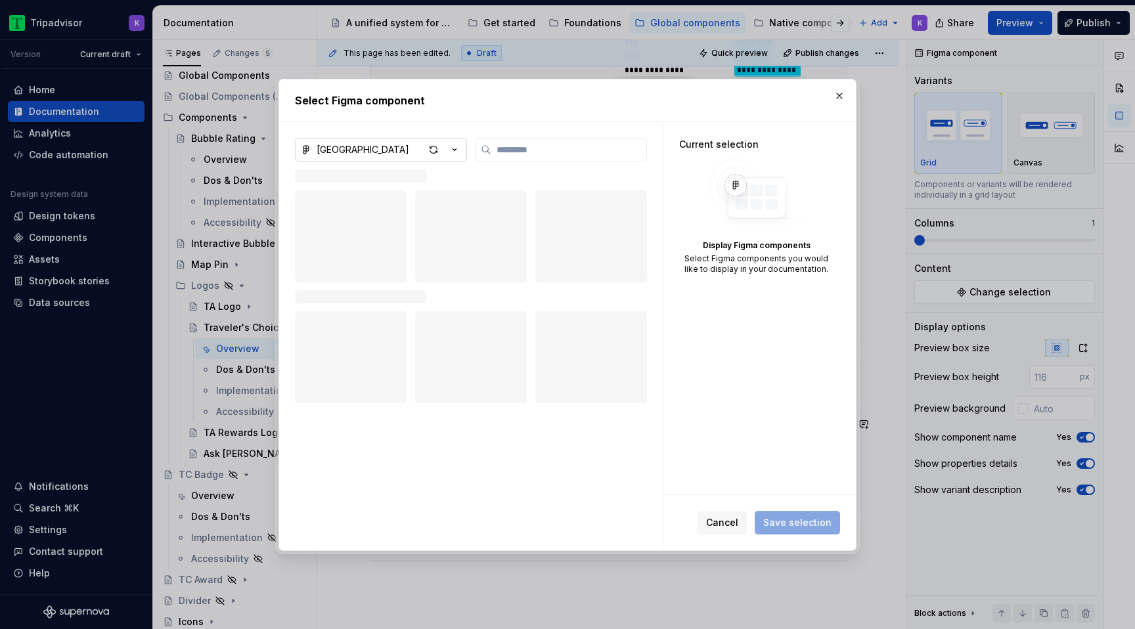
click at [390, 157] on button "[GEOGRAPHIC_DATA]" at bounding box center [381, 150] width 172 height 24
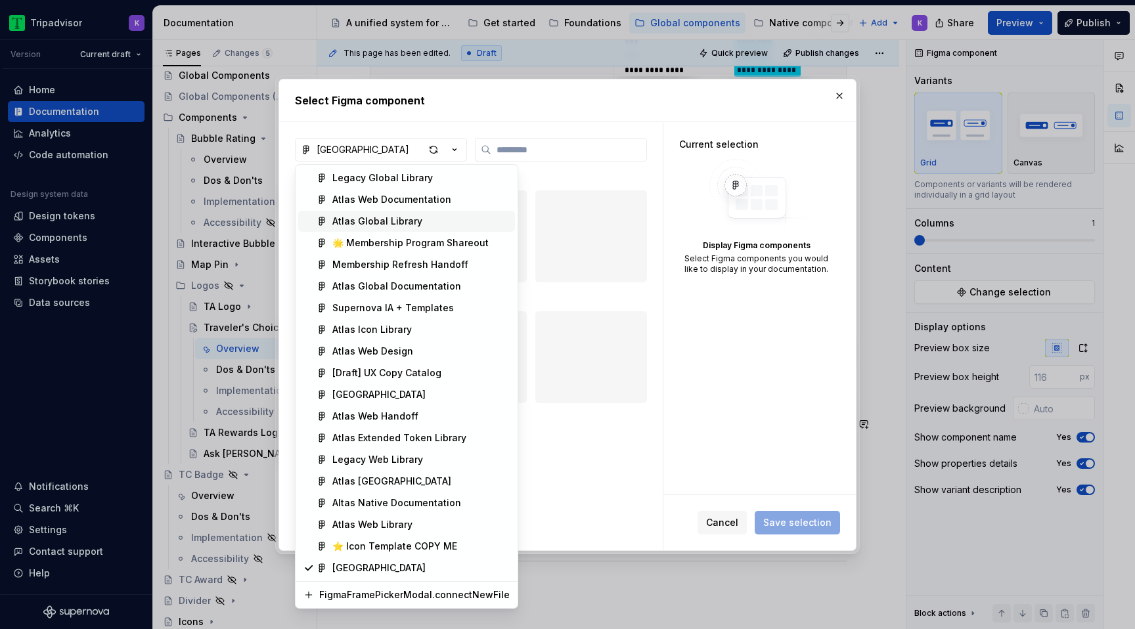
click at [387, 217] on div "Atlas Global Library" at bounding box center [377, 221] width 90 height 13
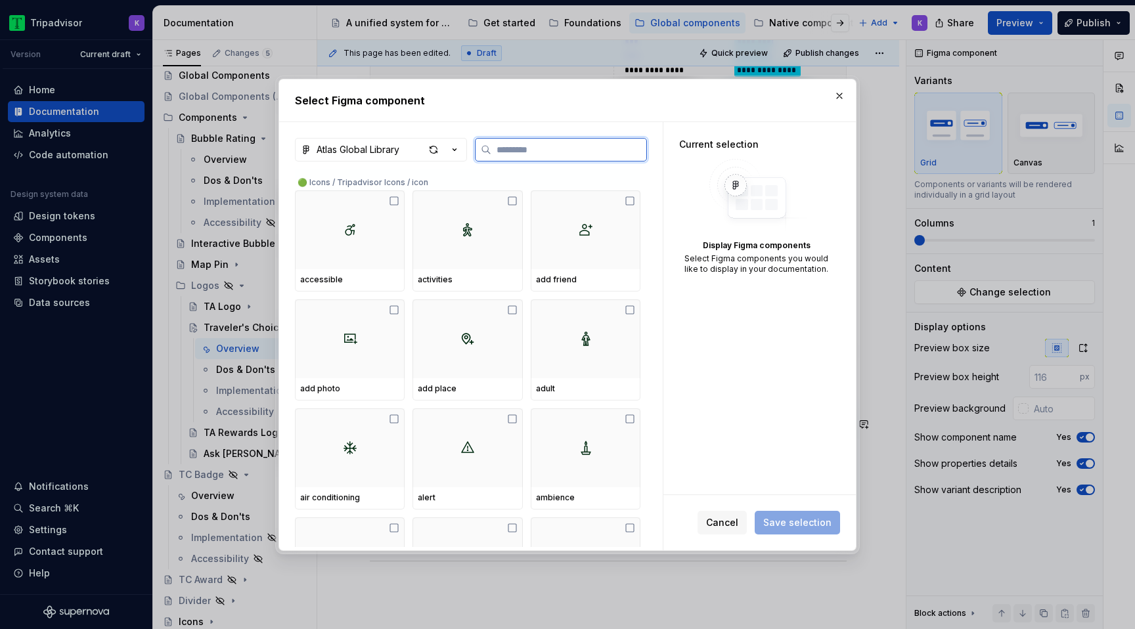
click at [522, 150] on input "search" at bounding box center [568, 149] width 155 height 13
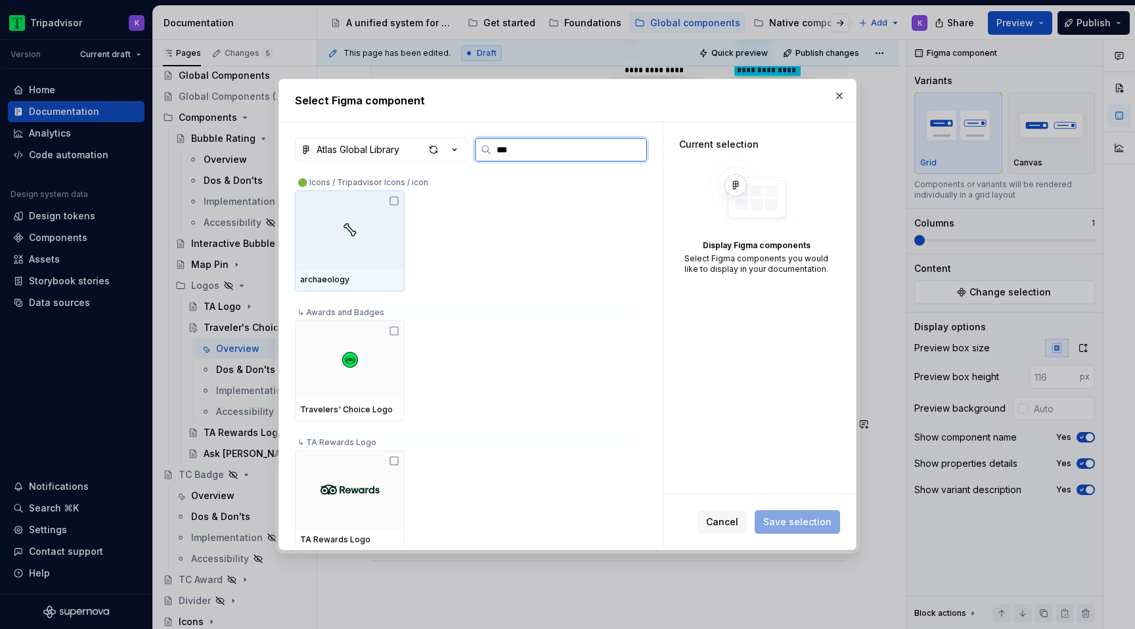
type input "****"
click at [381, 208] on div at bounding box center [350, 229] width 110 height 79
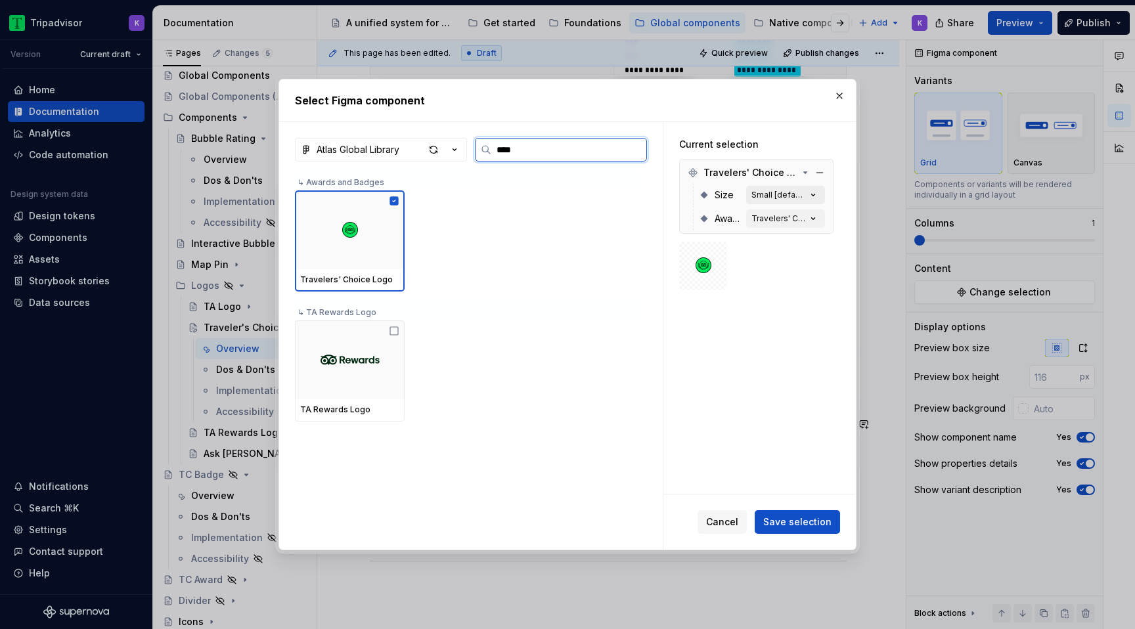
click at [816, 200] on icon "button" at bounding box center [813, 195] width 13 height 13
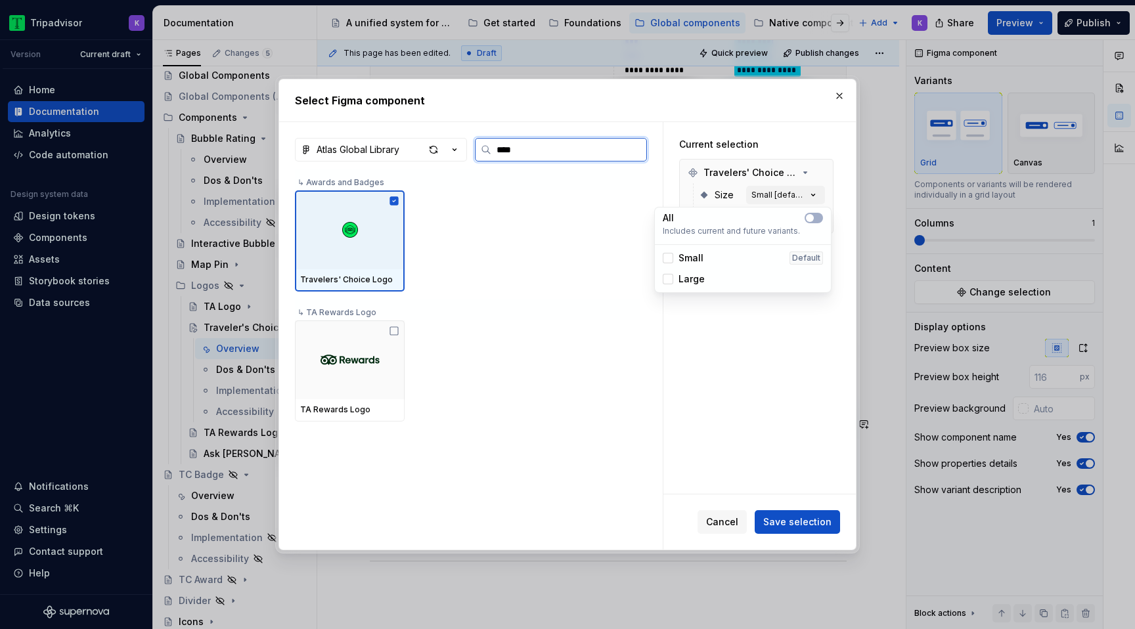
click at [721, 273] on div "Large" at bounding box center [743, 279] width 160 height 13
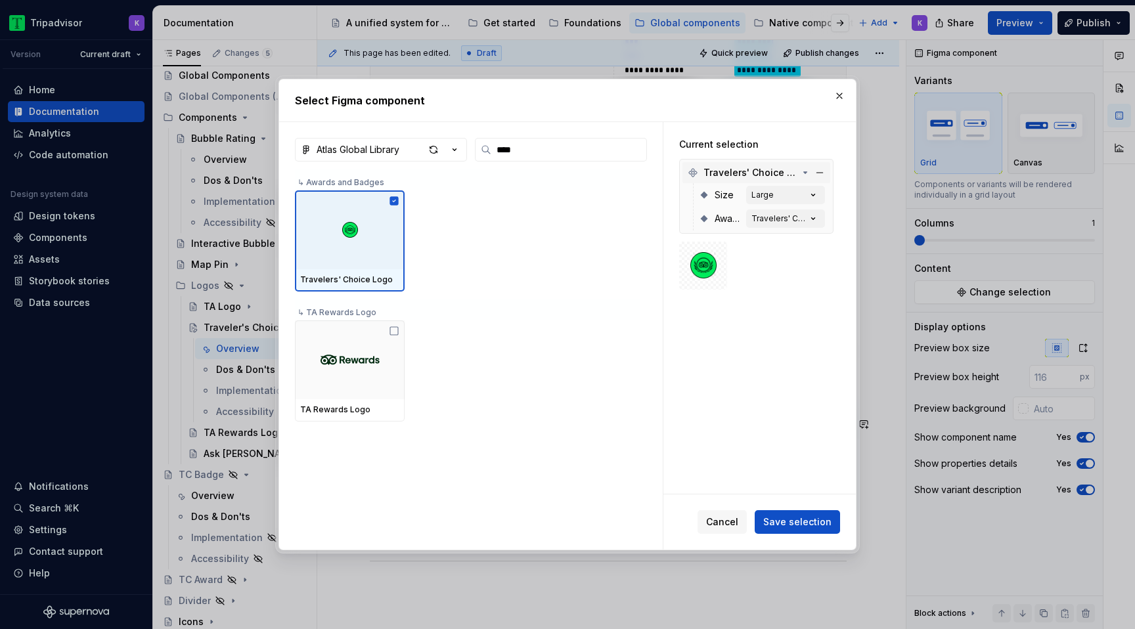
click at [796, 169] on span "Travelers' Choice Logo" at bounding box center [751, 172] width 95 height 13
click at [801, 525] on span "Save selection" at bounding box center [797, 522] width 68 height 13
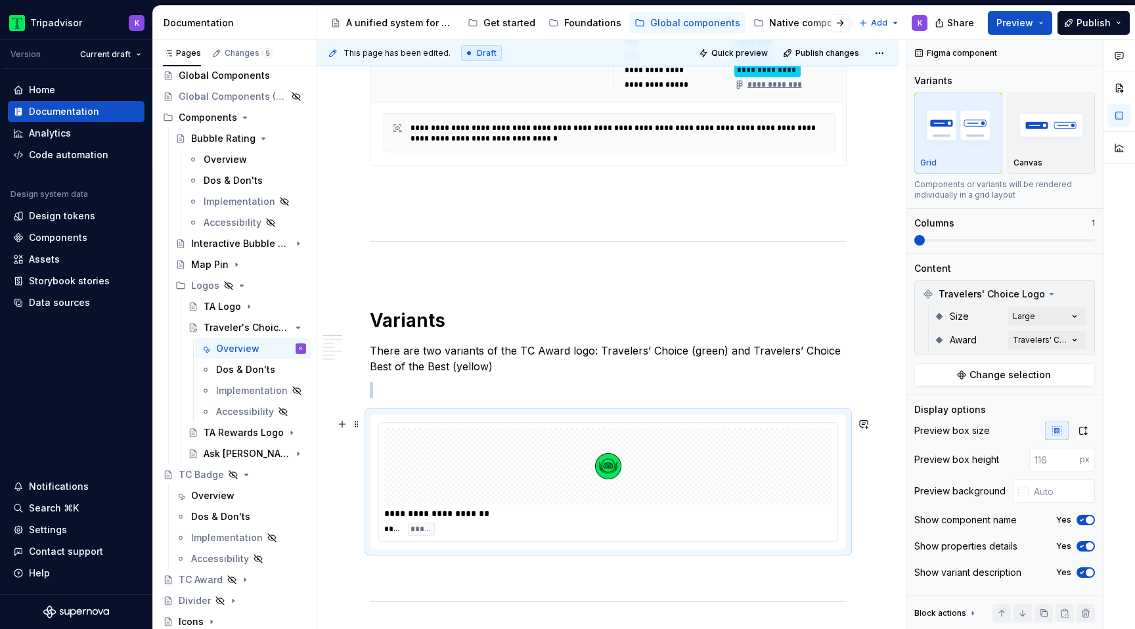
click at [608, 464] on img at bounding box center [608, 467] width 26 height 66
click at [1042, 491] on input "text" at bounding box center [1062, 492] width 66 height 24
type input "f"
type textarea "*"
type input "#F7F7F7"
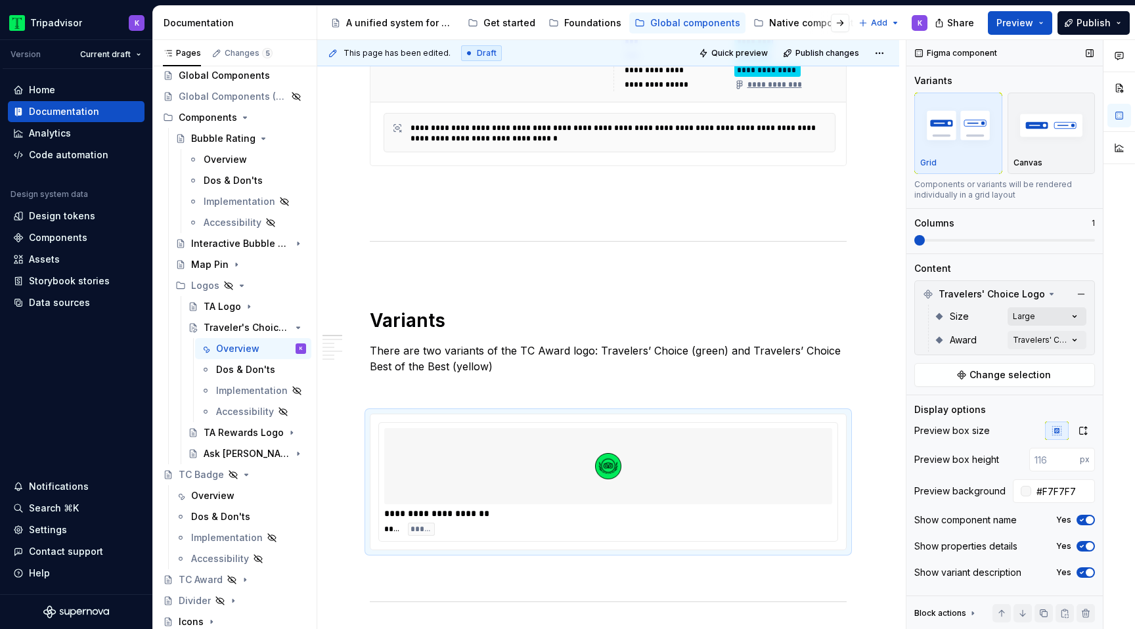
click at [1058, 319] on div "Comments Open comments No comments yet Select ‘Comment’ from the block context …" at bounding box center [1021, 335] width 229 height 590
click at [1052, 317] on div "Comments Open comments No comments yet Select ‘Comment’ from the block context …" at bounding box center [1021, 335] width 229 height 590
click at [1071, 336] on div "Comments Open comments No comments yet Select ‘Comment’ from the block context …" at bounding box center [1021, 335] width 229 height 590
click at [989, 421] on span "Best of the Best" at bounding box center [970, 424] width 74 height 13
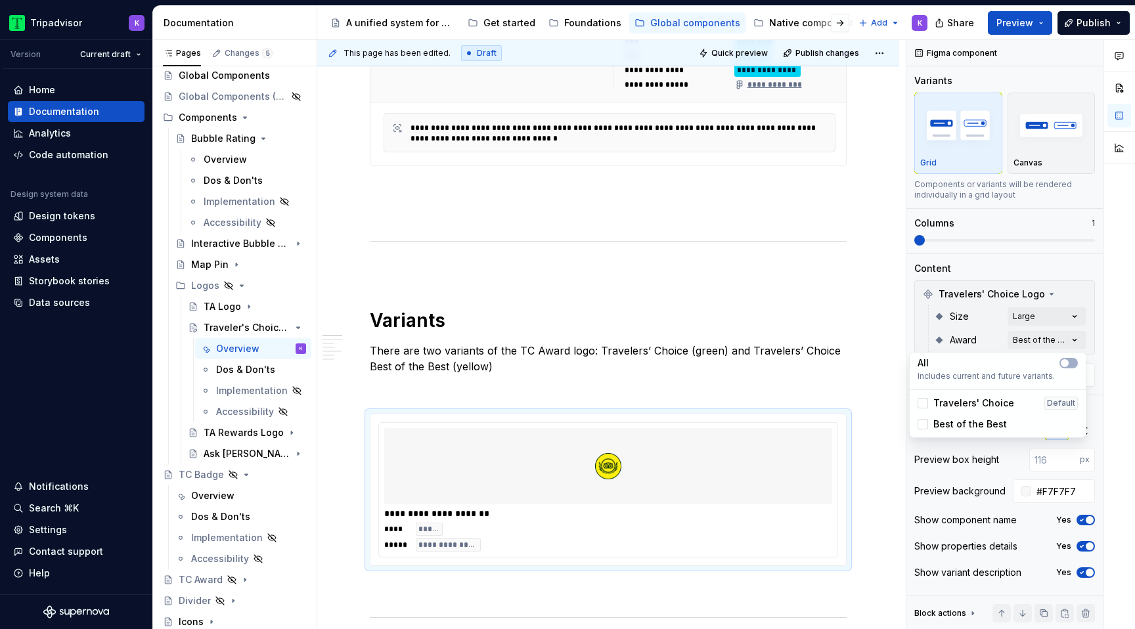
click at [989, 397] on span "Travelers' Choice" at bounding box center [973, 403] width 81 height 13
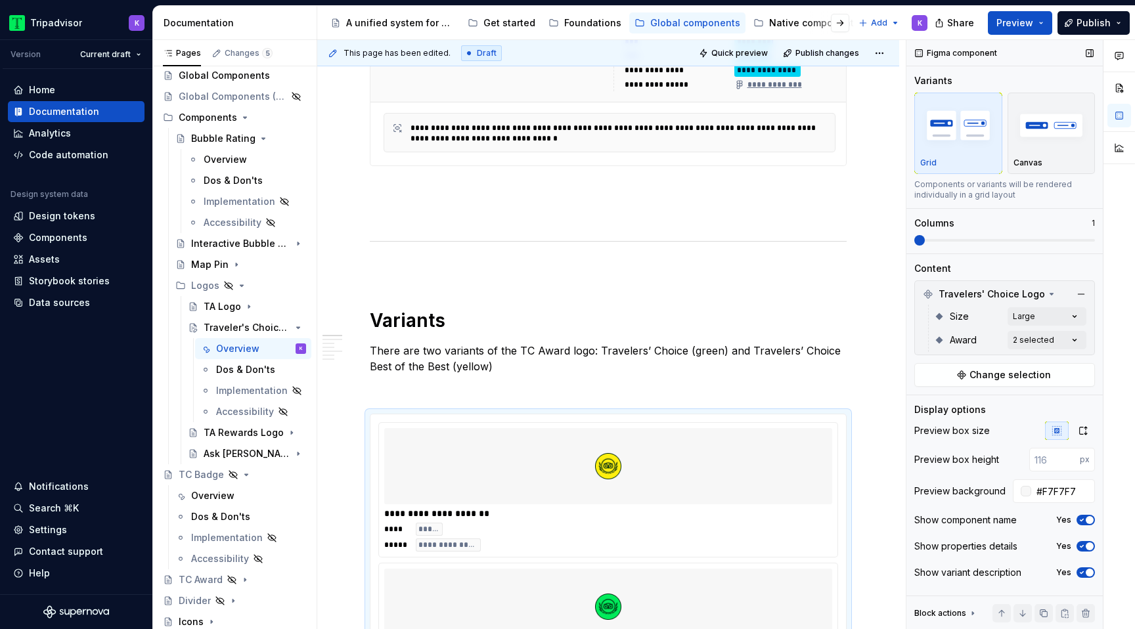
drag, startPoint x: 923, startPoint y: 240, endPoint x: 958, endPoint y: 241, distance: 35.5
click at [958, 240] on div "Comments Open comments No comments yet Select ‘Comment’ from the block context …" at bounding box center [1021, 335] width 229 height 590
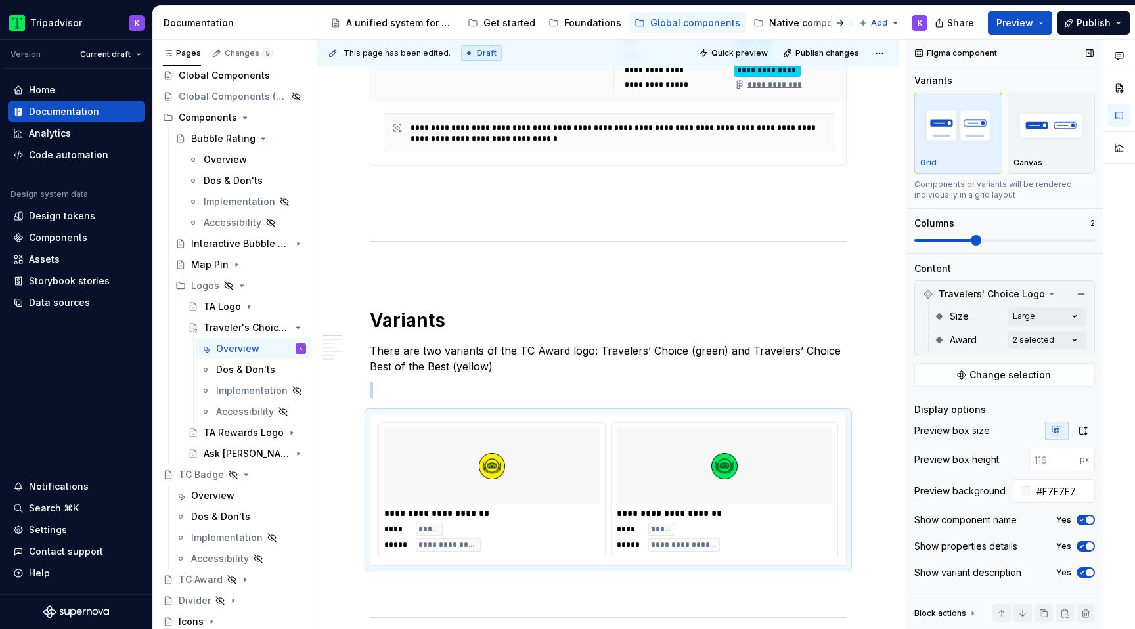
click at [981, 238] on span at bounding box center [976, 240] width 11 height 11
click at [1089, 549] on span "button" at bounding box center [1090, 547] width 8 height 8
click at [1088, 545] on button "No" at bounding box center [1086, 546] width 18 height 11
click at [1086, 570] on span "button" at bounding box center [1090, 573] width 8 height 8
click at [1086, 521] on span "button" at bounding box center [1090, 520] width 8 height 8
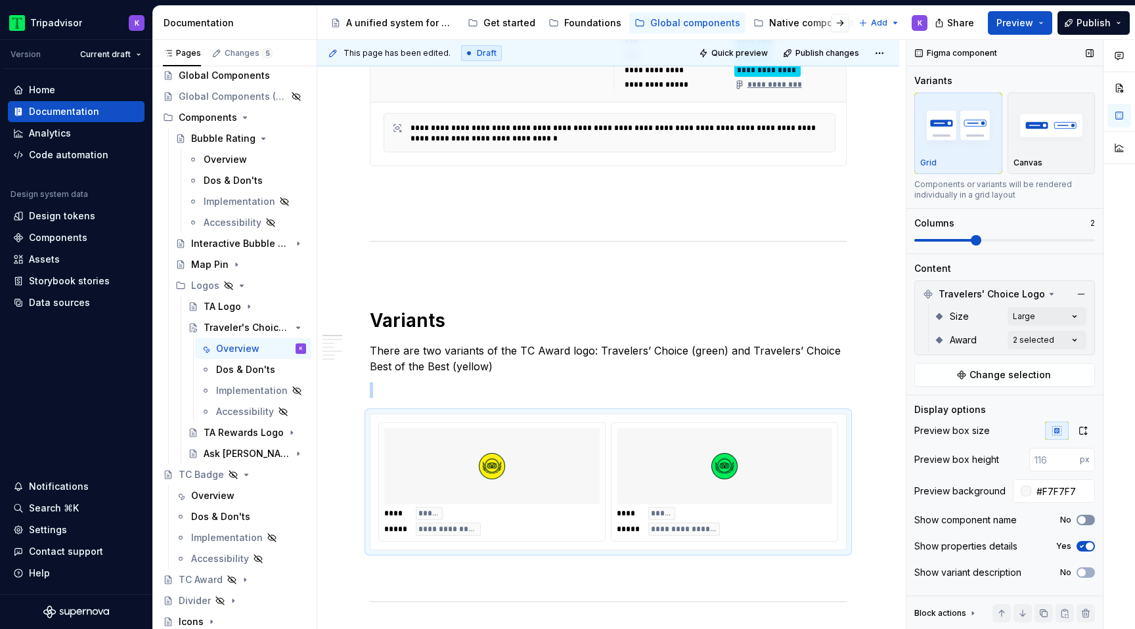
click at [1086, 520] on icon "button" at bounding box center [1082, 520] width 11 height 8
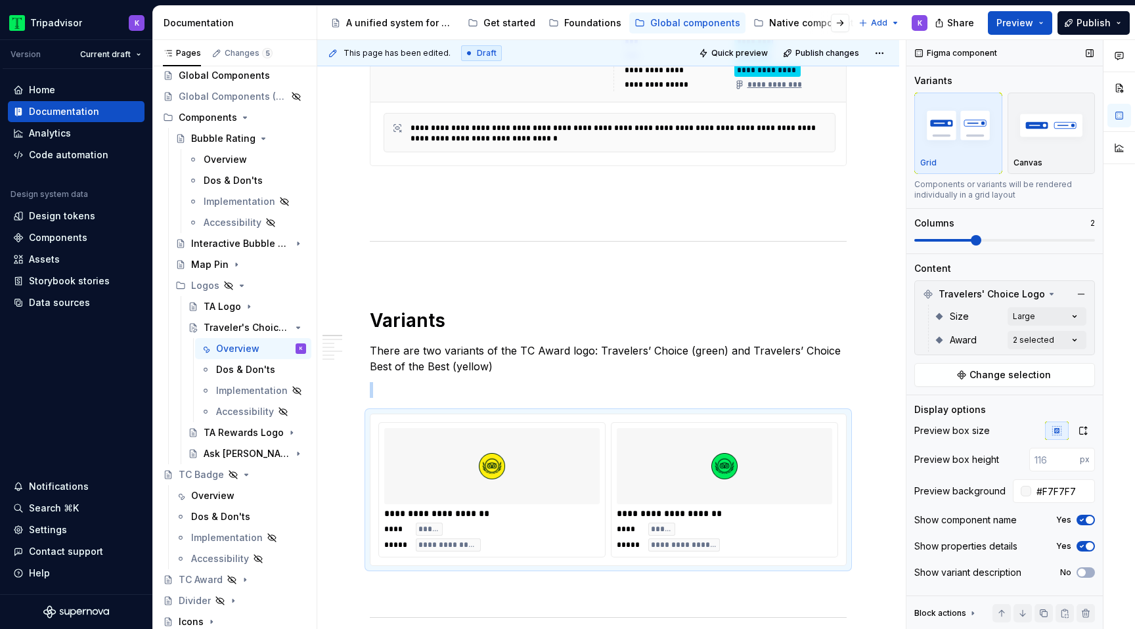
click at [1086, 520] on span "button" at bounding box center [1090, 520] width 8 height 8
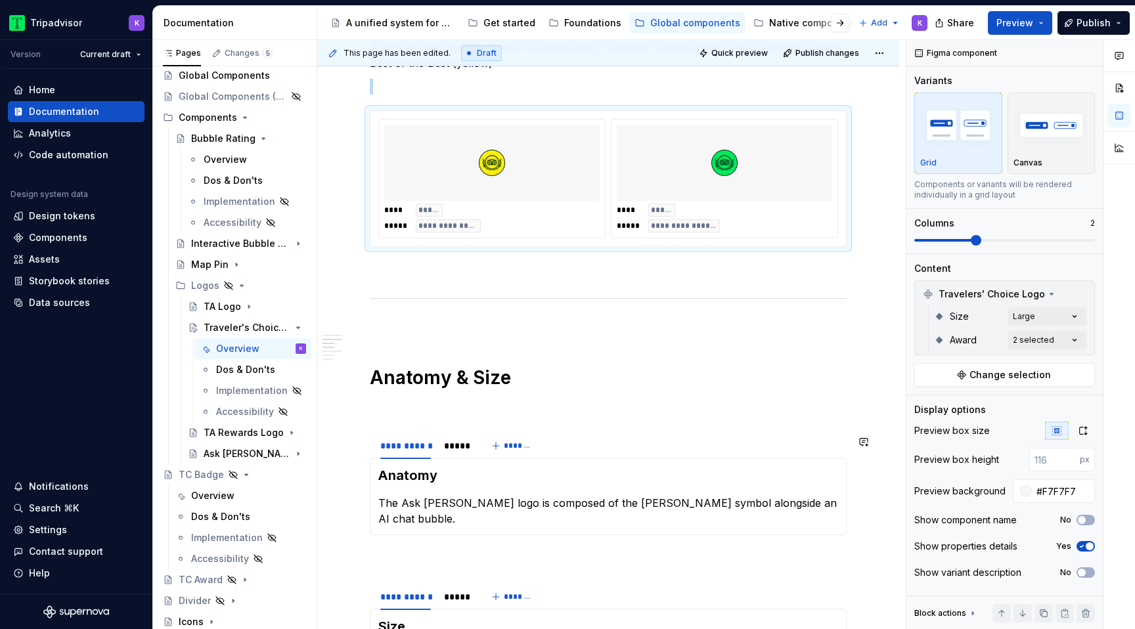
scroll to position [1024, 0]
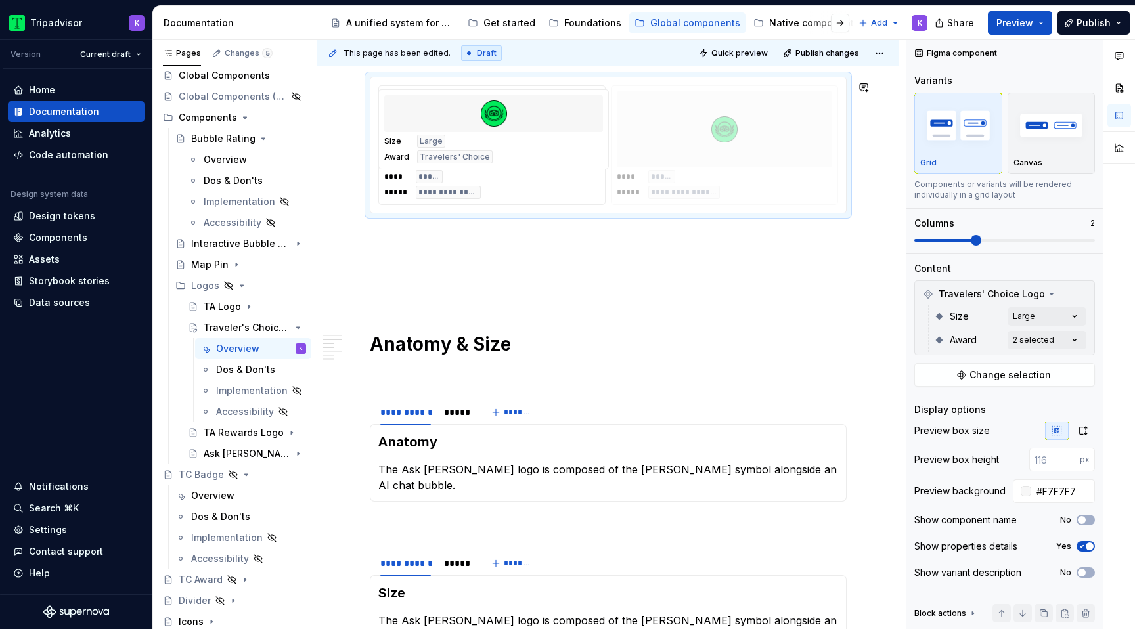
drag, startPoint x: 696, startPoint y: 170, endPoint x: 444, endPoint y: 170, distance: 252.2
click at [444, 170] on body "Tripadvisor K Version Current draft Home Documentation Analytics Code automatio…" at bounding box center [567, 314] width 1135 height 629
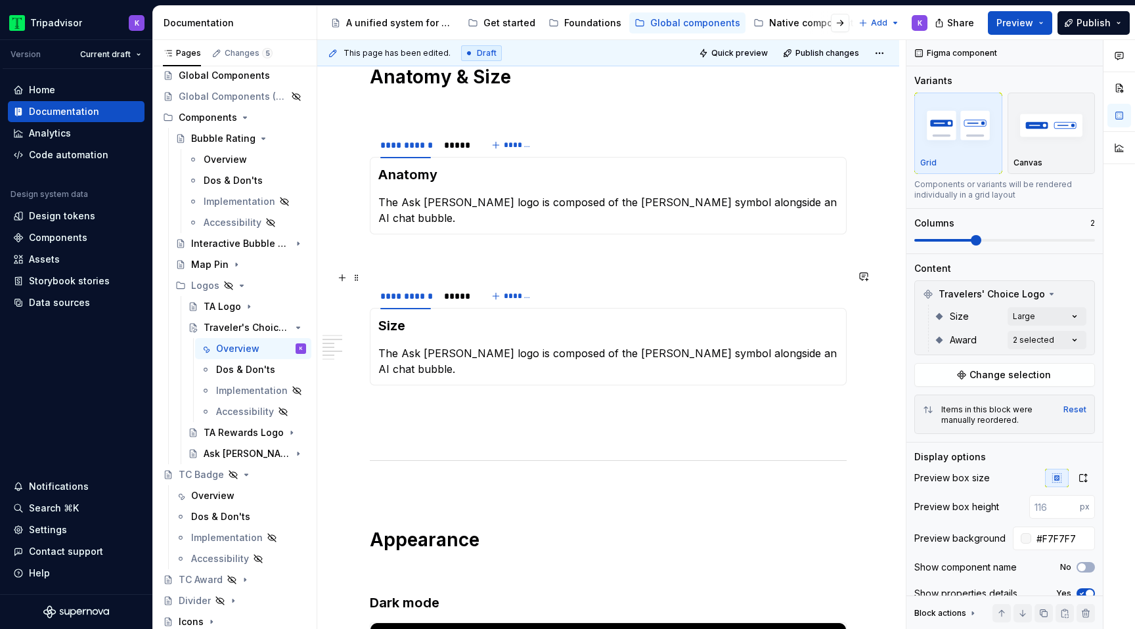
scroll to position [1286, 0]
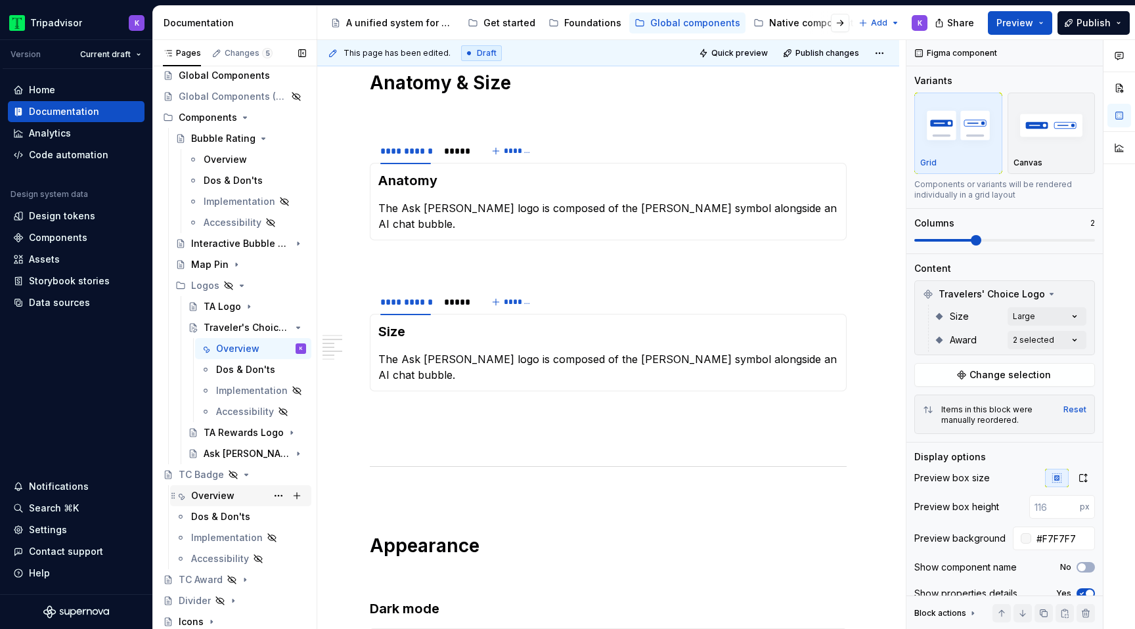
click at [217, 497] on div "Overview" at bounding box center [212, 495] width 43 height 13
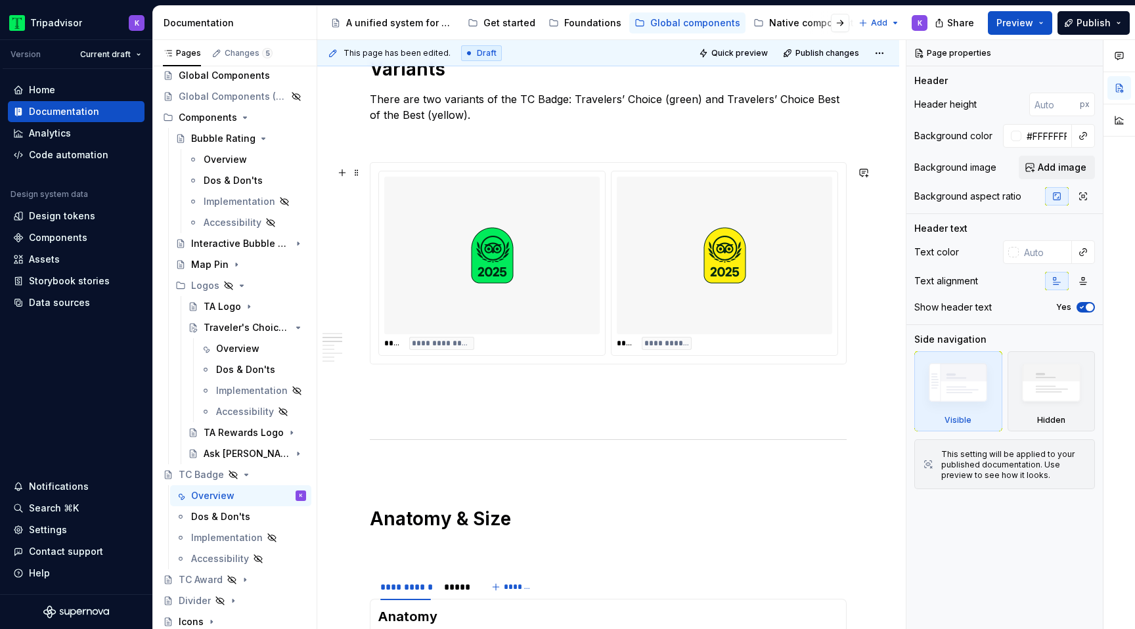
scroll to position [1487, 0]
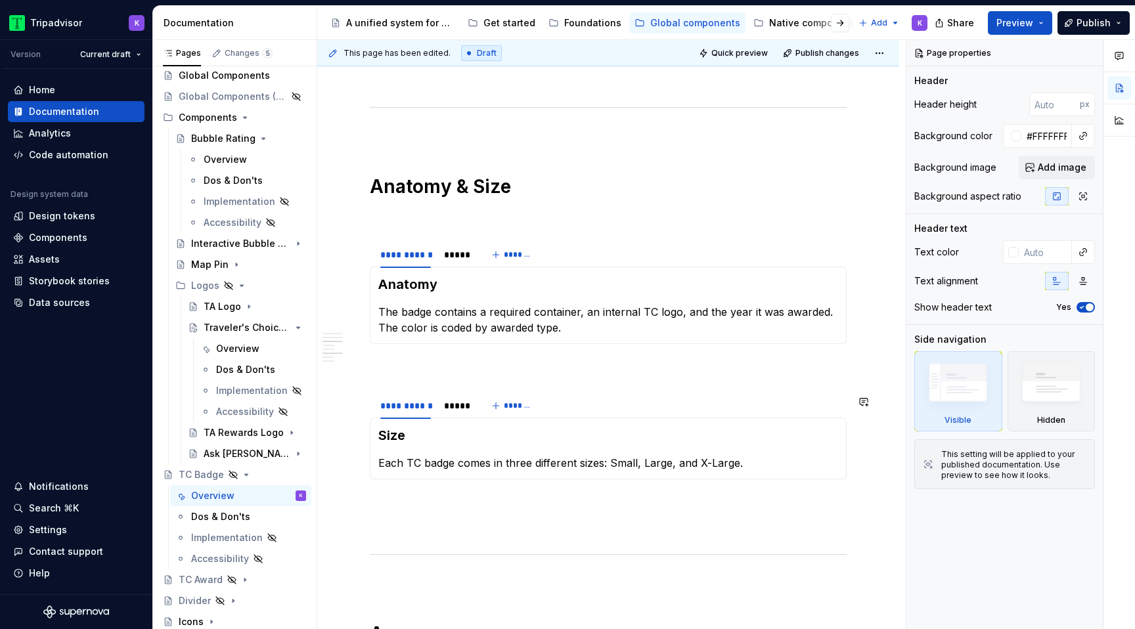
click at [513, 476] on div "Size Each TC badge comes in three different sizes: Small, Large, and X-Large." at bounding box center [608, 449] width 477 height 62
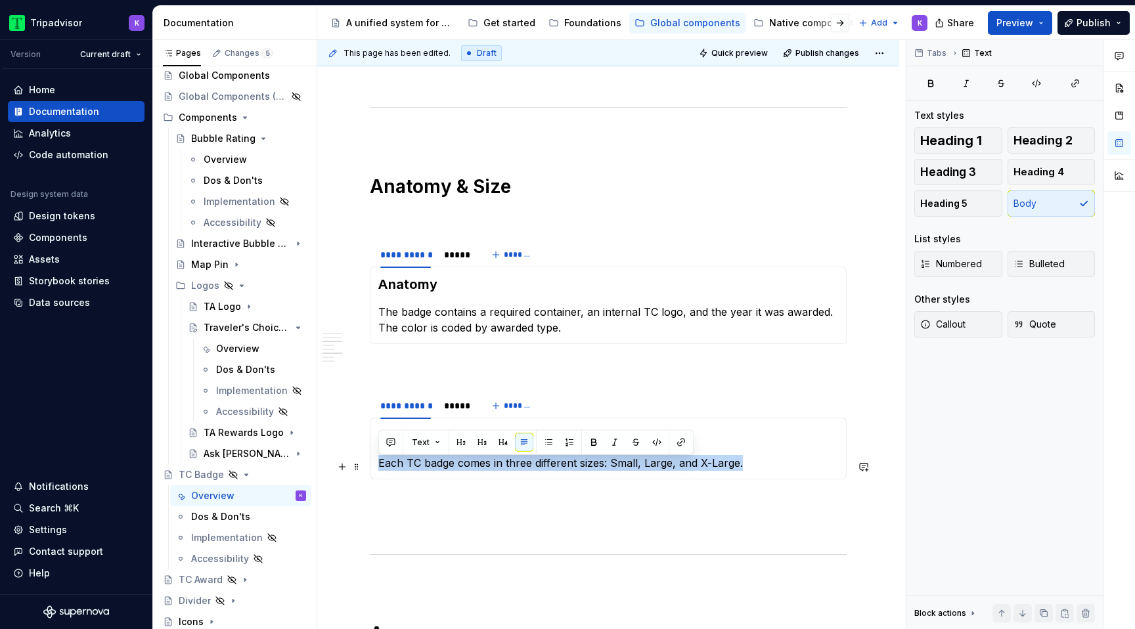
drag, startPoint x: 757, startPoint y: 472, endPoint x: 378, endPoint y: 470, distance: 379.0
click at [378, 470] on p "Each TC badge comes in three different sizes: Small, Large, and X-Large." at bounding box center [608, 463] width 460 height 16
copy p "Each TC badge comes in three different sizes: Small, Large, and X-Large."
click at [227, 372] on div "Dos & Don'ts" at bounding box center [241, 369] width 51 height 13
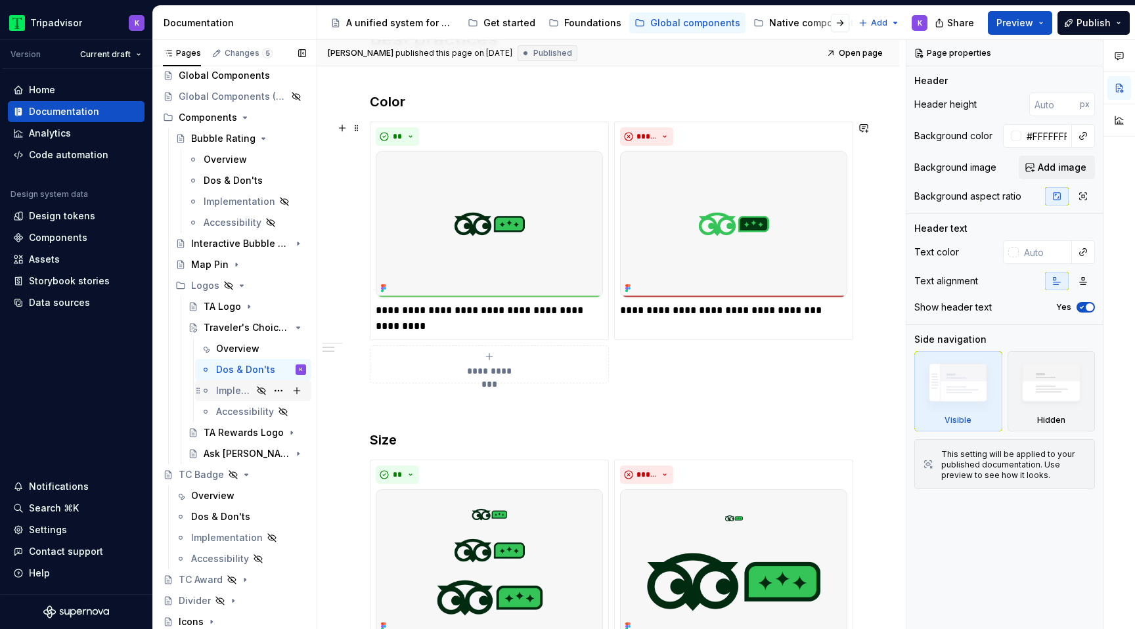
scroll to position [217, 0]
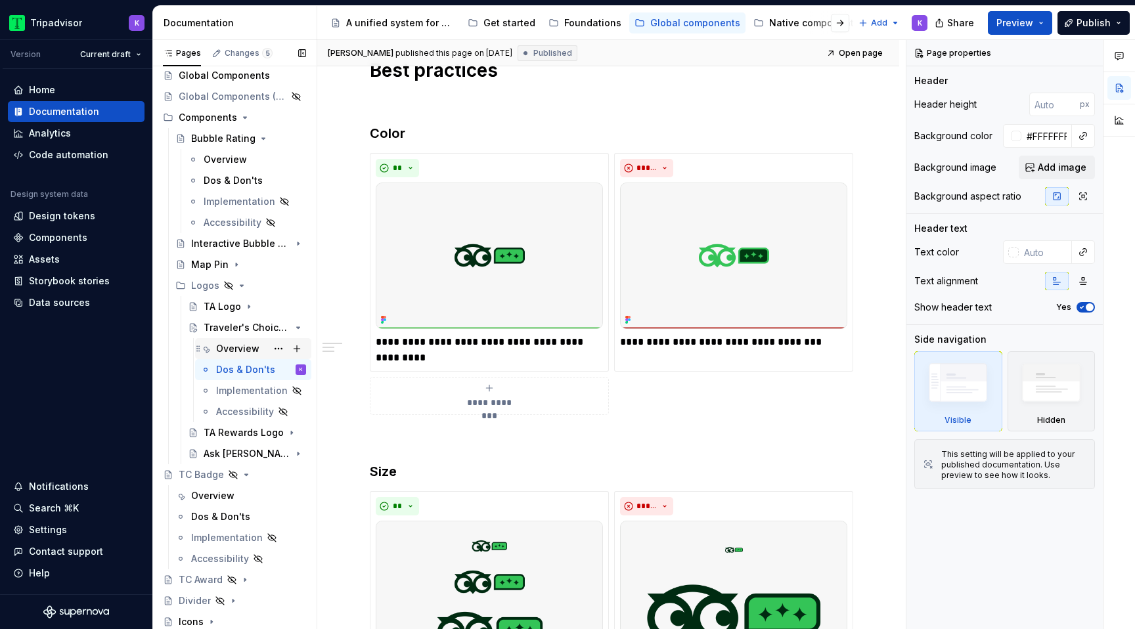
click at [227, 346] on div "Overview" at bounding box center [237, 348] width 43 height 13
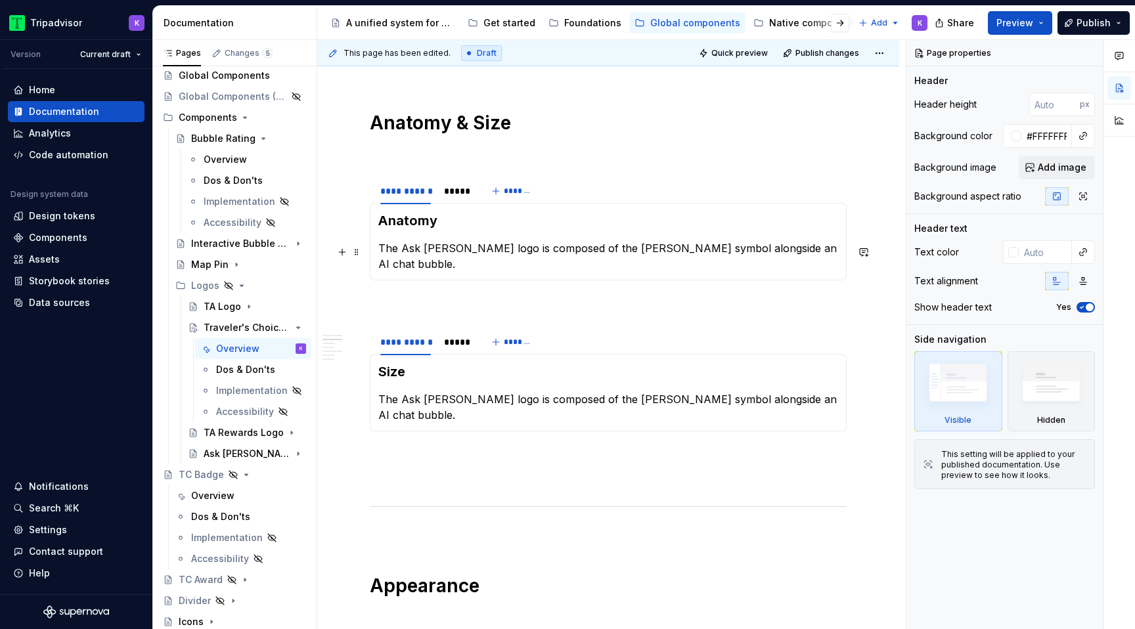
scroll to position [1315, 0]
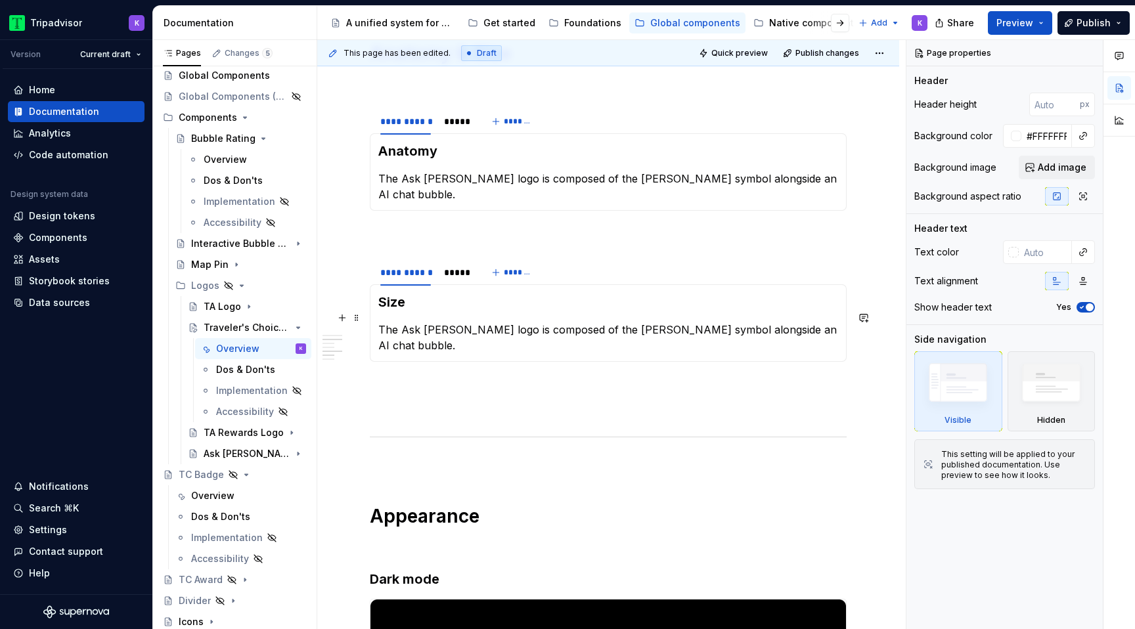
type textarea "*"
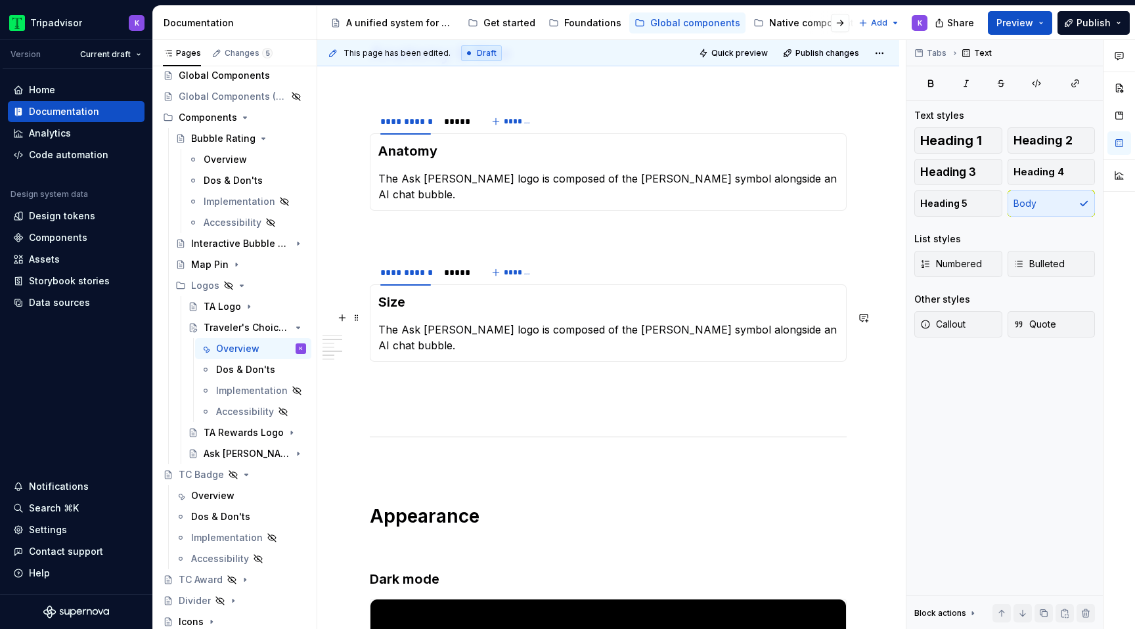
click at [495, 322] on p "The Ask [PERSON_NAME] logo is composed of the [PERSON_NAME] symbol alongside an…" at bounding box center [608, 338] width 460 height 32
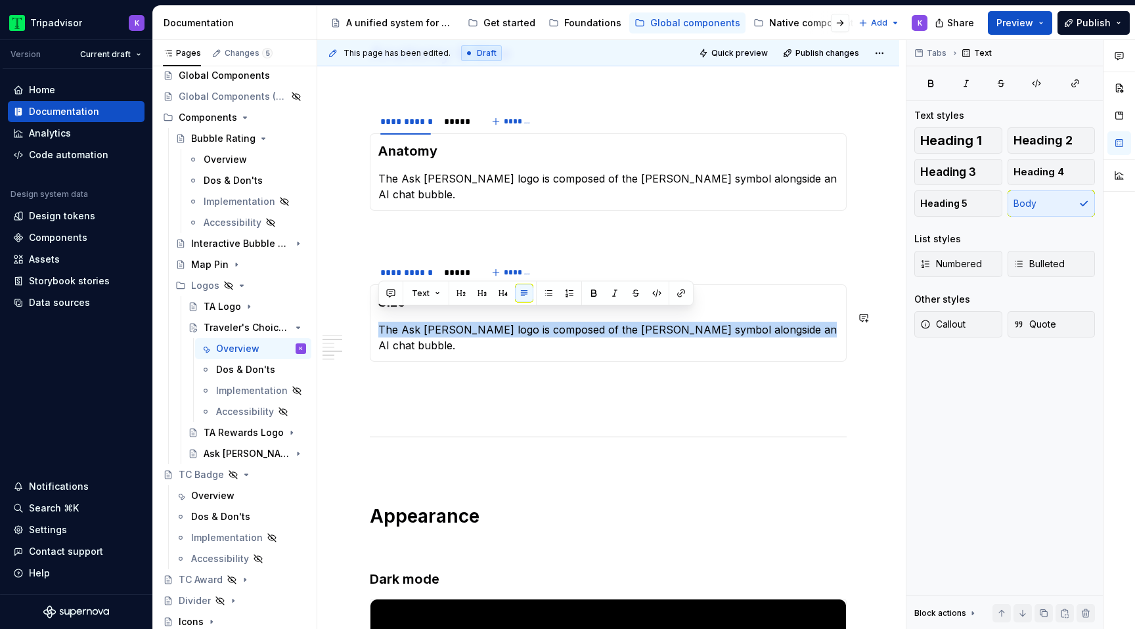
paste div
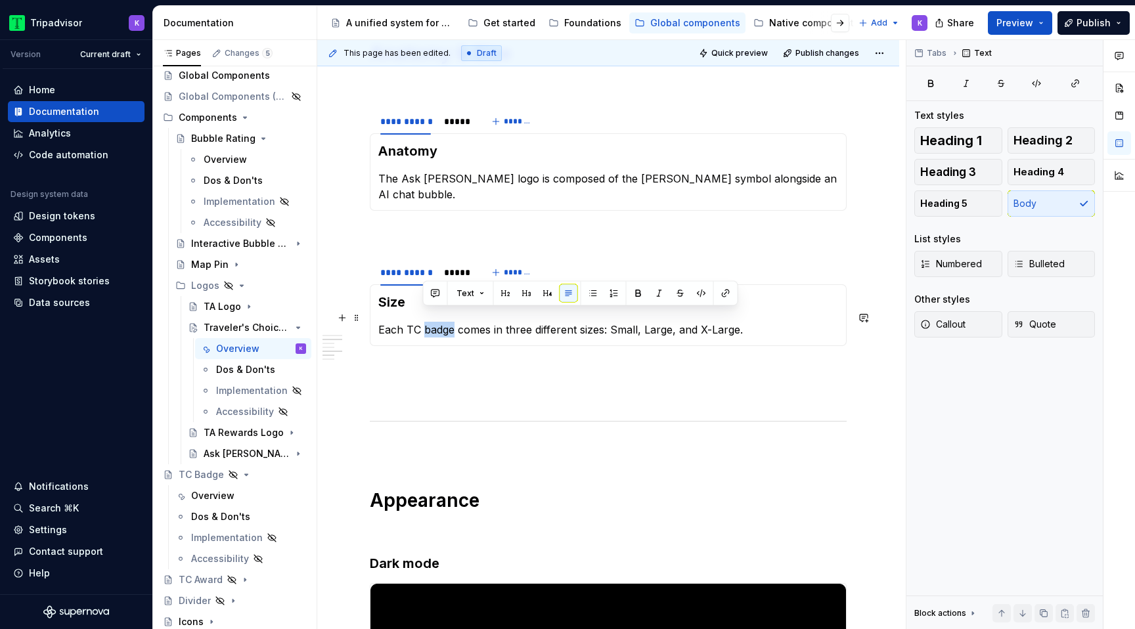
drag, startPoint x: 424, startPoint y: 318, endPoint x: 453, endPoint y: 318, distance: 29.6
click at [453, 322] on p "Each TC badge comes in three different sizes: Small, Large, and X-Large." at bounding box center [608, 330] width 460 height 16
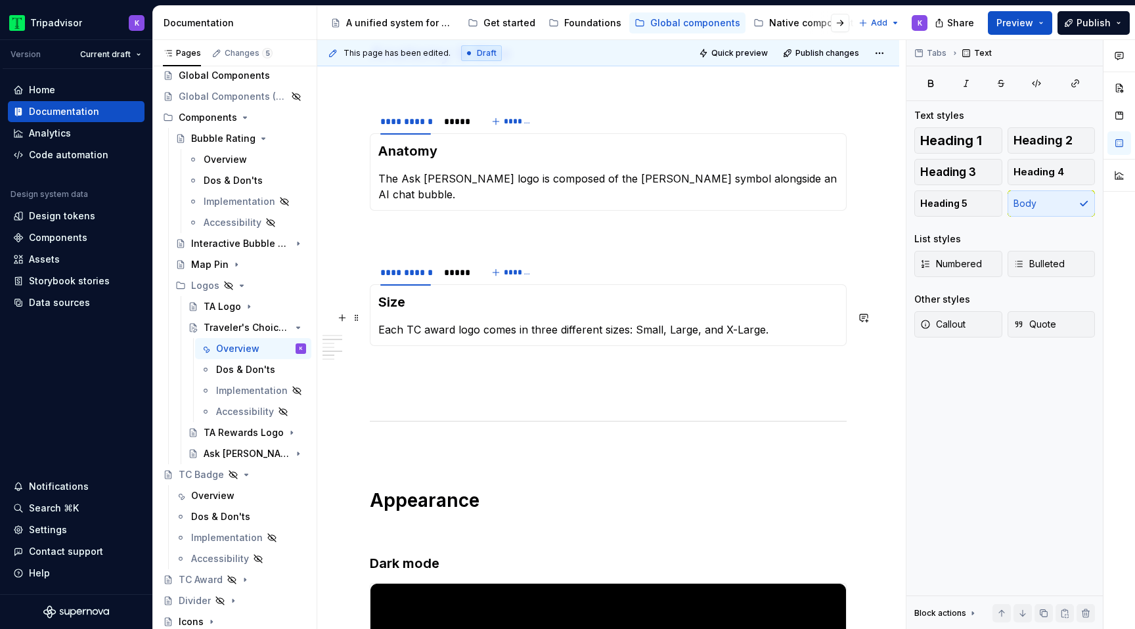
click at [428, 322] on p "Each TC award logo comes in three different sizes: Small, Large, and X-Large." at bounding box center [608, 330] width 460 height 16
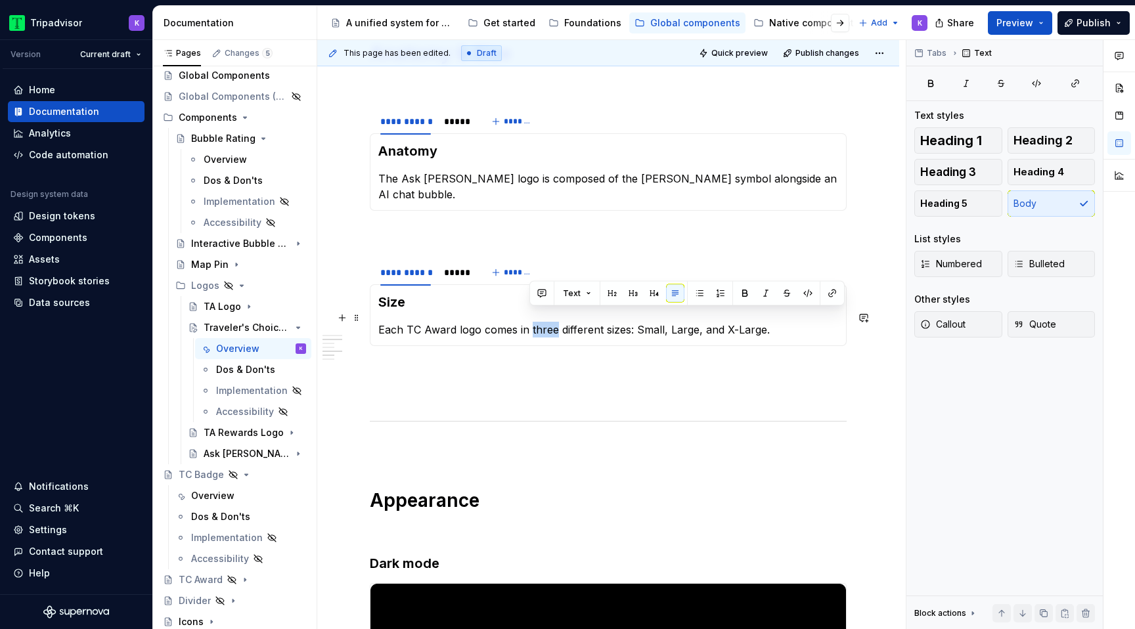
drag, startPoint x: 531, startPoint y: 315, endPoint x: 554, endPoint y: 315, distance: 23.6
click at [554, 322] on p "Each TC Award logo comes in three different sizes: Small, Large, and X-Large." at bounding box center [608, 330] width 460 height 16
drag, startPoint x: 593, startPoint y: 316, endPoint x: 547, endPoint y: 316, distance: 46.0
click at [547, 322] on p "Each TC Award logo comes in two different sizes: Small, Large, and X-Large." at bounding box center [608, 330] width 460 height 16
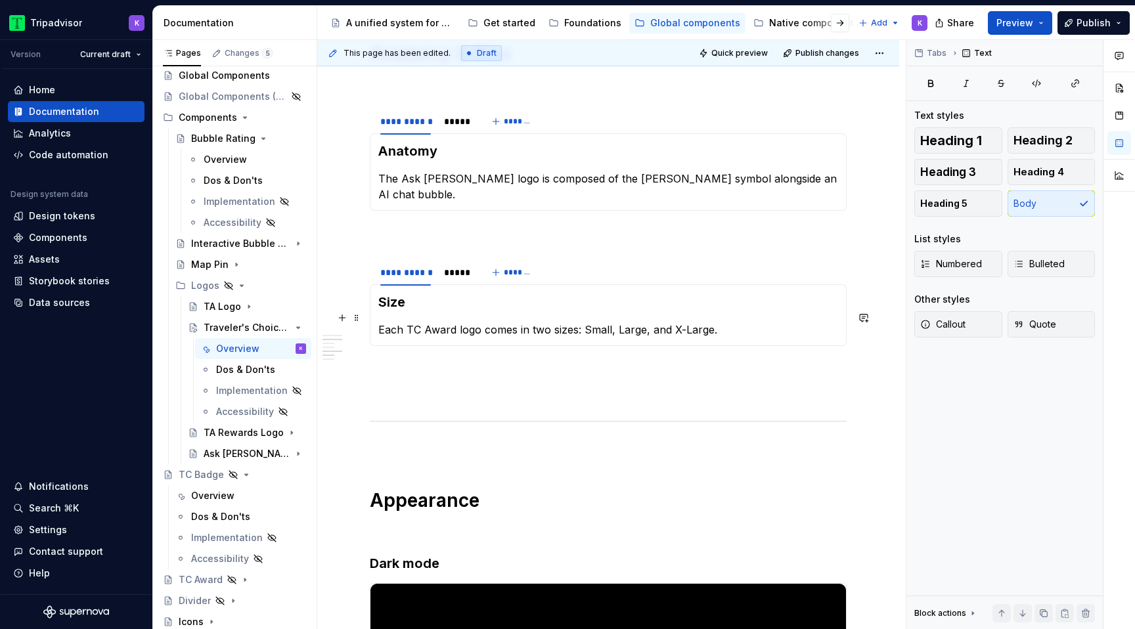
click at [614, 322] on p "Each TC Award logo comes in two sizes: Small, Large, and X-Large." at bounding box center [608, 330] width 460 height 16
click at [662, 322] on p "Each TC Award logo comes in two sizes: Small and Large, and X-Large." at bounding box center [608, 330] width 460 height 16
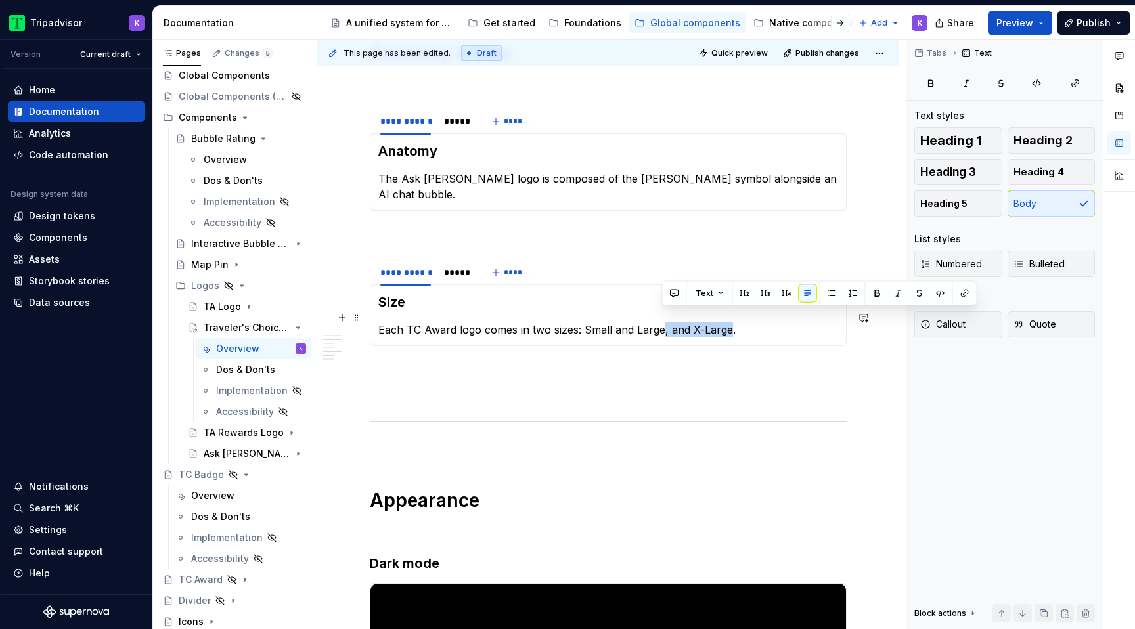
drag, startPoint x: 662, startPoint y: 320, endPoint x: 724, endPoint y: 320, distance: 61.7
click at [724, 322] on p "Each TC Award logo comes in two sizes: Small and Large, and X-Large." at bounding box center [608, 330] width 460 height 16
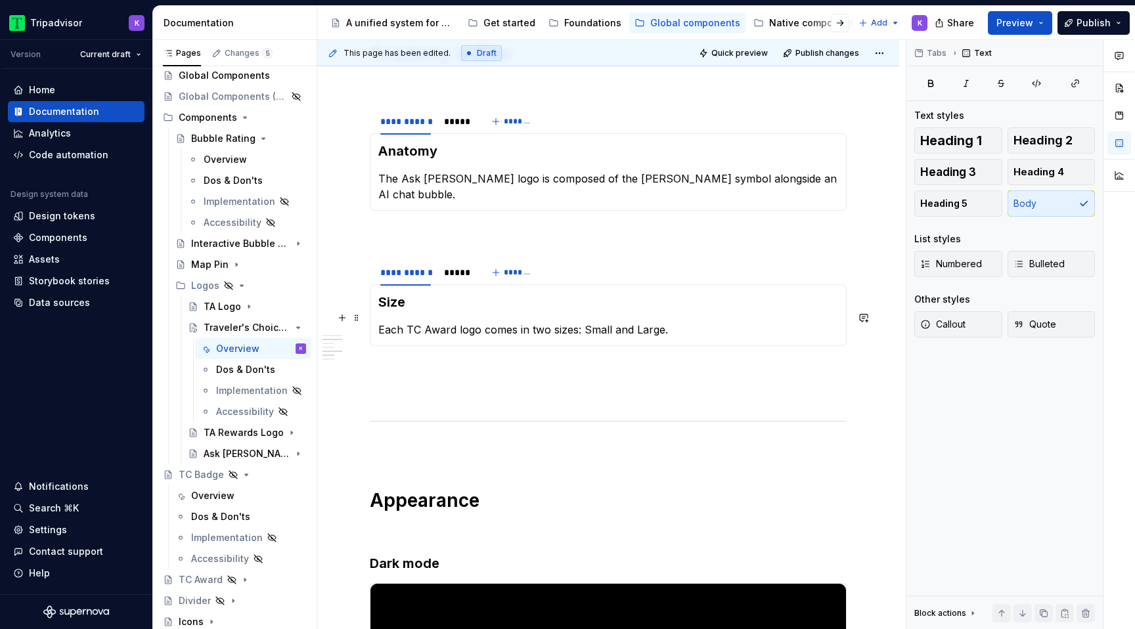
click at [610, 322] on p "Each TC Award logo comes in two sizes: Small and Large." at bounding box center [608, 330] width 460 height 16
click at [692, 322] on p "Each TC Award logo comes in two sizes: Small(24px) and Large." at bounding box center [608, 330] width 460 height 16
click at [453, 266] on div "*****" at bounding box center [456, 272] width 25 height 13
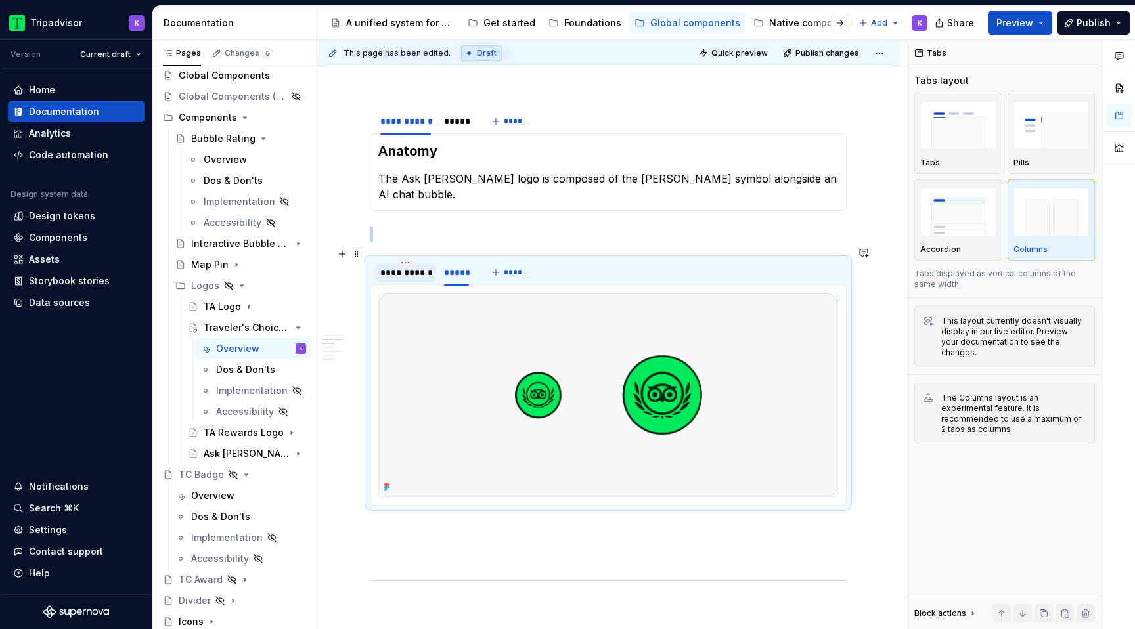
click at [403, 266] on div "**********" at bounding box center [405, 272] width 51 height 13
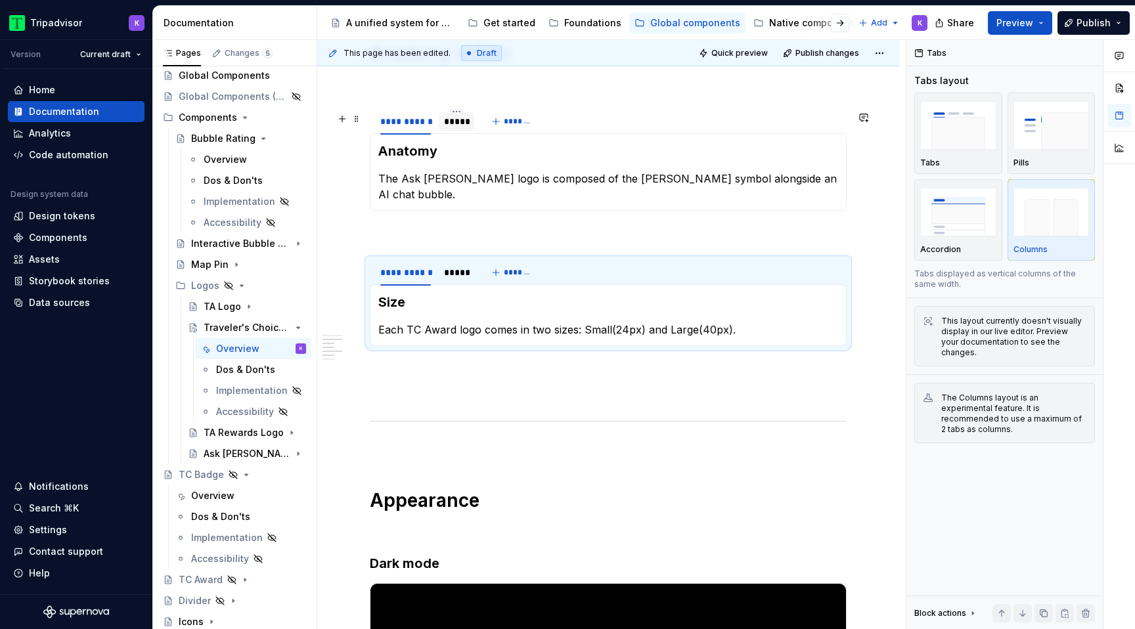
click at [458, 125] on div "*****" at bounding box center [456, 121] width 25 height 13
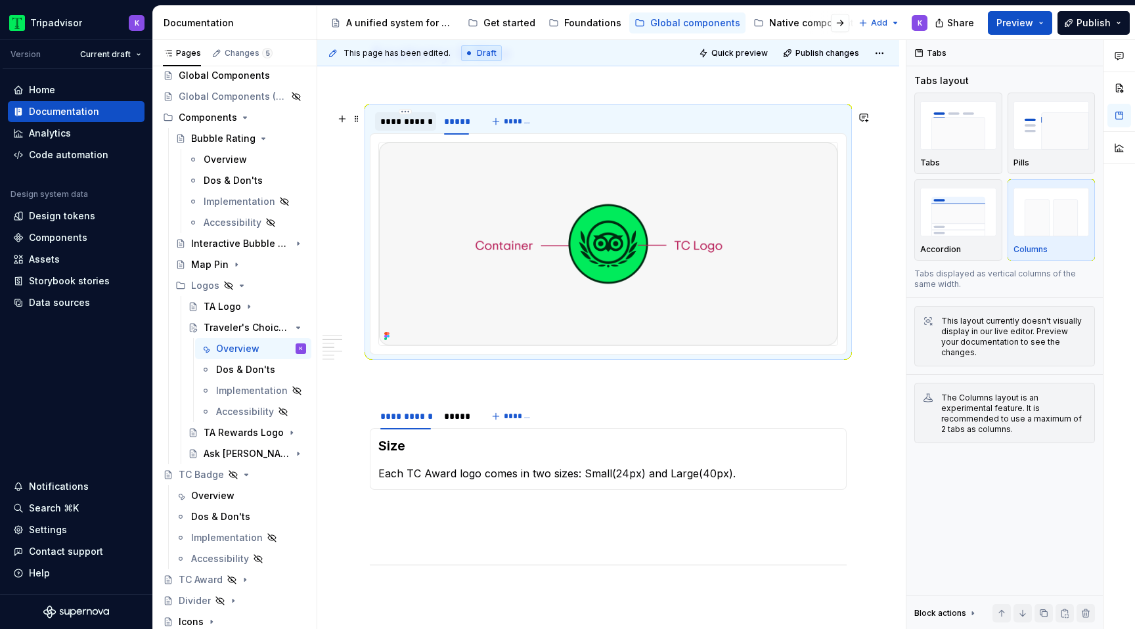
click at [416, 127] on div "**********" at bounding box center [405, 121] width 51 height 13
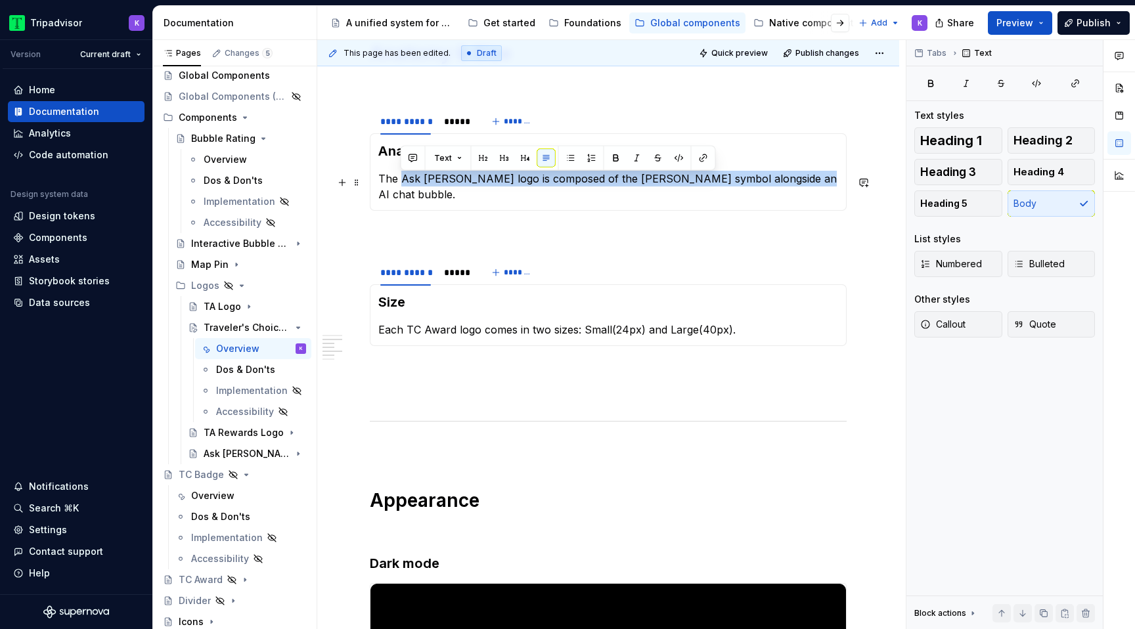
drag, startPoint x: 696, startPoint y: 181, endPoint x: 402, endPoint y: 183, distance: 294.3
click at [402, 183] on p "The Ask [PERSON_NAME] logo is composed of the [PERSON_NAME] symbol alongside an…" at bounding box center [608, 187] width 460 height 32
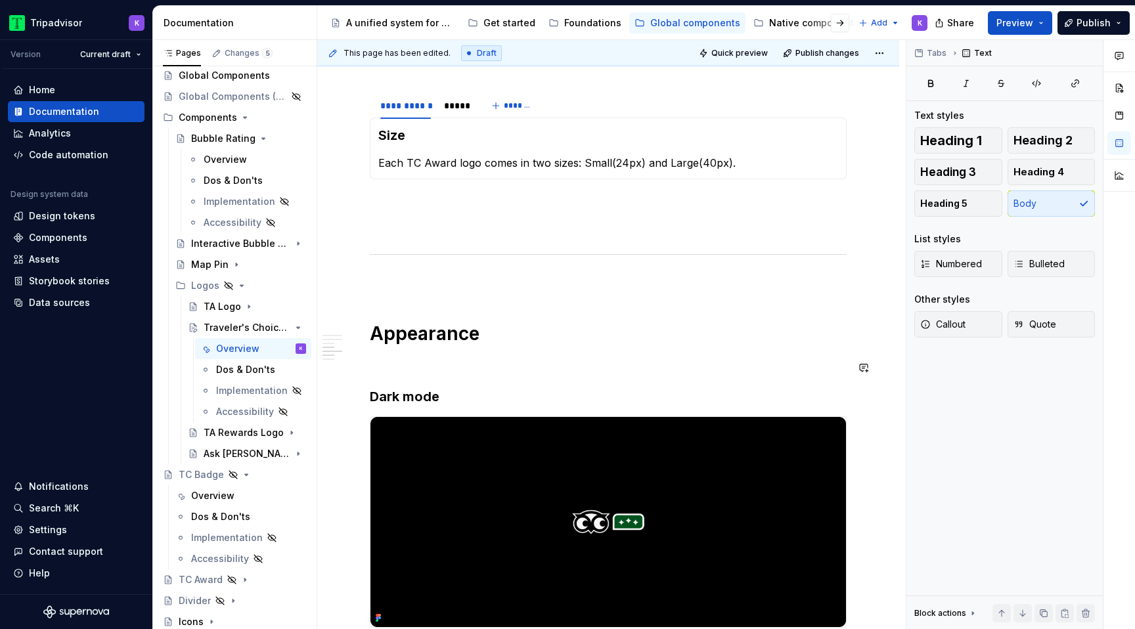
scroll to position [1709, 0]
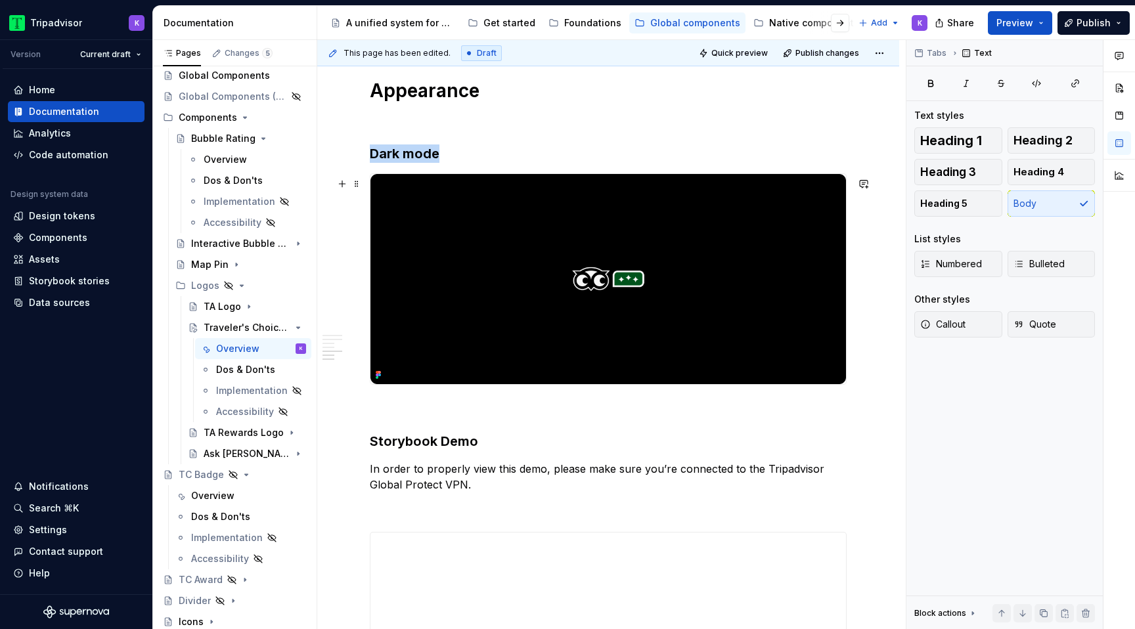
click at [633, 319] on img at bounding box center [608, 279] width 476 height 210
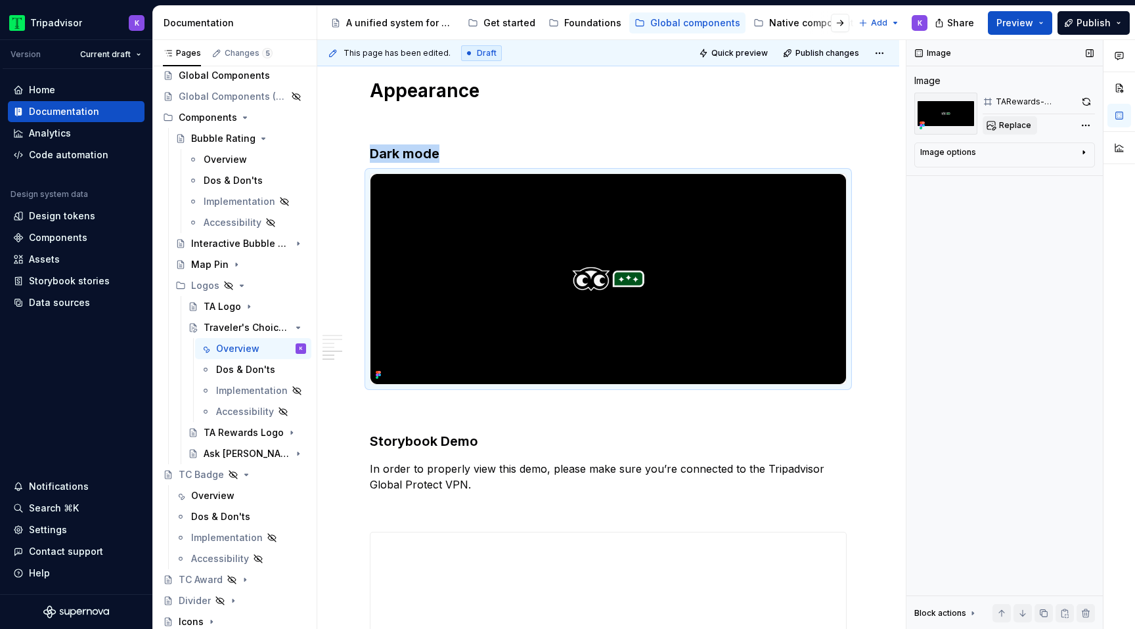
click at [1018, 121] on span "Replace" at bounding box center [1015, 125] width 32 height 11
type textarea "*"
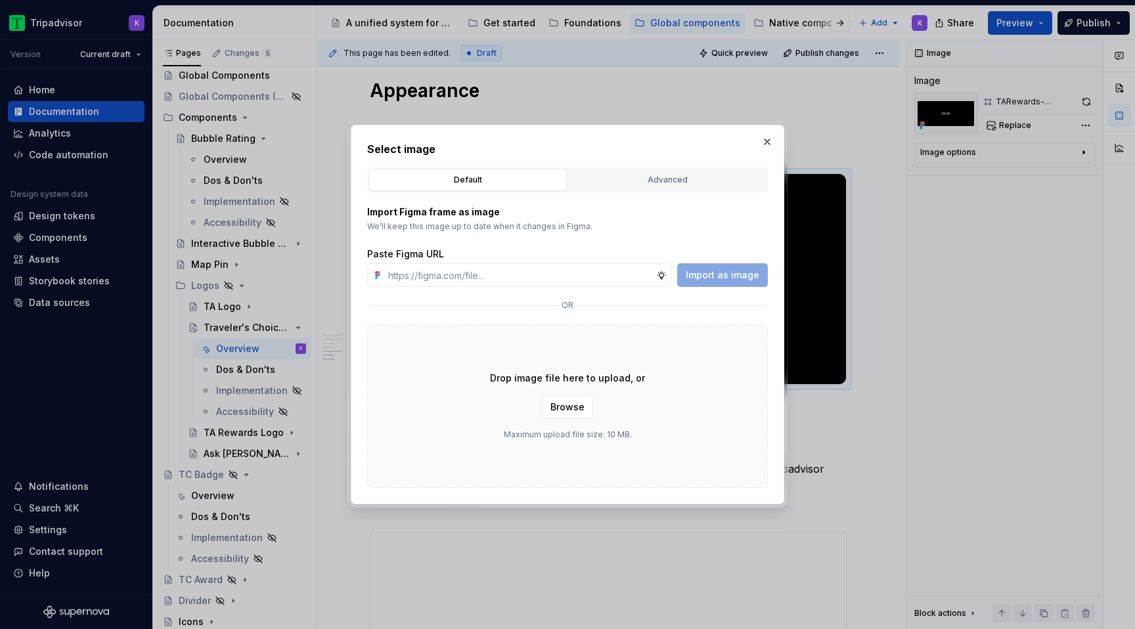
type input "[URL][DOMAIN_NAME]"
type textarea "*"
type input "[URL][DOMAIN_NAME]"
click at [721, 275] on span "Import as image" at bounding box center [723, 275] width 74 height 13
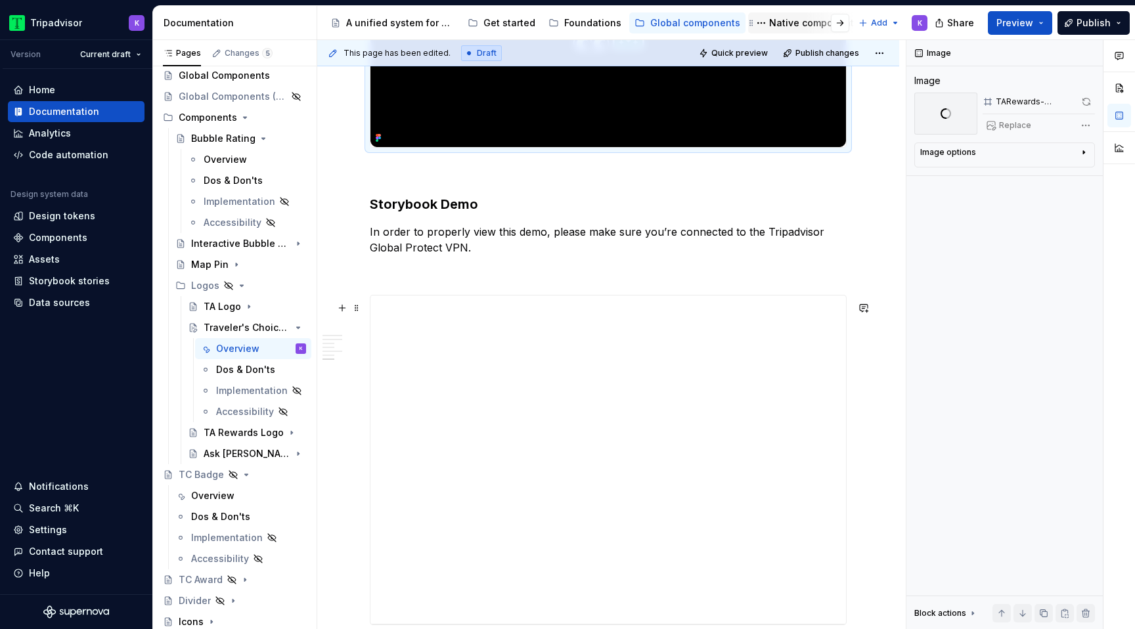
scroll to position [1980, 0]
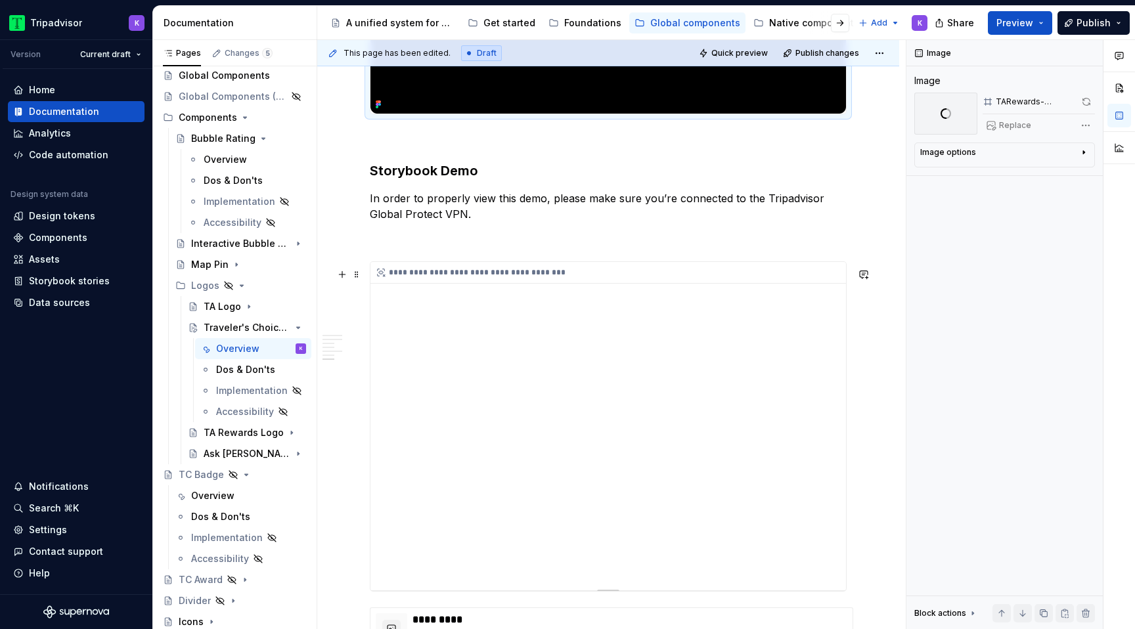
click at [499, 274] on div "**********" at bounding box center [611, 273] width 482 height 22
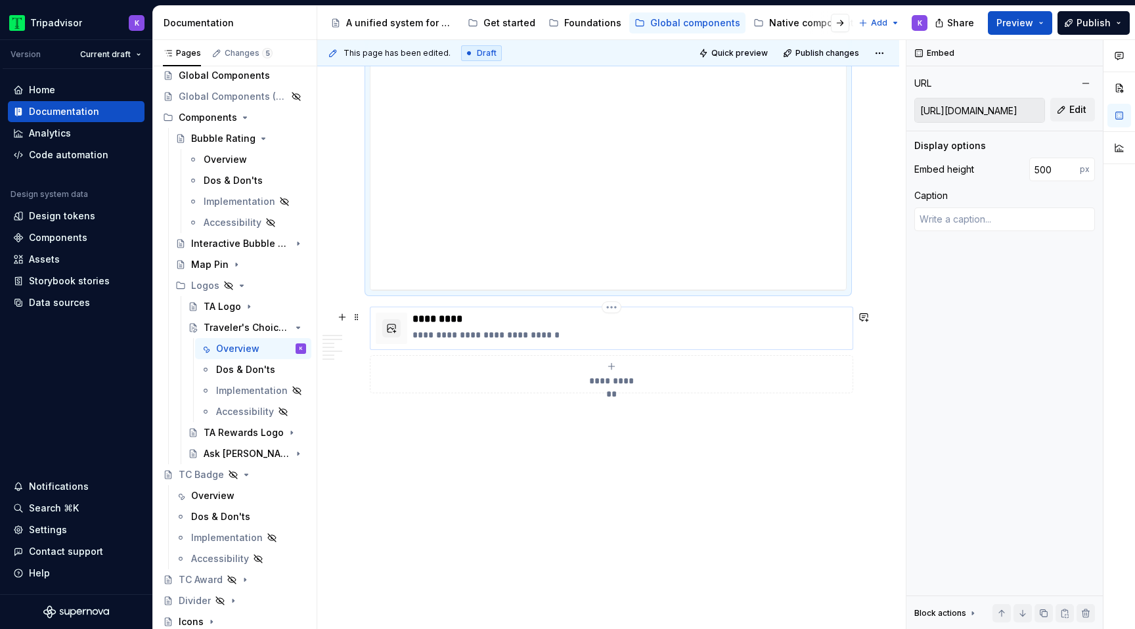
scroll to position [2086, 0]
click at [516, 330] on p "**********" at bounding box center [630, 334] width 435 height 13
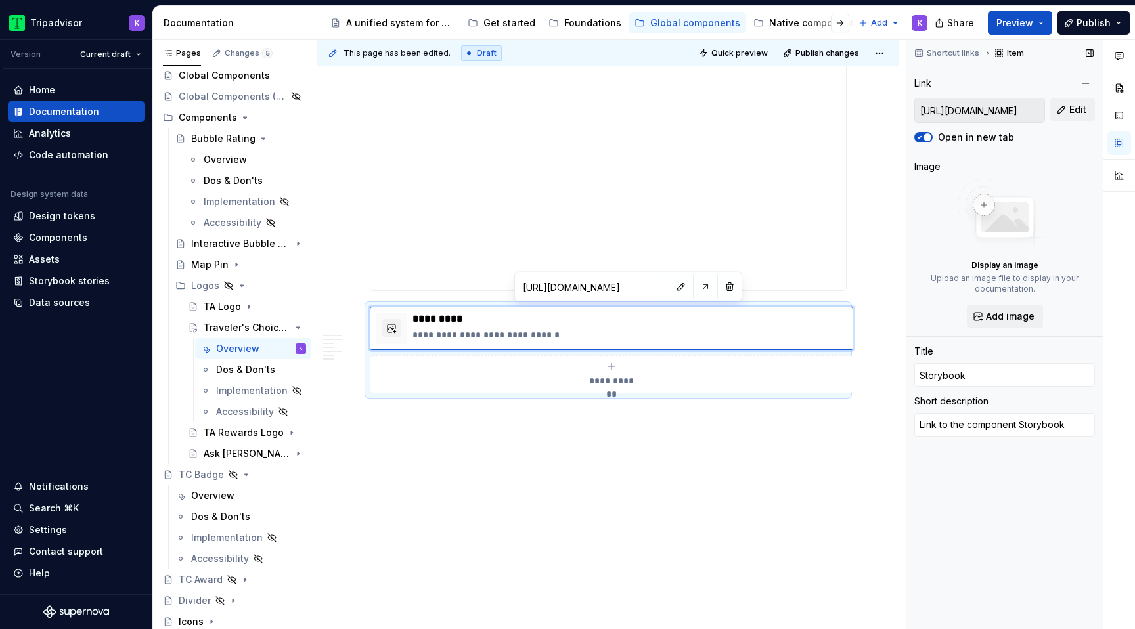
click at [1026, 107] on input "[URL][DOMAIN_NAME]" at bounding box center [979, 111] width 129 height 24
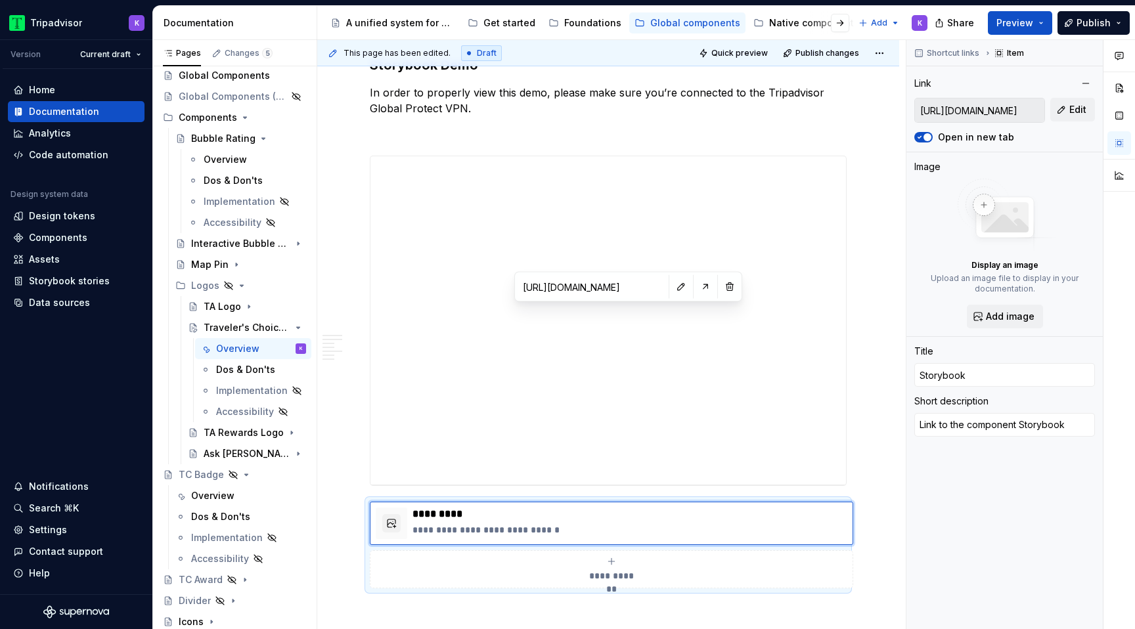
scroll to position [2287, 0]
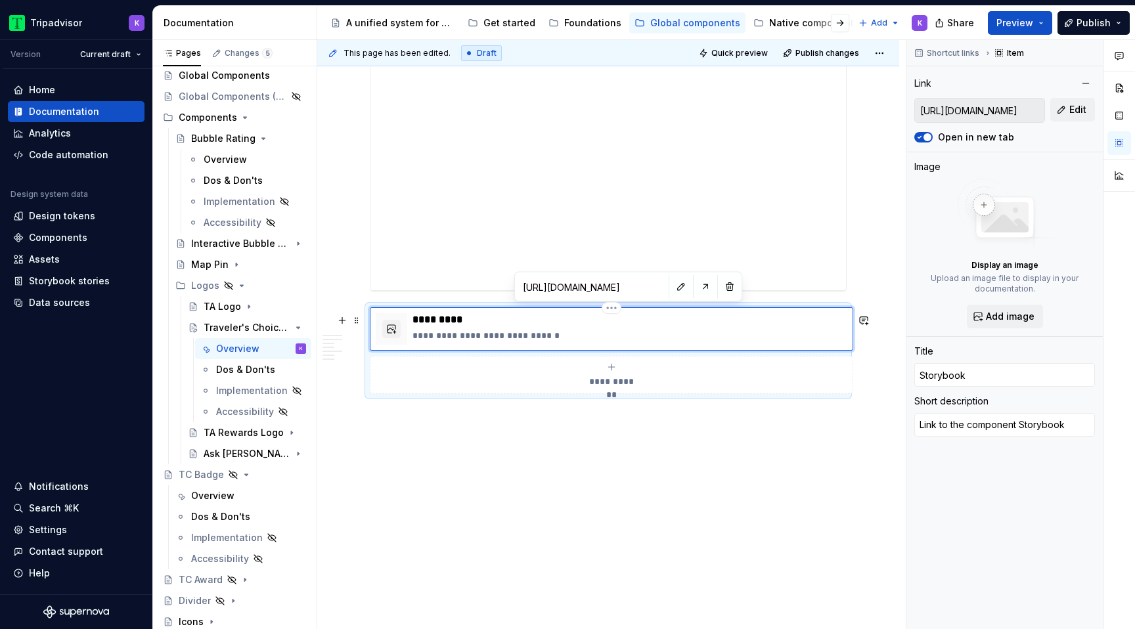
click at [444, 324] on p "*********" at bounding box center [630, 319] width 435 height 13
click at [1023, 116] on input "[URL][DOMAIN_NAME]" at bounding box center [979, 111] width 129 height 24
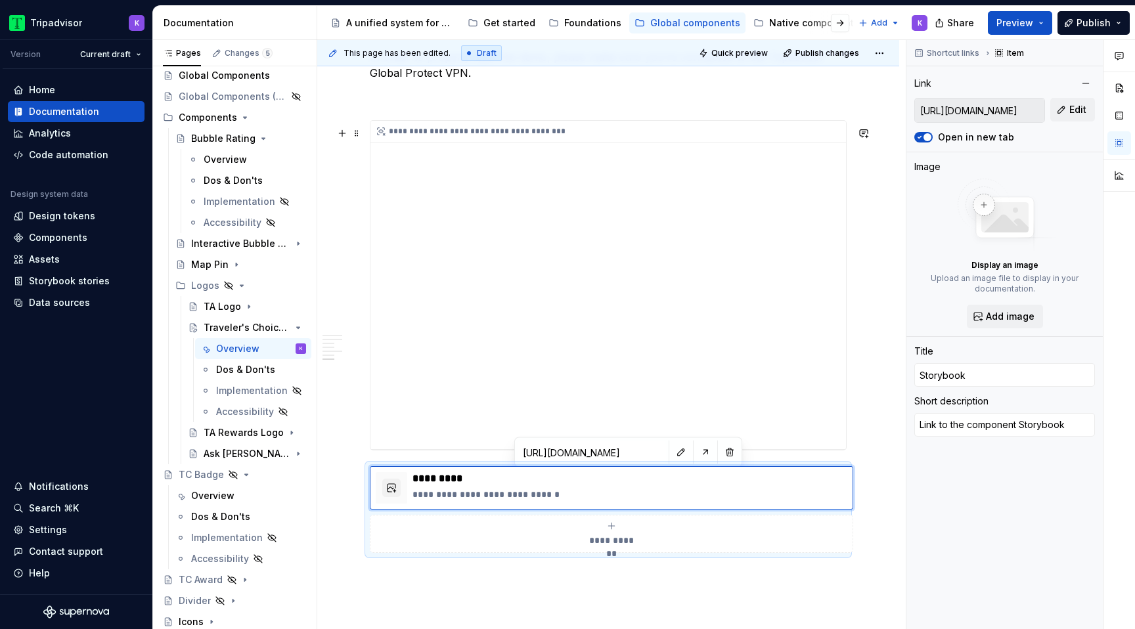
click at [473, 281] on div "**********" at bounding box center [608, 285] width 476 height 328
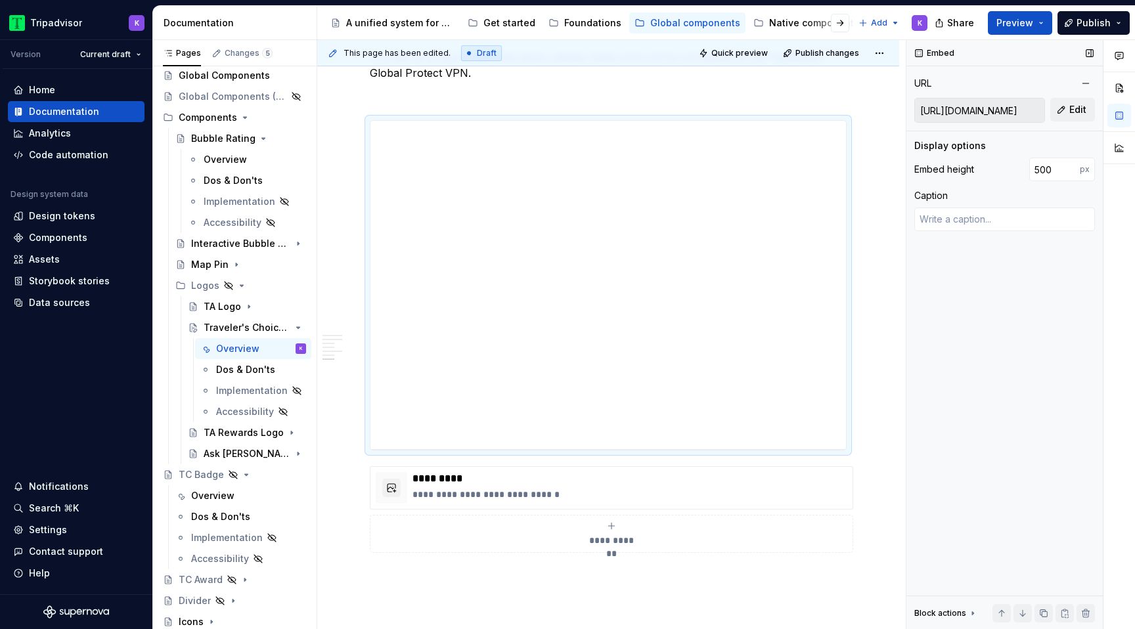
click at [1022, 116] on input "[URL][DOMAIN_NAME]" at bounding box center [979, 111] width 129 height 24
click at [1067, 106] on button "Edit" at bounding box center [1072, 110] width 45 height 24
type textarea "*"
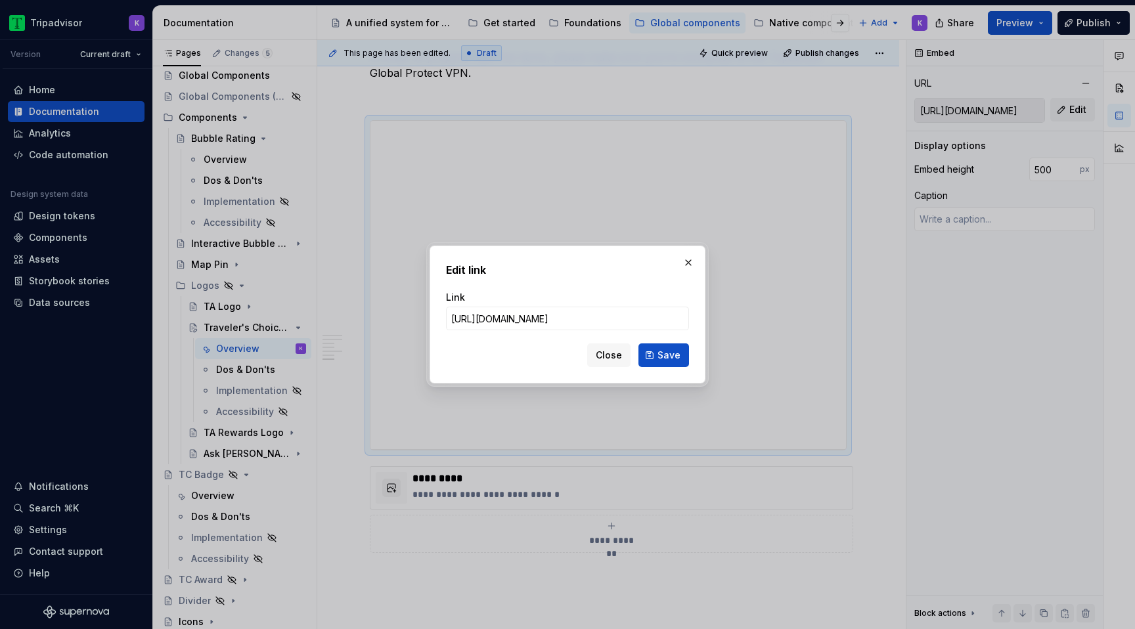
scroll to position [0, 330]
type input "[URL][DOMAIN_NAME]"
click at [661, 363] on button "Save" at bounding box center [663, 356] width 51 height 24
type textarea "*"
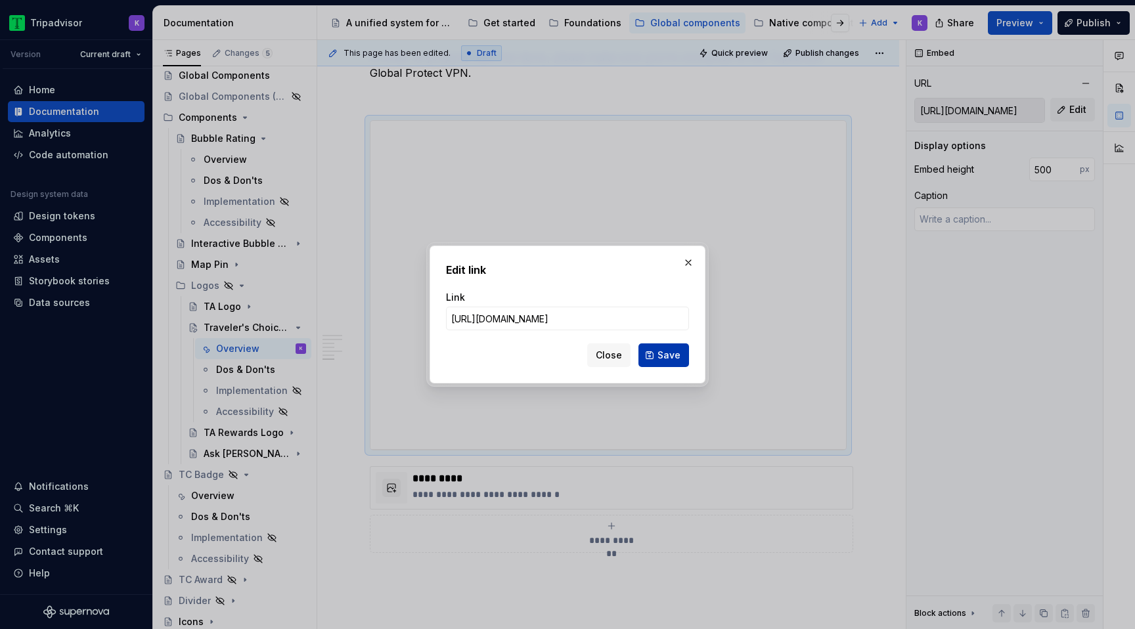
type input "[URL][DOMAIN_NAME]"
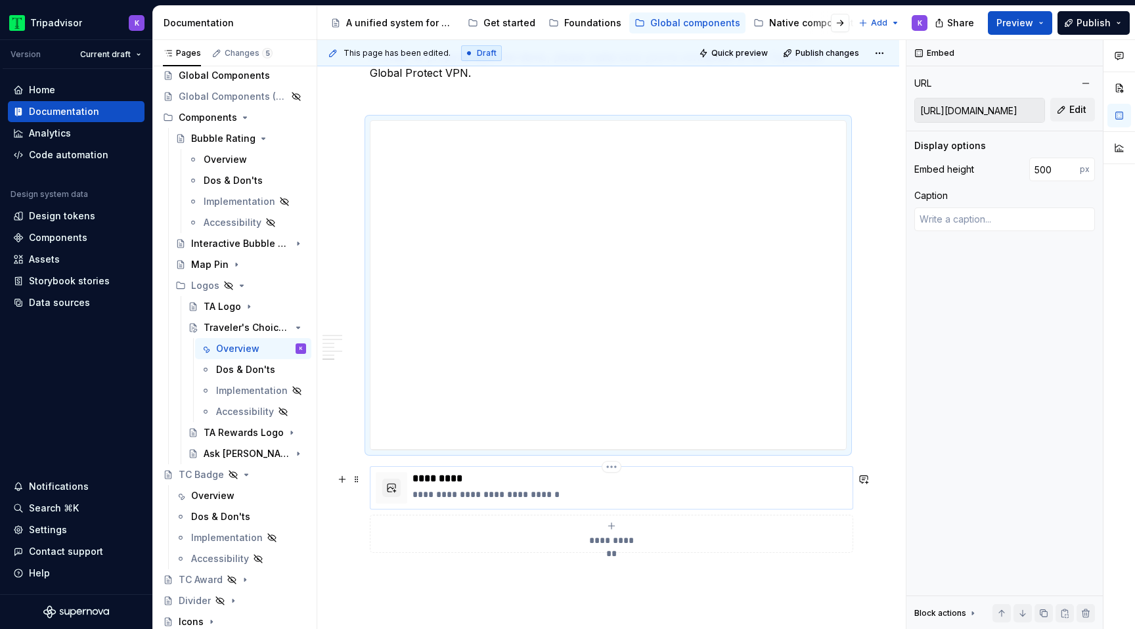
click at [543, 501] on p "**********" at bounding box center [630, 494] width 435 height 13
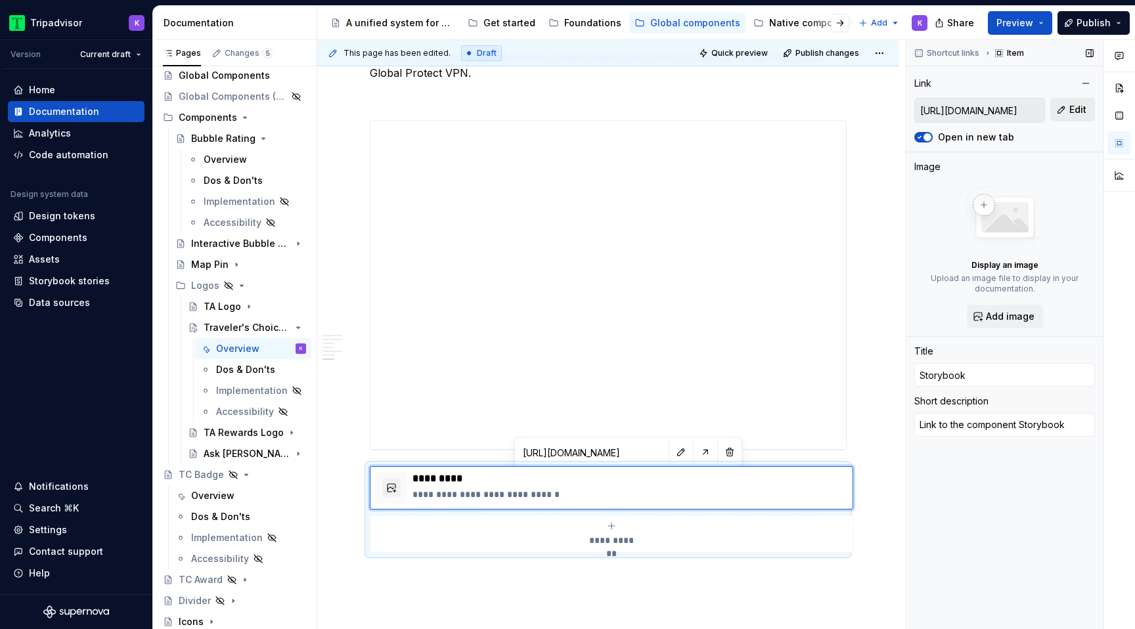
click at [1073, 111] on span "Edit" at bounding box center [1077, 109] width 17 height 13
type textarea "*"
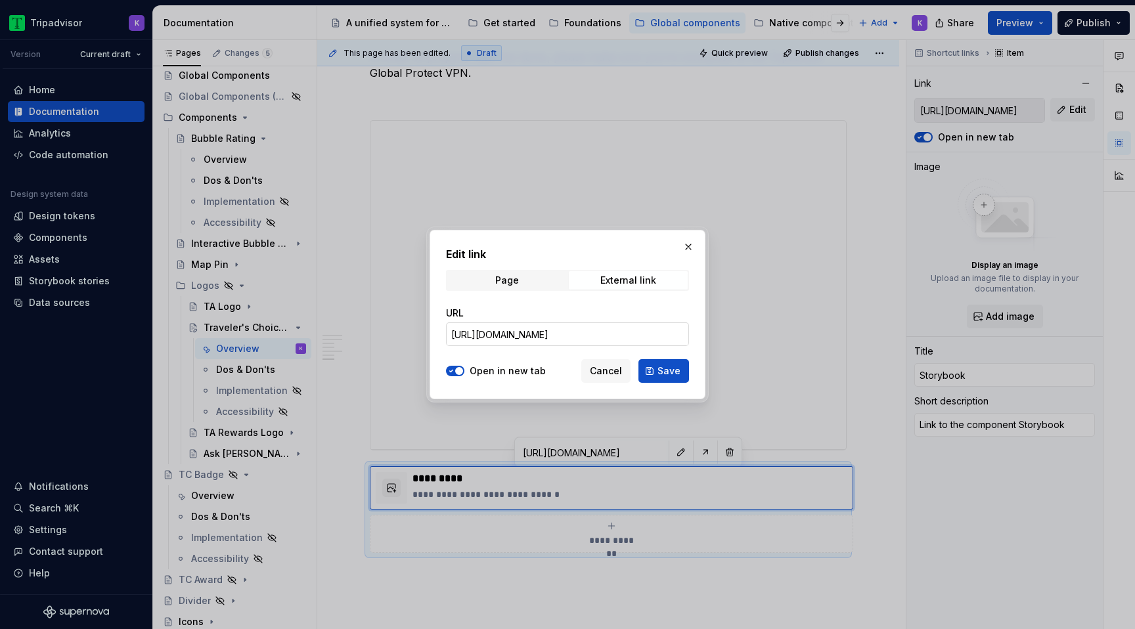
click at [647, 338] on input "[URL][DOMAIN_NAME]" at bounding box center [567, 335] width 243 height 24
paste input "design-system.award_packages_design-system_award_TravelersChoiceLogo"
type input "[URL][DOMAIN_NAME]"
click at [675, 373] on span "Save" at bounding box center [669, 371] width 23 height 13
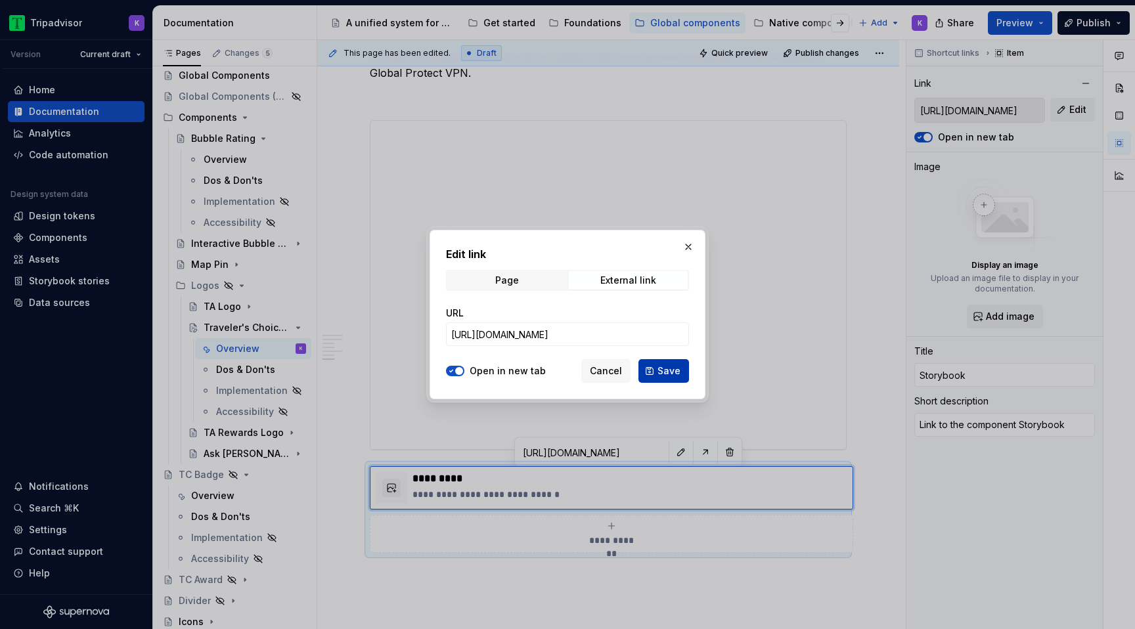
type textarea "*"
type input "[URL][DOMAIN_NAME]"
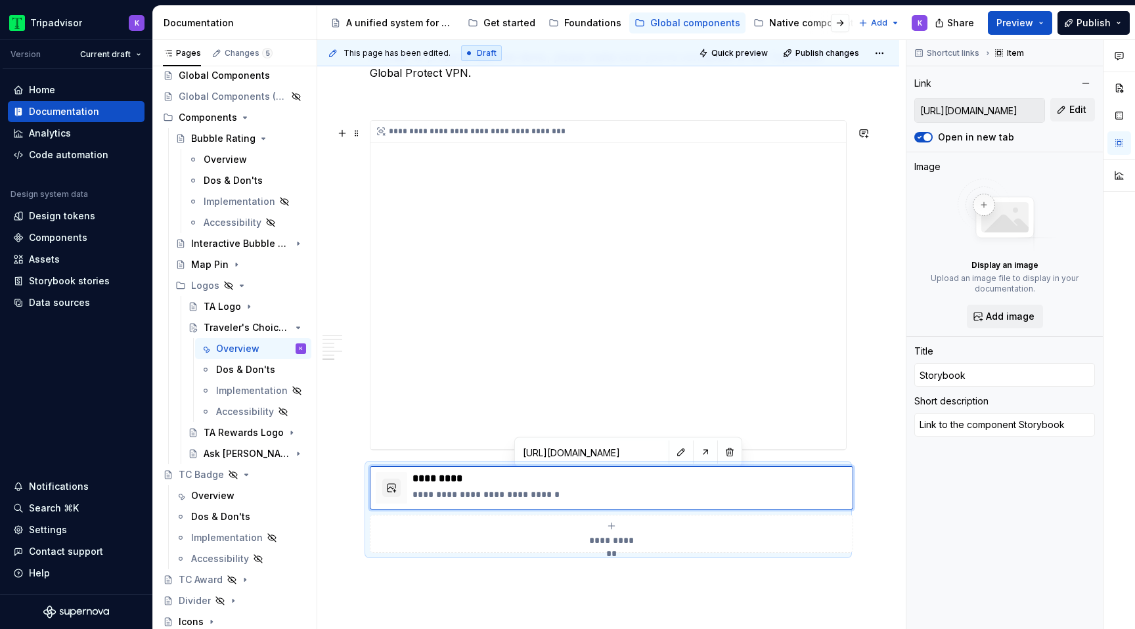
type input "[URL][DOMAIN_NAME]"
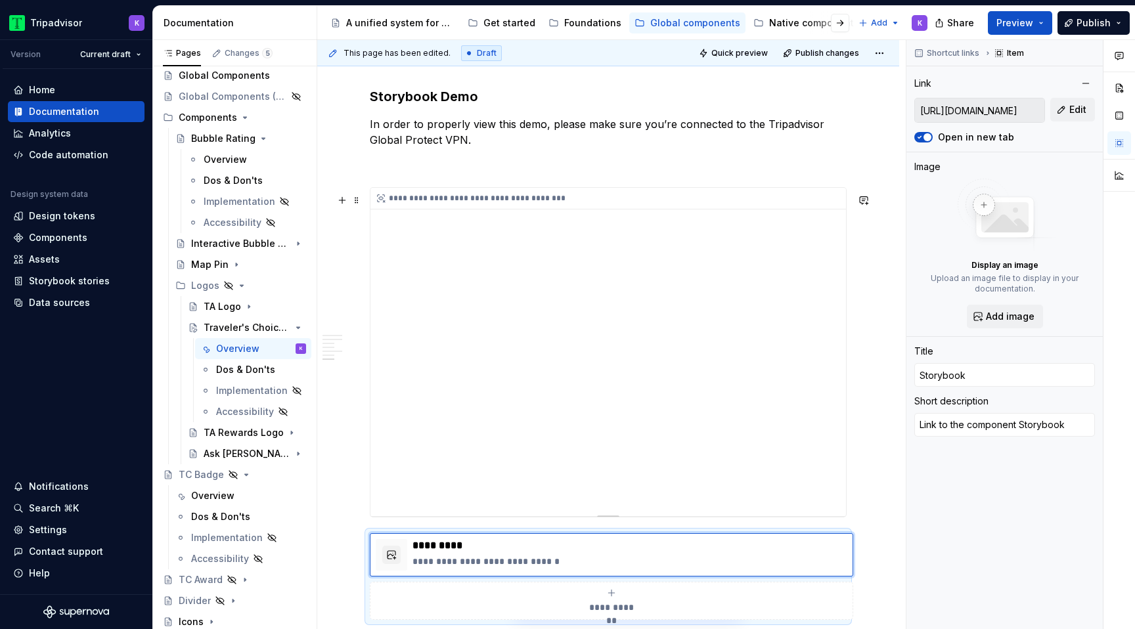
scroll to position [1956, 0]
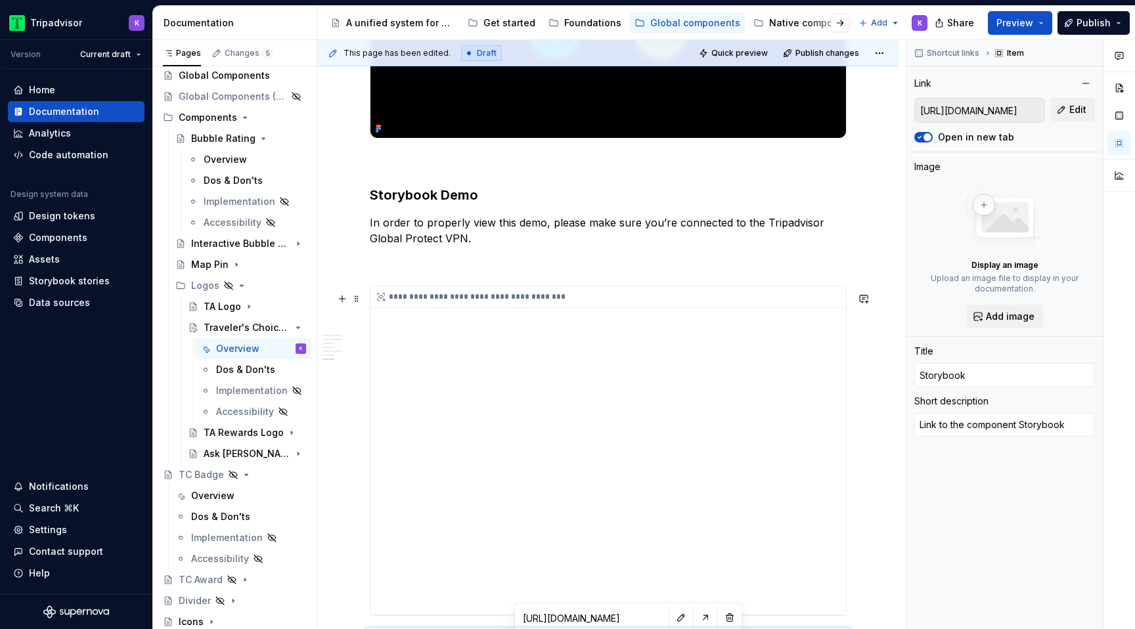
click at [642, 359] on div "**********" at bounding box center [608, 450] width 476 height 328
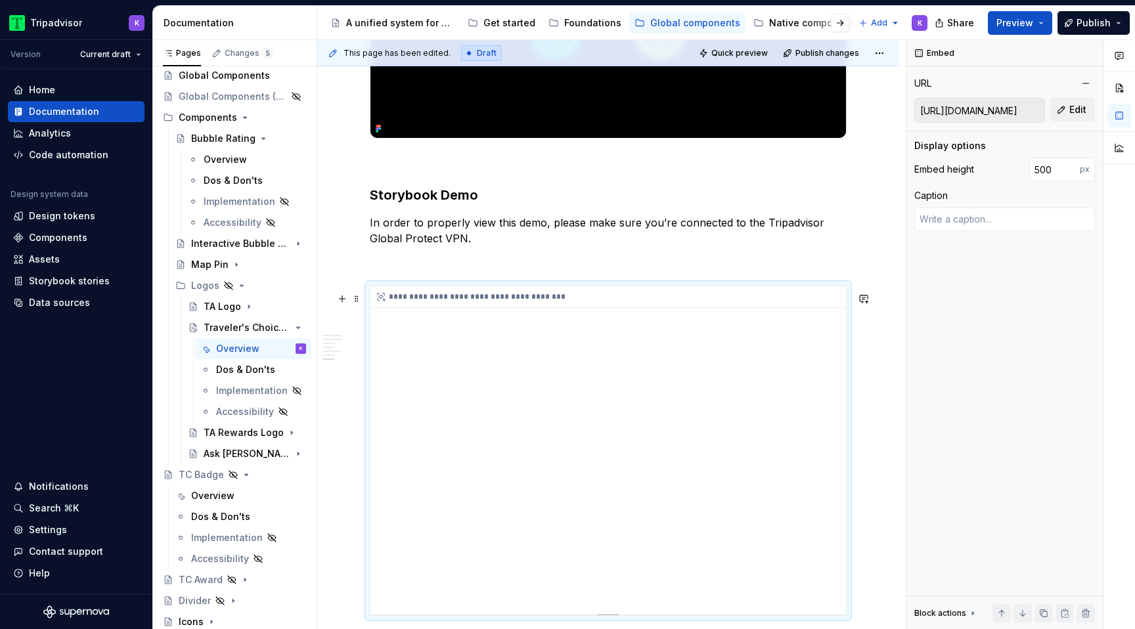
click at [740, 342] on div "**********" at bounding box center [608, 450] width 476 height 328
click at [1082, 109] on span "Edit" at bounding box center [1077, 109] width 17 height 13
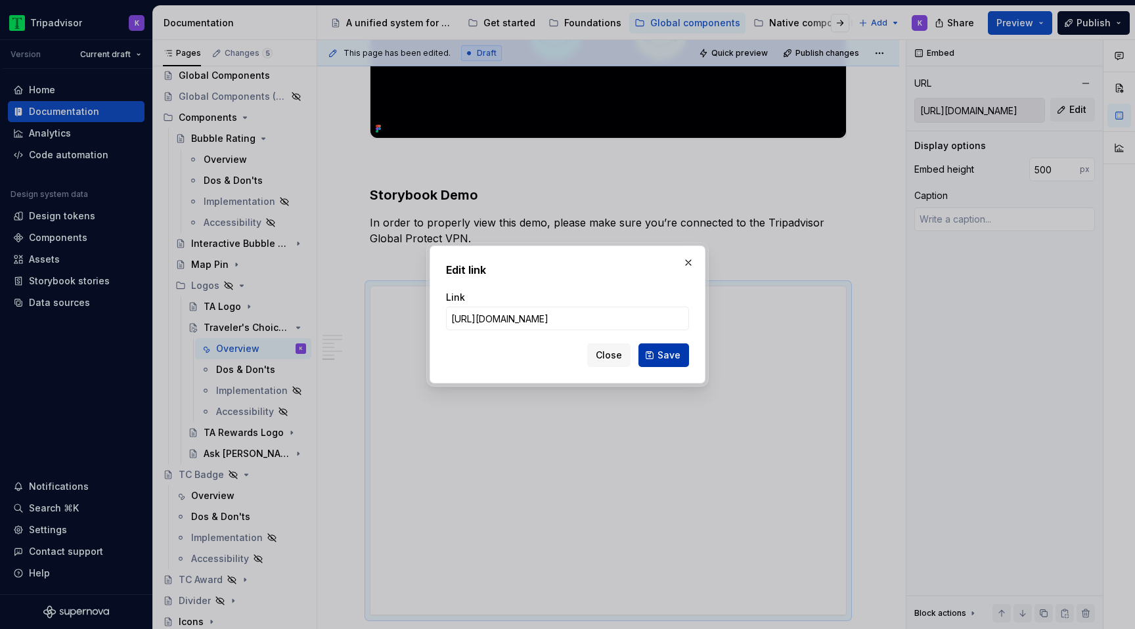
scroll to position [0, 330]
click at [671, 355] on span "Save" at bounding box center [669, 355] width 23 height 13
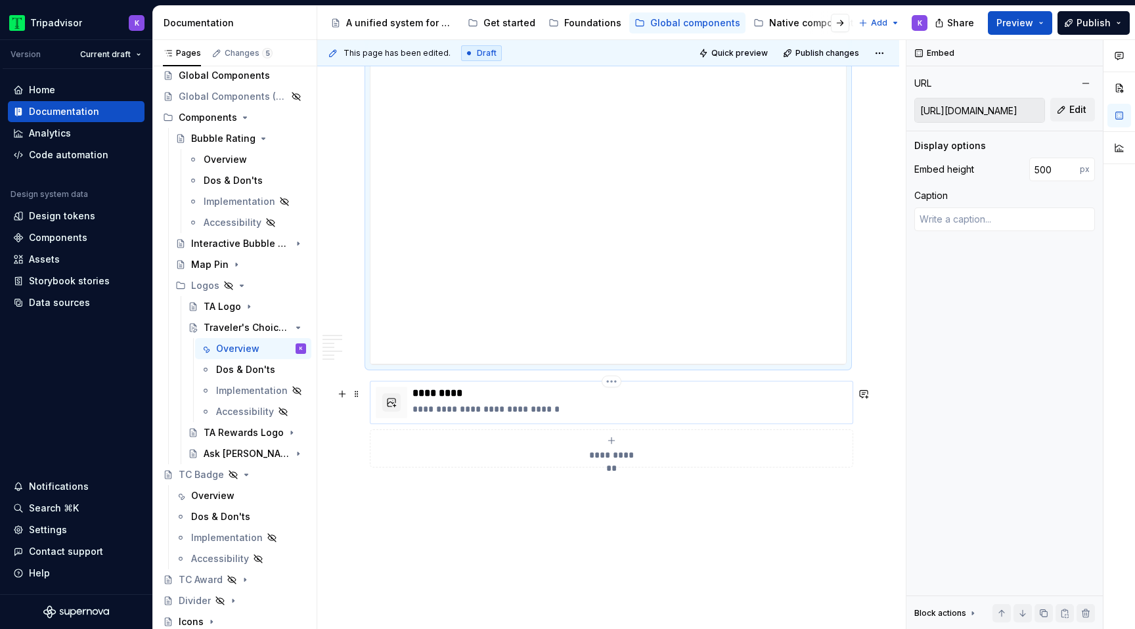
scroll to position [2115, 0]
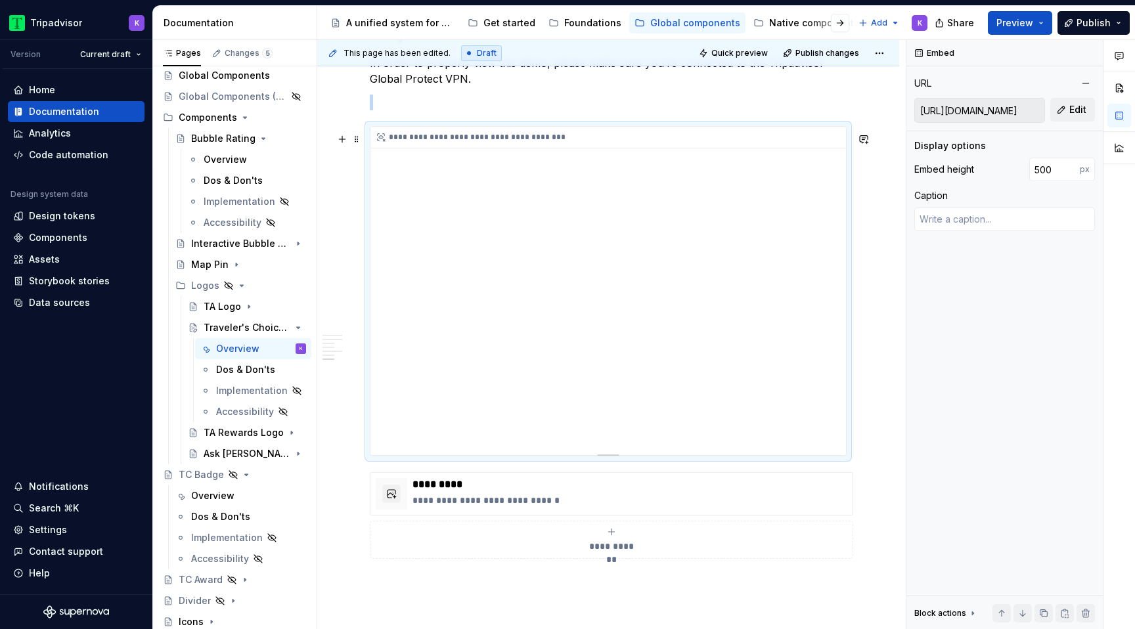
click at [661, 390] on div "**********" at bounding box center [608, 291] width 476 height 328
click at [1000, 108] on input "[URL][DOMAIN_NAME]" at bounding box center [979, 111] width 129 height 24
click at [1056, 111] on button "Edit" at bounding box center [1072, 110] width 45 height 24
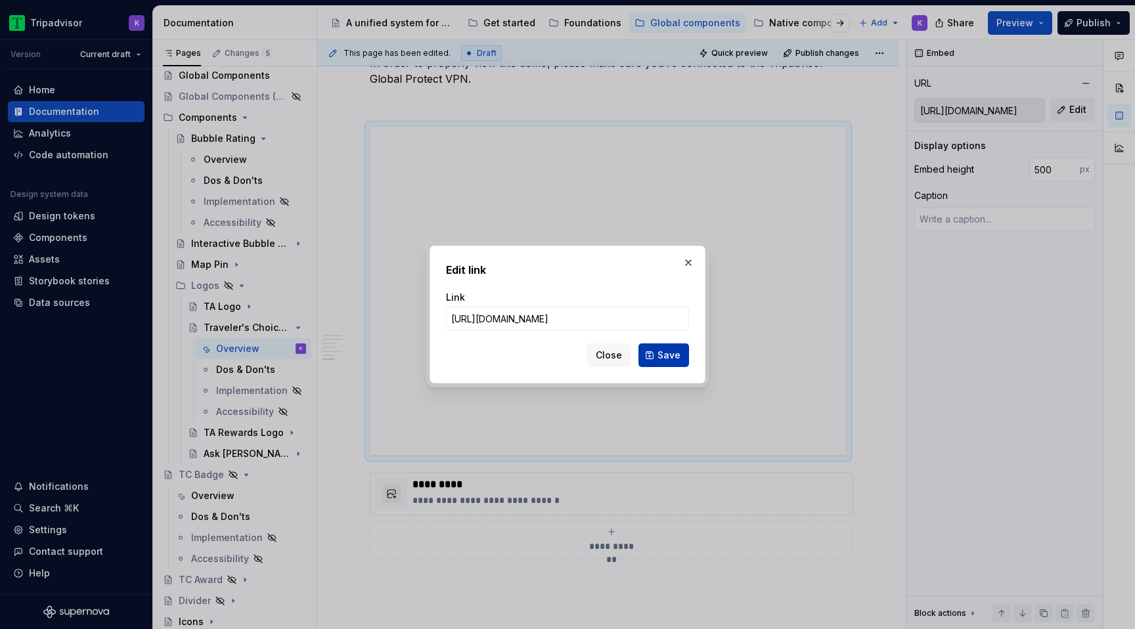
scroll to position [0, 0]
click at [663, 357] on span "Save" at bounding box center [669, 355] width 23 height 13
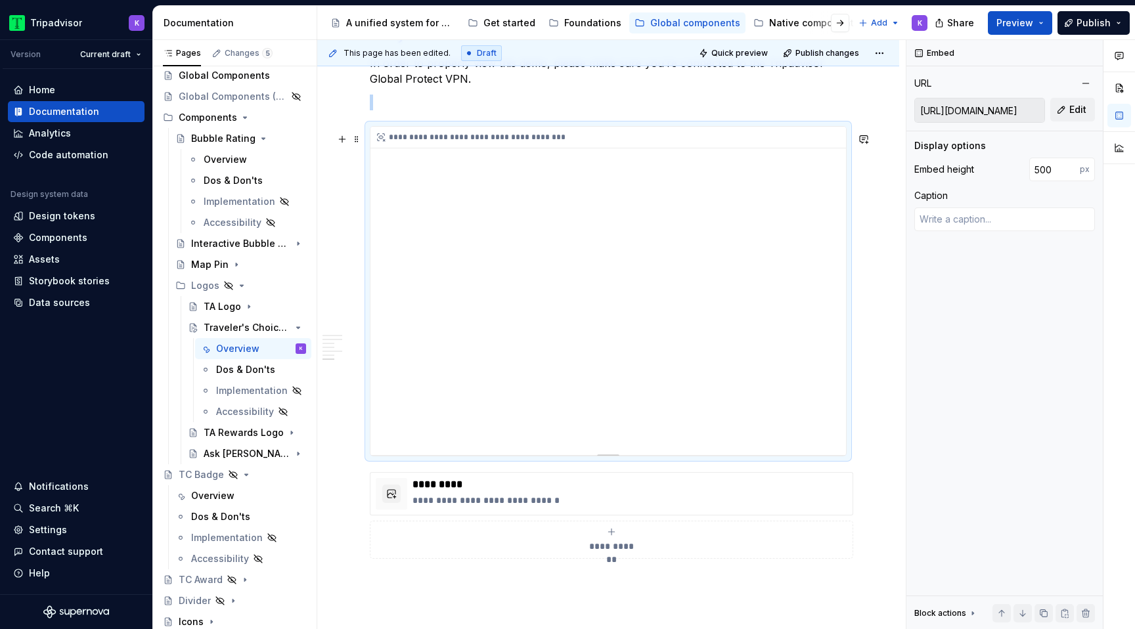
click at [610, 242] on div "**********" at bounding box center [608, 291] width 476 height 328
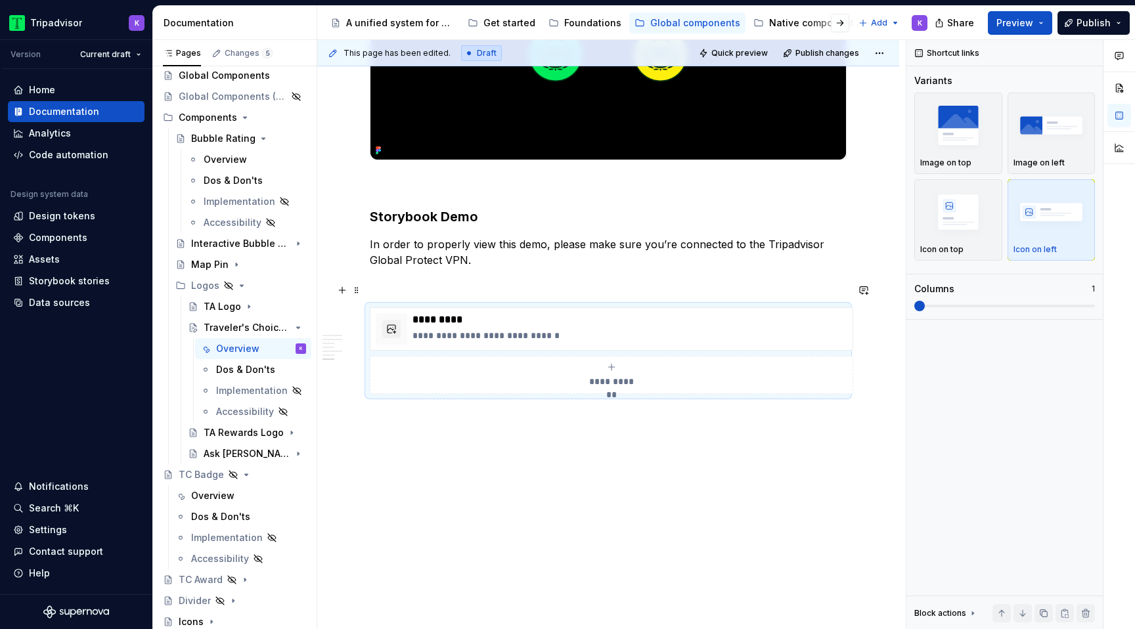
click at [462, 286] on p at bounding box center [608, 284] width 477 height 16
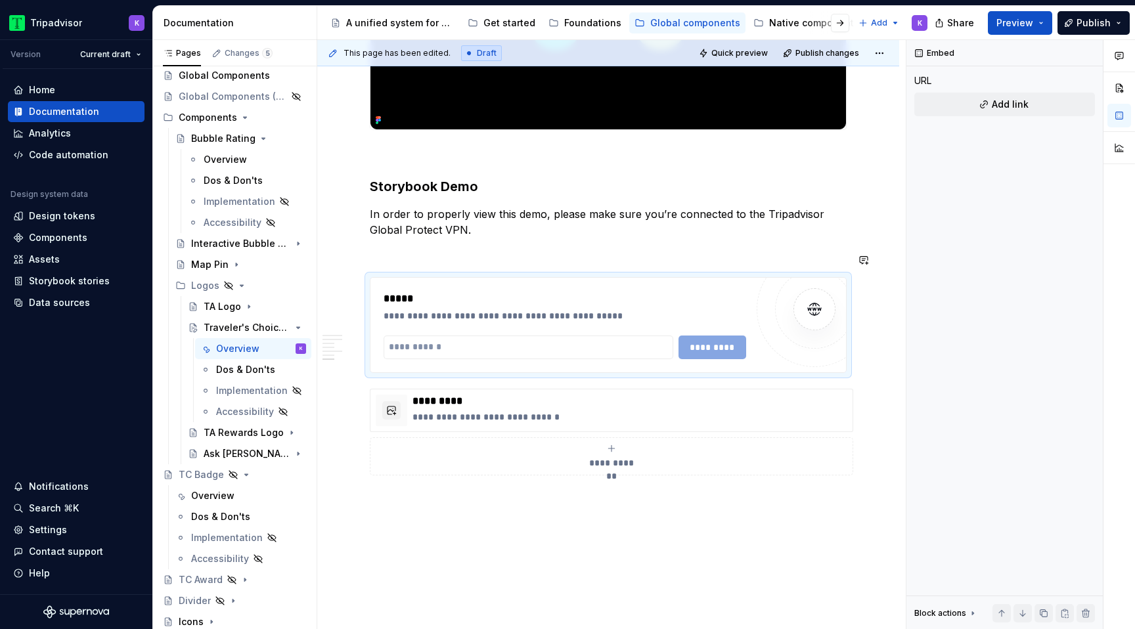
scroll to position [2052, 0]
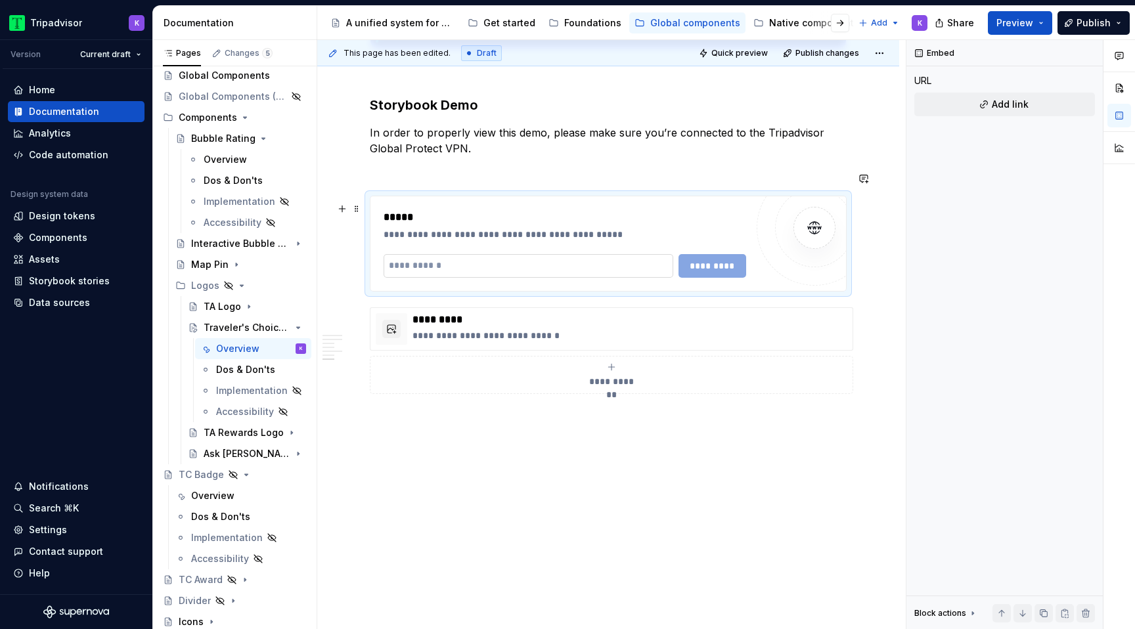
type textarea "*"
click at [504, 267] on input "text" at bounding box center [529, 266] width 290 height 24
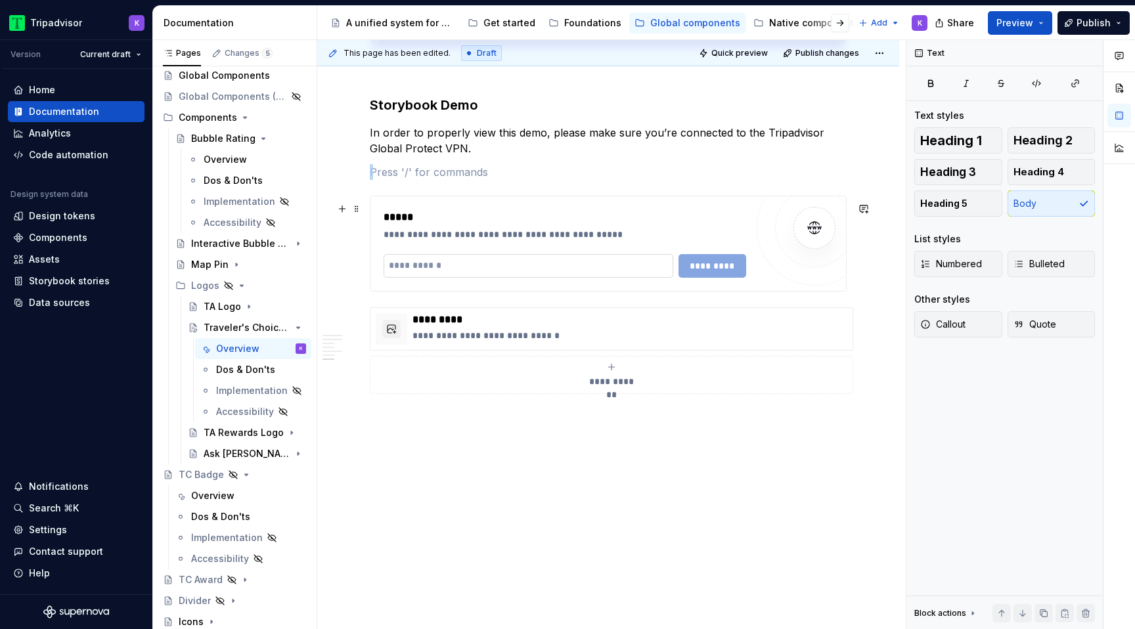
click at [534, 257] on input "text" at bounding box center [529, 266] width 290 height 24
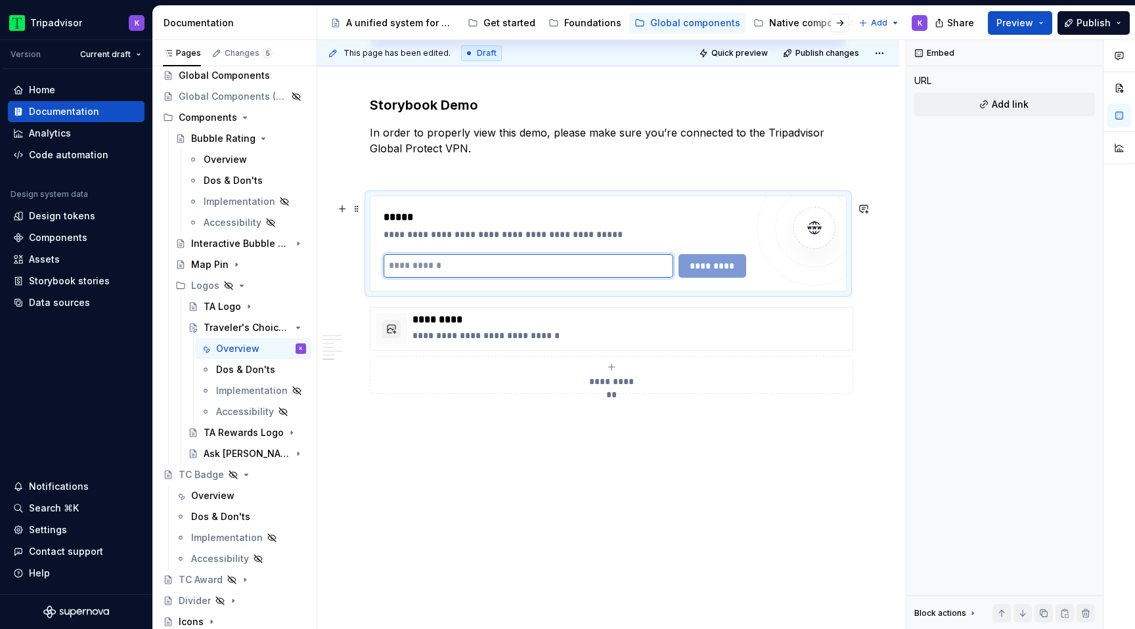
paste input "**********"
type input "**********"
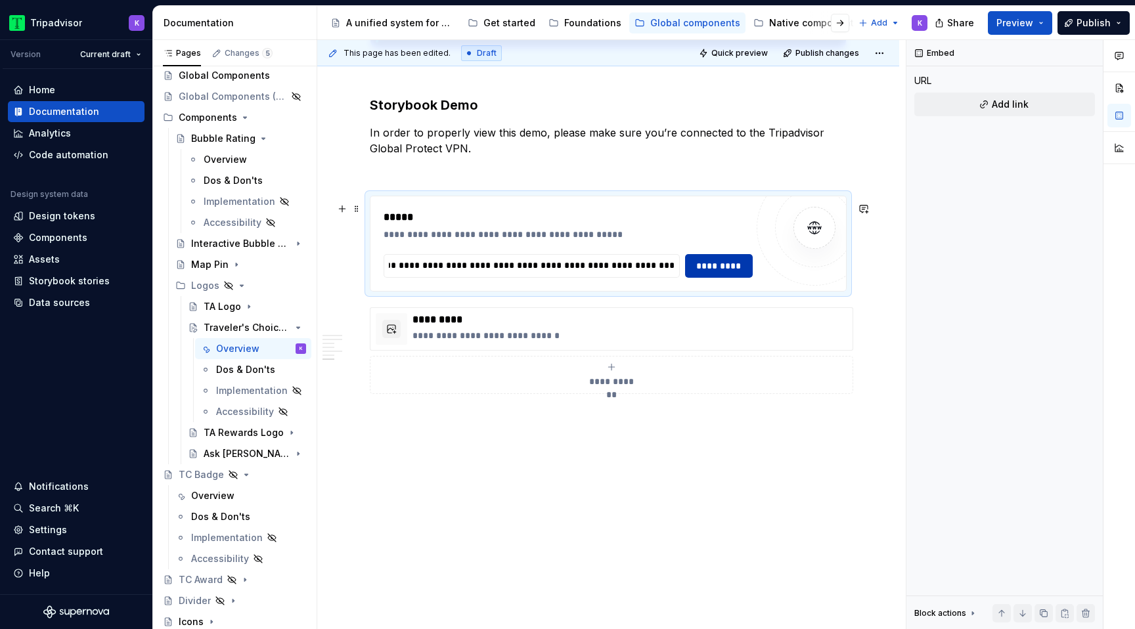
click at [720, 271] on span "*********" at bounding box center [719, 265] width 51 height 13
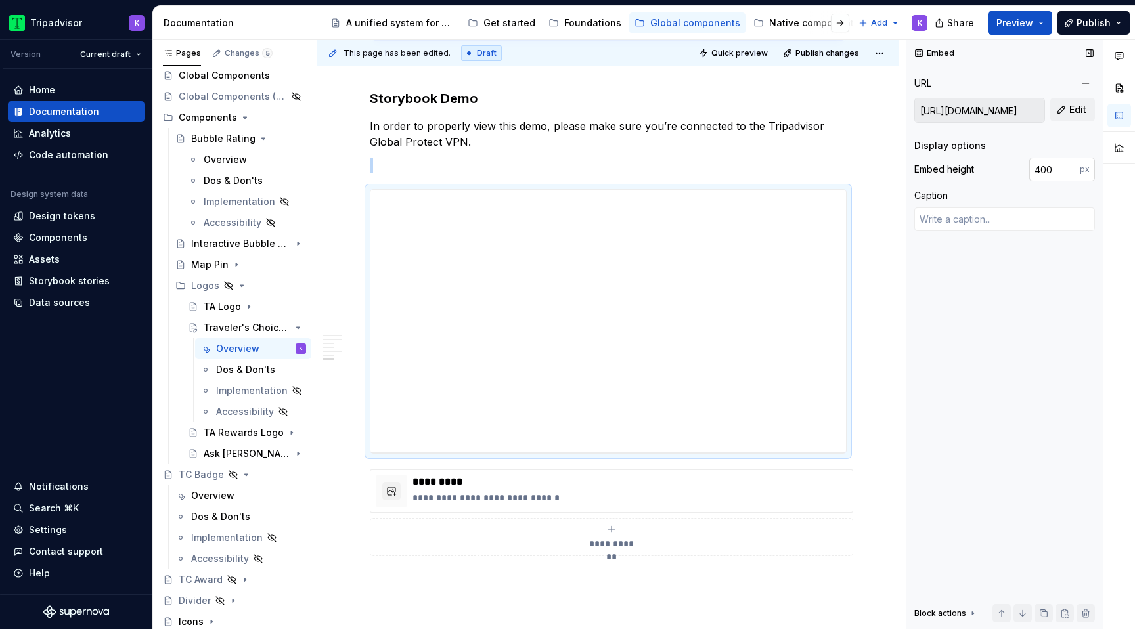
type textarea "*"
click at [1052, 173] on input "400" at bounding box center [1054, 170] width 51 height 24
click at [1041, 173] on input "400" at bounding box center [1054, 170] width 51 height 24
type input "500"
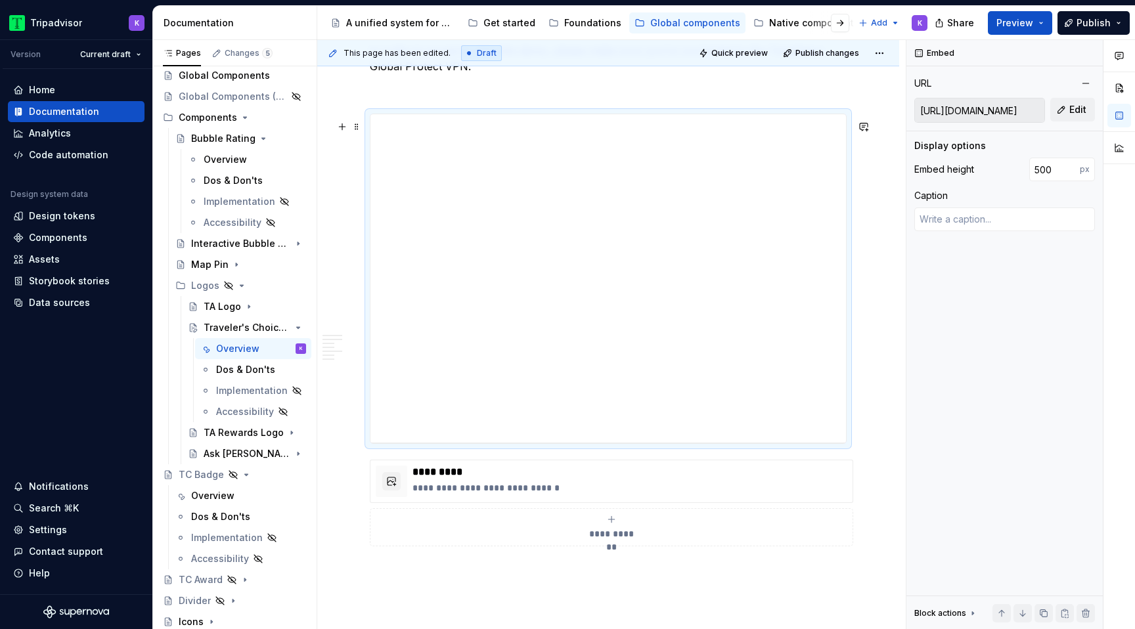
scroll to position [2136, 0]
click at [649, 495] on div "**********" at bounding box center [611, 473] width 483 height 43
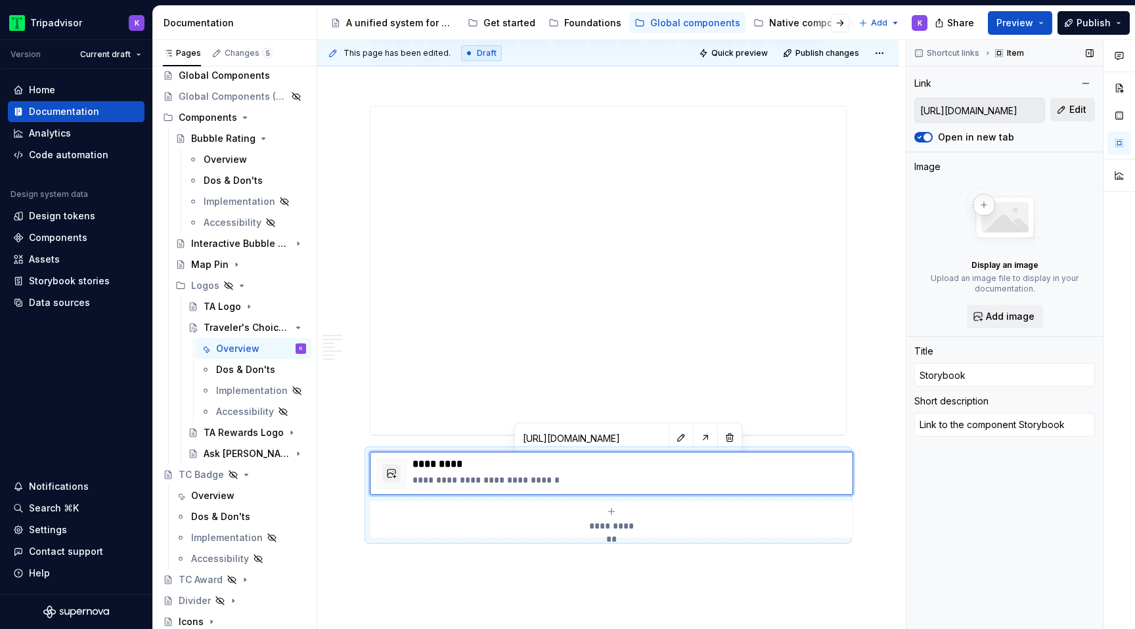
click at [1072, 112] on span "Edit" at bounding box center [1077, 109] width 17 height 13
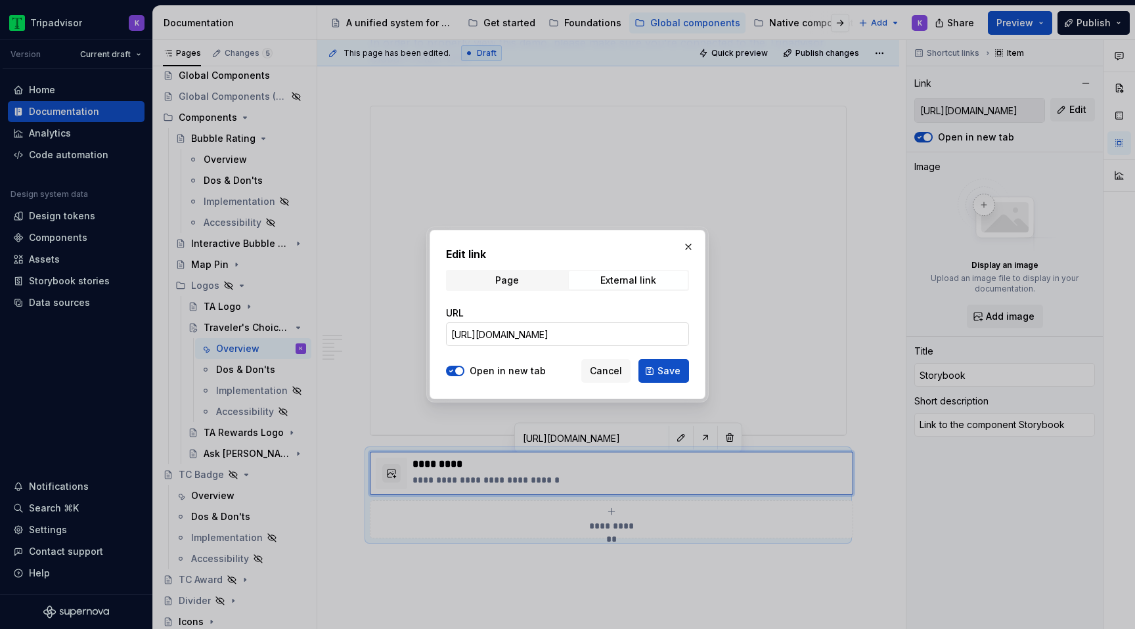
scroll to position [0, 352]
click at [691, 246] on button "button" at bounding box center [688, 247] width 18 height 18
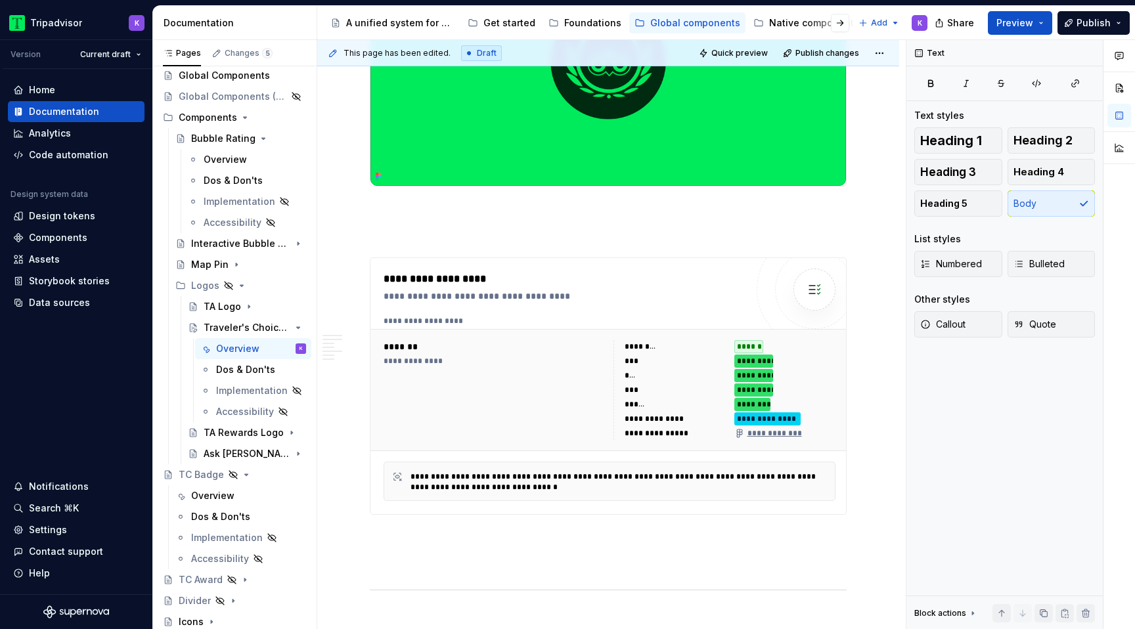
scroll to position [0, 0]
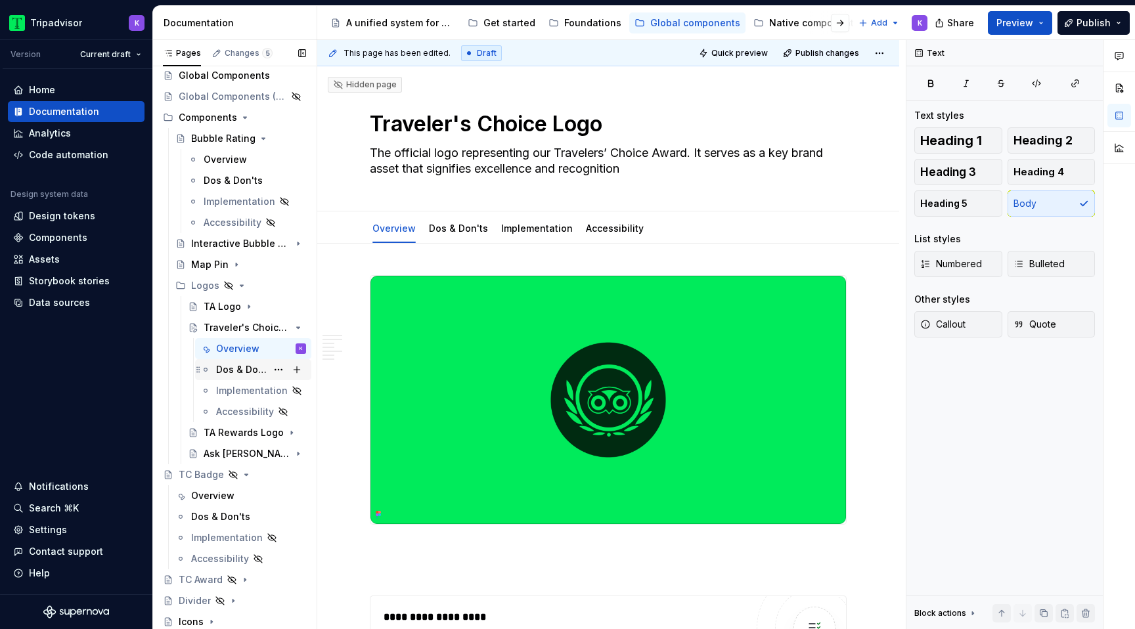
click at [243, 374] on div "Dos & Don'ts" at bounding box center [241, 369] width 51 height 13
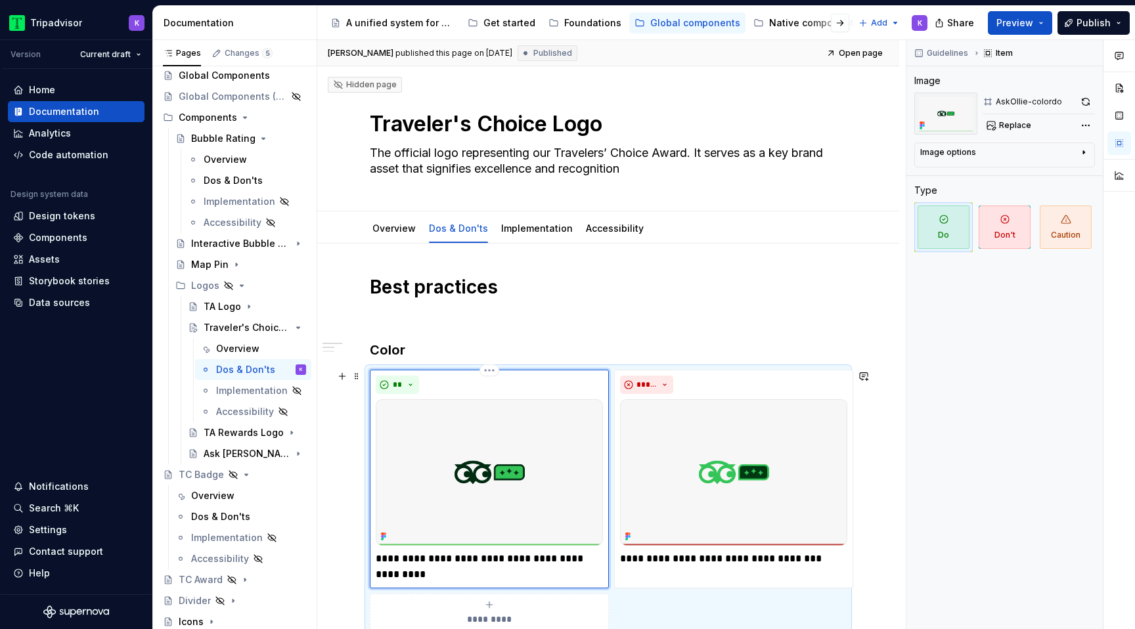
click at [471, 497] on img at bounding box center [489, 472] width 227 height 146
click at [1015, 114] on div "AskOllie-colordo Replace" at bounding box center [1039, 114] width 112 height 42
click at [1015, 125] on span "Replace" at bounding box center [1015, 125] width 32 height 11
type textarea "*"
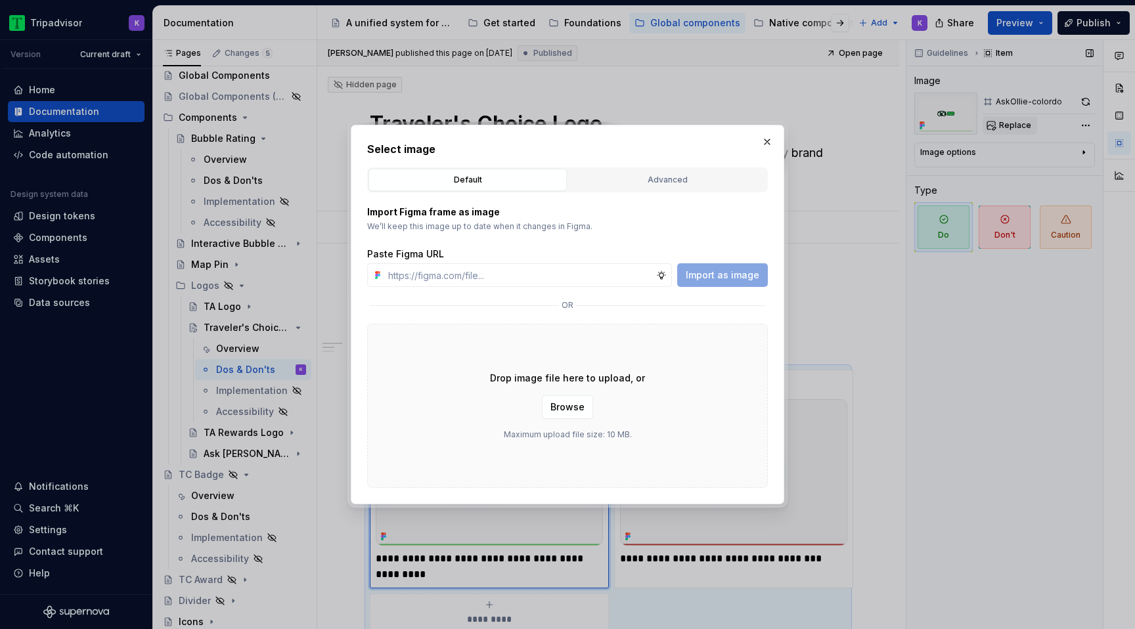
type input "[URL][DOMAIN_NAME]"
type textarea "*"
type input "[URL][DOMAIN_NAME]"
click at [740, 264] on button "Import as image" at bounding box center [722, 275] width 91 height 24
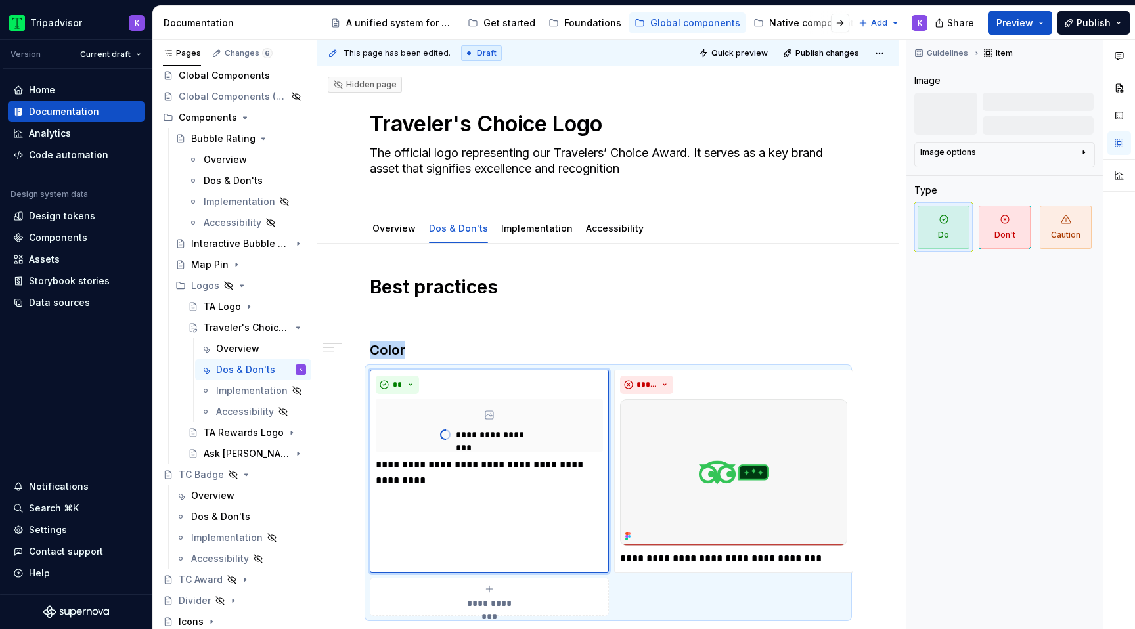
scroll to position [5, 0]
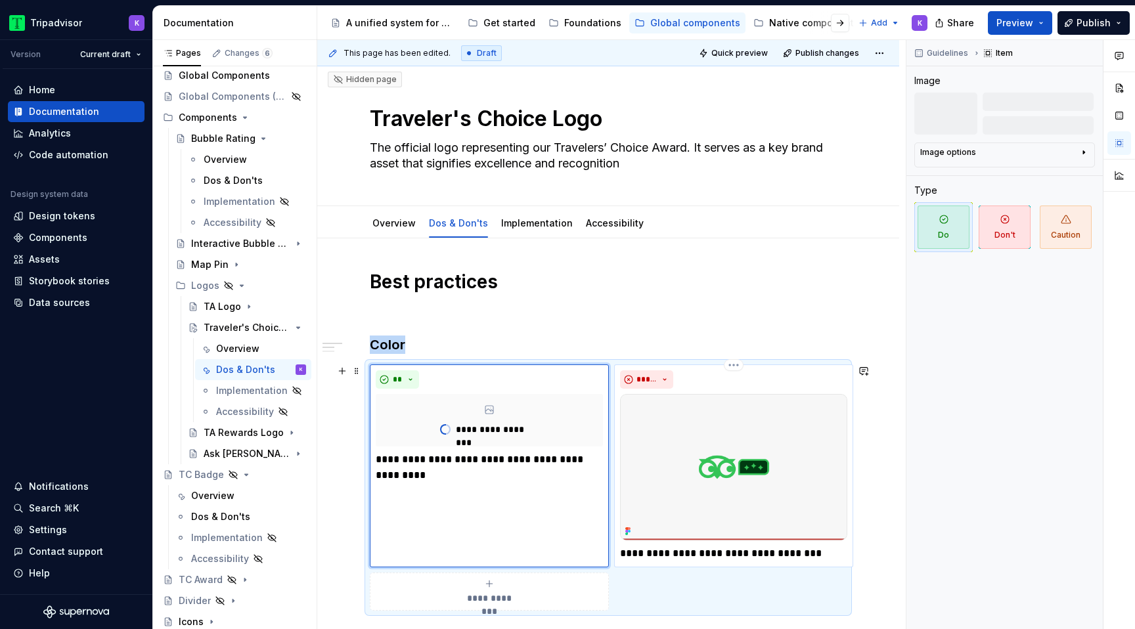
click at [694, 425] on img at bounding box center [733, 467] width 227 height 146
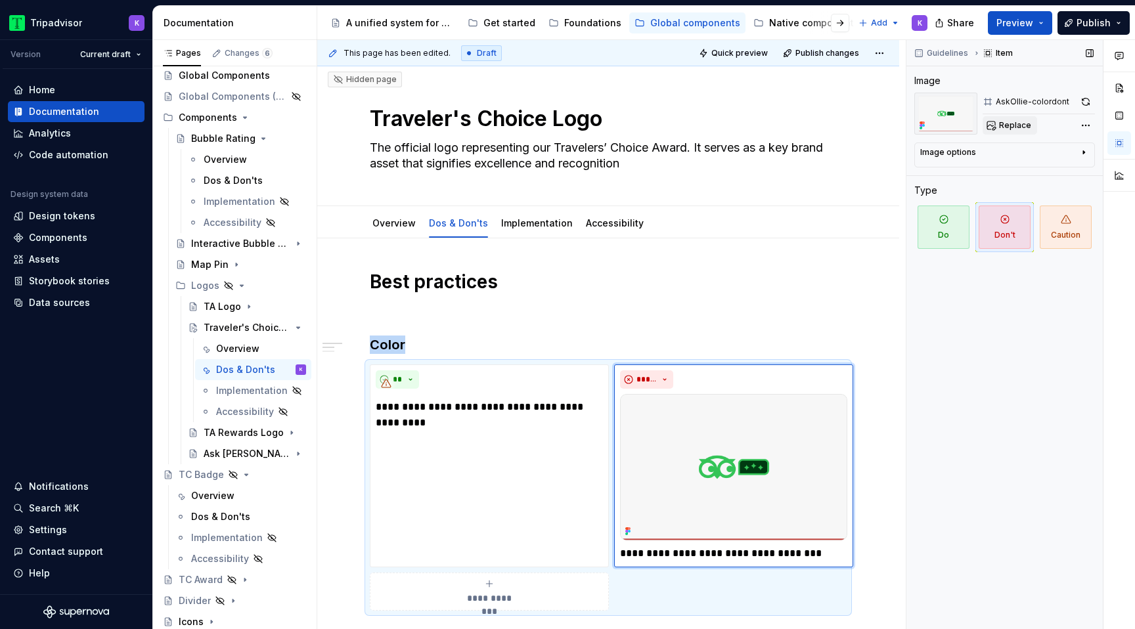
click at [1000, 127] on span "Replace" at bounding box center [1015, 125] width 32 height 11
type textarea "*"
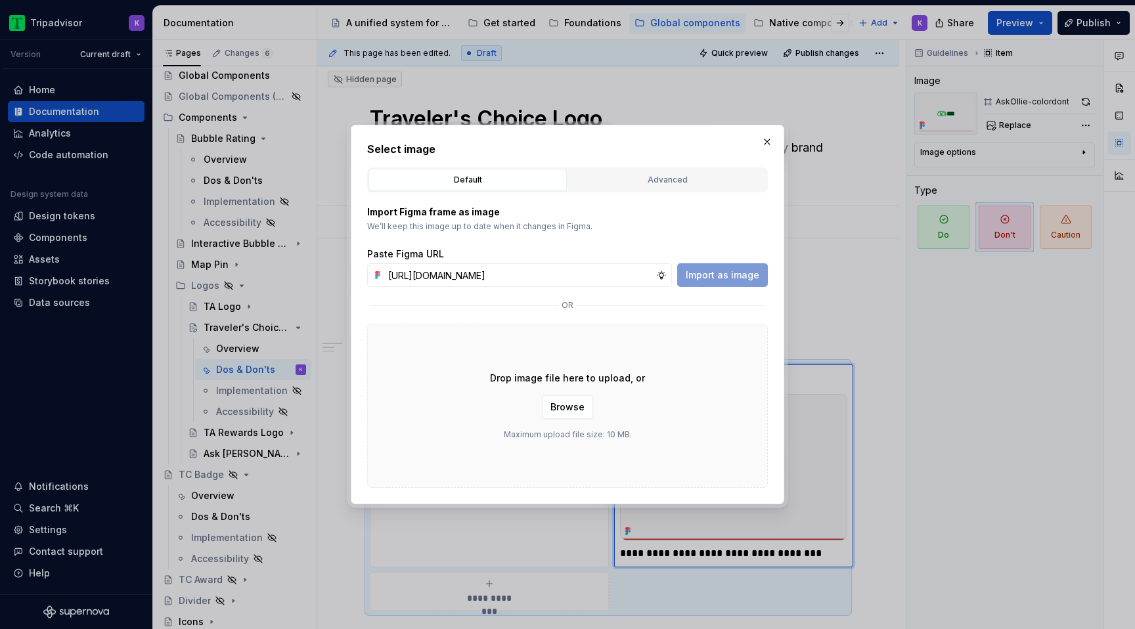
scroll to position [0, 314]
type input "[URL][DOMAIN_NAME]"
click at [706, 275] on span "Import as image" at bounding box center [723, 275] width 74 height 13
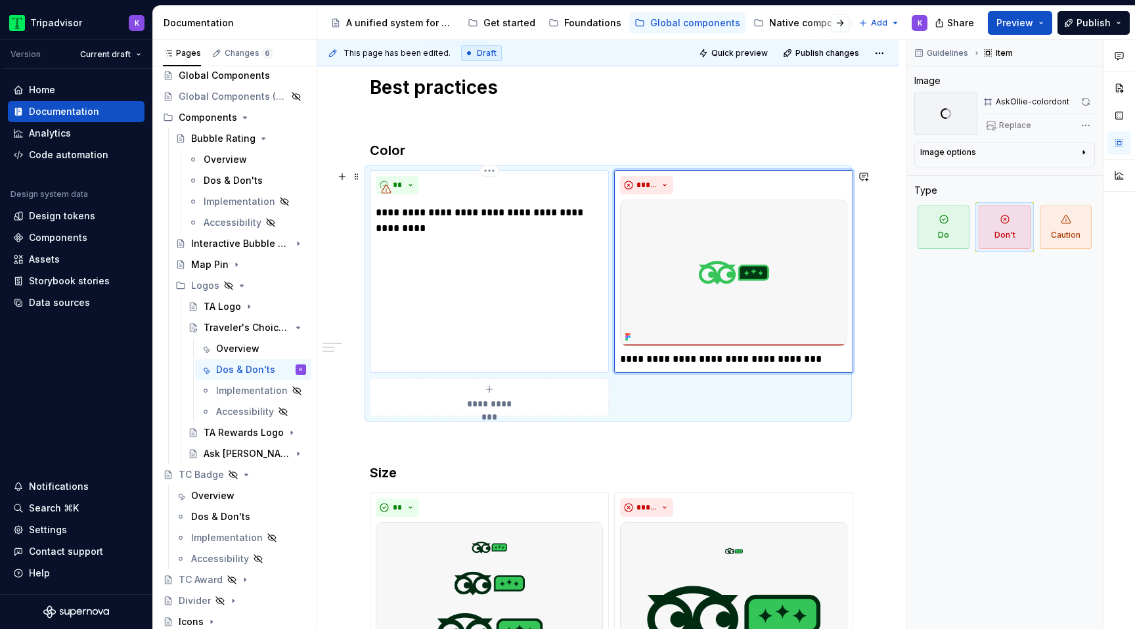
scroll to position [202, 0]
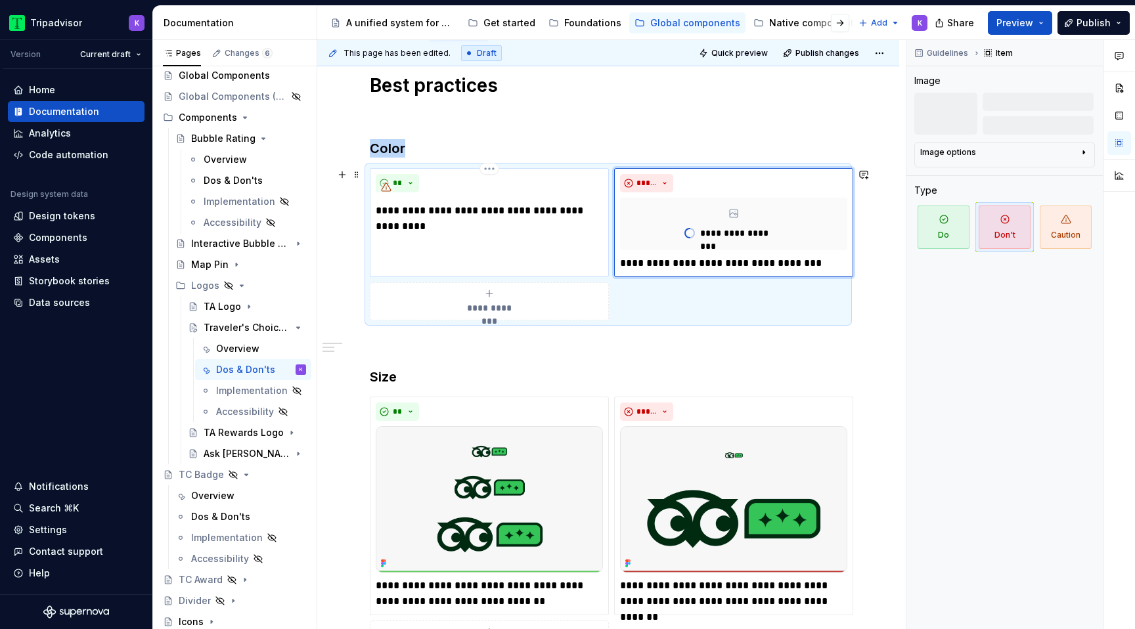
click at [550, 219] on p "**********" at bounding box center [489, 219] width 227 height 32
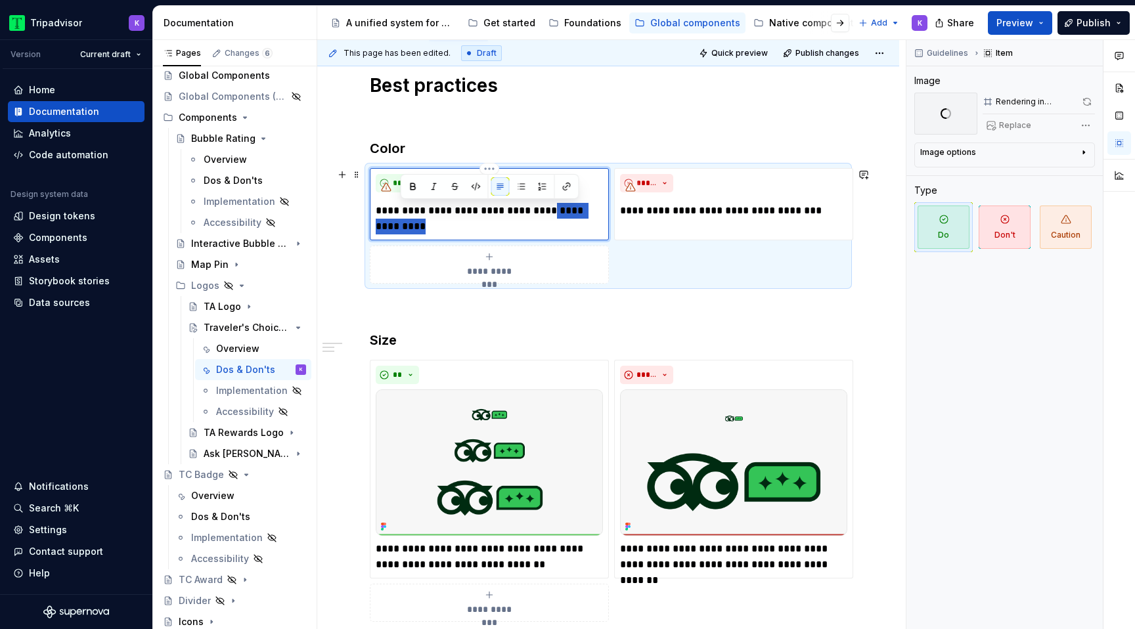
drag, startPoint x: 546, startPoint y: 211, endPoint x: 597, endPoint y: 229, distance: 54.4
click at [597, 229] on p "**********" at bounding box center [489, 219] width 227 height 32
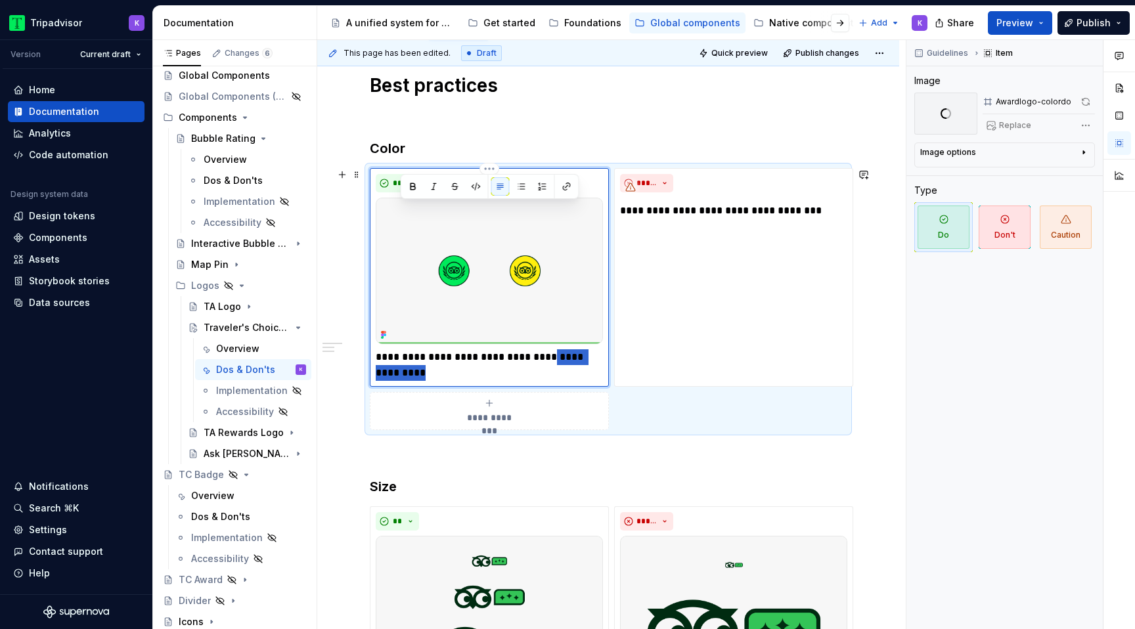
scroll to position [348, 0]
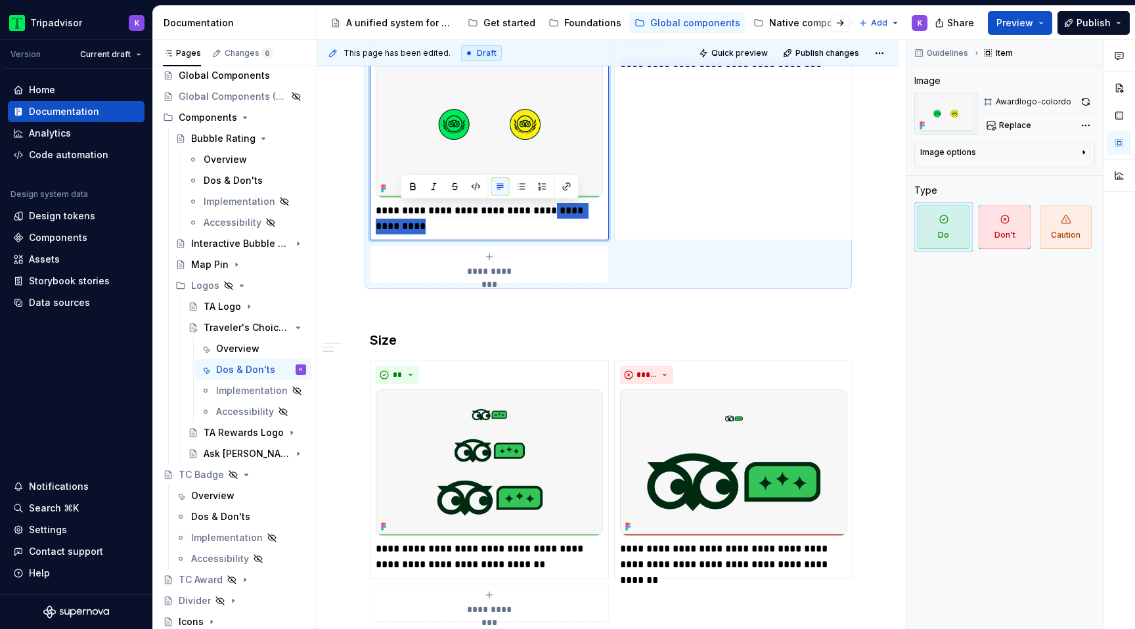
type textarea "*"
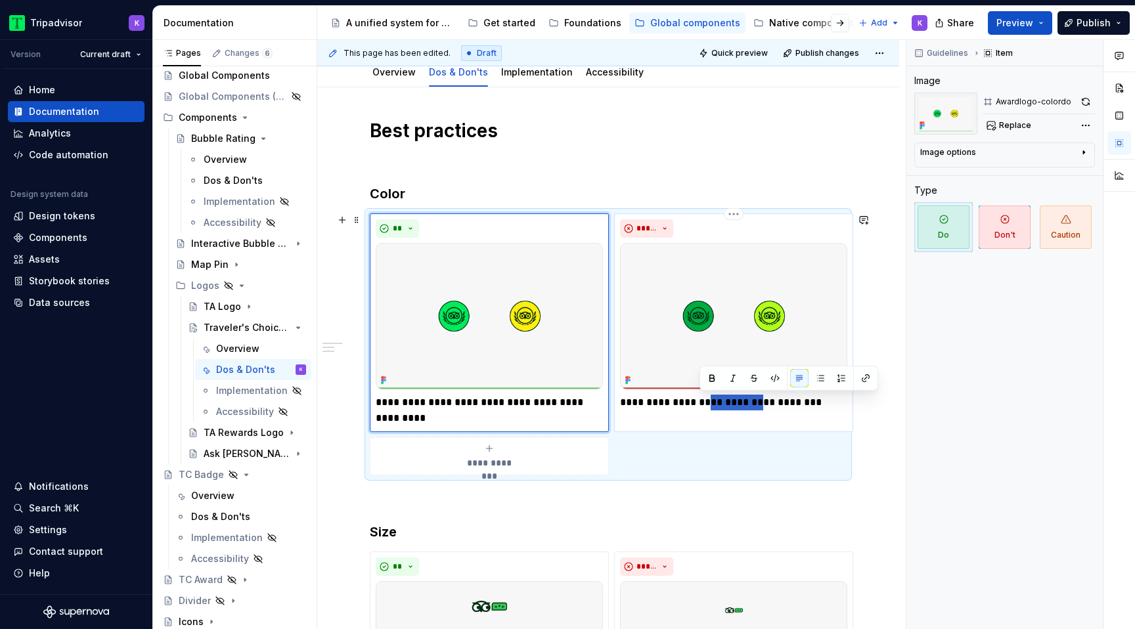
drag, startPoint x: 700, startPoint y: 405, endPoint x: 745, endPoint y: 403, distance: 44.7
click at [745, 403] on p "**********" at bounding box center [733, 403] width 227 height 16
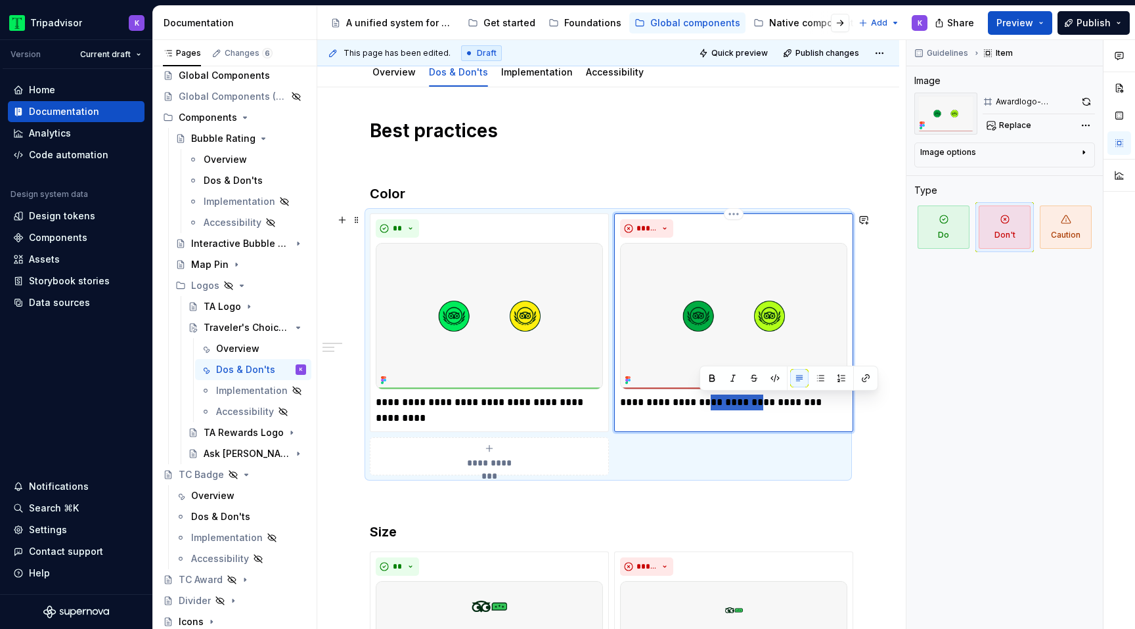
type textarea "*"
click at [702, 402] on p "**********" at bounding box center [733, 403] width 227 height 16
click at [750, 405] on p "**********" at bounding box center [733, 403] width 227 height 16
click at [798, 405] on p "**********" at bounding box center [733, 403] width 227 height 16
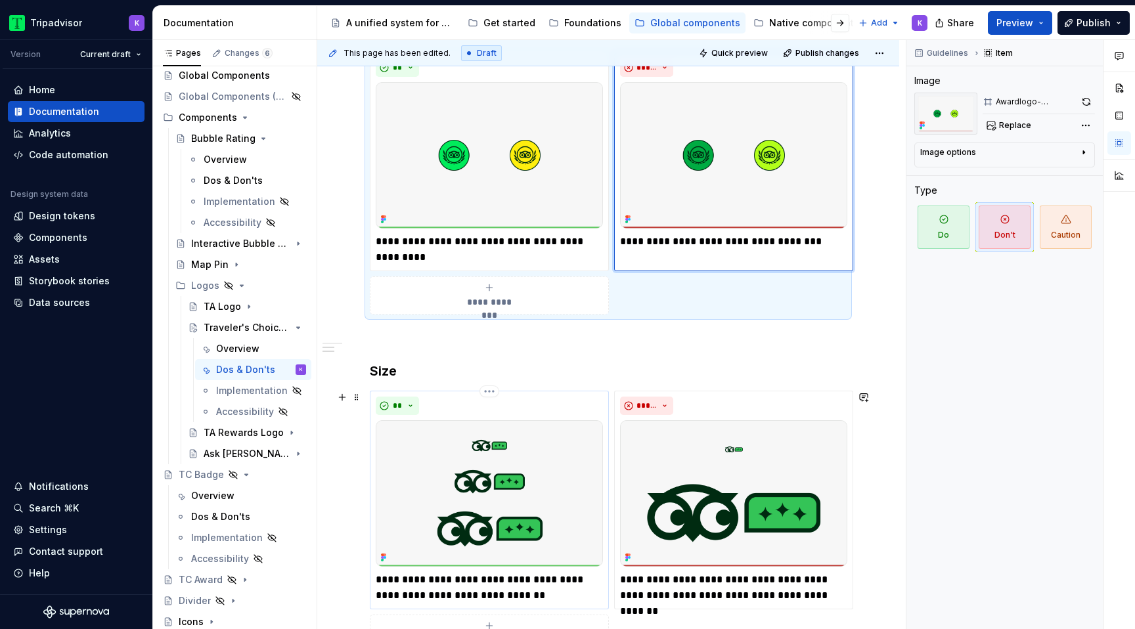
scroll to position [388, 0]
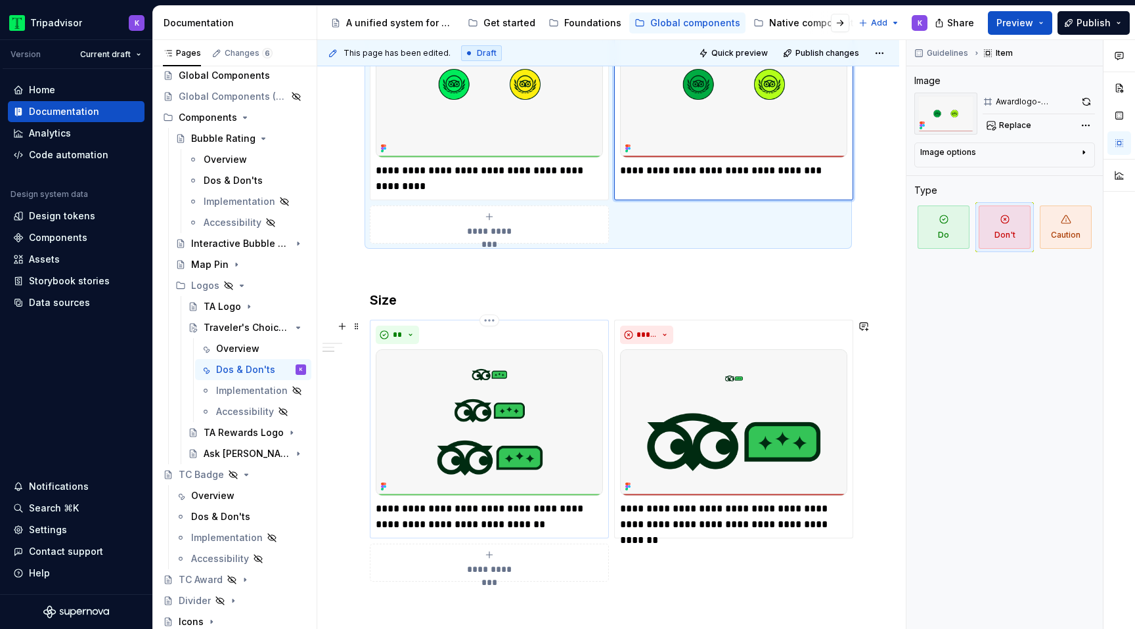
click at [506, 399] on img at bounding box center [489, 422] width 227 height 146
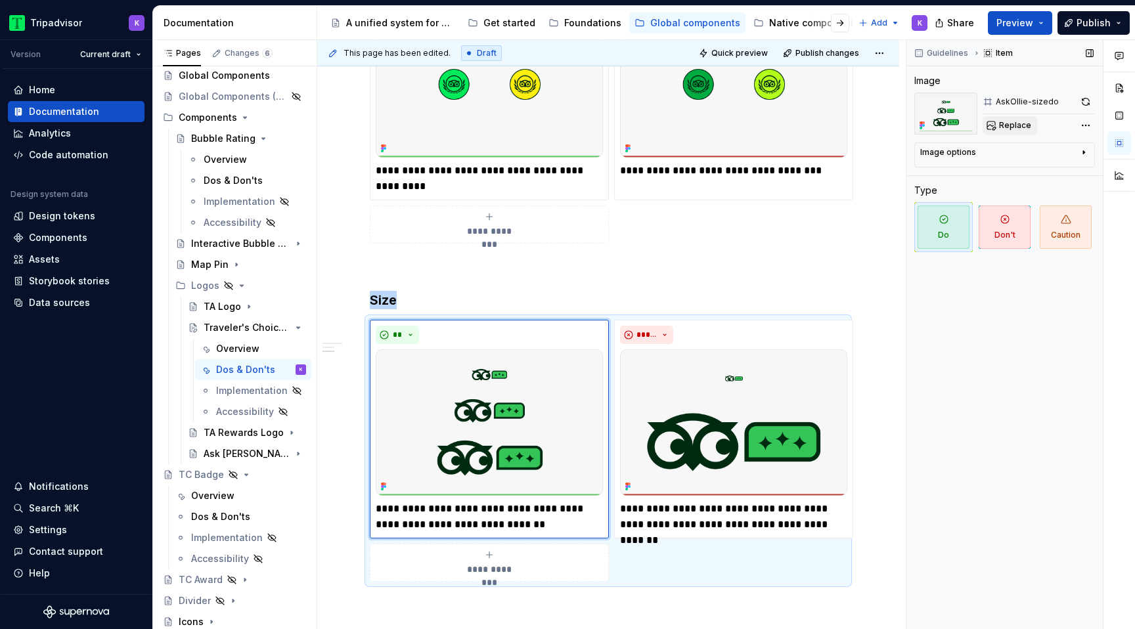
click at [1018, 127] on span "Replace" at bounding box center [1015, 125] width 32 height 11
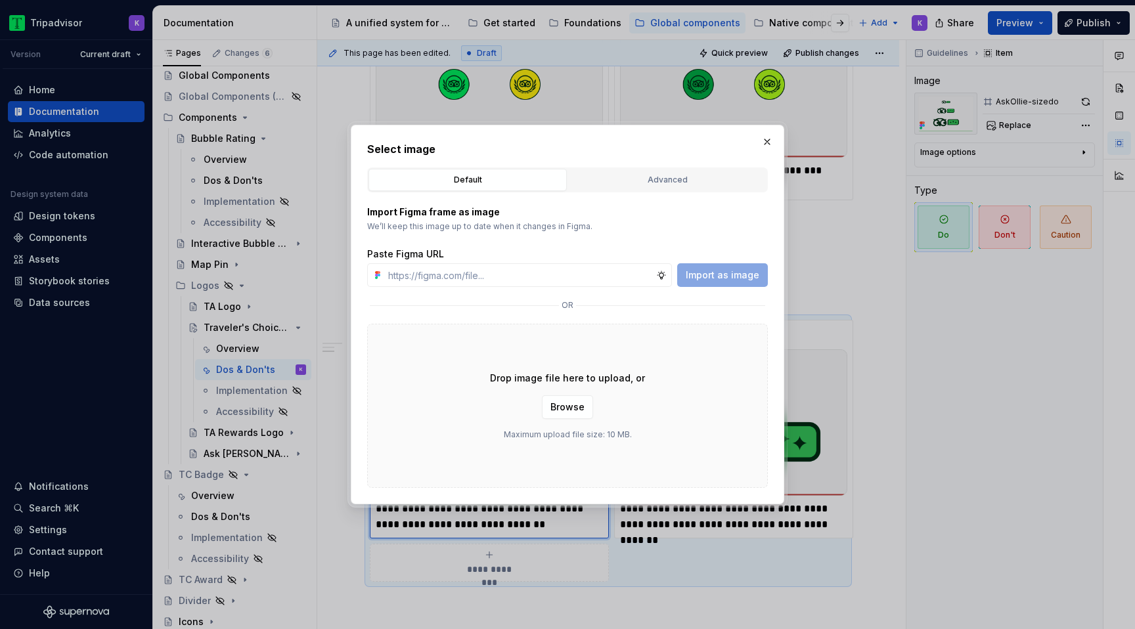
type textarea "*"
type input "[URL][DOMAIN_NAME]"
type textarea "*"
type input "[URL][DOMAIN_NAME]"
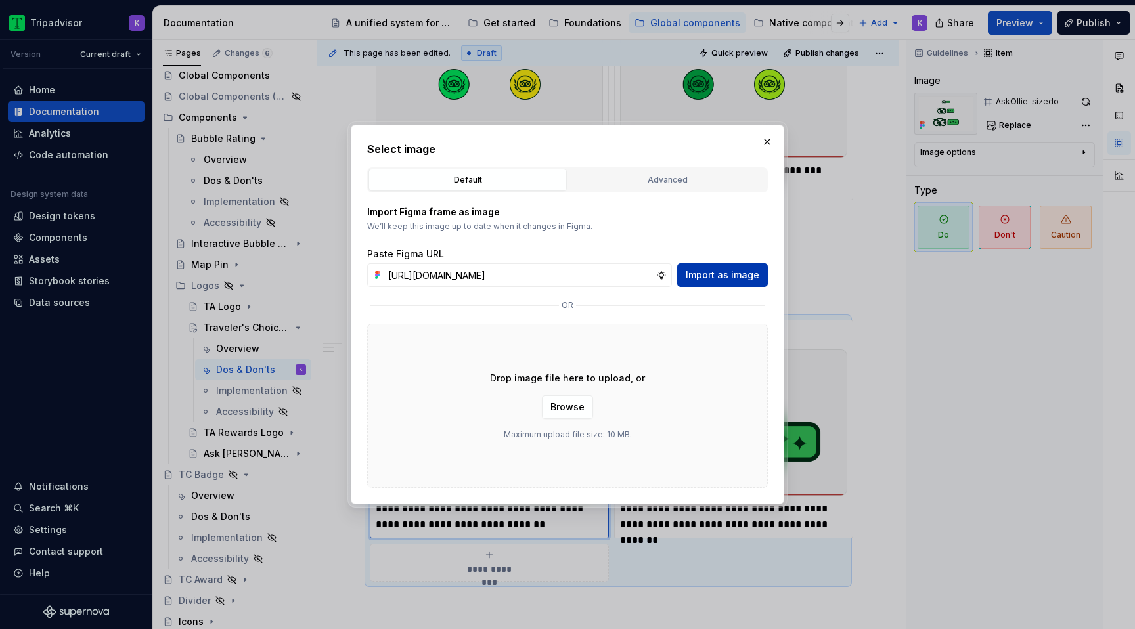
click at [759, 279] on button "Import as image" at bounding box center [722, 275] width 91 height 24
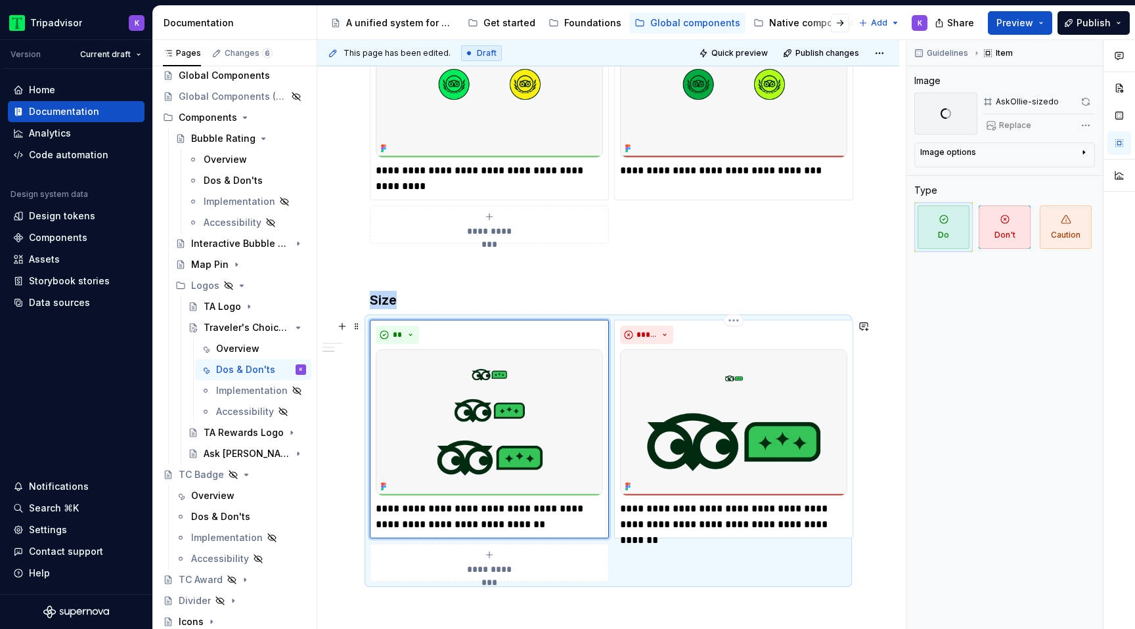
click at [679, 445] on img at bounding box center [733, 422] width 227 height 146
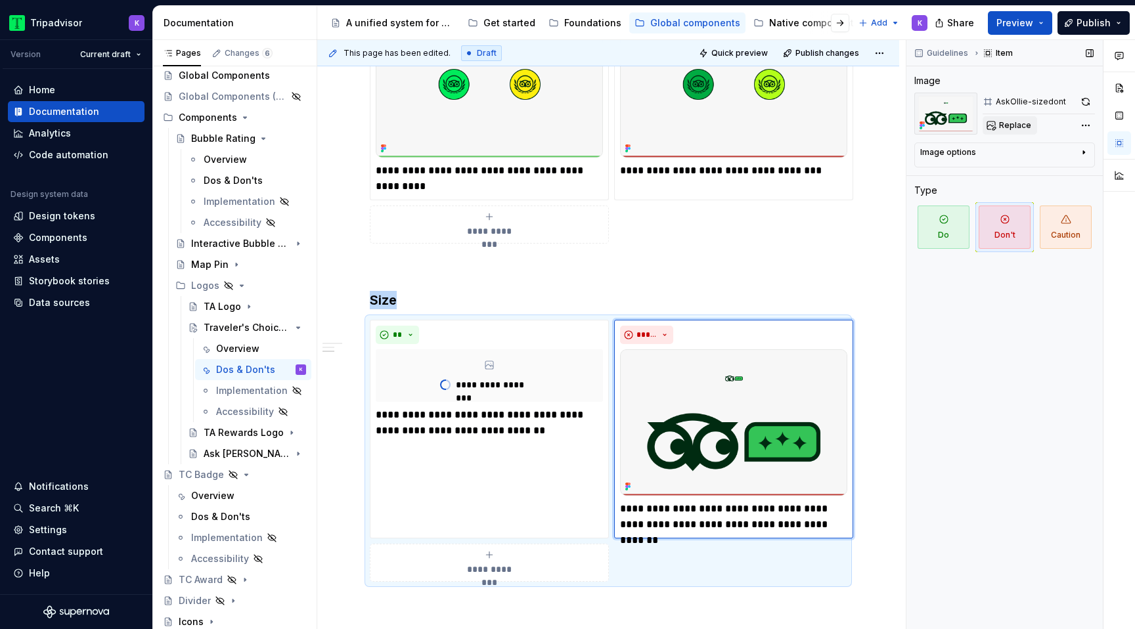
click at [1004, 125] on span "Replace" at bounding box center [1015, 125] width 32 height 11
type textarea "*"
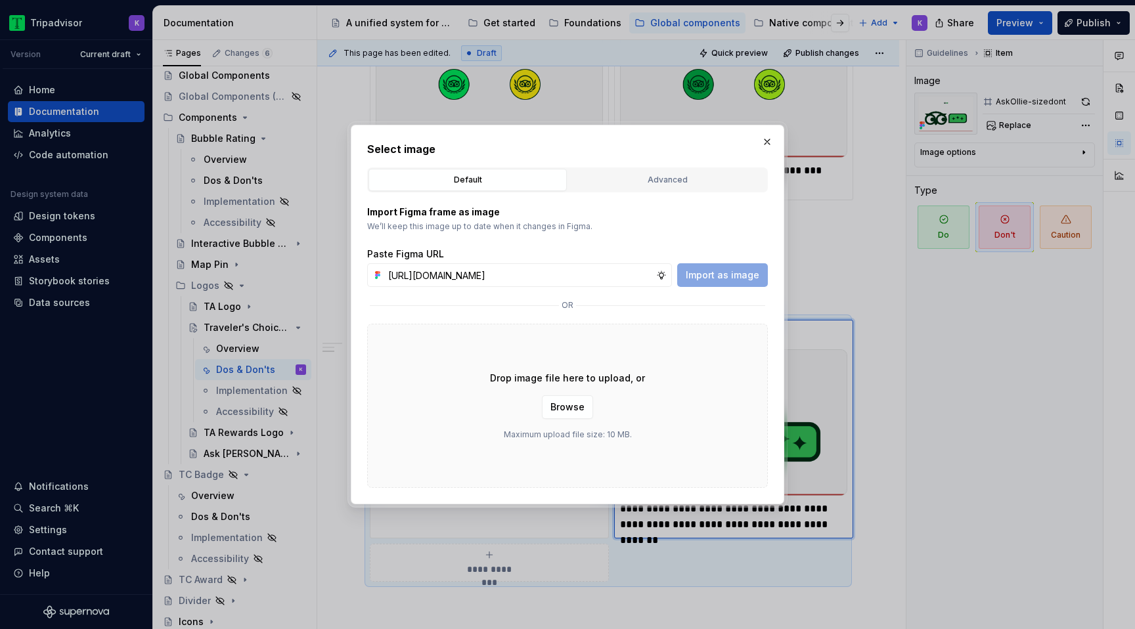
scroll to position [0, 314]
type input "[URL][DOMAIN_NAME]"
click at [721, 280] on span "Import as image" at bounding box center [723, 275] width 74 height 13
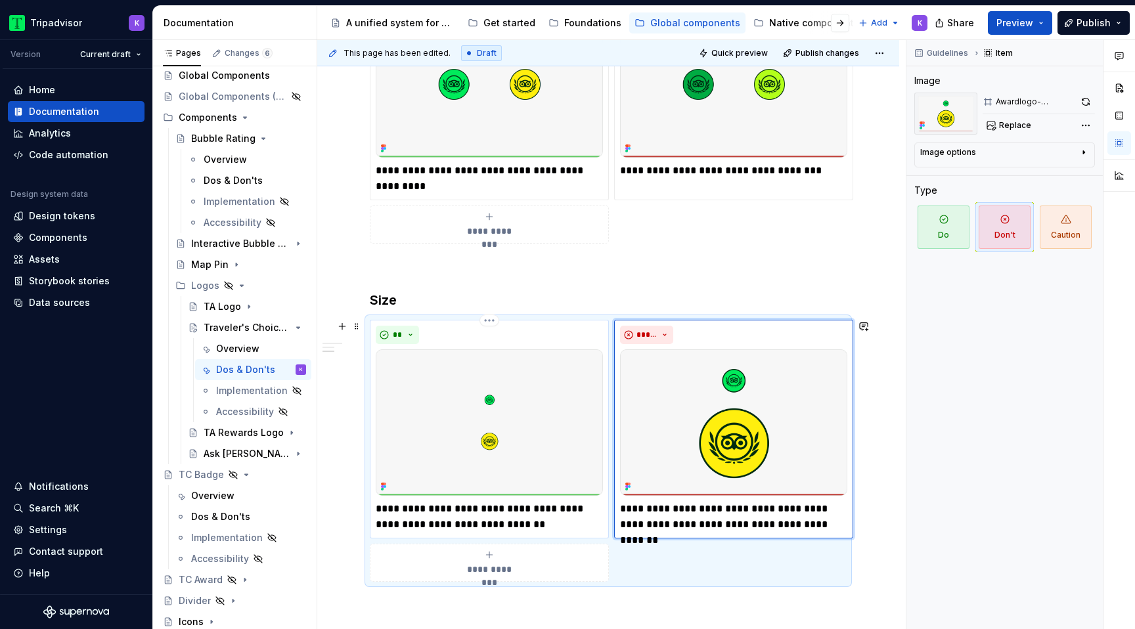
click at [506, 529] on p "**********" at bounding box center [489, 517] width 227 height 32
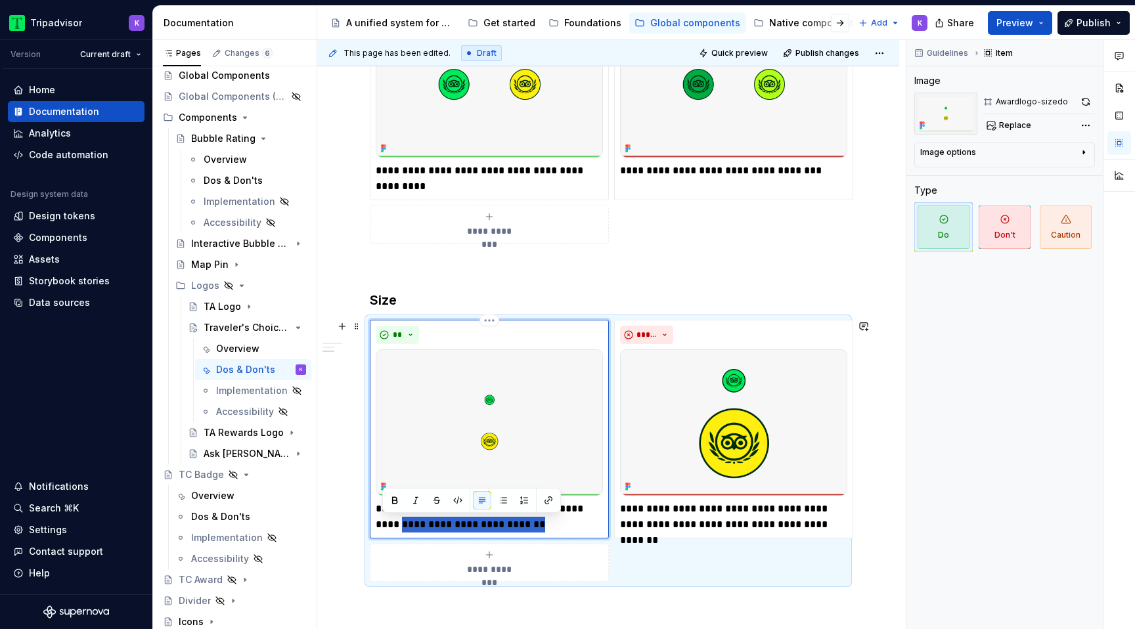
drag, startPoint x: 522, startPoint y: 524, endPoint x: 378, endPoint y: 517, distance: 144.0
click at [378, 517] on p "**********" at bounding box center [489, 517] width 227 height 32
click at [229, 512] on div "Dos & Don'ts" at bounding box center [220, 516] width 59 height 13
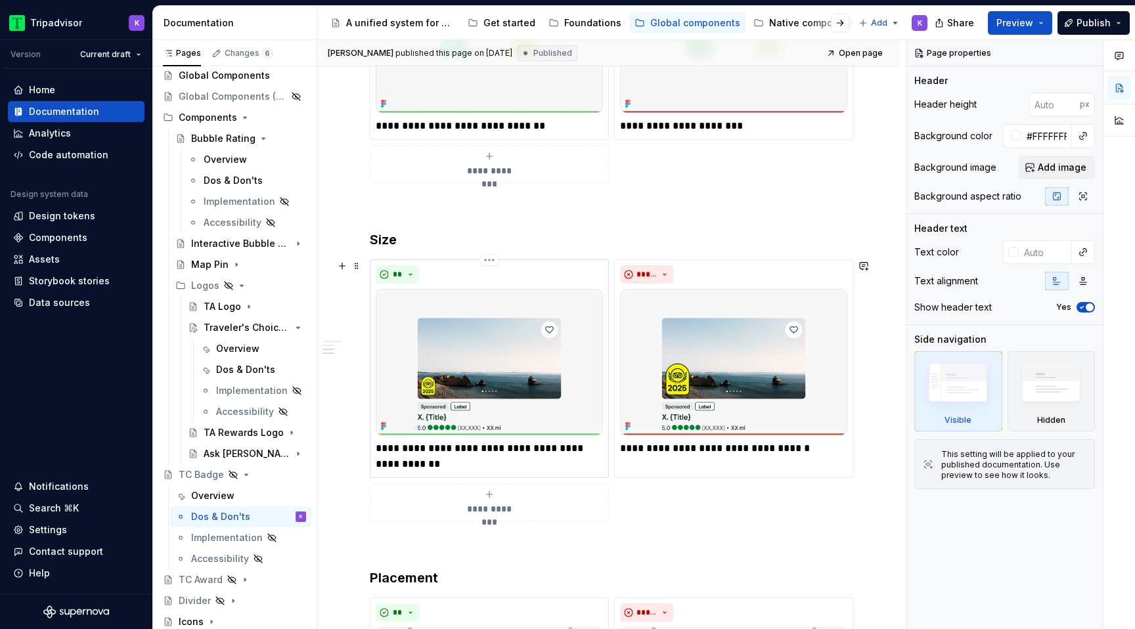
scroll to position [481, 0]
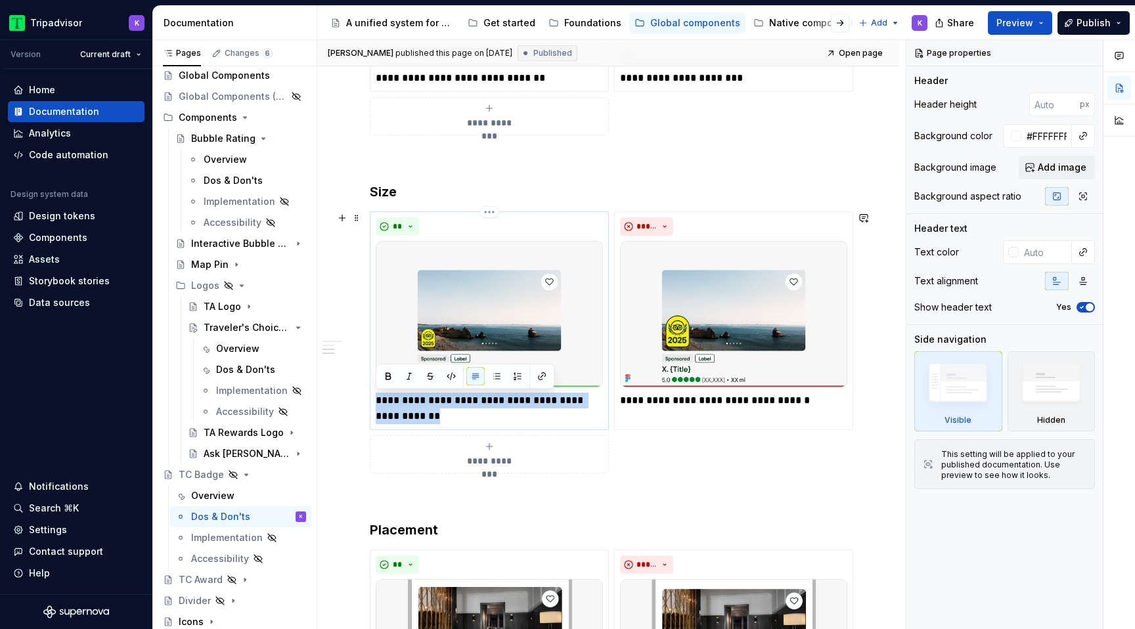
drag, startPoint x: 422, startPoint y: 413, endPoint x: 376, endPoint y: 399, distance: 48.6
click at [376, 399] on p "**********" at bounding box center [489, 409] width 227 height 32
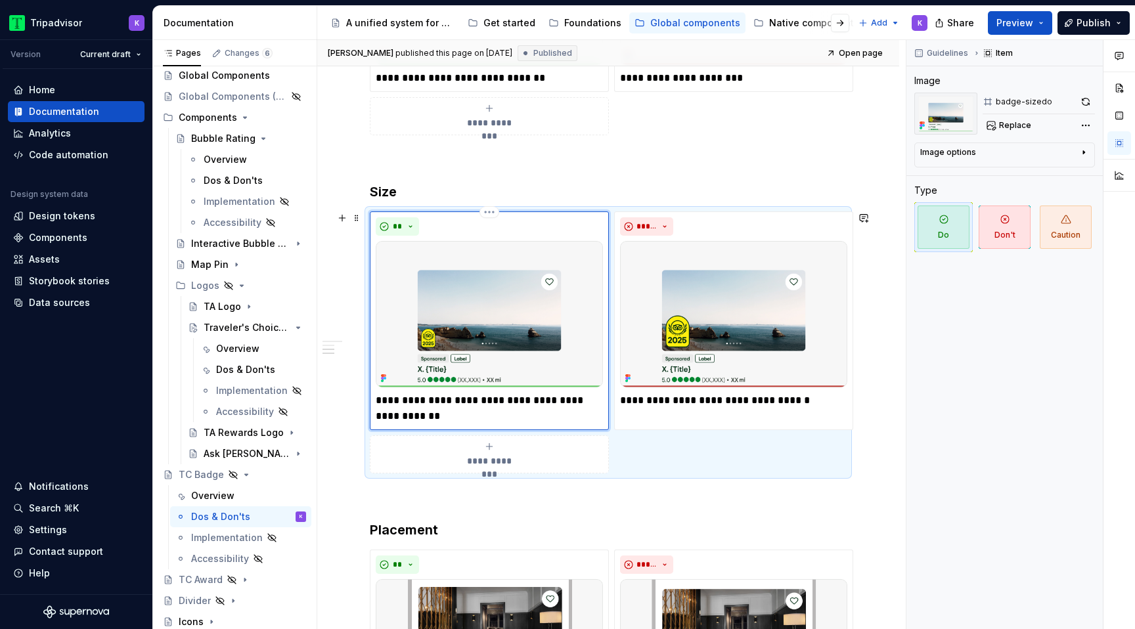
click at [575, 399] on p "**********" at bounding box center [489, 409] width 227 height 32
drag, startPoint x: 409, startPoint y: 417, endPoint x: 372, endPoint y: 418, distance: 36.1
click at [372, 418] on div "**********" at bounding box center [489, 321] width 239 height 219
type textarea "*"
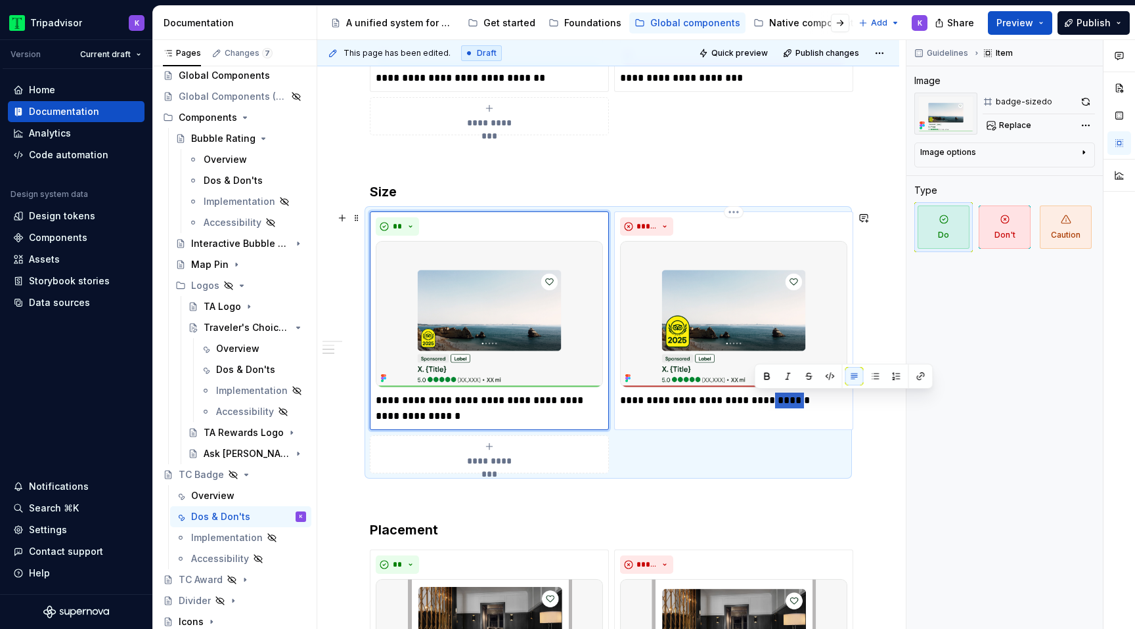
drag, startPoint x: 753, startPoint y: 400, endPoint x: 790, endPoint y: 399, distance: 36.8
click at [790, 399] on p "**********" at bounding box center [733, 401] width 227 height 16
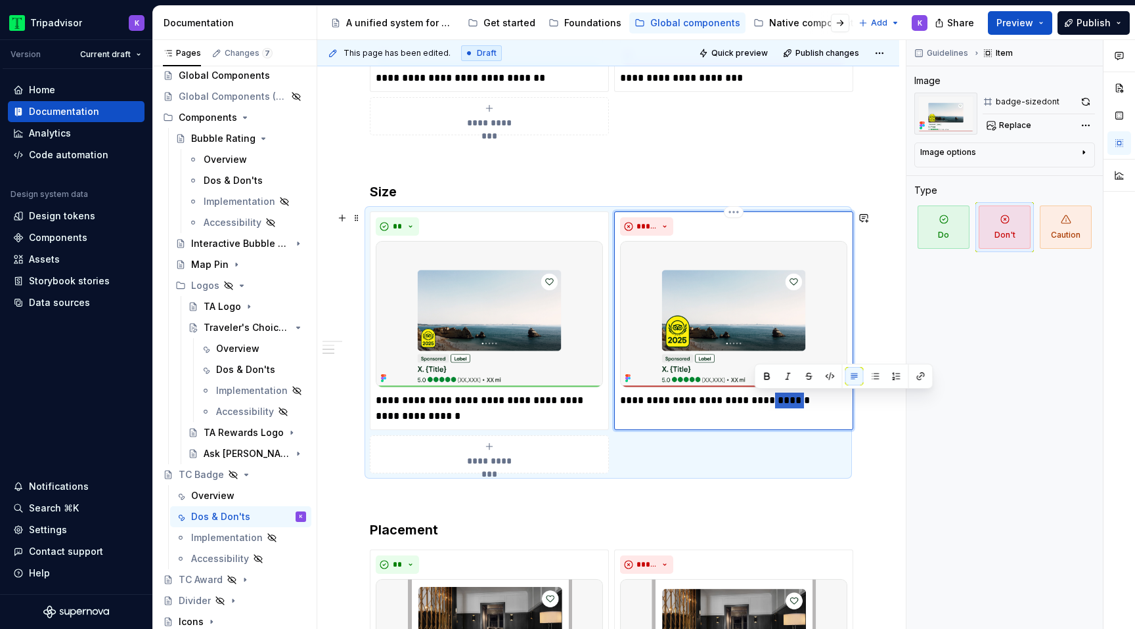
type textarea "*"
click at [740, 503] on p at bounding box center [608, 497] width 477 height 16
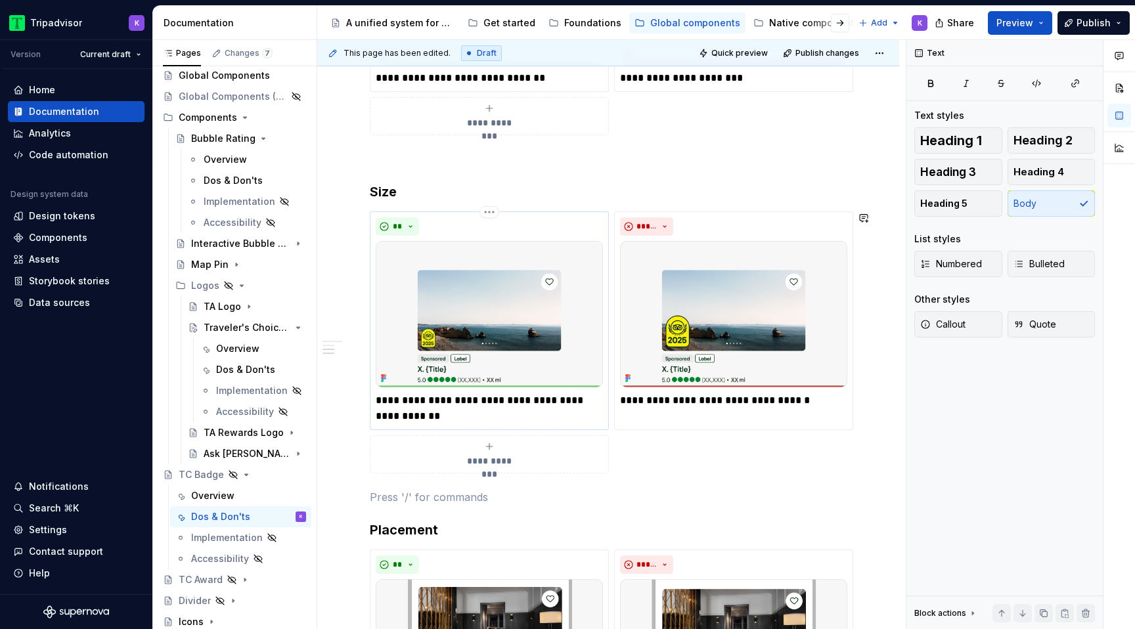
click at [495, 409] on p "**********" at bounding box center [489, 409] width 227 height 32
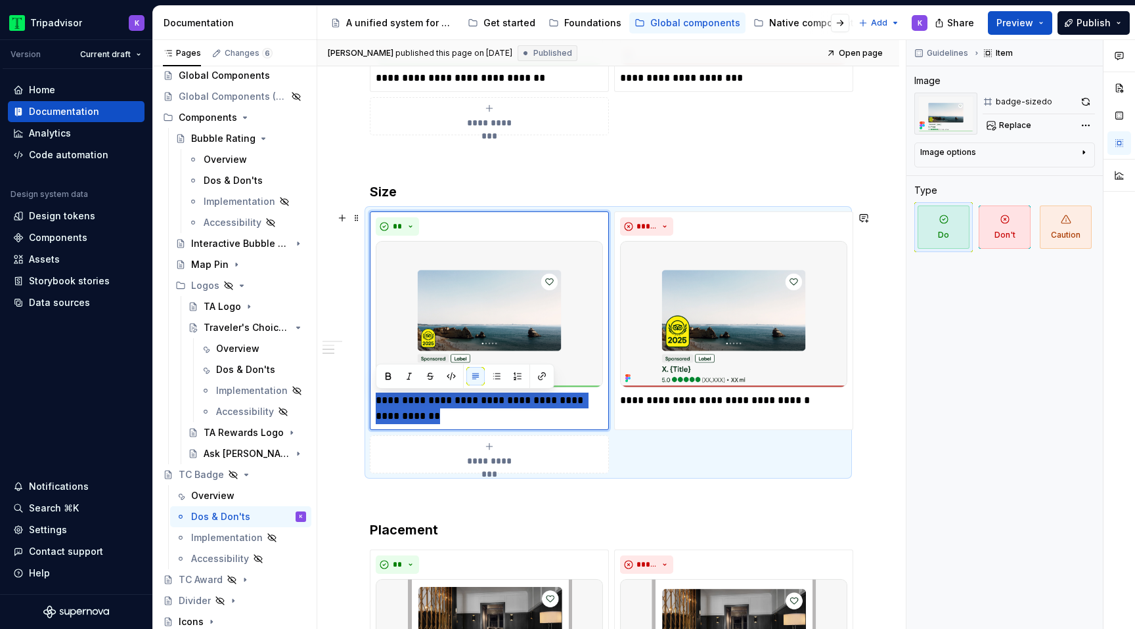
drag, startPoint x: 416, startPoint y: 411, endPoint x: 366, endPoint y: 405, distance: 50.9
click at [370, 405] on div "**********" at bounding box center [608, 343] width 477 height 262
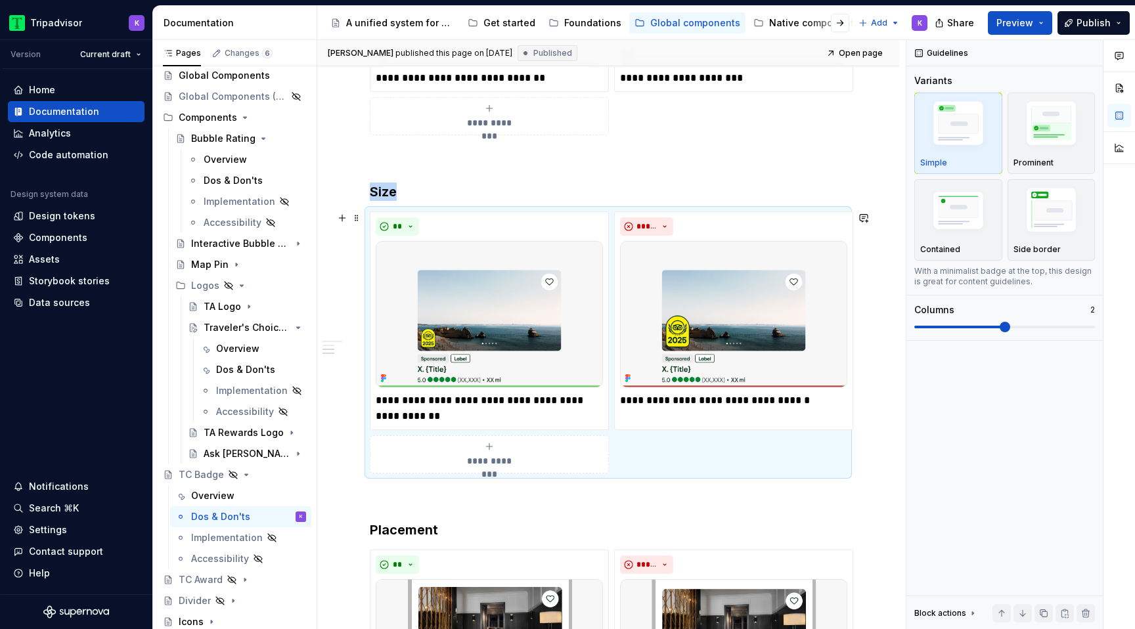
copy h3 "Size"
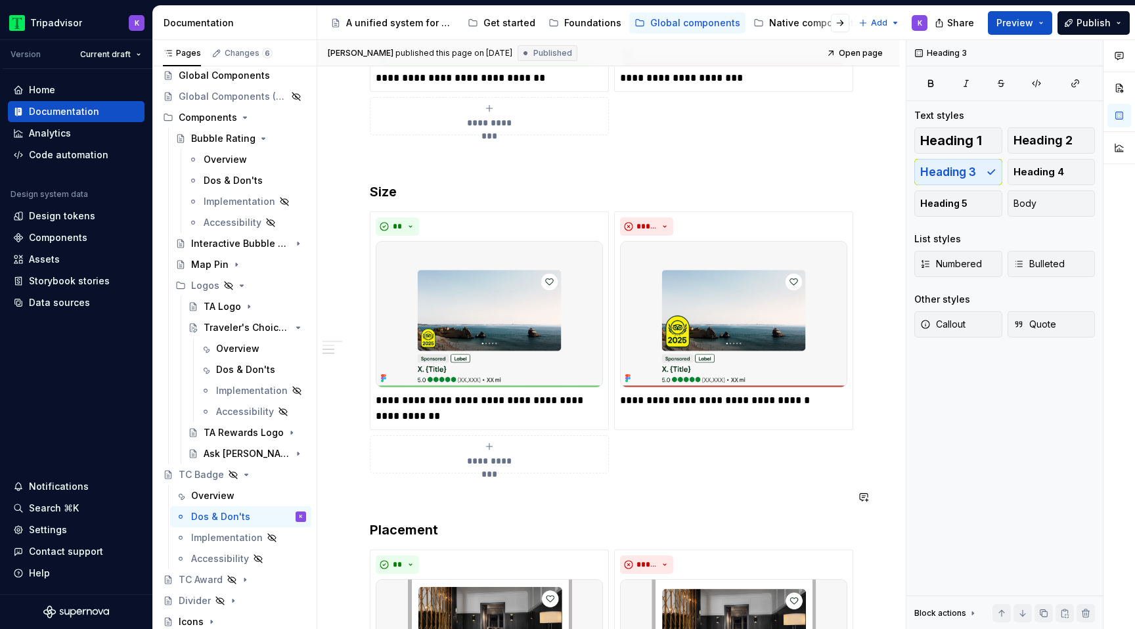
click at [464, 512] on div "**********" at bounding box center [608, 310] width 477 height 1033
click at [229, 364] on div "Dos & Don'ts" at bounding box center [241, 369] width 51 height 13
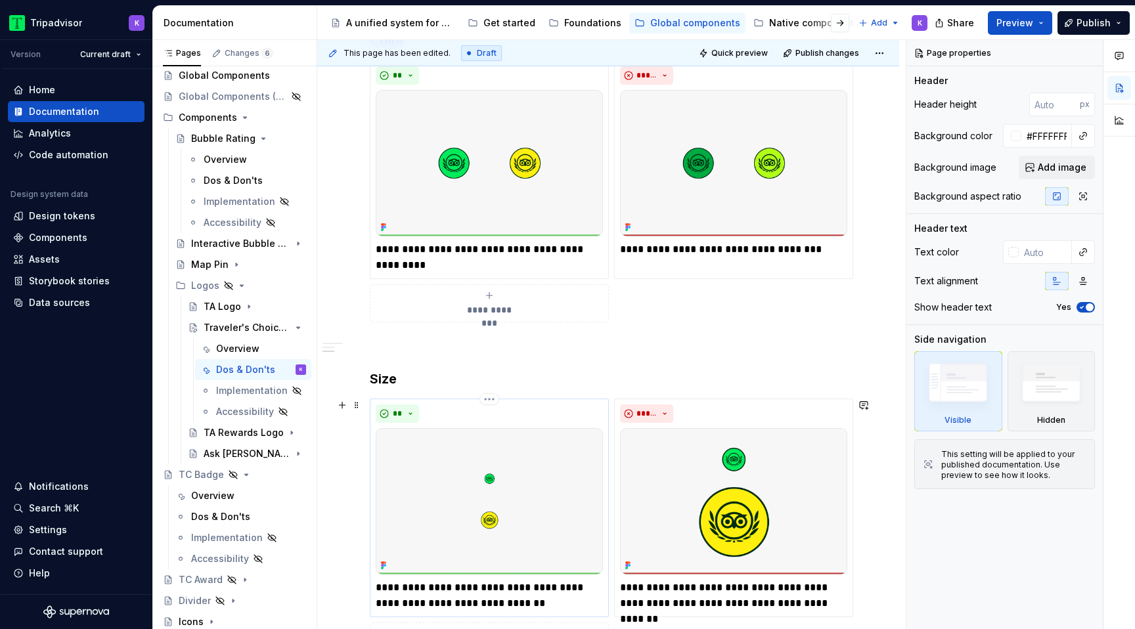
scroll to position [513, 0]
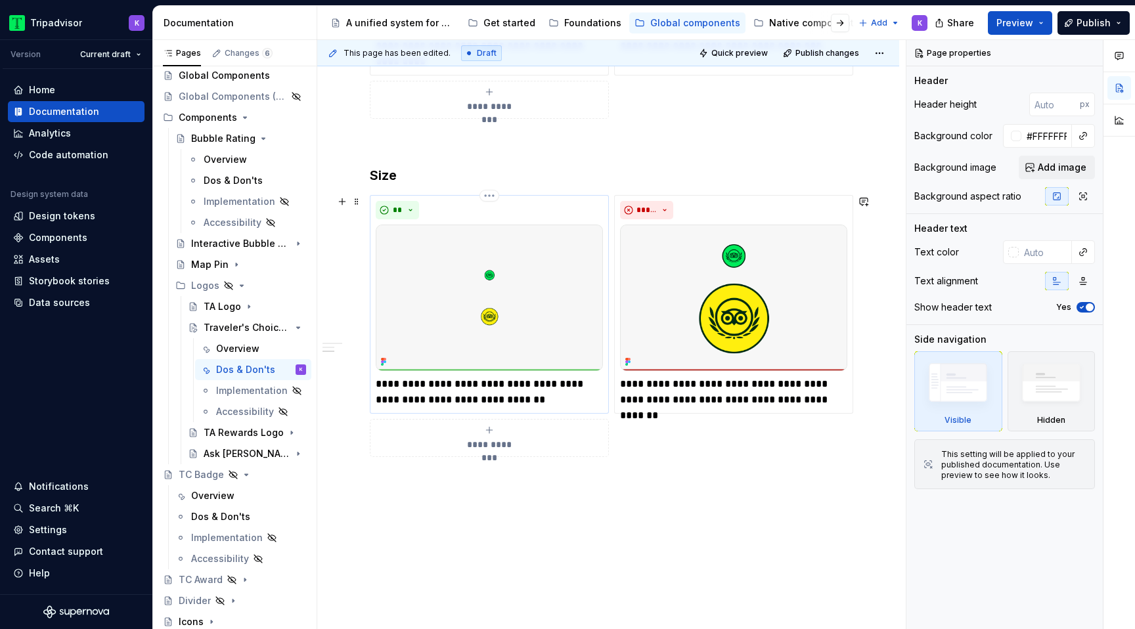
click at [497, 392] on p "**********" at bounding box center [489, 392] width 227 height 32
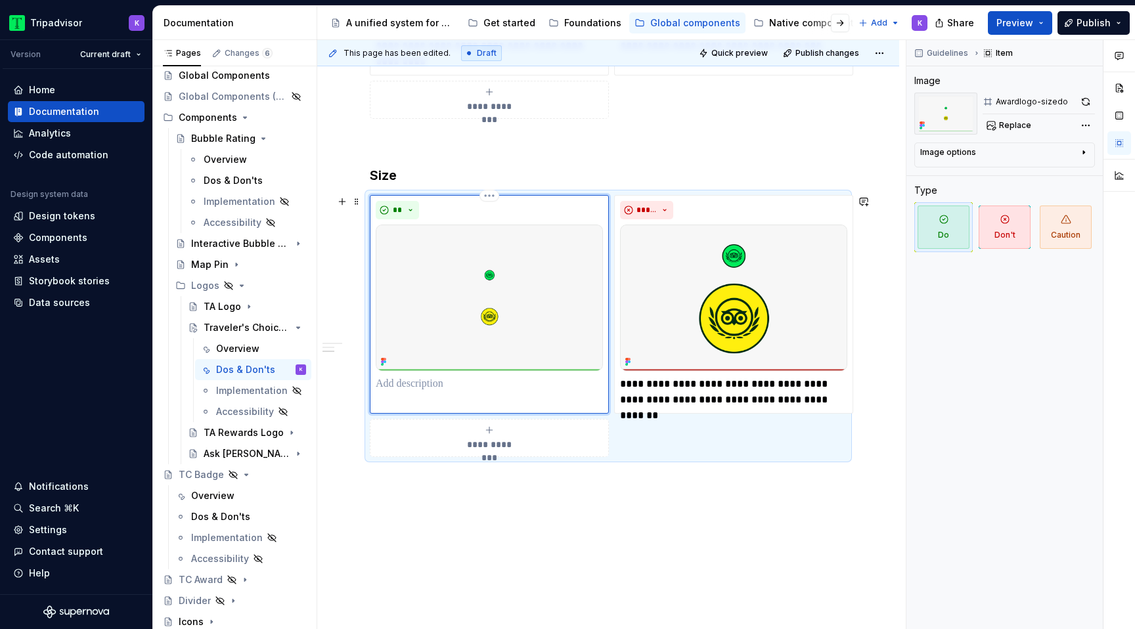
click at [456, 386] on p at bounding box center [489, 384] width 227 height 16
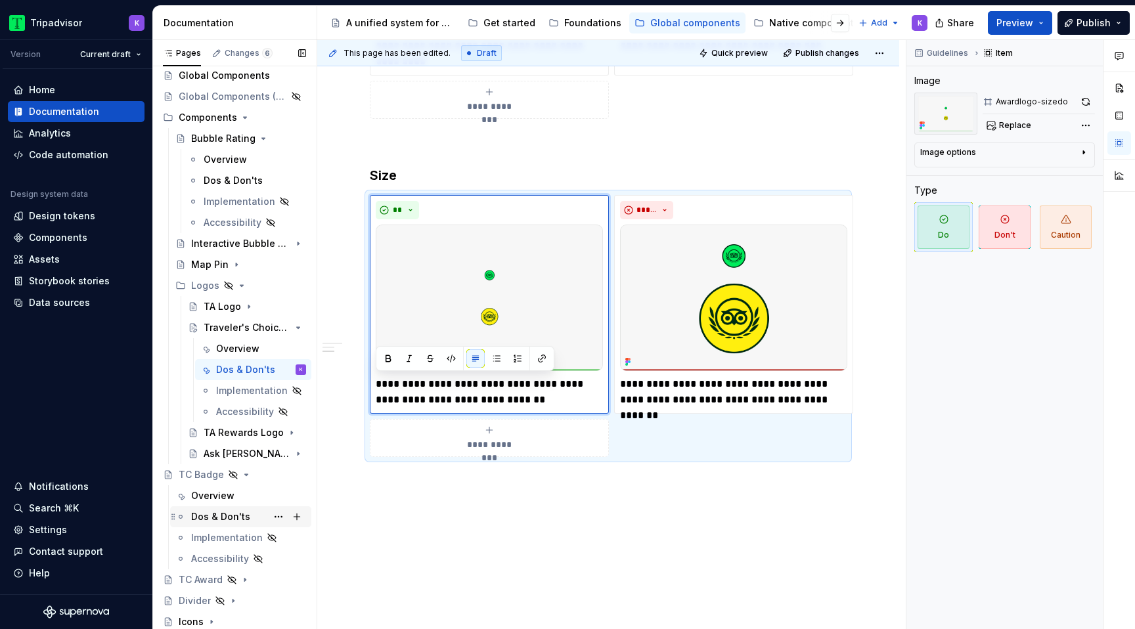
click at [191, 516] on div "Dos & Don'ts" at bounding box center [220, 516] width 59 height 13
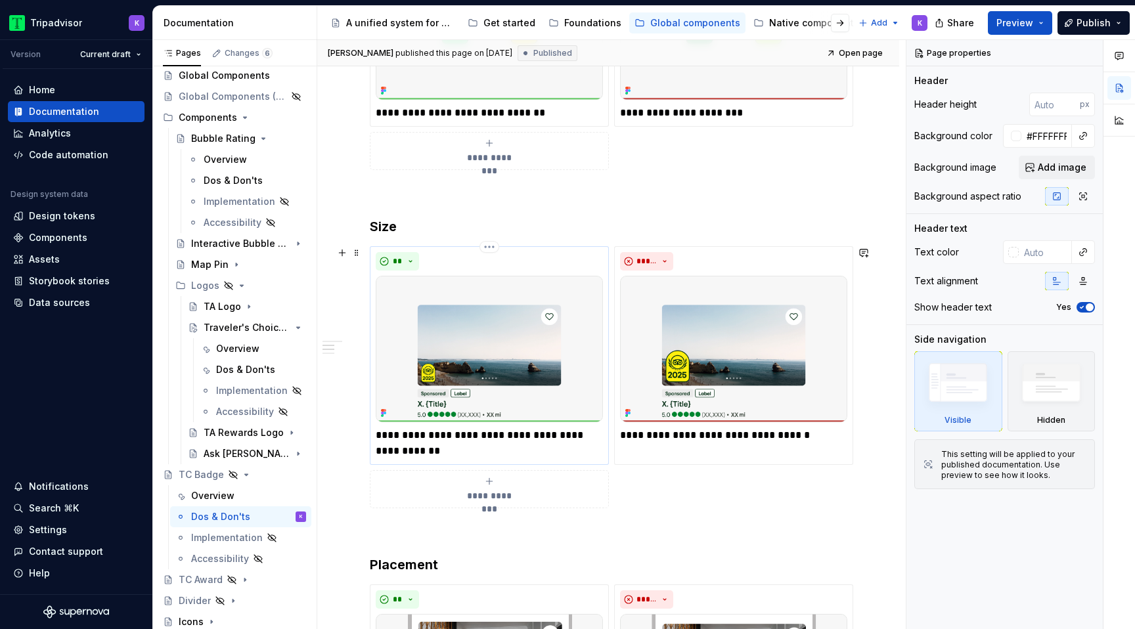
scroll to position [460, 0]
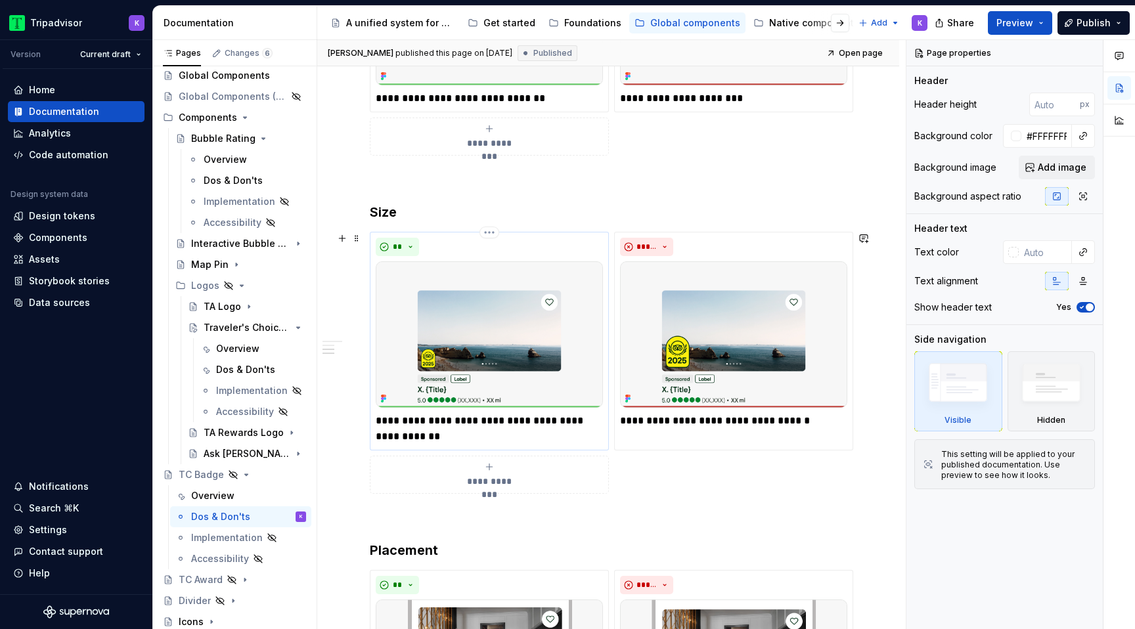
click at [466, 434] on p "**********" at bounding box center [489, 429] width 227 height 32
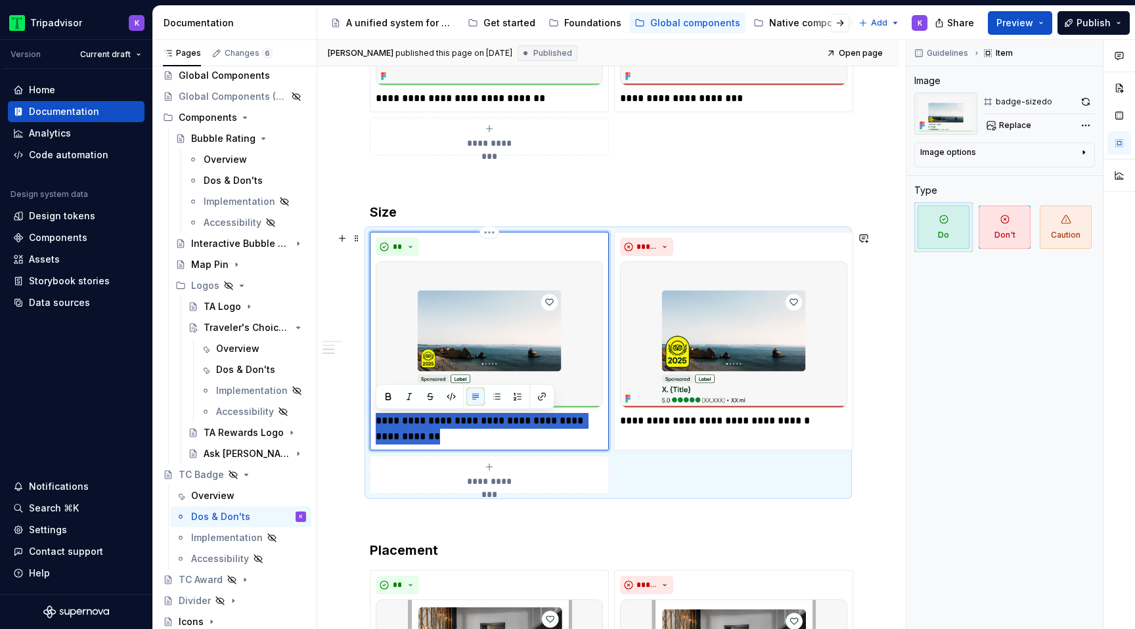
drag, startPoint x: 417, startPoint y: 437, endPoint x: 376, endPoint y: 424, distance: 43.6
click at [376, 424] on p "**********" at bounding box center [489, 429] width 227 height 32
click at [225, 365] on div "Dos & Don'ts" at bounding box center [241, 369] width 51 height 13
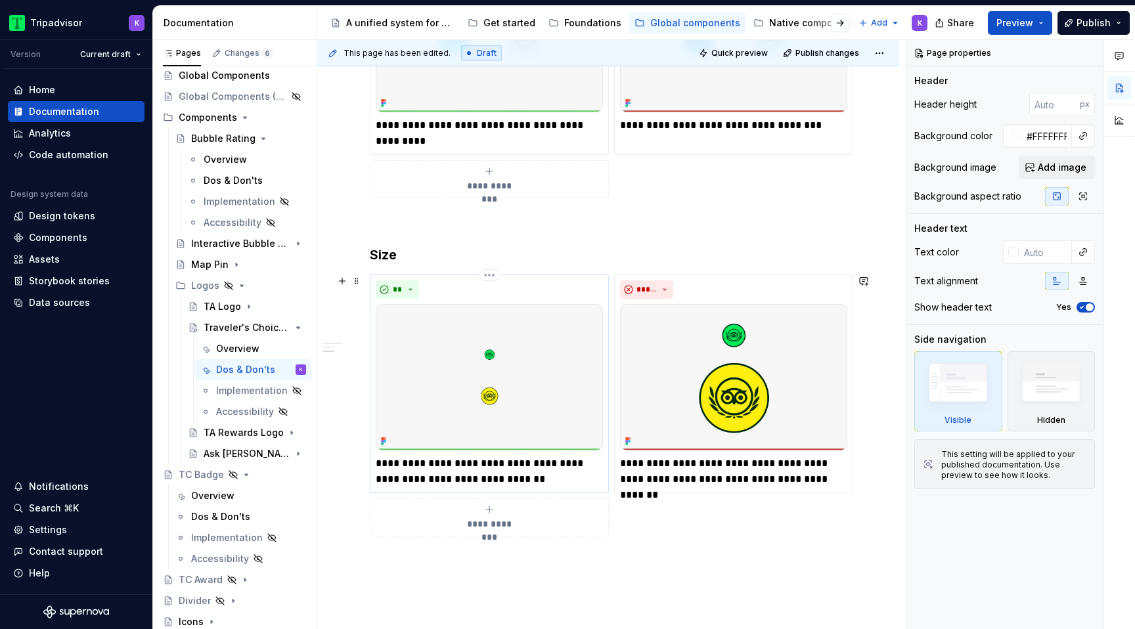
scroll to position [473, 0]
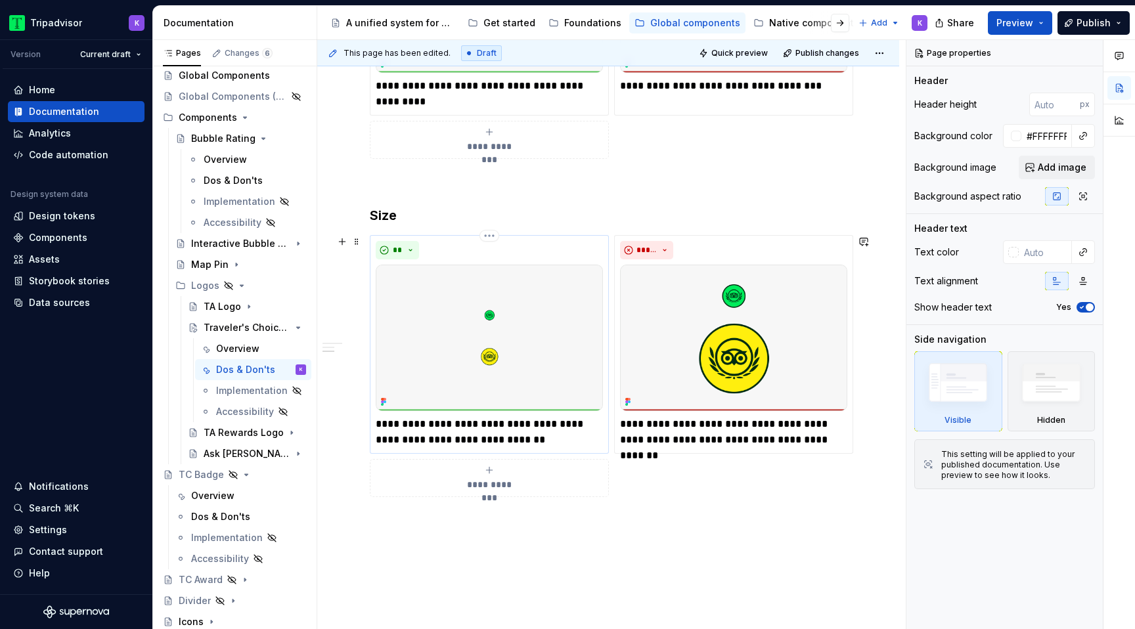
click at [454, 437] on p "**********" at bounding box center [489, 432] width 227 height 32
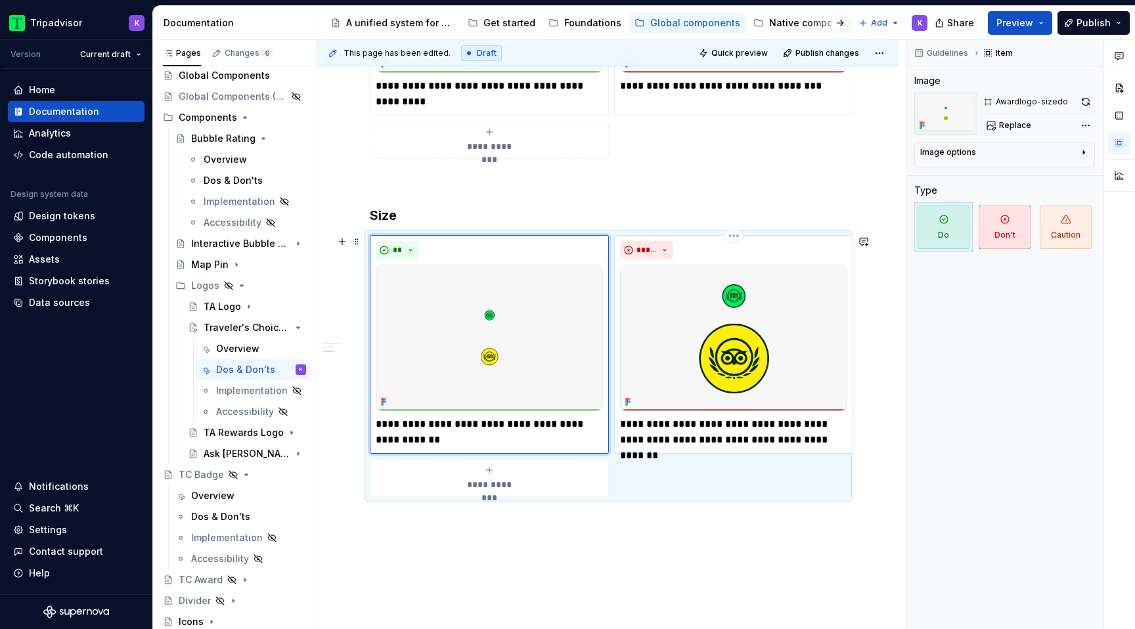
click at [704, 432] on p "**********" at bounding box center [733, 432] width 227 height 32
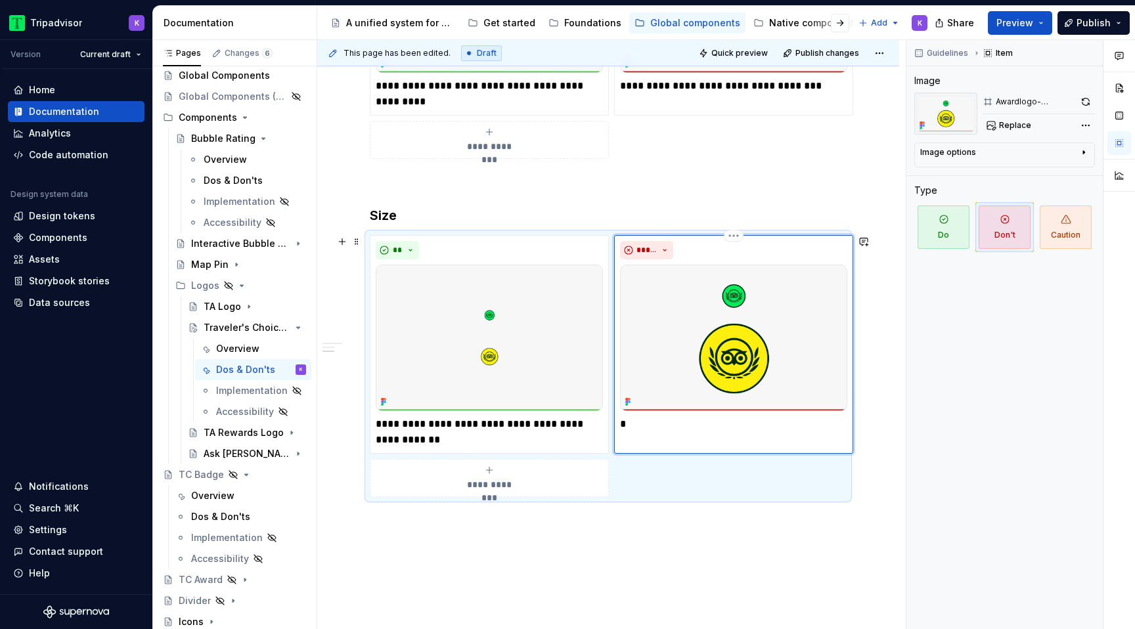
type textarea "*"
drag, startPoint x: 412, startPoint y: 439, endPoint x: 367, endPoint y: 439, distance: 44.7
click at [370, 439] on div "**********" at bounding box center [608, 366] width 477 height 262
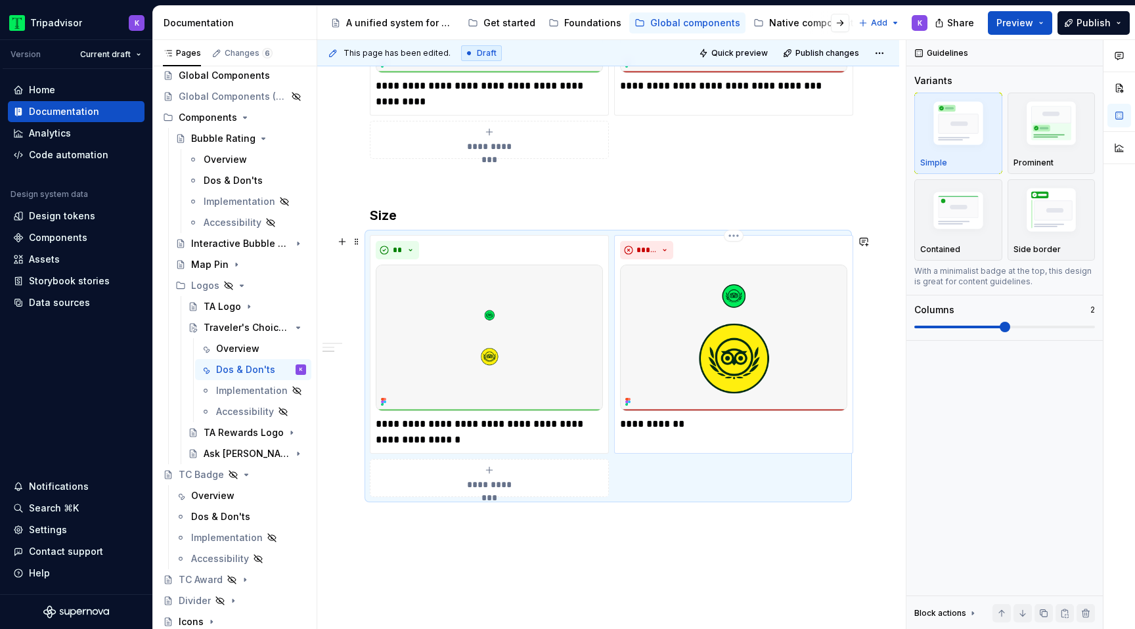
click at [704, 432] on p "**********" at bounding box center [733, 424] width 227 height 16
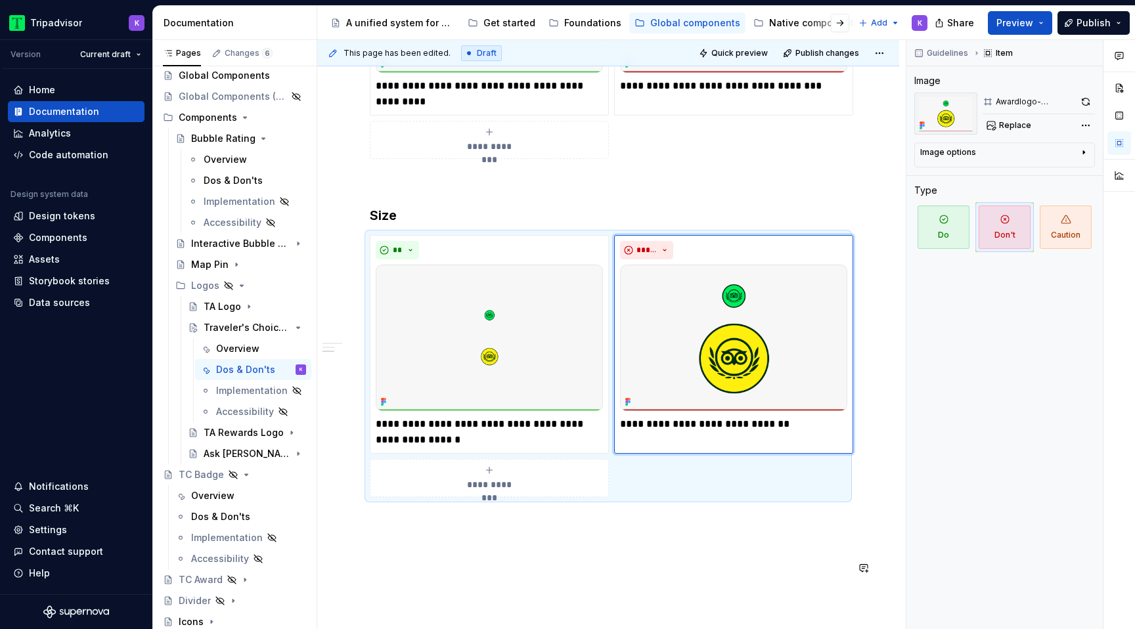
click at [698, 560] on div "**********" at bounding box center [608, 189] width 477 height 774
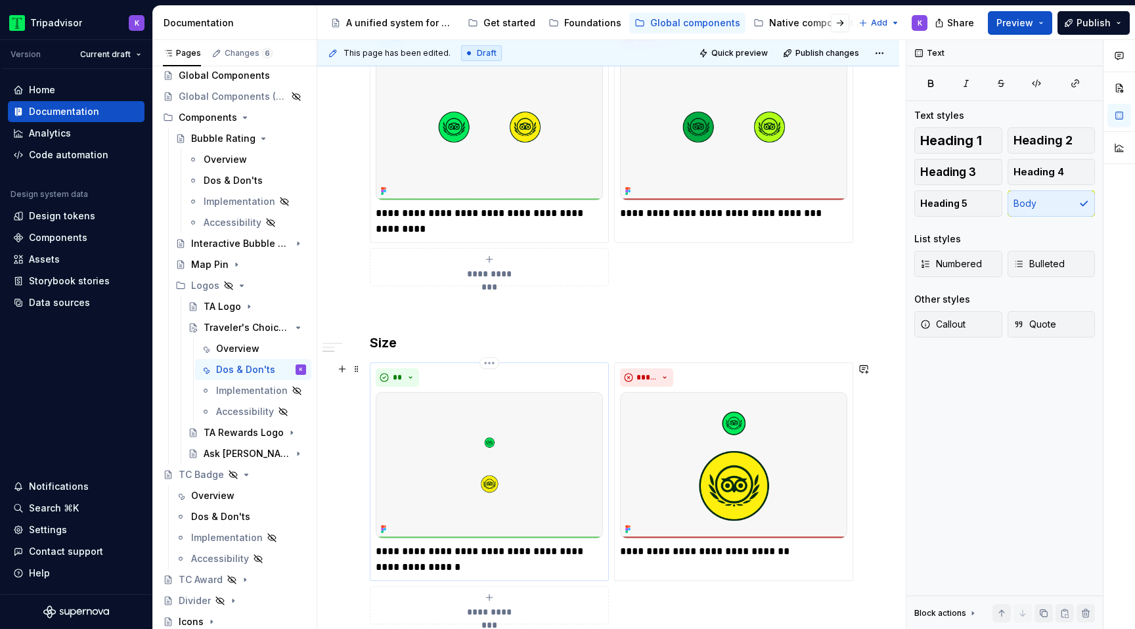
scroll to position [395, 0]
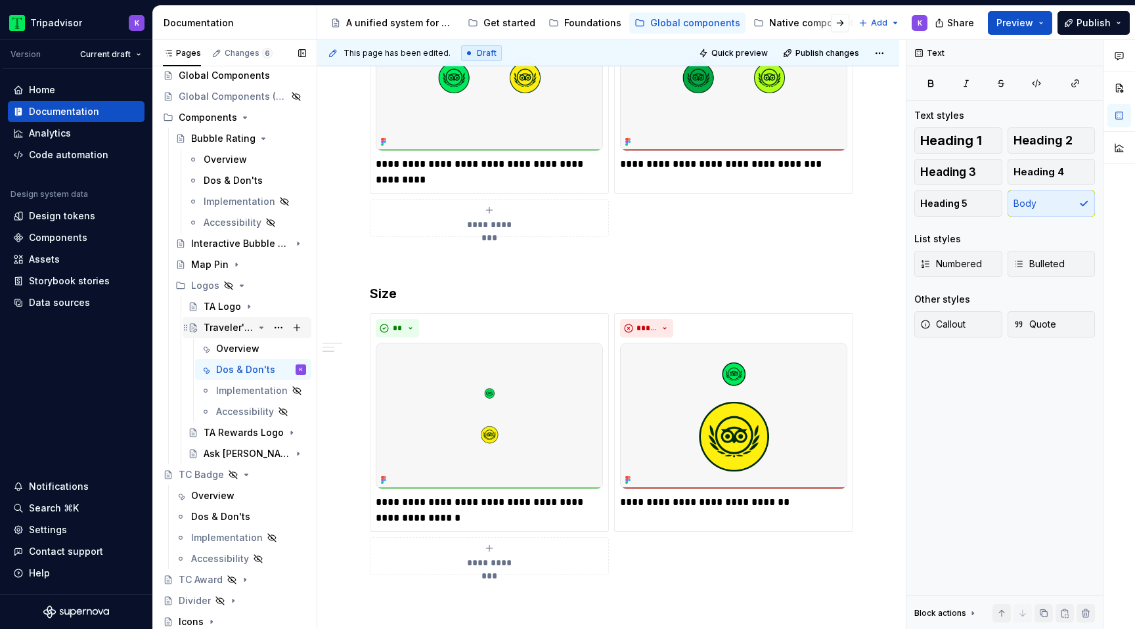
click at [260, 328] on icon "Page tree" at bounding box center [261, 327] width 3 height 1
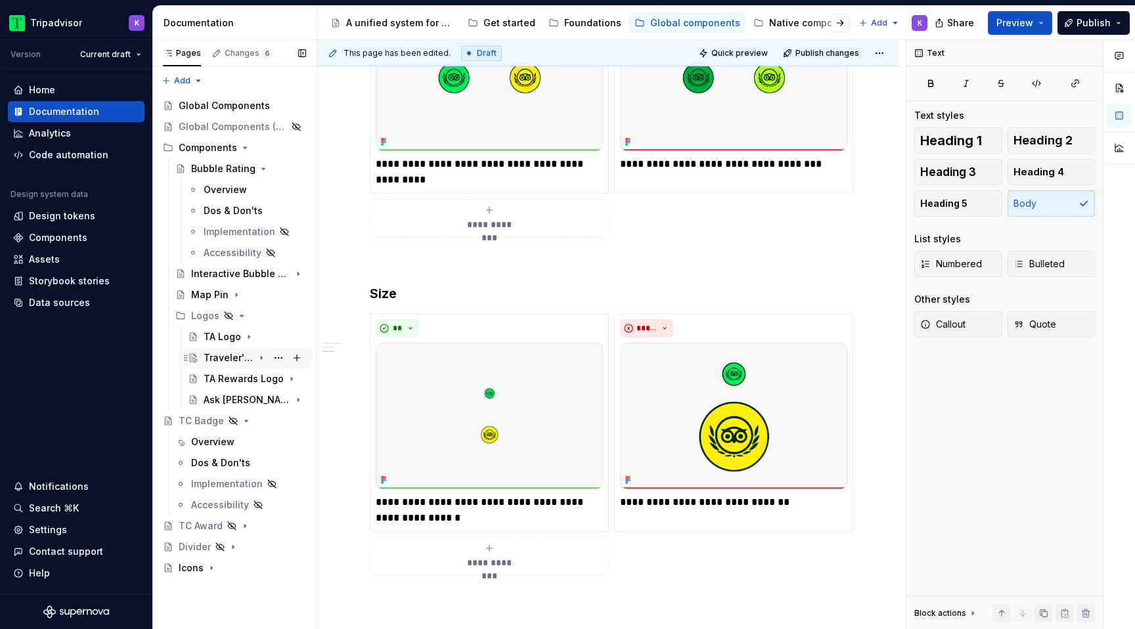
scroll to position [0, 0]
click at [245, 422] on icon "Page tree" at bounding box center [246, 420] width 3 height 1
click at [233, 123] on div "Global Components (Reference)" at bounding box center [216, 126] width 74 height 13
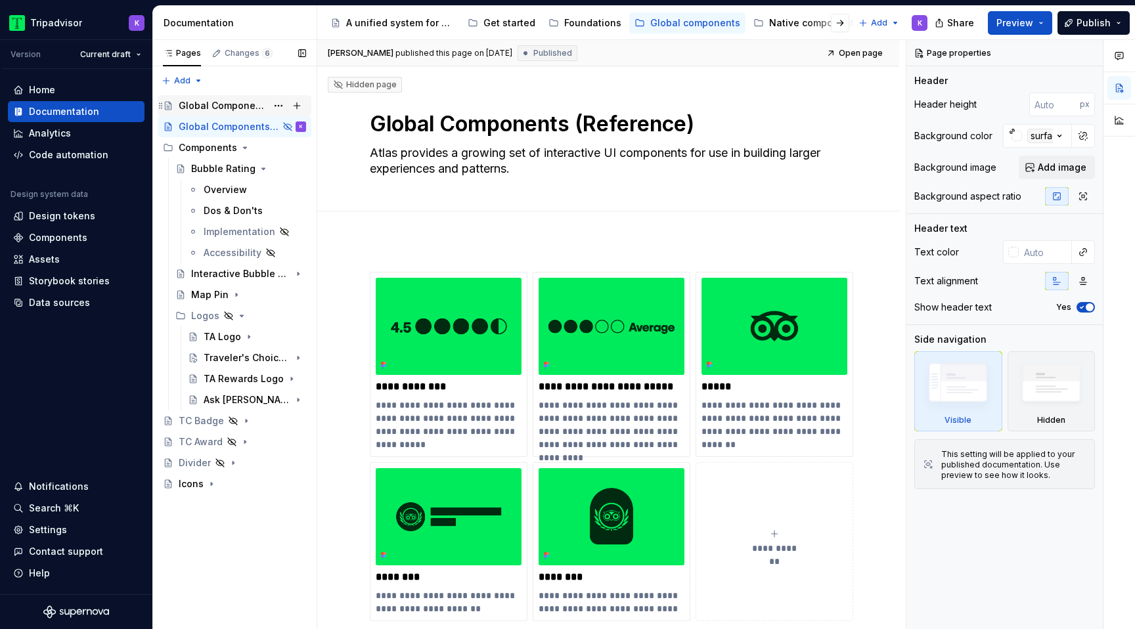
click at [233, 106] on div "Global Components" at bounding box center [223, 105] width 88 height 13
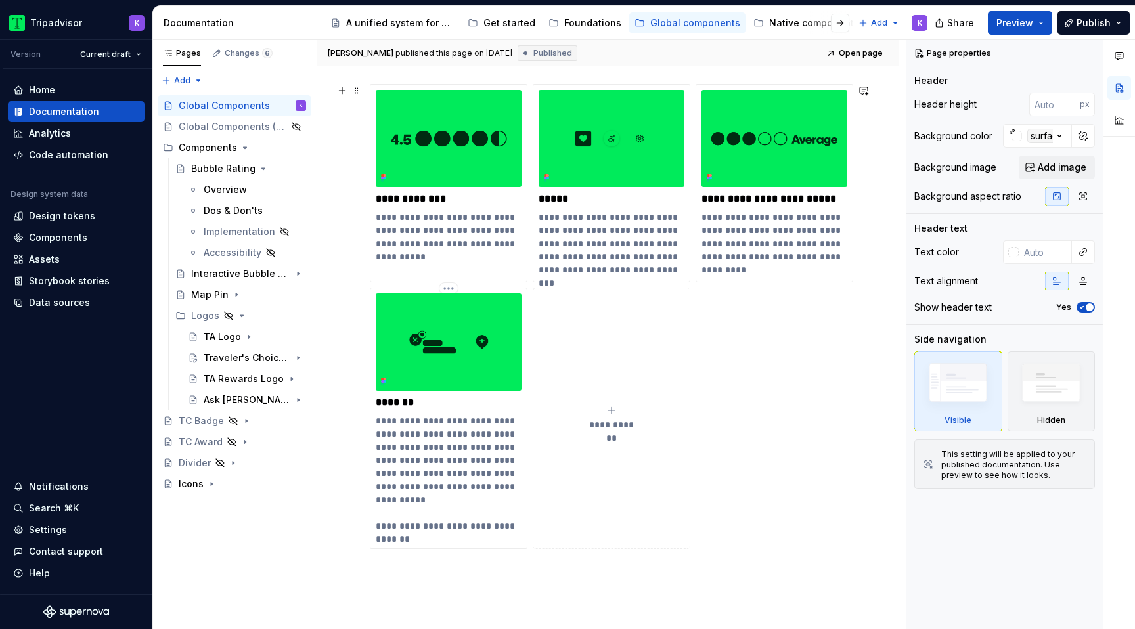
scroll to position [187, 0]
